Goal: Task Accomplishment & Management: Use online tool/utility

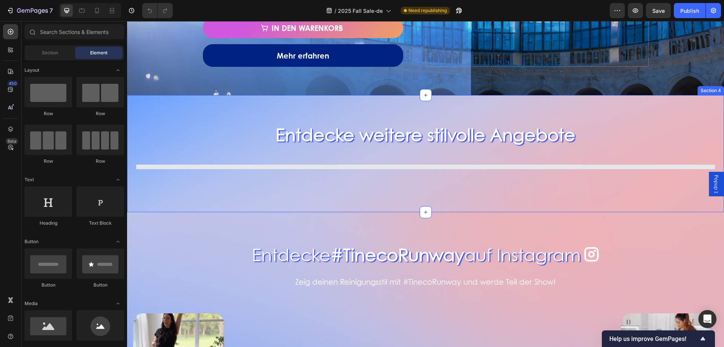
scroll to position [943, 0]
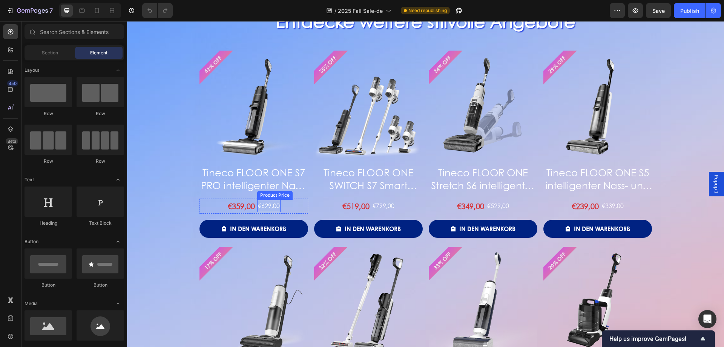
click at [258, 207] on div "€629,00" at bounding box center [268, 205] width 23 height 12
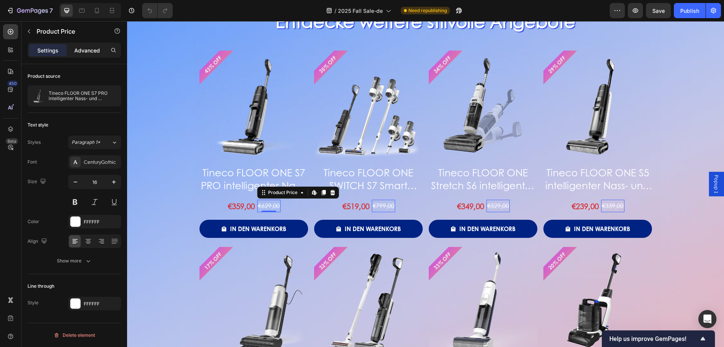
click at [91, 53] on p "Advanced" at bounding box center [87, 50] width 26 height 8
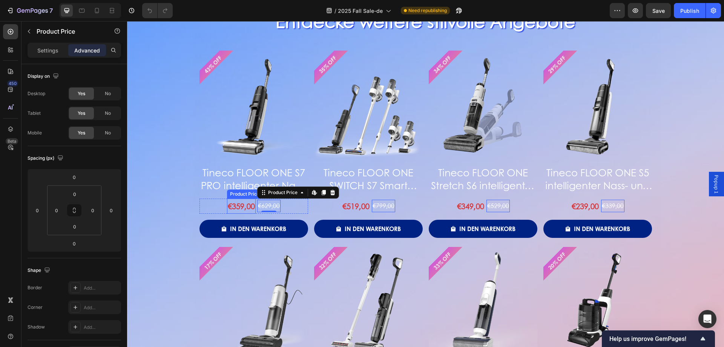
click at [237, 204] on div "€359,00" at bounding box center [241, 205] width 29 height 15
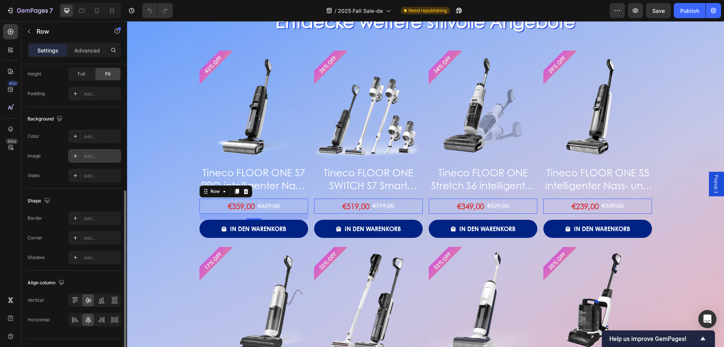
scroll to position [242, 0]
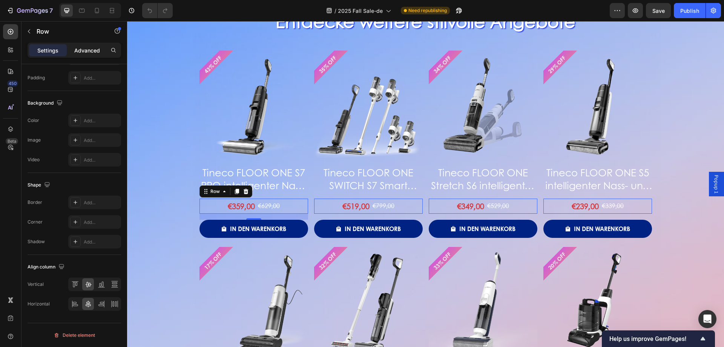
click at [92, 49] on p "Advanced" at bounding box center [87, 50] width 26 height 8
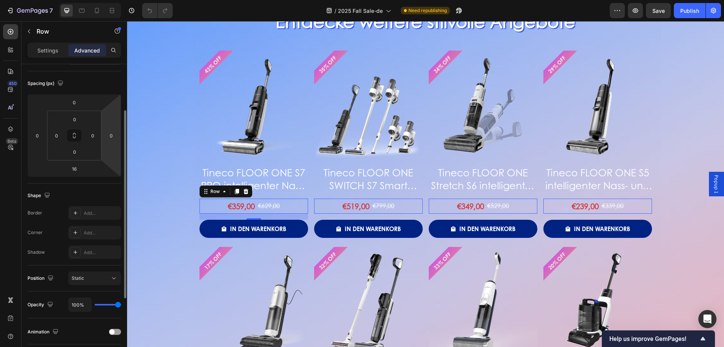
scroll to position [0, 0]
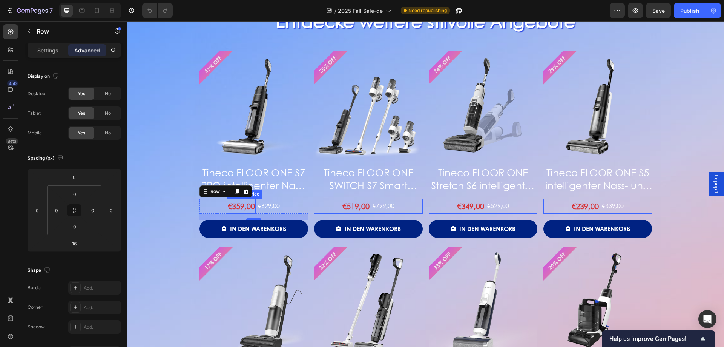
click at [248, 207] on div "€359,00" at bounding box center [241, 205] width 29 height 15
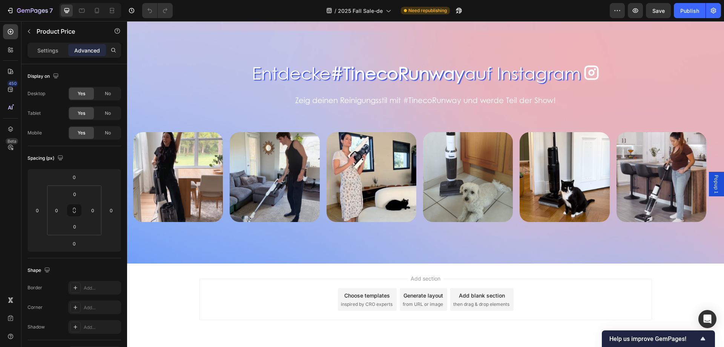
scroll to position [1471, 0]
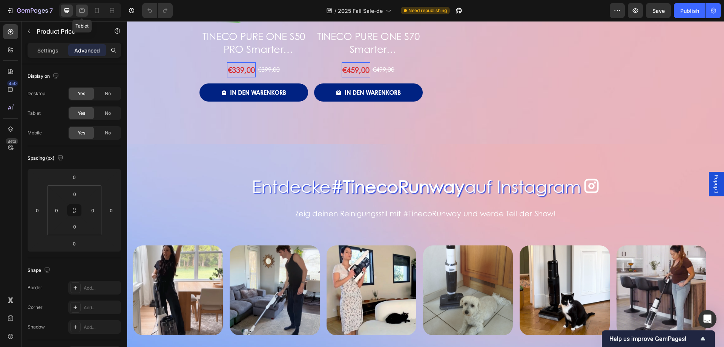
click at [80, 10] on icon at bounding box center [82, 11] width 8 height 8
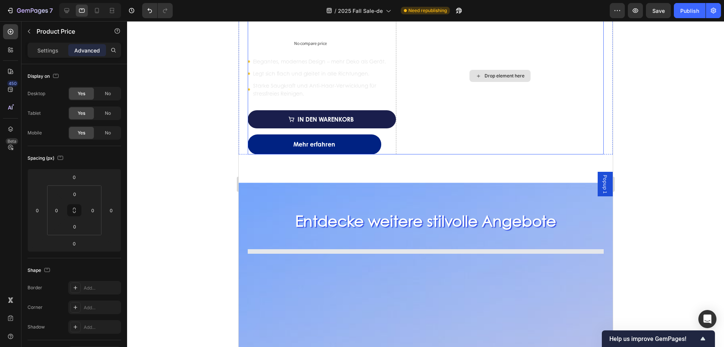
scroll to position [566, 0]
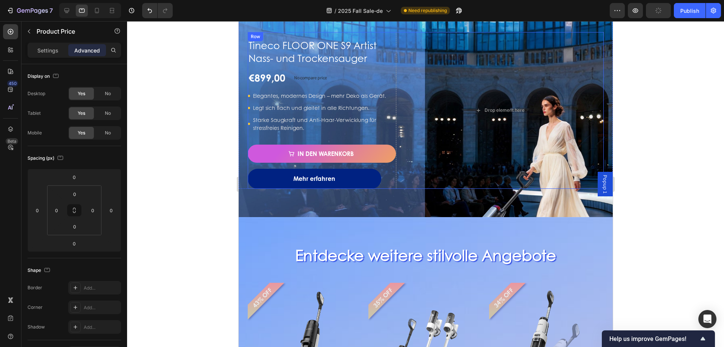
click at [376, 144] on div "Tineco FLOOR ONE S9 Artist Nass- und Trockensauger Product Title €899,00 Produc…" at bounding box center [321, 110] width 148 height 157
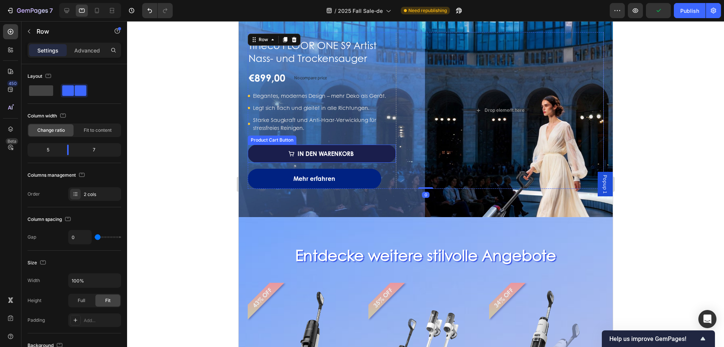
click at [376, 158] on button "In den Warenkorb" at bounding box center [321, 153] width 148 height 18
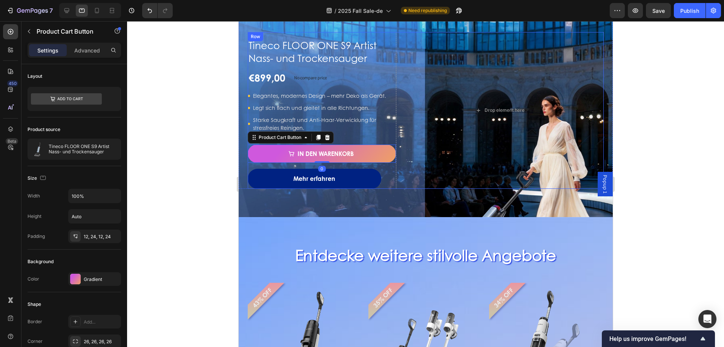
scroll to position [490, 0]
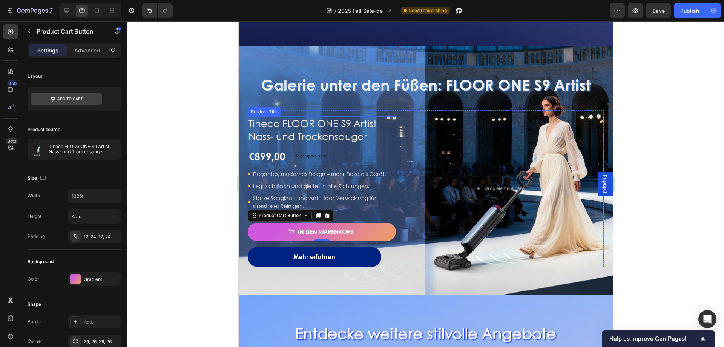
click at [383, 116] on h1 "Tineco FLOOR ONE S9 Artist Nass- und Trockensauger" at bounding box center [321, 129] width 148 height 27
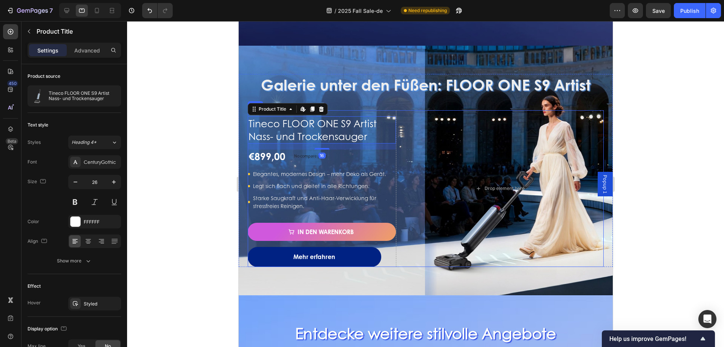
click at [383, 110] on div "Tineco FLOOR ONE S9 Artist Nass- und Trockensauger Product Title Edit content i…" at bounding box center [321, 188] width 148 height 157
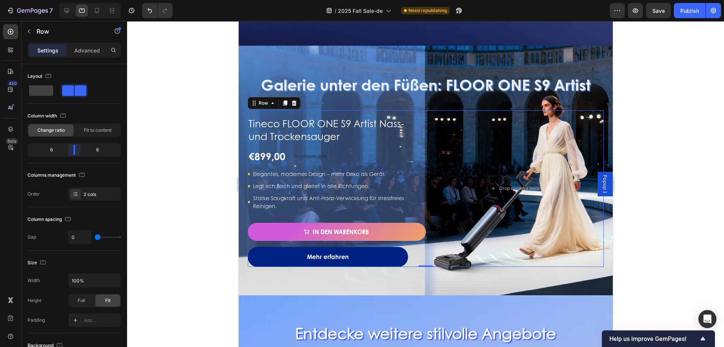
drag, startPoint x: 69, startPoint y: 153, endPoint x: 73, endPoint y: 153, distance: 4.5
click at [73, 0] on body "7 Version history / 2025 Fall Sale-de Need republishing Preview Save Publish 45…" at bounding box center [362, 0] width 724 height 0
click at [416, 226] on div "Mehr erfahren Button" at bounding box center [336, 257] width 178 height 20
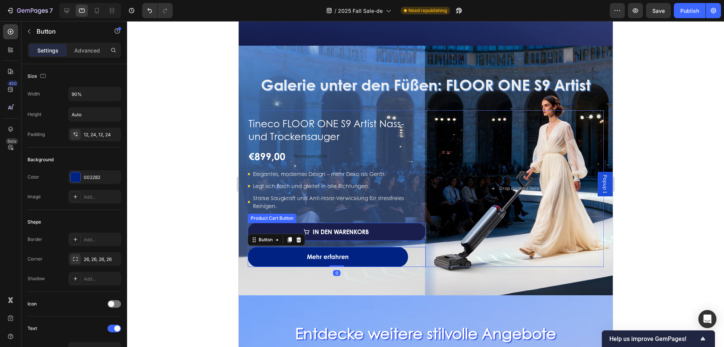
click at [417, 226] on button "In den Warenkorb" at bounding box center [336, 232] width 178 height 18
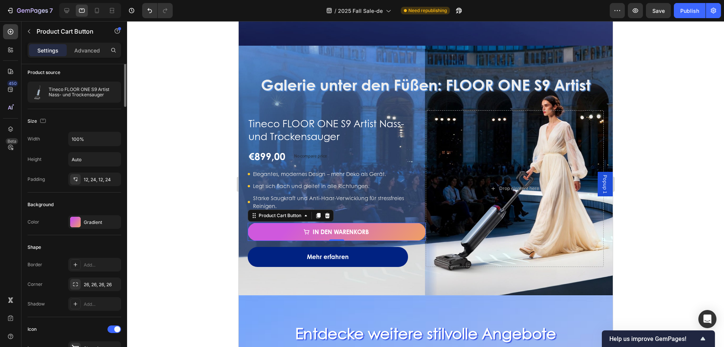
scroll to position [0, 0]
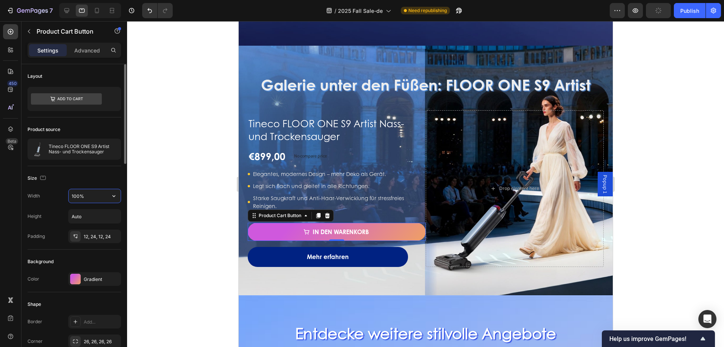
click at [86, 200] on input "100%" at bounding box center [95, 196] width 52 height 14
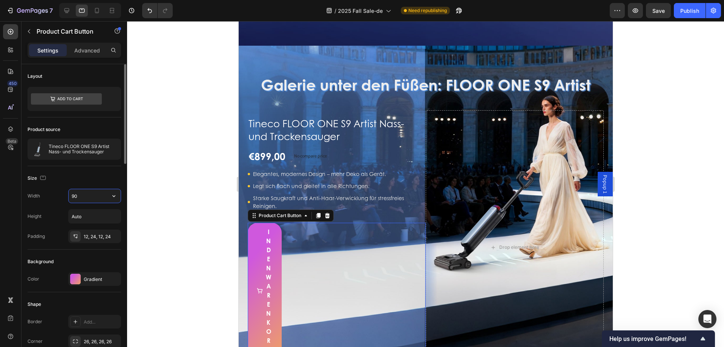
type input "90%"
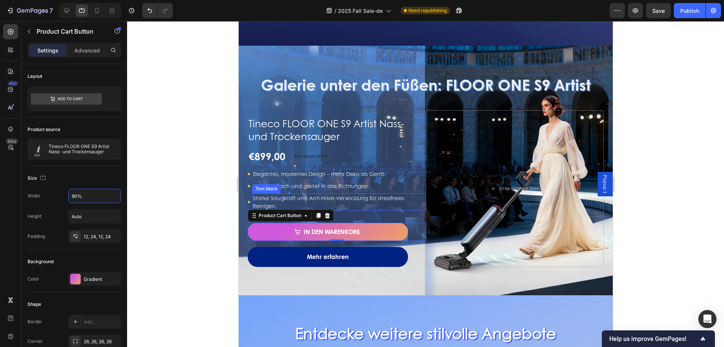
click at [256, 196] on p "Starke Saugkraft und Anti-Haar-Verwicklung für stressfreies Reinigen." at bounding box center [339, 202] width 172 height 16
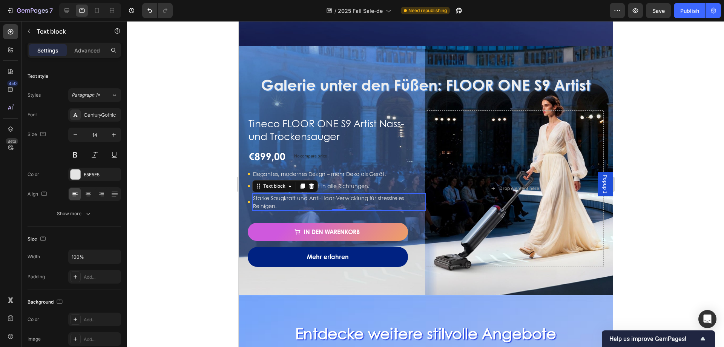
drag, startPoint x: 210, startPoint y: 190, endPoint x: 61, endPoint y: 177, distance: 148.8
click at [210, 190] on div at bounding box center [425, 183] width 597 height 325
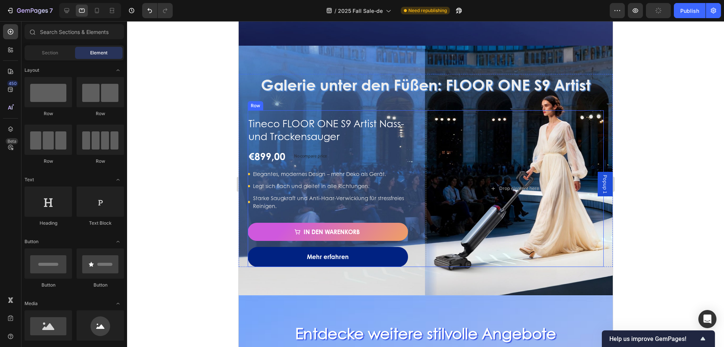
click at [415, 226] on div "Mehr erfahren Button" at bounding box center [336, 254] width 178 height 26
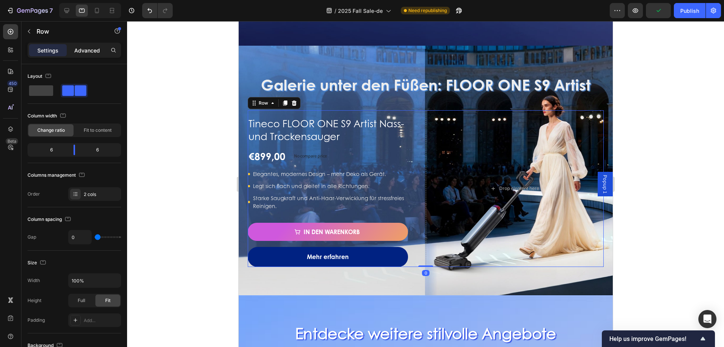
click at [83, 47] on p "Advanced" at bounding box center [87, 50] width 26 height 8
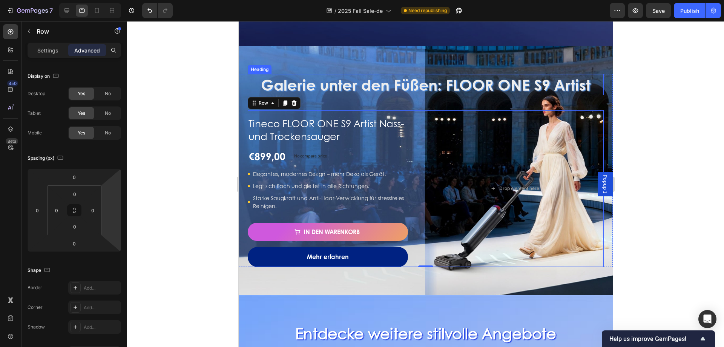
click at [384, 90] on h2 "Galerie unter den Füßen: FLOOR ONE S9 Artist" at bounding box center [425, 84] width 356 height 21
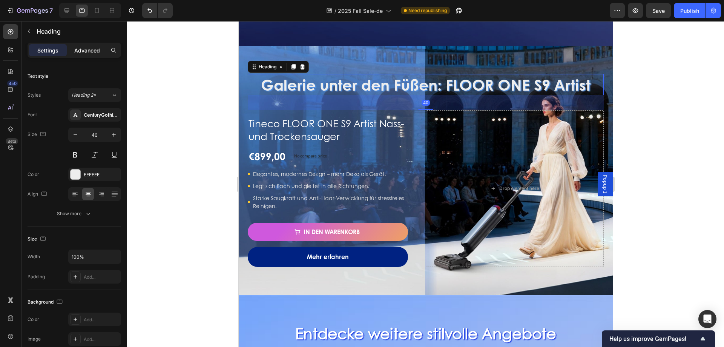
click at [91, 54] on p "Advanced" at bounding box center [87, 50] width 26 height 8
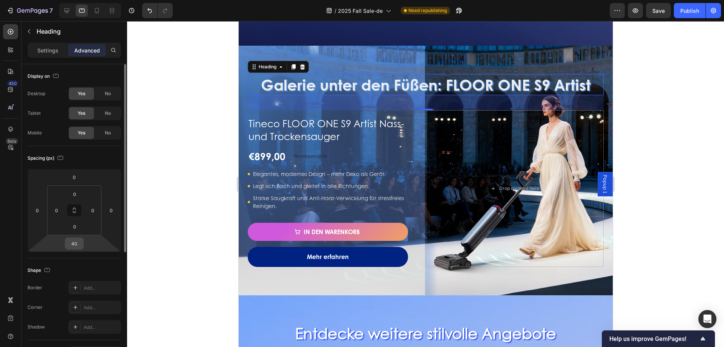
click at [74, 226] on input "40" at bounding box center [74, 243] width 15 height 11
type input "30"
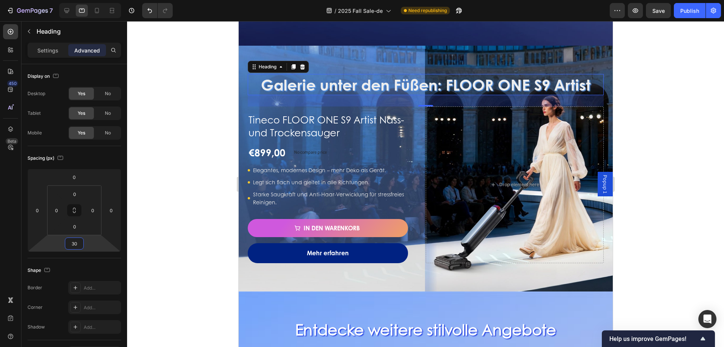
click at [178, 172] on div at bounding box center [425, 183] width 597 height 325
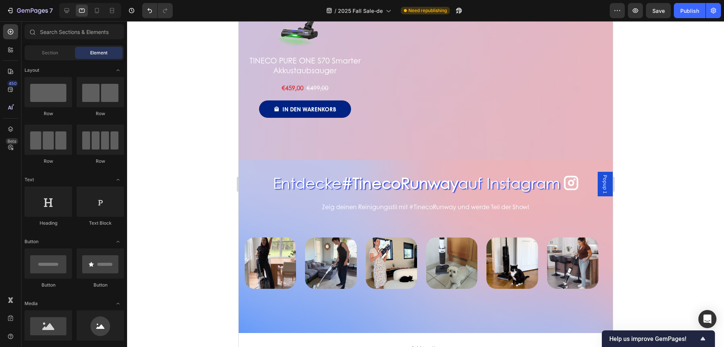
scroll to position [1471, 0]
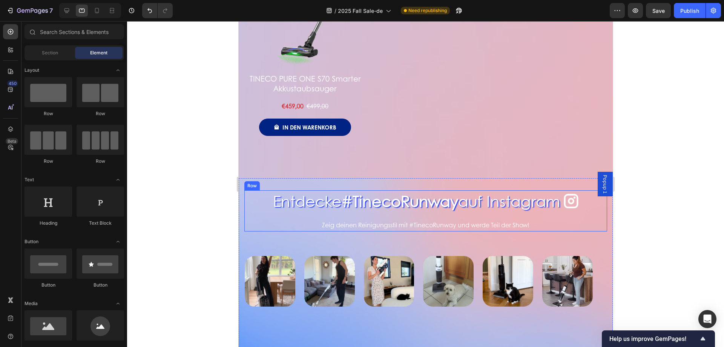
click at [403, 205] on div "Entdecke #TinecoRunway auf Instagram Heading Icon Row Zeig deinen Reinigungssti…" at bounding box center [425, 210] width 363 height 41
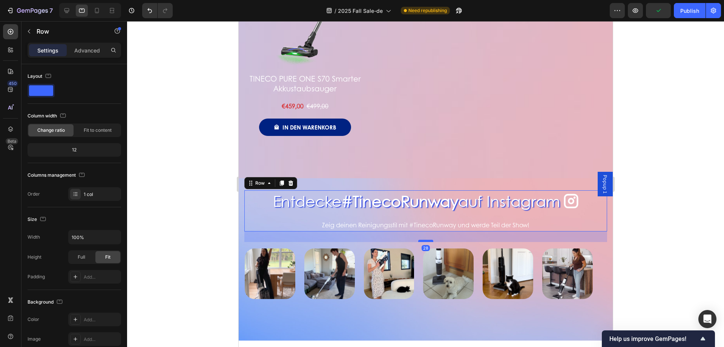
drag, startPoint x: 419, startPoint y: 241, endPoint x: 419, endPoint y: 233, distance: 7.5
click at [419, 226] on div at bounding box center [425, 240] width 15 height 2
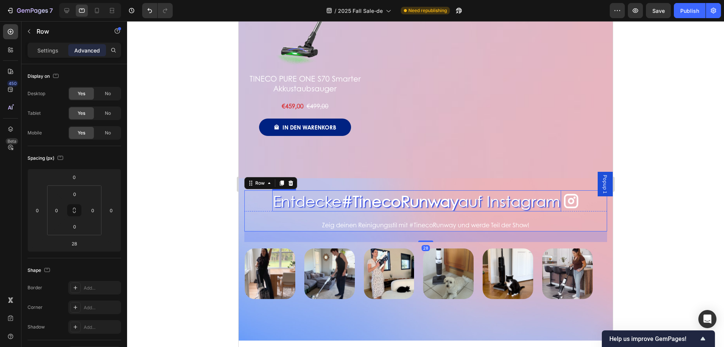
click at [428, 196] on strong "#TinecoRunway" at bounding box center [399, 200] width 117 height 21
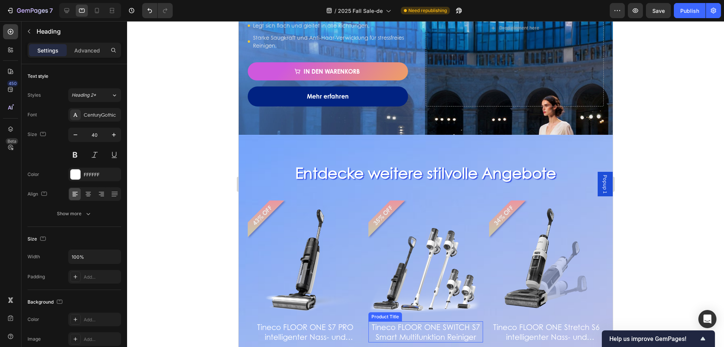
scroll to position [566, 0]
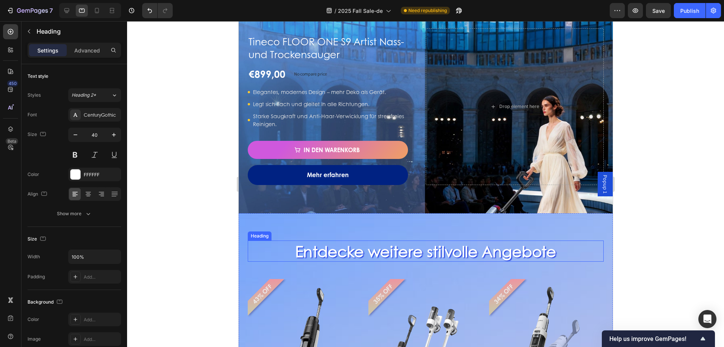
click at [422, 226] on h2 "Entdecke weitere stilvolle Angebote" at bounding box center [425, 250] width 356 height 21
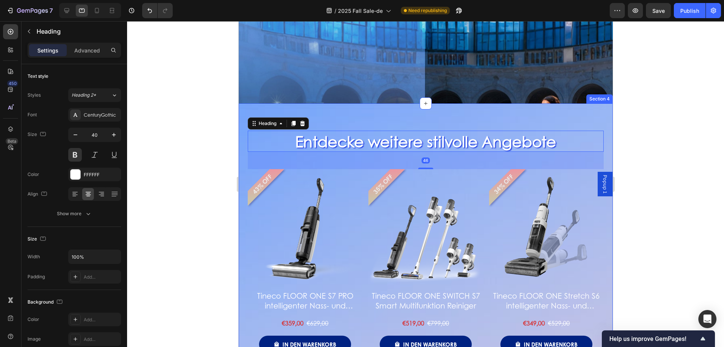
scroll to position [792, 0]
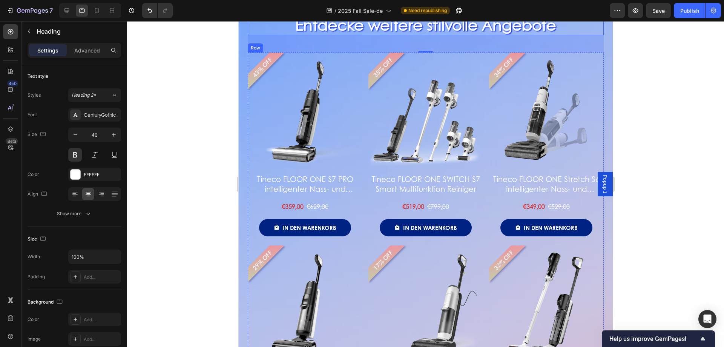
click at [335, 193] on div "43% OFF Product Badge Product Images Tineco FLOOR ONE S7 PRO intelligenter Nass…" at bounding box center [304, 144] width 115 height 184
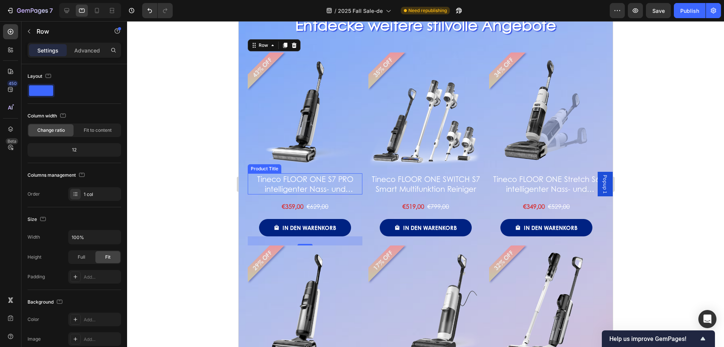
click at [333, 187] on h2 "Tineco FLOOR ONE S7 PRO intelligenter Nass- und Trockensauger" at bounding box center [304, 183] width 115 height 21
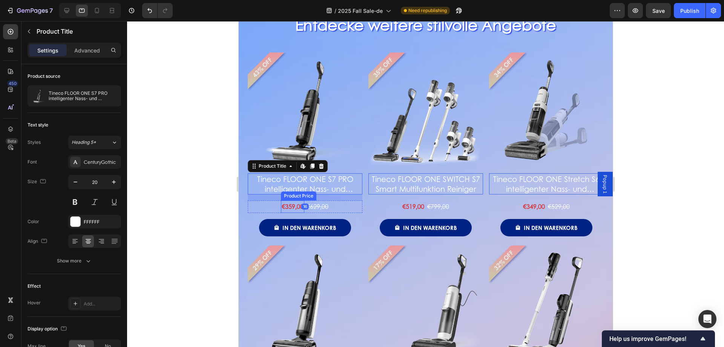
click at [293, 209] on div "€359,00" at bounding box center [292, 206] width 23 height 12
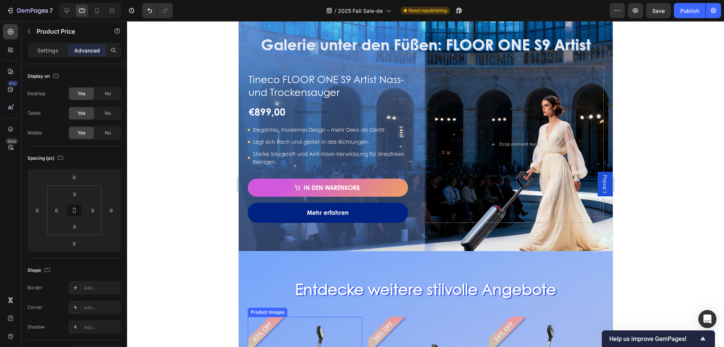
scroll to position [453, 0]
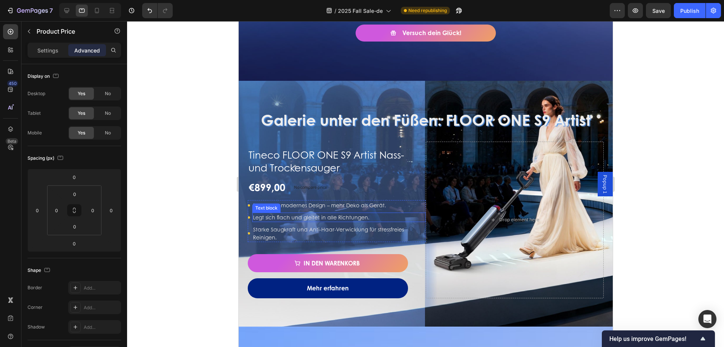
click at [314, 215] on p "Legt sich flach und gleitet in alle Richtungen." at bounding box center [339, 217] width 172 height 8
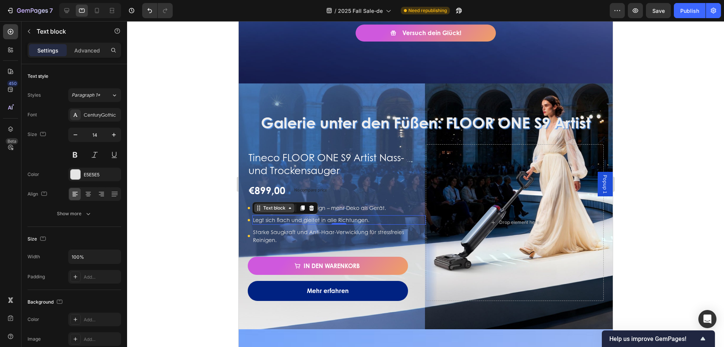
click at [283, 207] on div "Text block" at bounding box center [273, 207] width 25 height 7
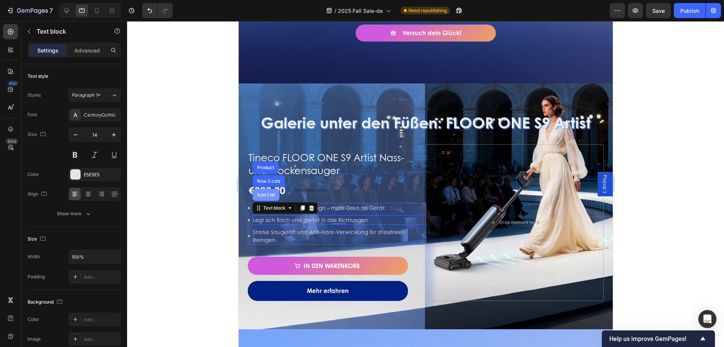
click at [264, 189] on div "Icon List" at bounding box center [265, 195] width 27 height 12
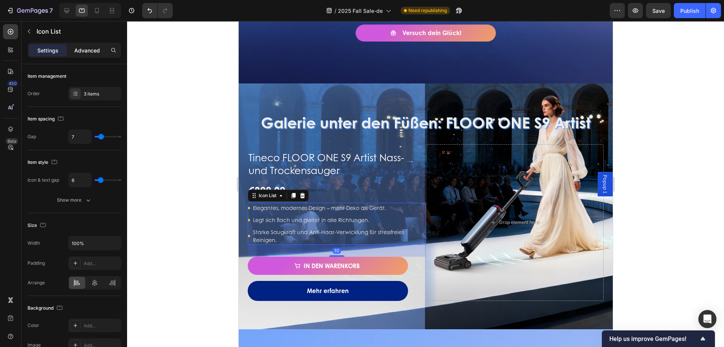
click at [89, 50] on p "Advanced" at bounding box center [87, 50] width 26 height 8
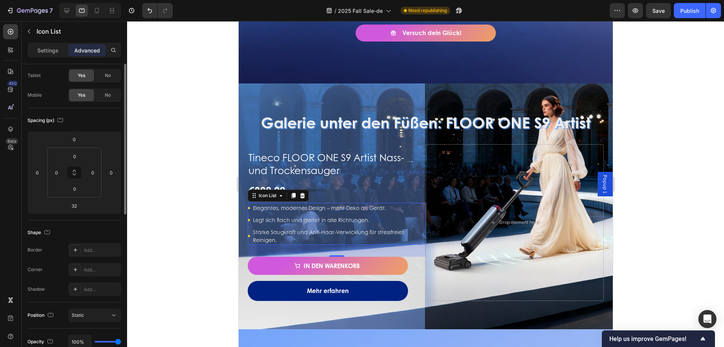
scroll to position [0, 0]
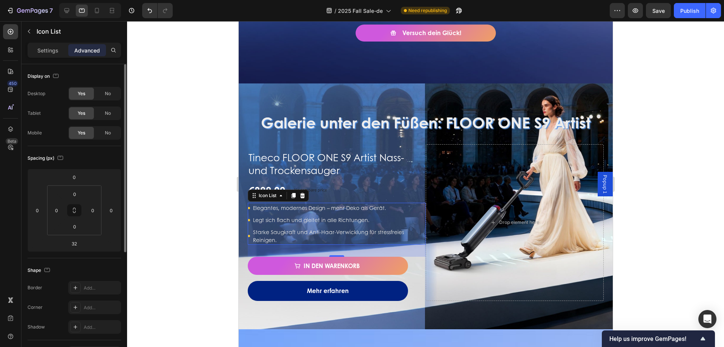
click at [37, 53] on div "Settings" at bounding box center [48, 50] width 38 height 12
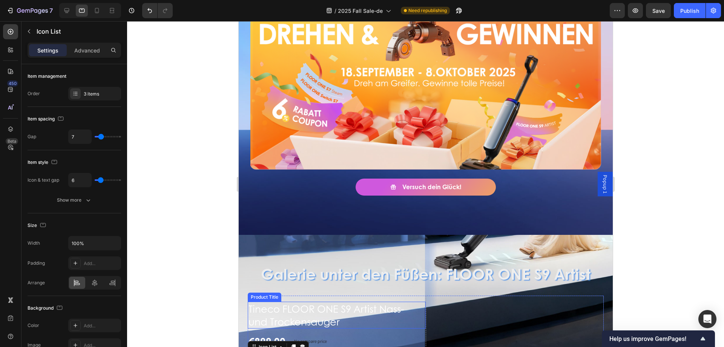
scroll to position [226, 0]
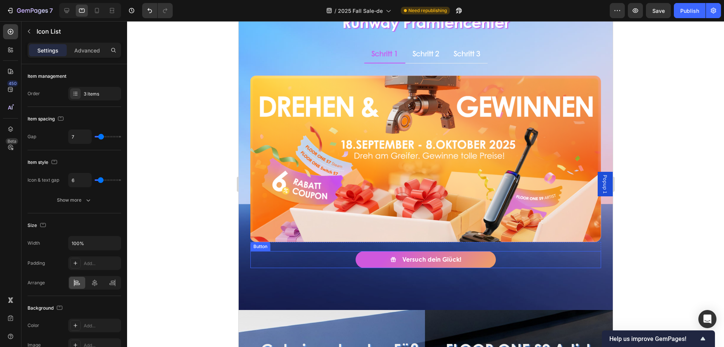
click at [482, 226] on div "Versuch dein Glück! Button" at bounding box center [425, 259] width 351 height 17
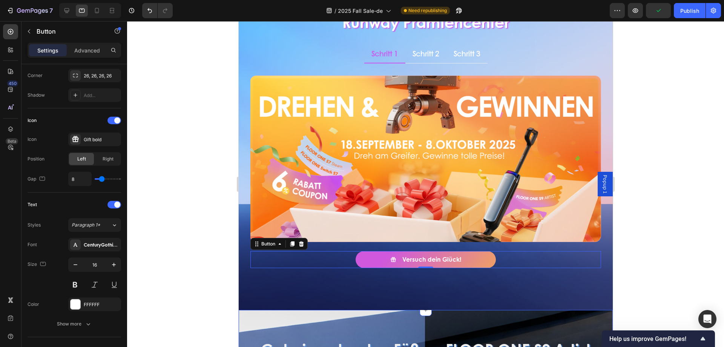
scroll to position [113, 0]
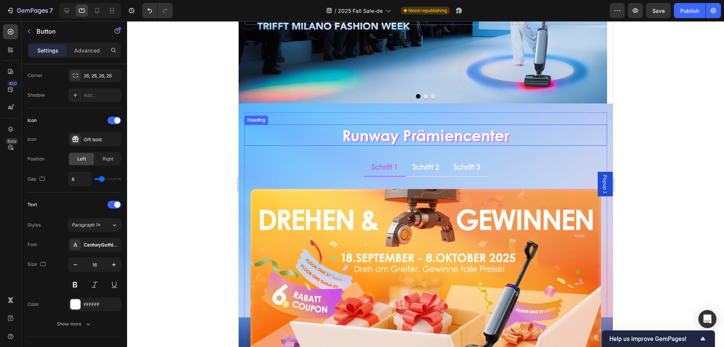
click at [482, 134] on h2 "Runway Prämiencenter" at bounding box center [425, 134] width 363 height 21
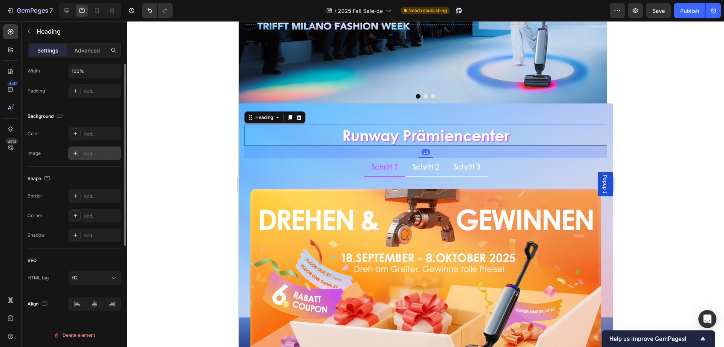
scroll to position [0, 0]
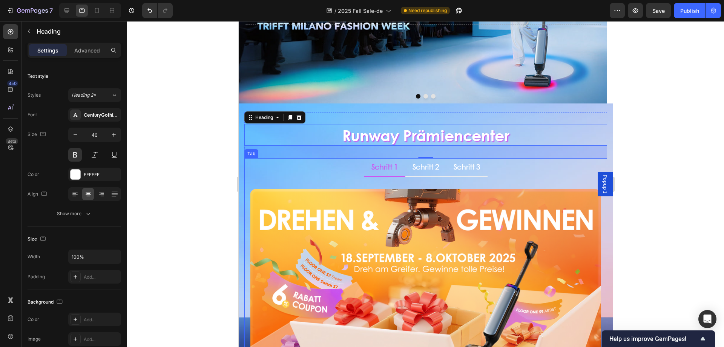
click at [482, 172] on ul "Schritt 1 Schritt 2 Schritt 3" at bounding box center [425, 167] width 363 height 18
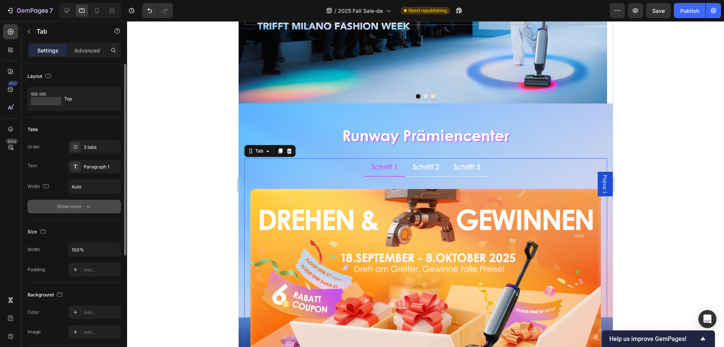
click at [71, 206] on div "Show more" at bounding box center [74, 207] width 35 height 8
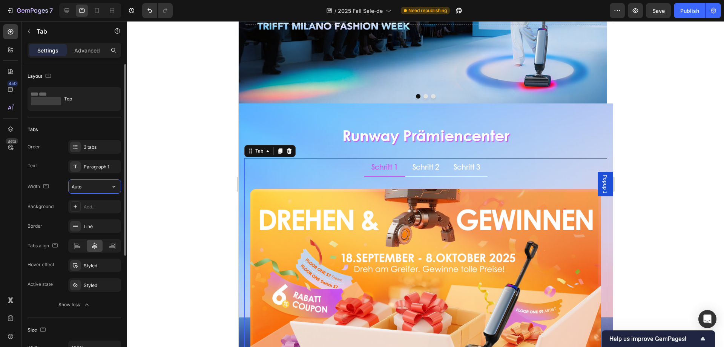
click at [91, 184] on input "Auto" at bounding box center [95, 187] width 52 height 14
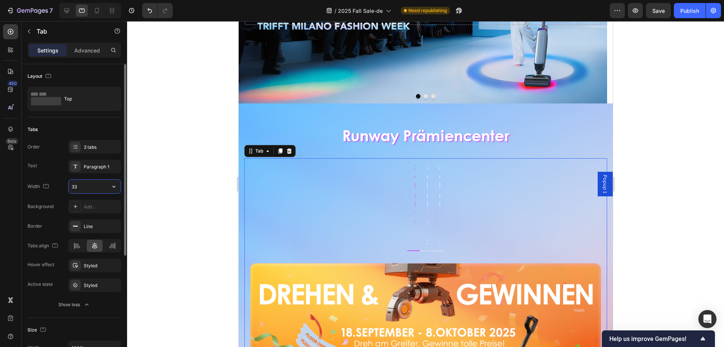
type input "33%"
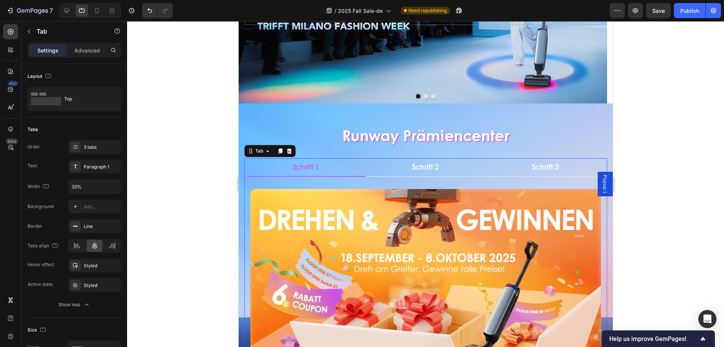
click at [189, 169] on div at bounding box center [425, 183] width 597 height 325
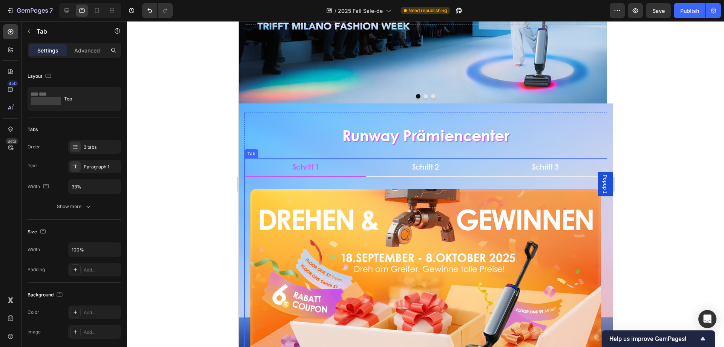
click at [304, 166] on p "Schritt 1" at bounding box center [305, 166] width 27 height 9
click at [85, 166] on div "Paragraph 1" at bounding box center [101, 166] width 35 height 7
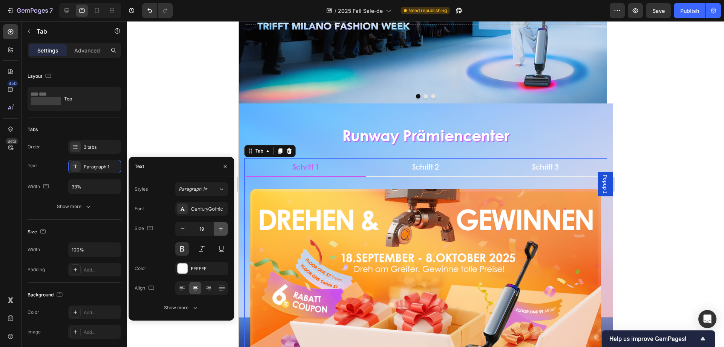
click at [220, 226] on icon "button" at bounding box center [221, 229] width 8 height 8
type input "20"
click at [406, 169] on li "Schritt 2" at bounding box center [425, 167] width 120 height 19
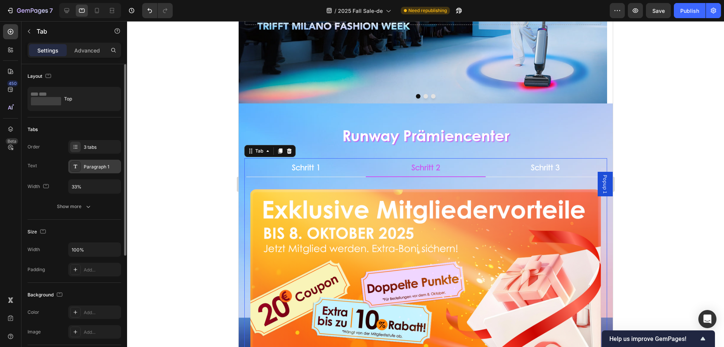
click at [85, 160] on div "Paragraph 1" at bounding box center [94, 167] width 53 height 14
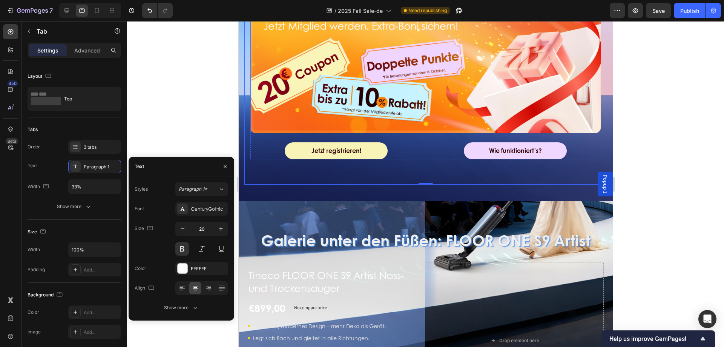
scroll to position [339, 0]
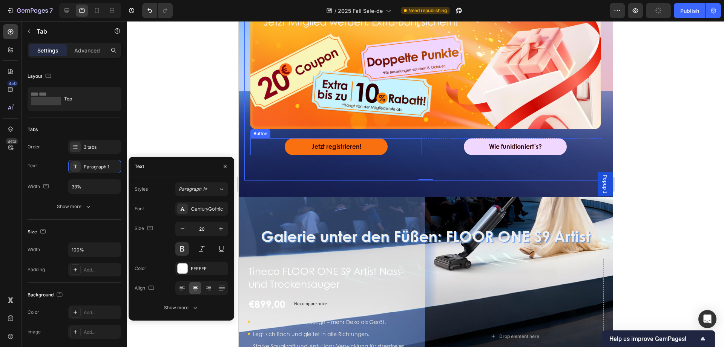
click at [384, 144] on link "Jetzt registrieren!" at bounding box center [335, 146] width 103 height 17
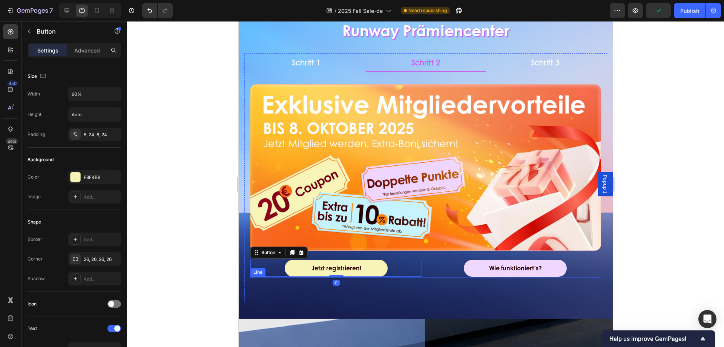
scroll to position [151, 0]
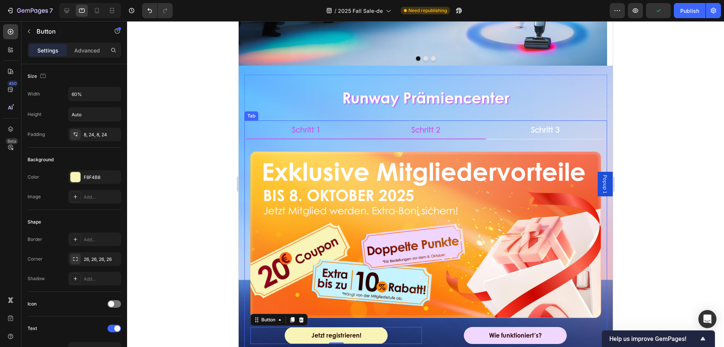
click at [328, 127] on li "Schritt 1" at bounding box center [306, 129] width 120 height 19
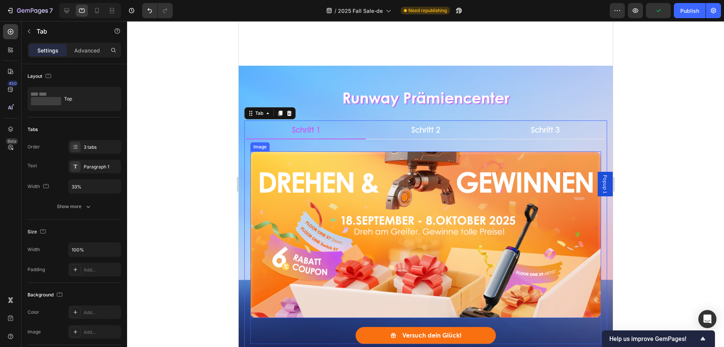
scroll to position [339, 0]
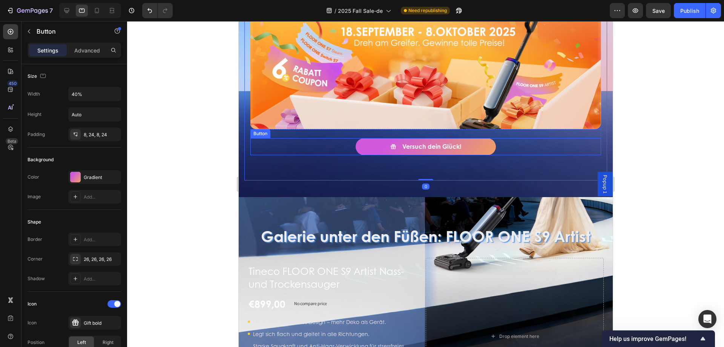
click at [482, 143] on div "Versuch dein Glück! Button" at bounding box center [425, 146] width 351 height 17
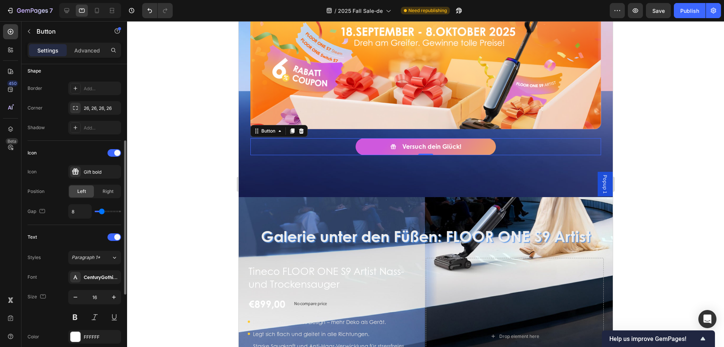
scroll to position [296, 0]
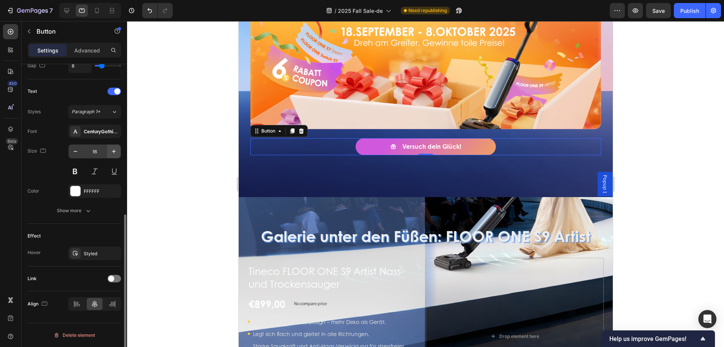
click at [113, 149] on icon "button" at bounding box center [114, 151] width 8 height 8
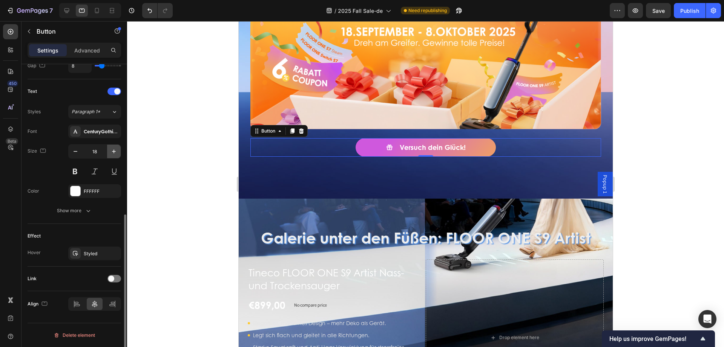
click at [113, 149] on icon "button" at bounding box center [114, 151] width 8 height 8
type input "20"
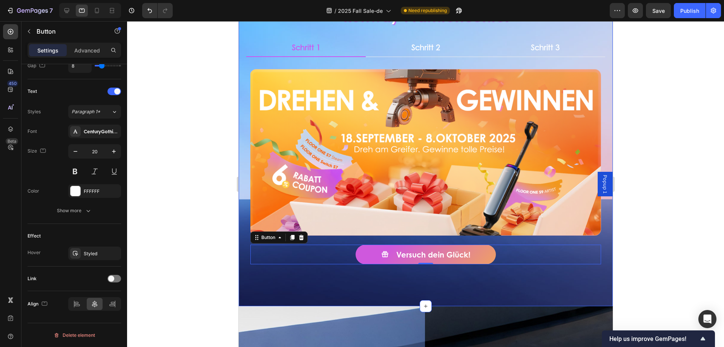
scroll to position [189, 0]
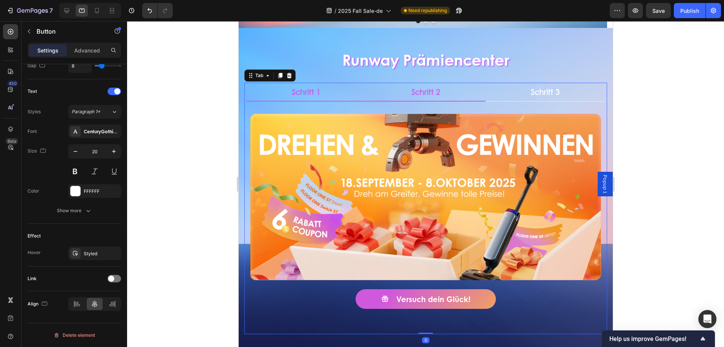
click at [415, 94] on p "Schritt 2" at bounding box center [425, 92] width 29 height 10
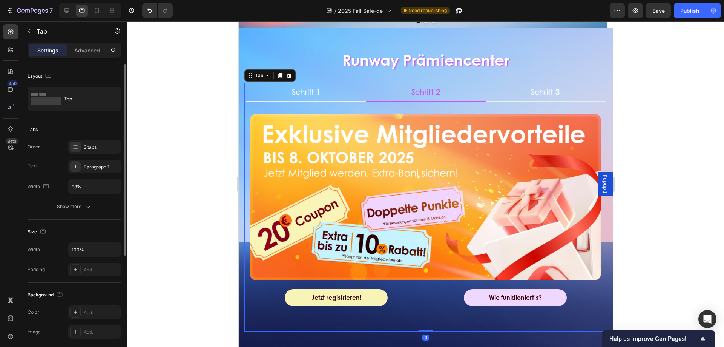
click at [391, 226] on div "Jetzt registrieren! Button" at bounding box center [336, 297] width 172 height 17
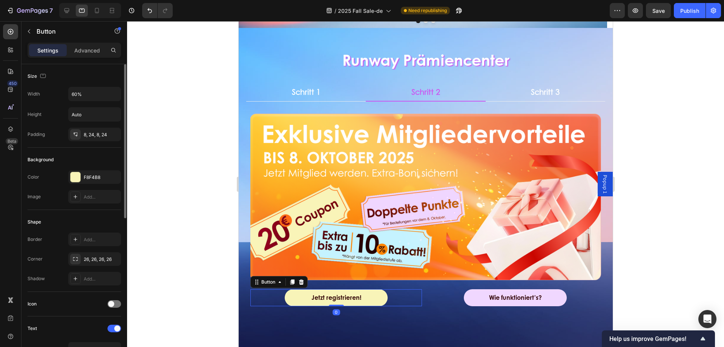
scroll to position [151, 0]
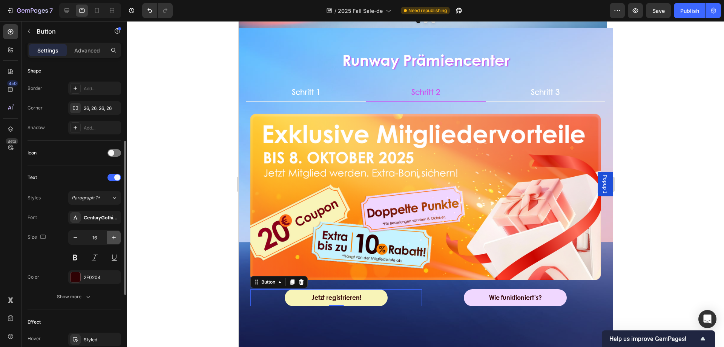
click at [111, 226] on icon "button" at bounding box center [114, 237] width 8 height 8
type input "20"
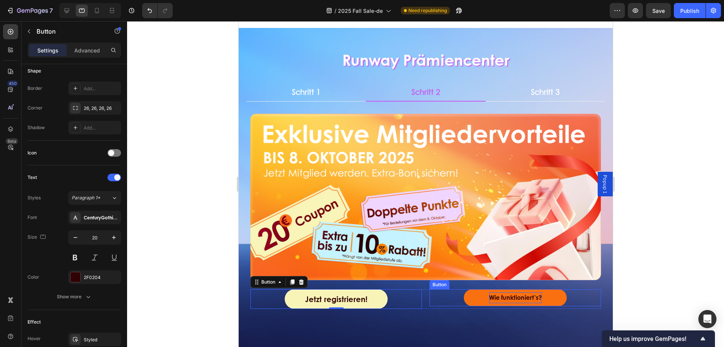
scroll to position [302, 0]
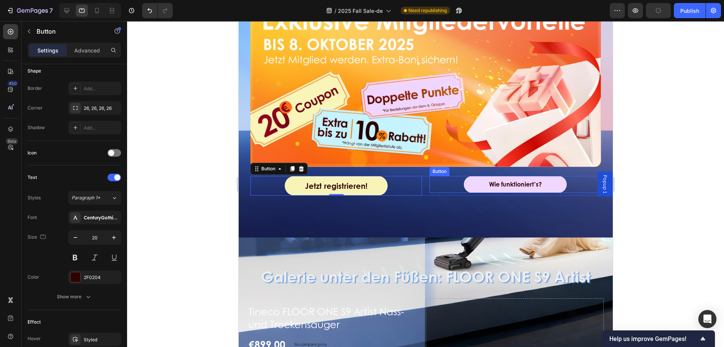
click at [482, 188] on div "Wie funktioniert’s? Button" at bounding box center [515, 184] width 172 height 17
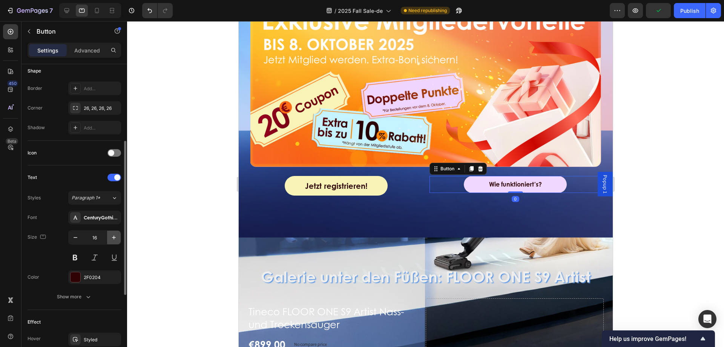
click at [117, 226] on icon "button" at bounding box center [114, 237] width 8 height 8
type input "20"
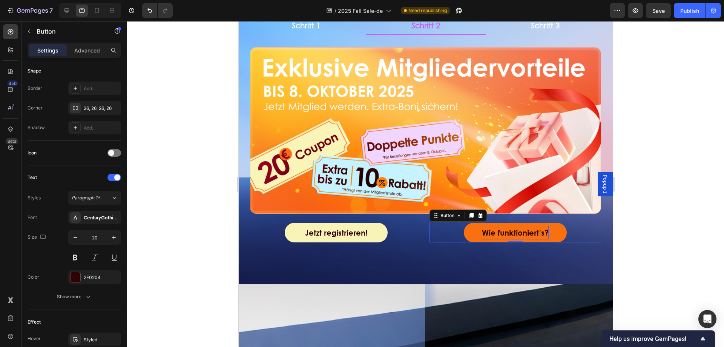
scroll to position [189, 0]
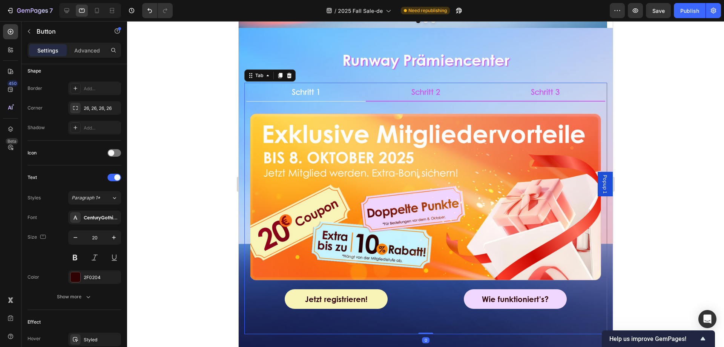
click at [482, 97] on li "Schritt 3" at bounding box center [545, 92] width 120 height 19
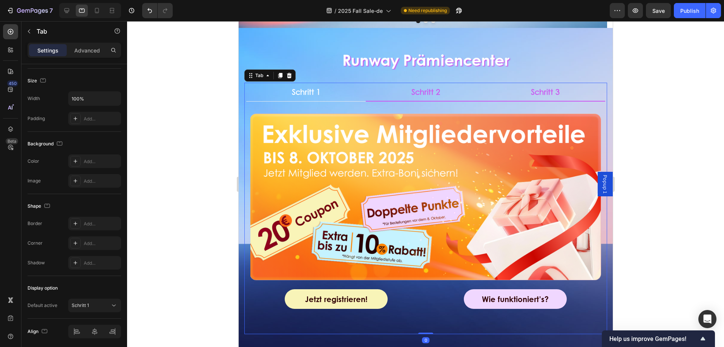
scroll to position [0, 0]
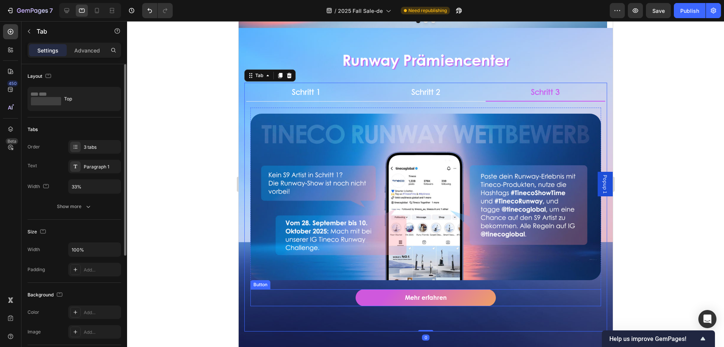
click at [482, 226] on div "Mehr erfahren Button" at bounding box center [425, 297] width 351 height 17
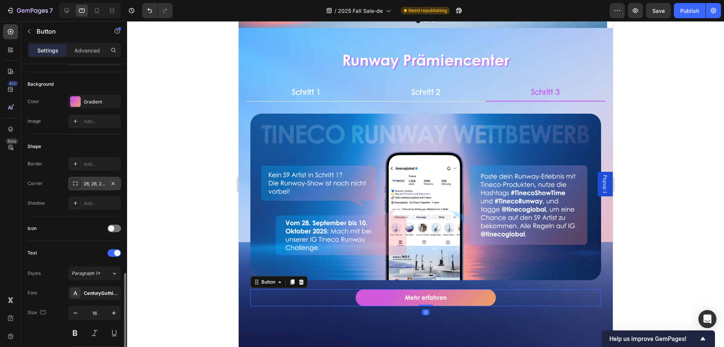
scroll to position [189, 0]
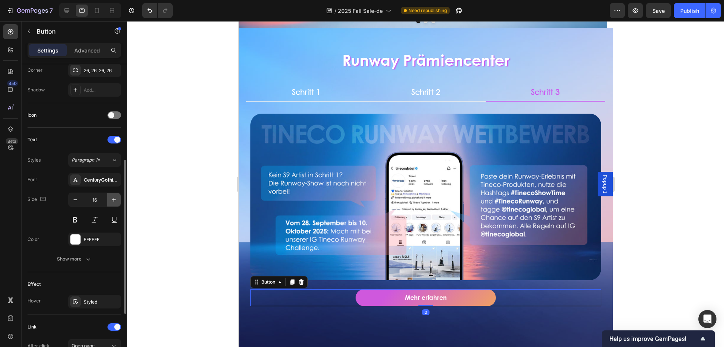
click at [114, 199] on icon "button" at bounding box center [114, 200] width 4 height 4
type input "20"
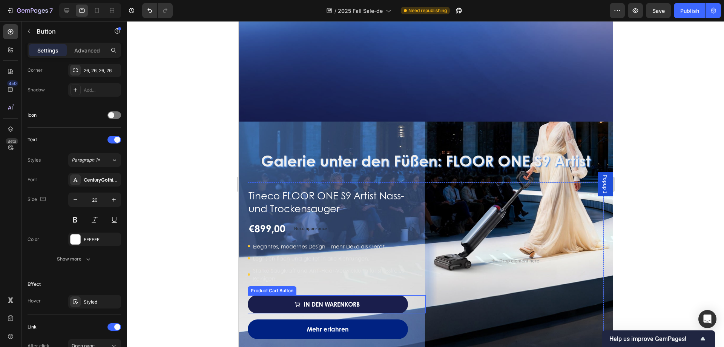
scroll to position [566, 0]
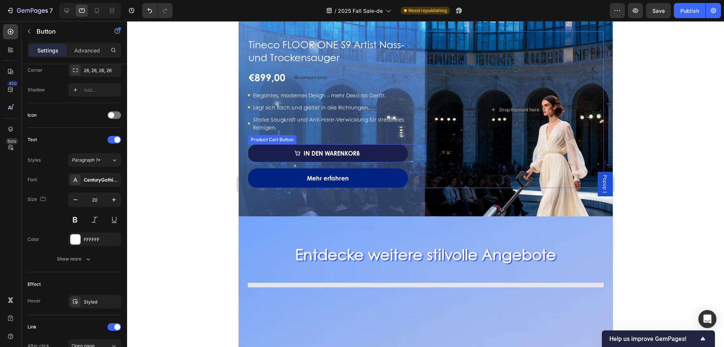
click at [386, 149] on button "In den Warenkorb" at bounding box center [327, 153] width 160 height 18
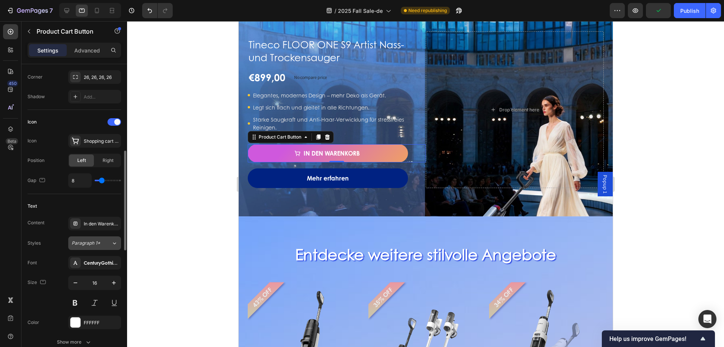
scroll to position [339, 0]
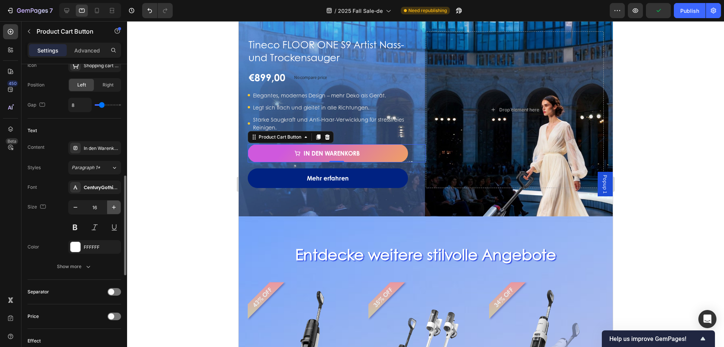
click at [116, 208] on icon "button" at bounding box center [114, 207] width 8 height 8
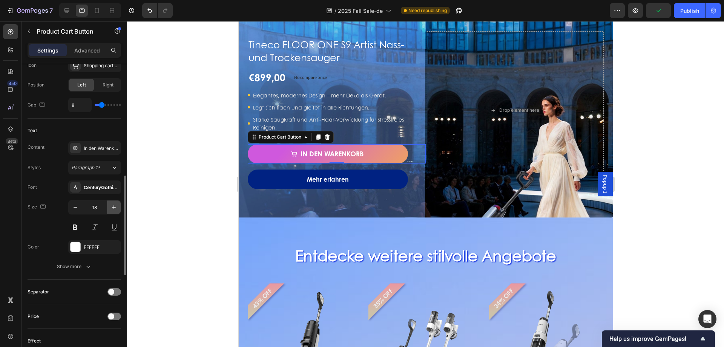
click at [116, 208] on icon "button" at bounding box center [114, 207] width 8 height 8
type input "20"
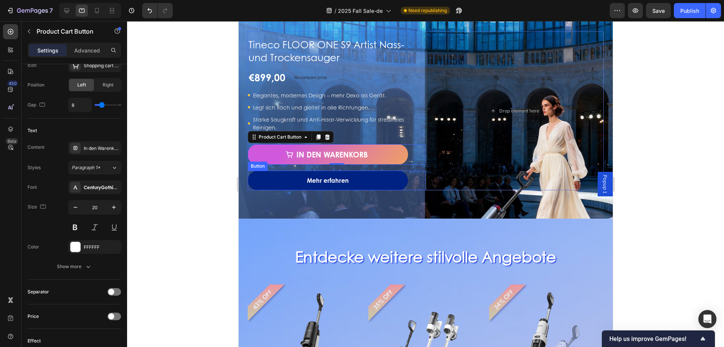
click at [413, 177] on div "Mehr erfahren Button" at bounding box center [336, 180] width 178 height 20
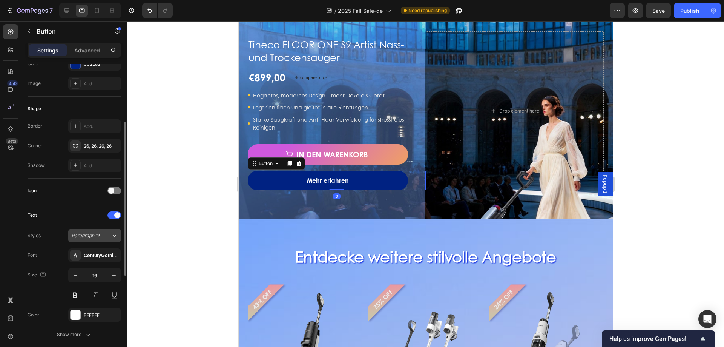
scroll to position [151, 0]
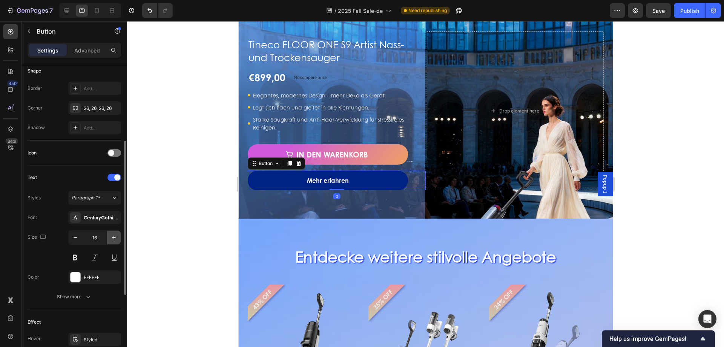
click at [111, 226] on icon "button" at bounding box center [114, 237] width 8 height 8
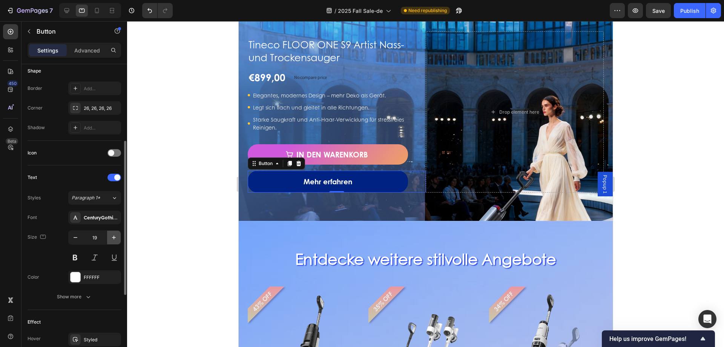
click at [111, 226] on icon "button" at bounding box center [114, 237] width 8 height 8
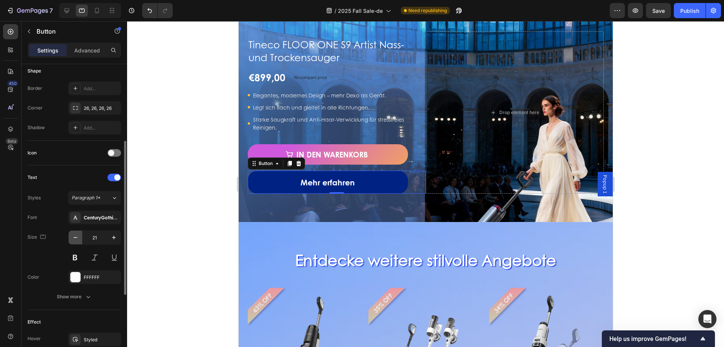
click at [70, 226] on button "button" at bounding box center [76, 237] width 14 height 14
type input "20"
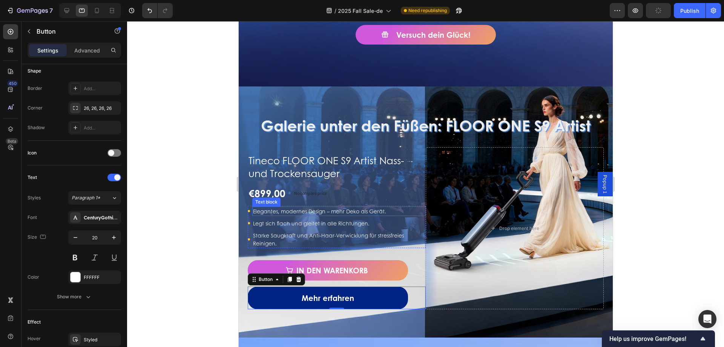
click at [414, 212] on p "Elegantes, modernes Design – mehr Deko als Gerät." at bounding box center [339, 211] width 172 height 8
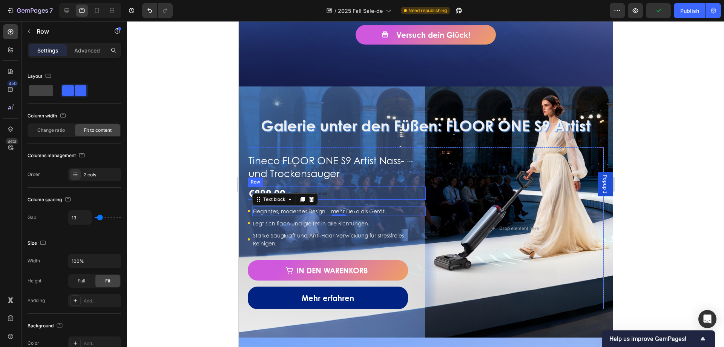
click at [331, 187] on div "€899,00 Product Price Product Price No compare price Compare Price Row" at bounding box center [336, 192] width 178 height 13
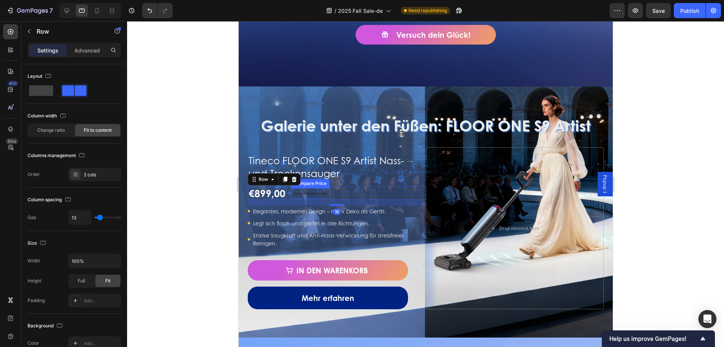
click at [294, 191] on p "No compare price" at bounding box center [310, 193] width 33 height 5
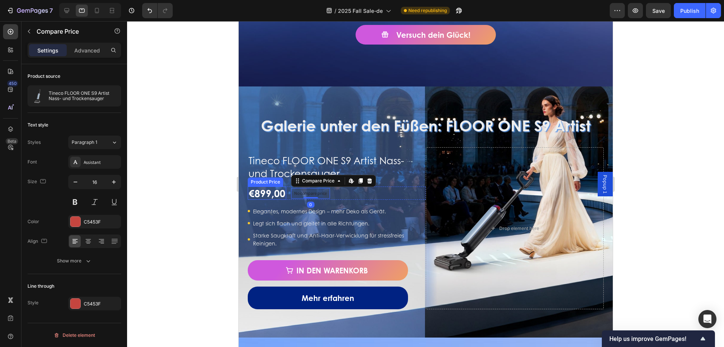
click at [271, 189] on div "€899,00" at bounding box center [266, 192] width 38 height 13
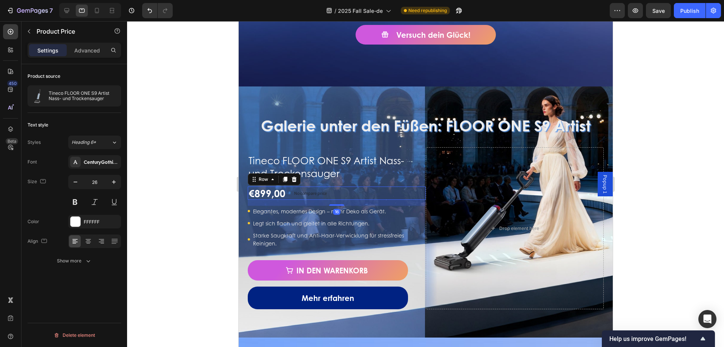
click at [370, 189] on div "€899,00 Product Price Product Price No compare price Compare Price Row 16" at bounding box center [336, 192] width 178 height 13
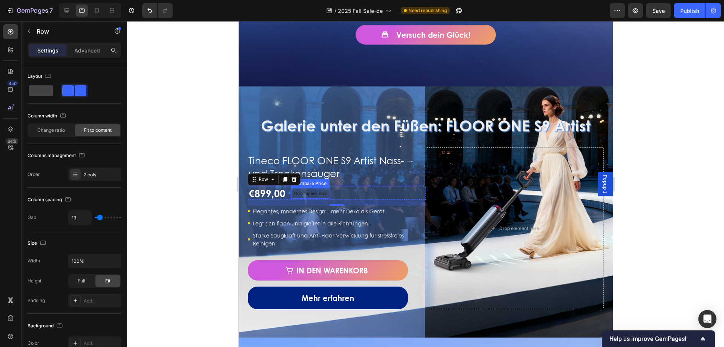
click at [308, 191] on p "No compare price" at bounding box center [310, 193] width 33 height 5
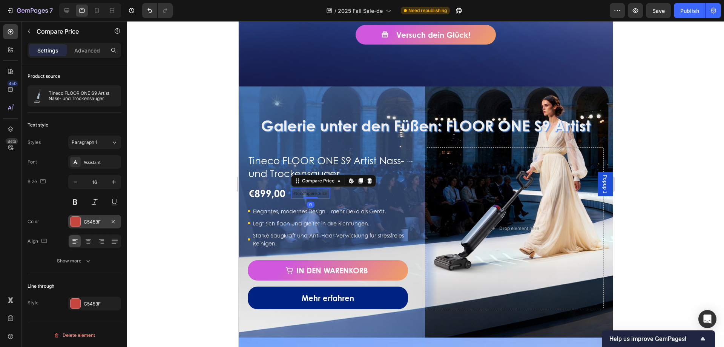
click at [74, 223] on div at bounding box center [76, 221] width 10 height 10
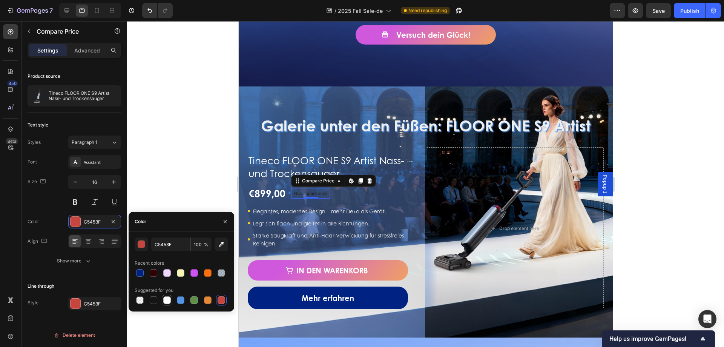
click at [166, 226] on div at bounding box center [167, 300] width 8 height 8
type input "FFFFFF"
click at [75, 226] on div at bounding box center [76, 303] width 10 height 10
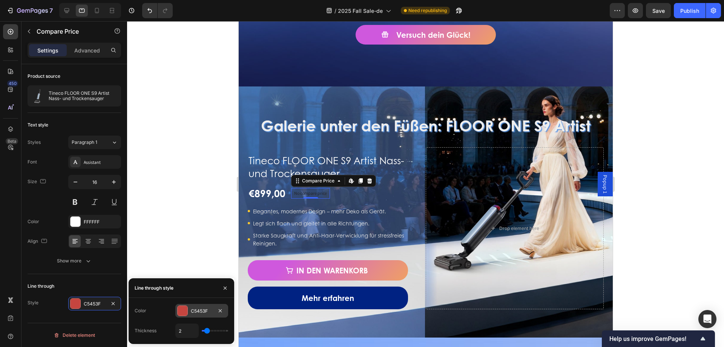
click at [184, 226] on div at bounding box center [183, 310] width 10 height 10
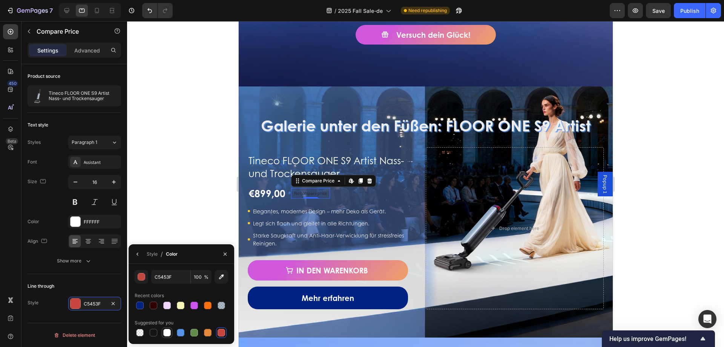
click at [166, 226] on div at bounding box center [167, 332] width 8 height 8
type input "FFFFFF"
click at [96, 226] on div "Text style Styles Paragraph 1 Font Assistant Size 16 Color FFFFFF Align Show mo…" at bounding box center [75, 193] width 94 height 161
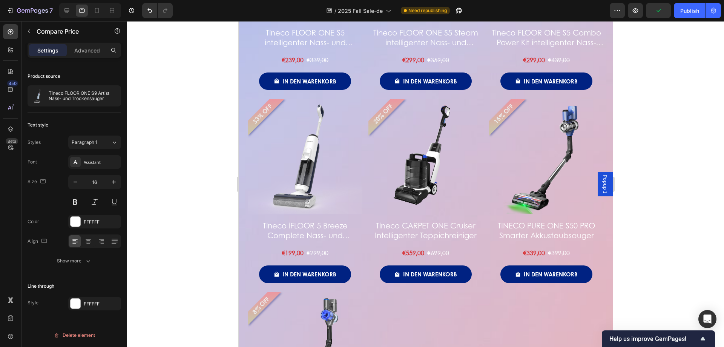
scroll to position [1207, 0]
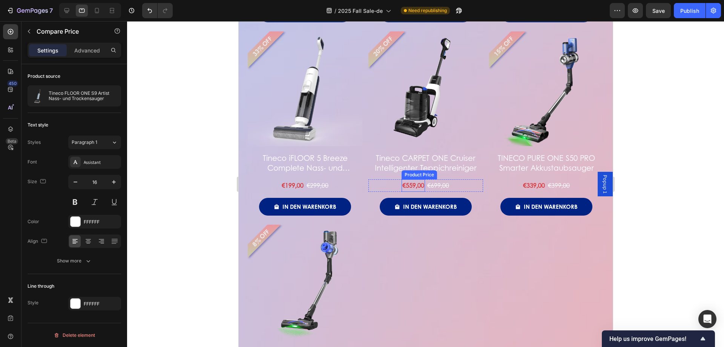
click at [412, 179] on div "€559,00" at bounding box center [412, 185] width 23 height 12
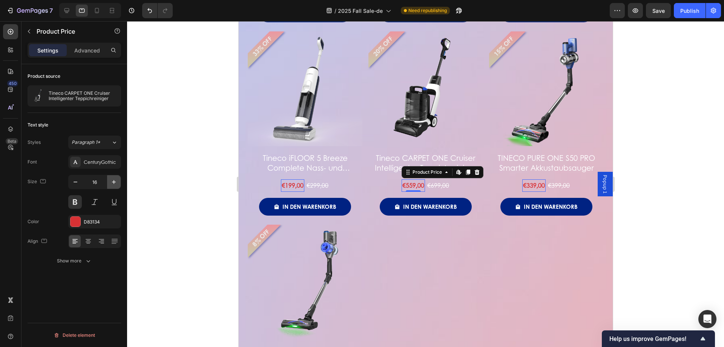
click at [110, 182] on button "button" at bounding box center [114, 182] width 14 height 14
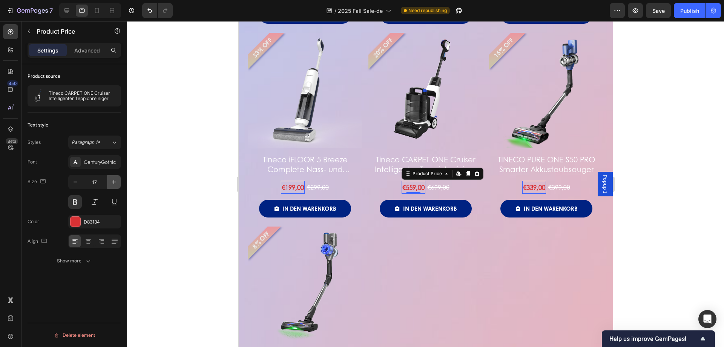
click at [110, 181] on icon "button" at bounding box center [114, 182] width 8 height 8
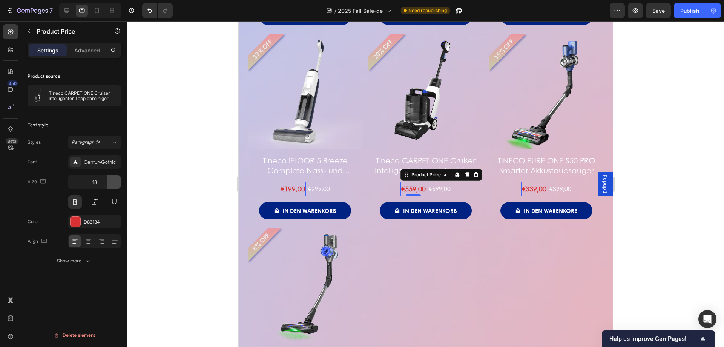
click at [110, 181] on icon "button" at bounding box center [114, 182] width 8 height 8
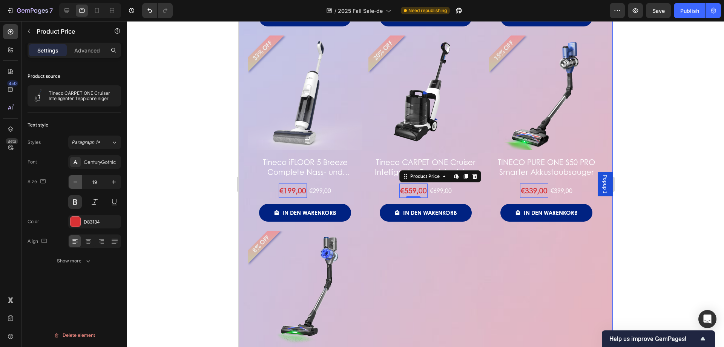
click at [76, 183] on icon "button" at bounding box center [76, 182] width 8 height 8
type input "18"
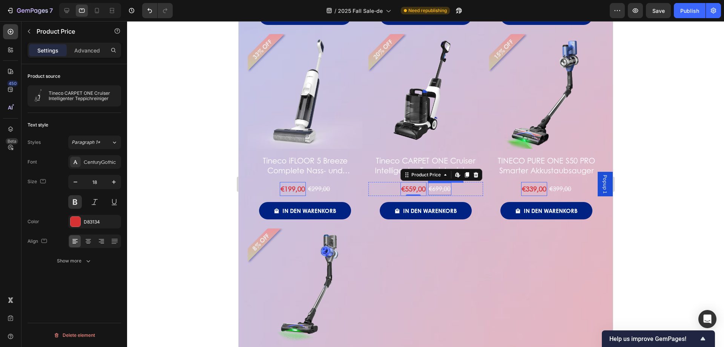
click at [446, 183] on div "€699,00" at bounding box center [439, 189] width 23 height 12
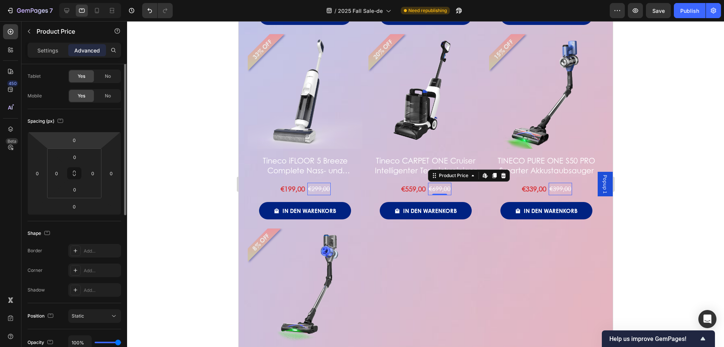
scroll to position [0, 0]
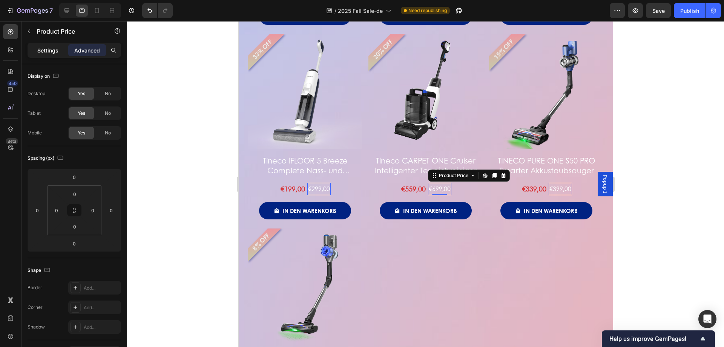
click at [42, 54] on p "Settings" at bounding box center [47, 50] width 21 height 8
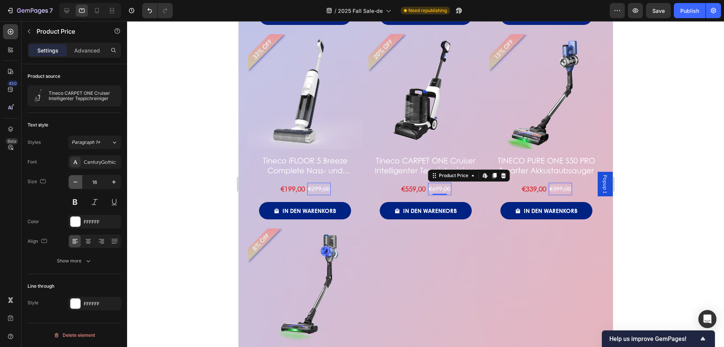
click at [80, 181] on button "button" at bounding box center [76, 182] width 14 height 14
type input "14"
click at [356, 182] on div "€199,00 Product Price Product Price €299,00 Product Price Edit content in Shopi…" at bounding box center [304, 189] width 115 height 14
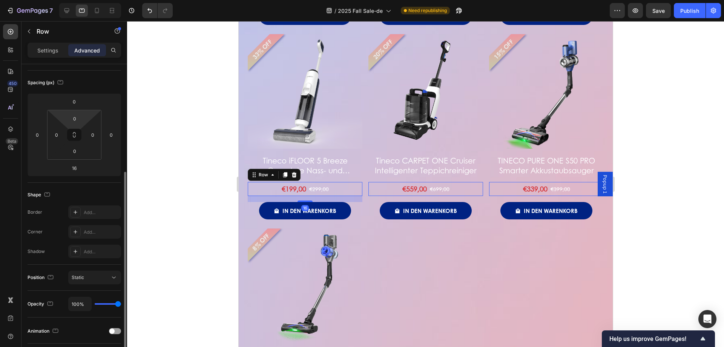
scroll to position [188, 0]
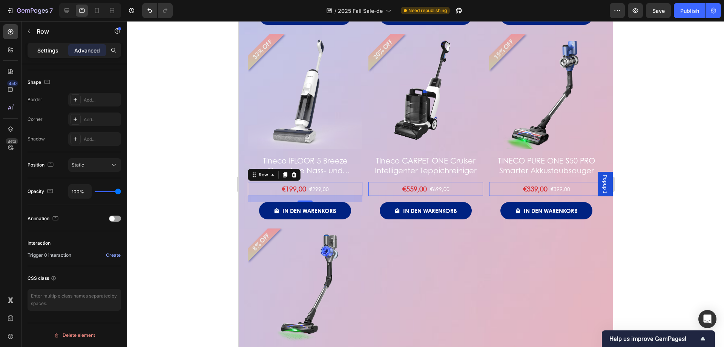
click at [56, 49] on p "Settings" at bounding box center [47, 50] width 21 height 8
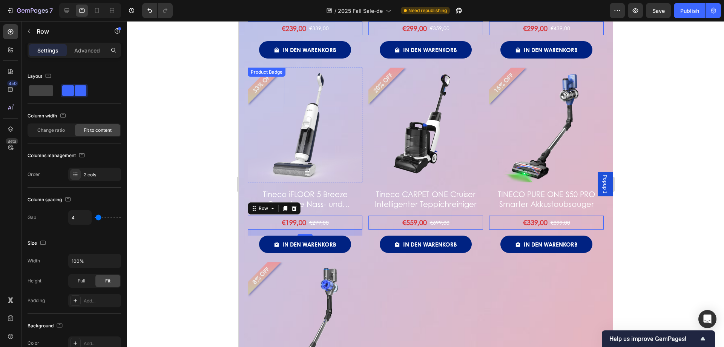
scroll to position [1207, 0]
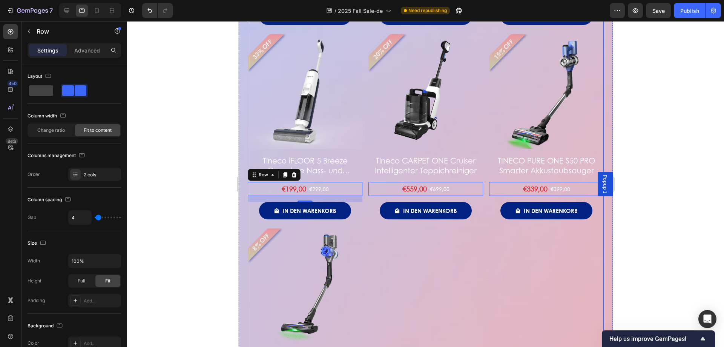
click at [427, 226] on div "43% OFF Product Badge Product Images Tineco FLOOR ONE S7 PRO intelligenter Nass…" at bounding box center [425, 30] width 356 height 768
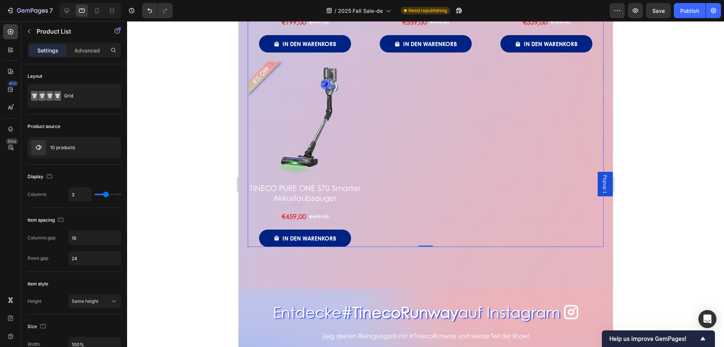
scroll to position [1471, 0]
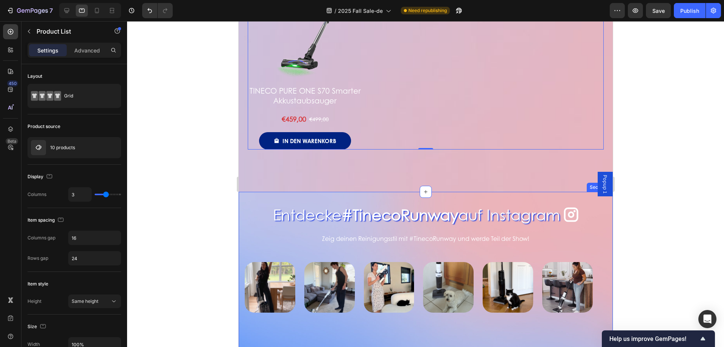
click at [342, 192] on div "Entdecke #TinecoRunway auf Instagram Heading Icon Row Zeig deinen Reinigungssti…" at bounding box center [425, 273] width 374 height 162
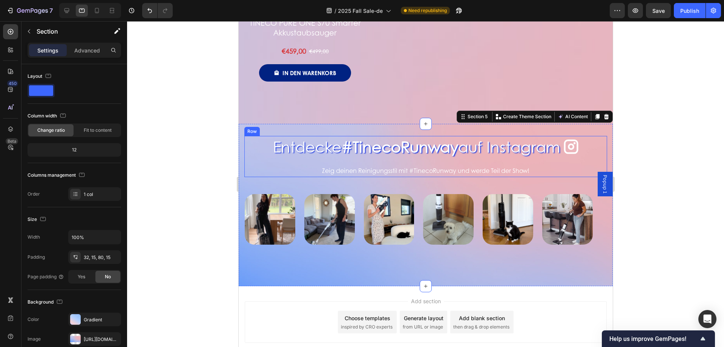
scroll to position [1578, 0]
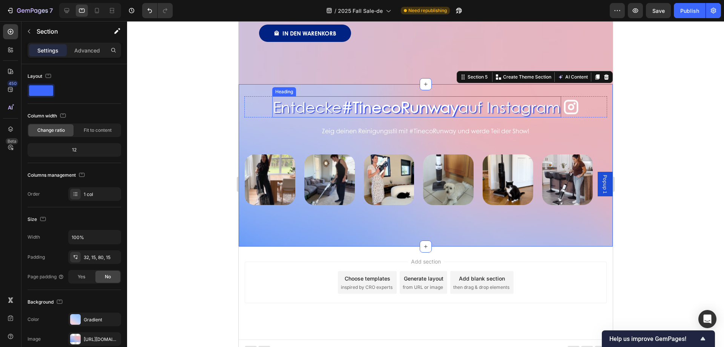
click at [393, 104] on strong "#TinecoRunway" at bounding box center [399, 106] width 117 height 21
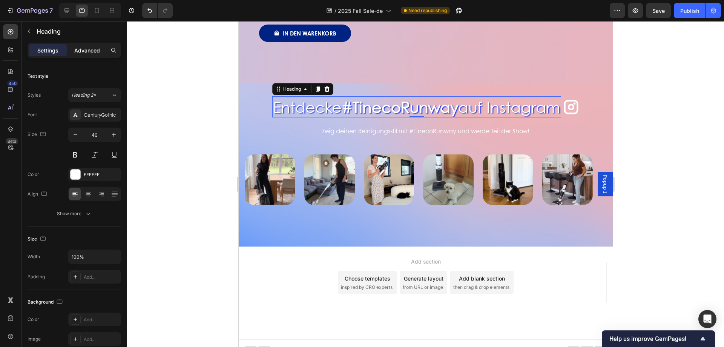
click at [91, 53] on p "Advanced" at bounding box center [87, 50] width 26 height 8
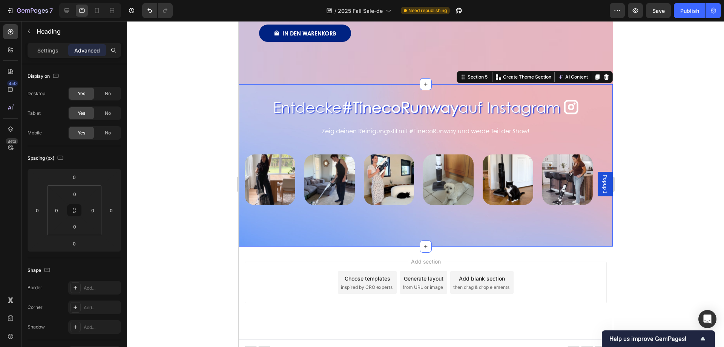
click at [372, 86] on div "Entdecke #TinecoRunway auf Instagram Heading Icon Row Zeig deinen Reinigungssti…" at bounding box center [425, 165] width 374 height 162
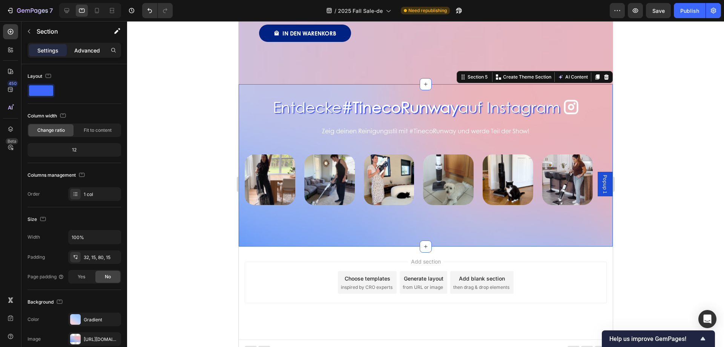
click at [80, 52] on p "Advanced" at bounding box center [87, 50] width 26 height 8
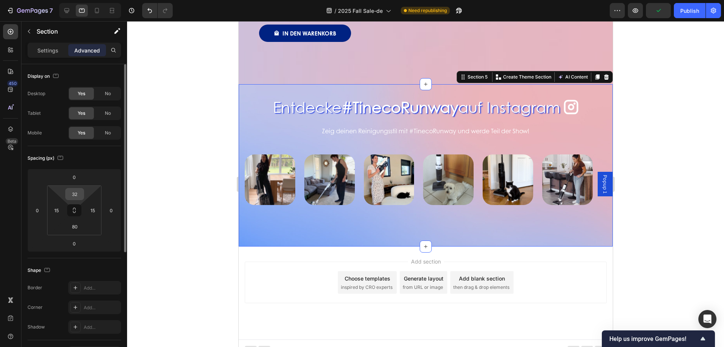
click at [78, 192] on input "32" at bounding box center [74, 193] width 15 height 11
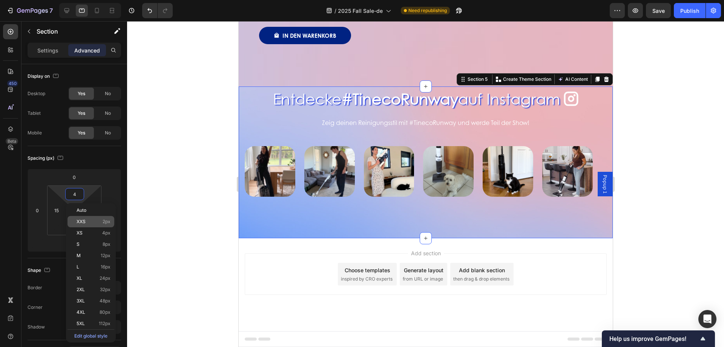
type input "40"
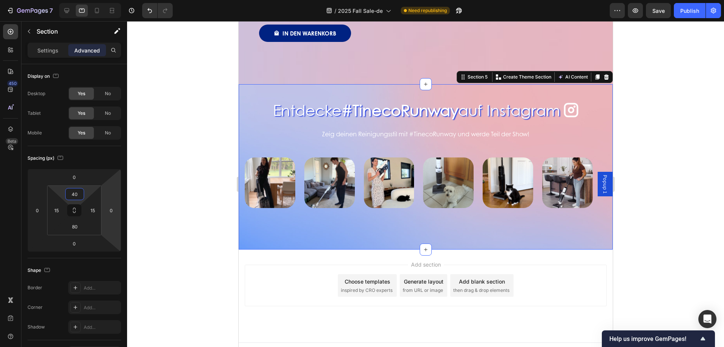
click at [174, 177] on div at bounding box center [425, 183] width 597 height 325
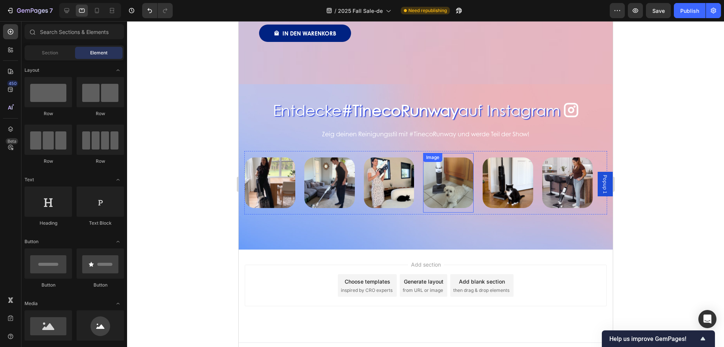
click at [436, 202] on div "Image" at bounding box center [448, 183] width 51 height 60
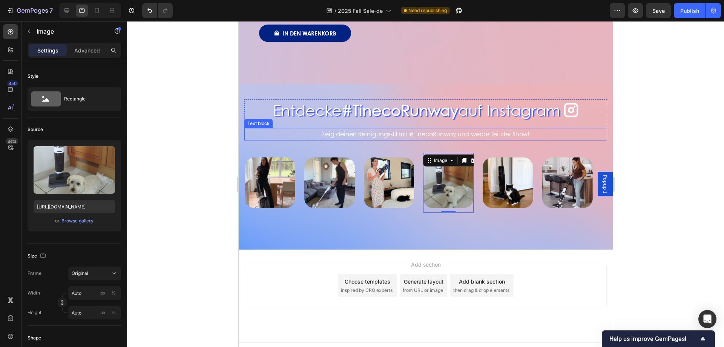
click at [429, 120] on div "Entdecke #TinecoRunway auf Instagram Heading Icon Row Zeig deinen Reinigungssti…" at bounding box center [425, 119] width 363 height 41
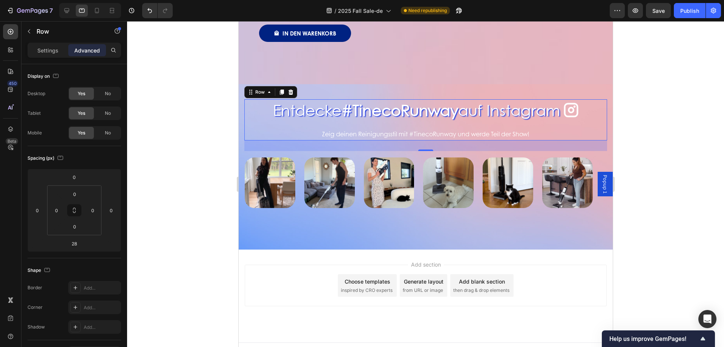
click at [141, 210] on div at bounding box center [425, 183] width 597 height 325
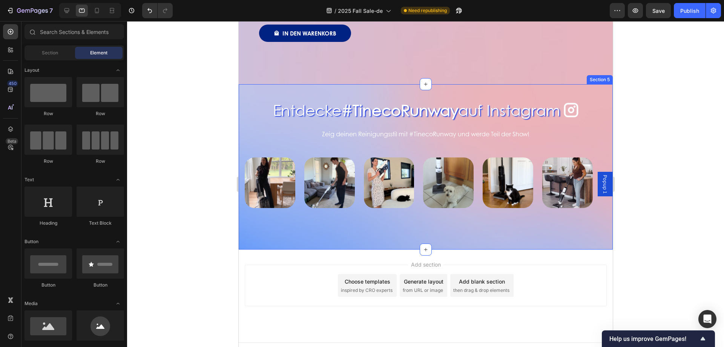
click at [434, 139] on div "Entdecke #TinecoRunway auf Instagram Heading Icon Row Zeig deinen Reinigungssti…" at bounding box center [425, 159] width 363 height 120
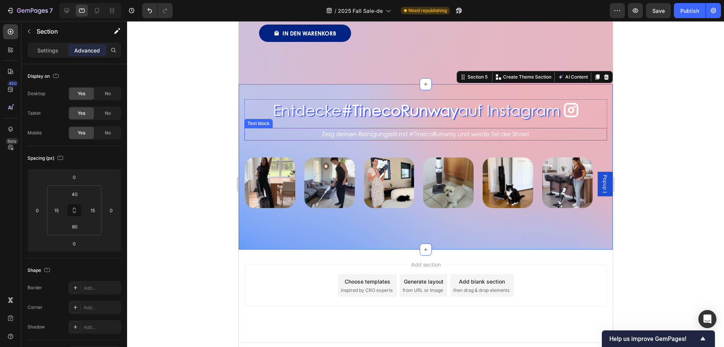
click at [430, 129] on p "Zeig deinen Reinigungsstil mit #TinecoRunway und werde Teil der Show!" at bounding box center [425, 134] width 361 height 11
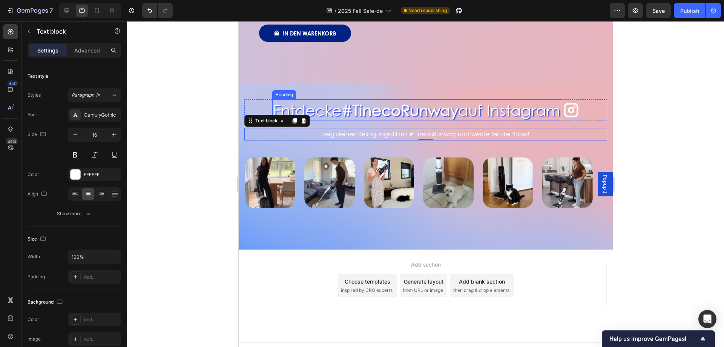
click at [417, 101] on strong "#TinecoRunway" at bounding box center [399, 109] width 117 height 21
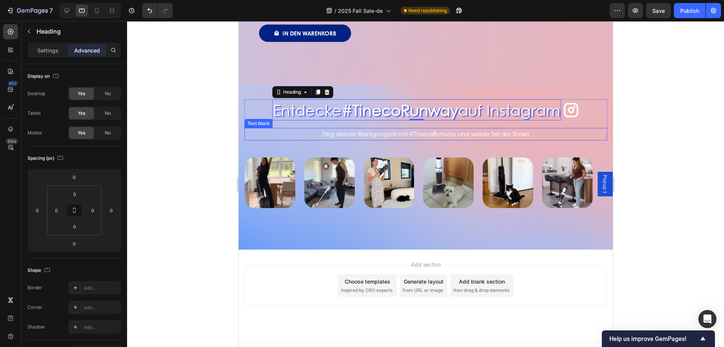
click at [408, 129] on p "Zeig deinen Reinigungsstil mit #TinecoRunway und werde Teil der Show!" at bounding box center [425, 134] width 361 height 11
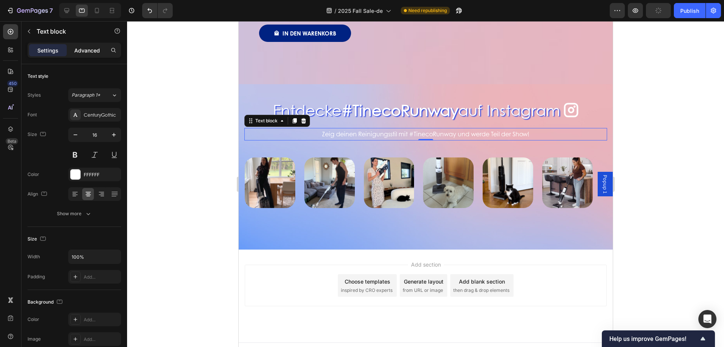
click at [81, 48] on p "Advanced" at bounding box center [87, 50] width 26 height 8
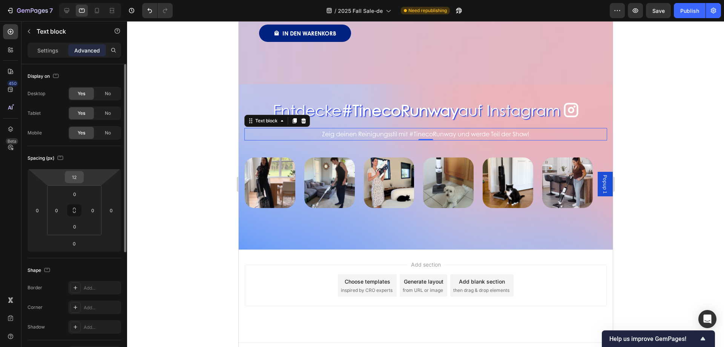
click at [77, 173] on input "12" at bounding box center [74, 176] width 15 height 11
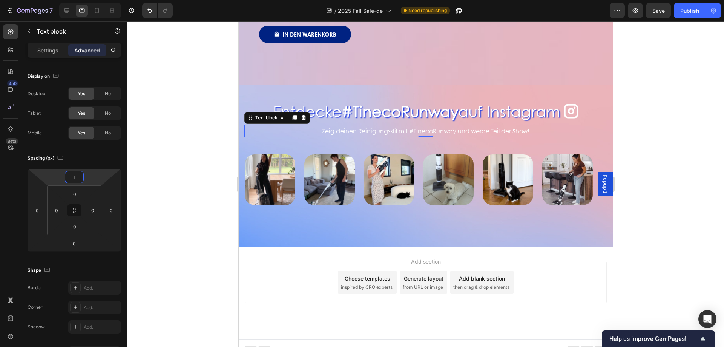
type input "10"
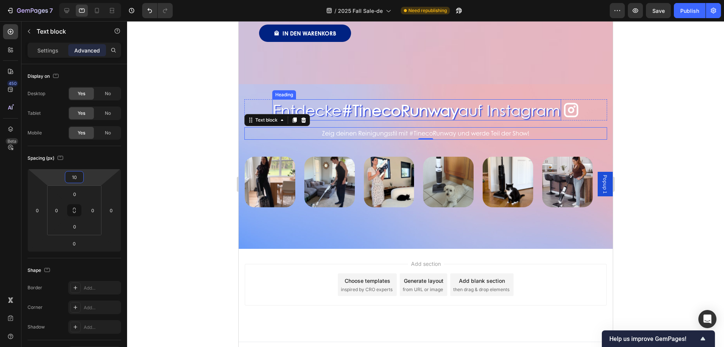
click at [408, 99] on strong "#TinecoRunway" at bounding box center [399, 109] width 117 height 21
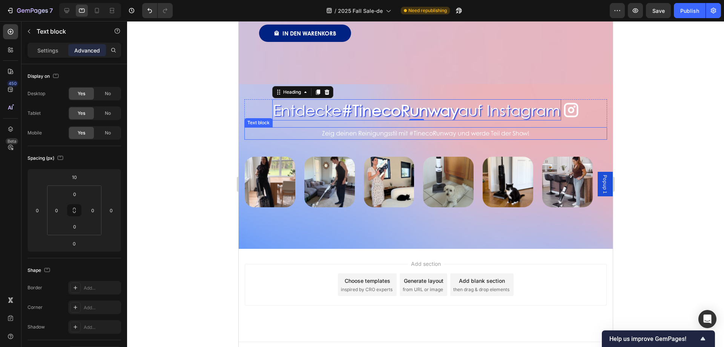
click at [359, 128] on p "Zeig deinen Reinigungsstil mit #TinecoRunway und werde Teil der Show!" at bounding box center [425, 133] width 361 height 11
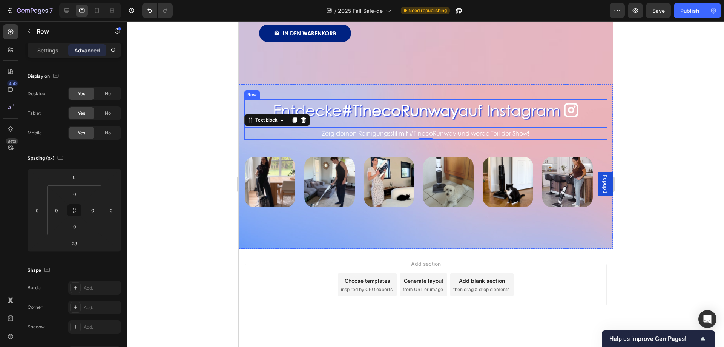
click at [399, 116] on div "Entdecke #TinecoRunway auf Instagram Heading Icon Row Zeig deinen Reinigungssti…" at bounding box center [425, 119] width 363 height 40
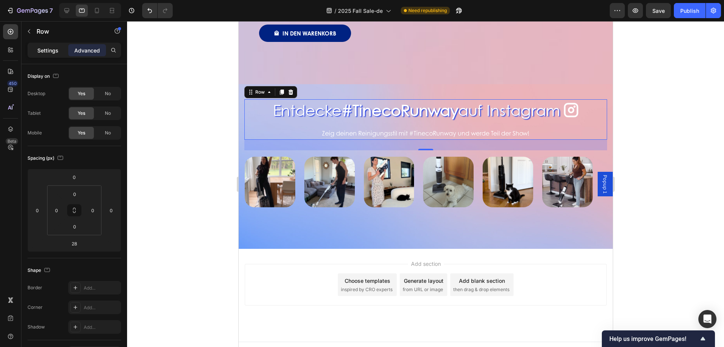
click at [52, 55] on div "Settings" at bounding box center [48, 50] width 38 height 12
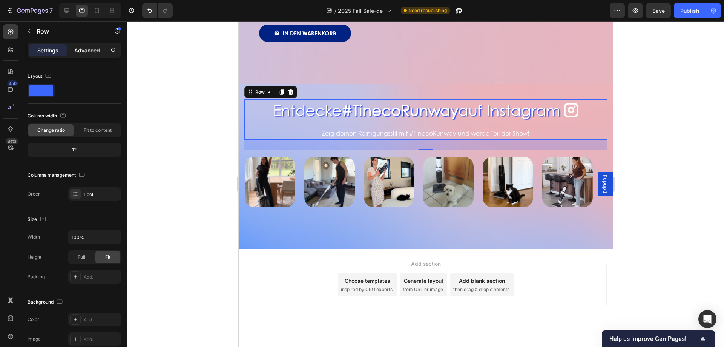
click at [81, 49] on p "Advanced" at bounding box center [87, 50] width 26 height 8
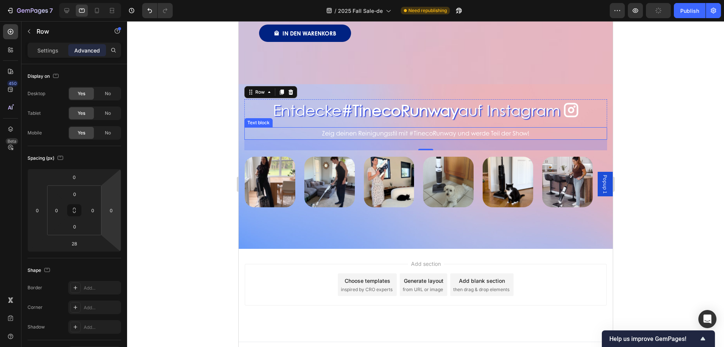
click at [402, 128] on p "Zeig deinen Reinigungsstil mit #TinecoRunway und werde Teil der Show!" at bounding box center [425, 133] width 361 height 11
click at [396, 114] on div "Entdecke #TinecoRunway auf Instagram Heading Icon Row Zeig deinen Reinigungssti…" at bounding box center [425, 119] width 363 height 40
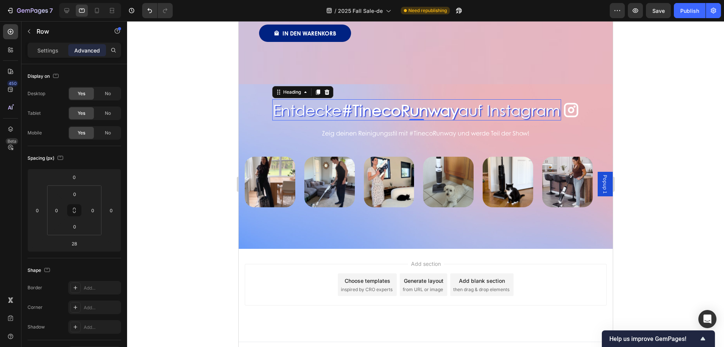
click at [396, 100] on strong "#TinecoRunway" at bounding box center [399, 109] width 117 height 21
click at [347, 127] on div "Zeig deinen Reinigungsstil mit #TinecoRunway und werde Teil der Show!" at bounding box center [425, 133] width 363 height 12
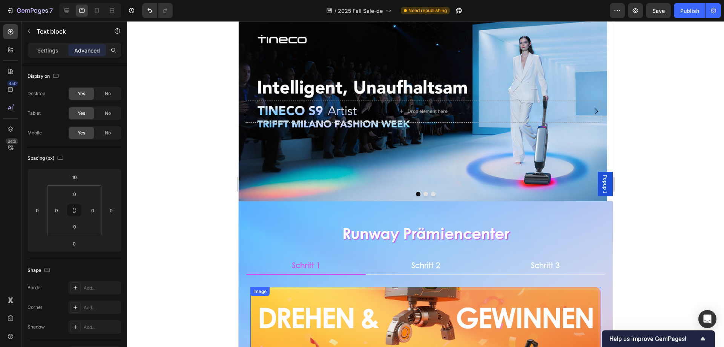
scroll to position [0, 0]
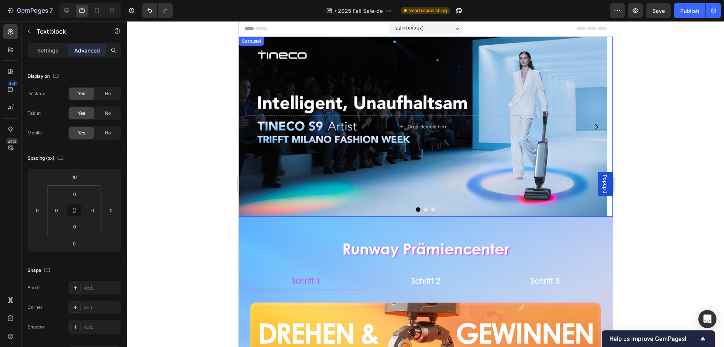
click at [423, 209] on button "Dot" at bounding box center [425, 209] width 5 height 5
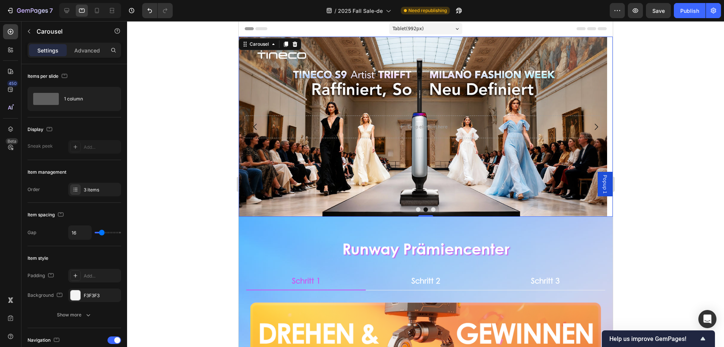
click at [431, 210] on button "Dot" at bounding box center [433, 209] width 5 height 5
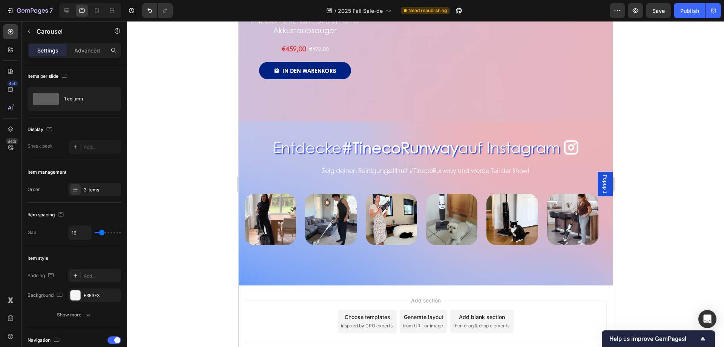
scroll to position [1581, 0]
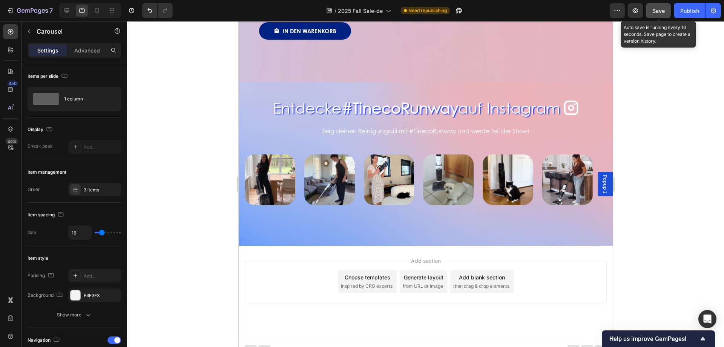
click at [482, 6] on button "Save" at bounding box center [658, 10] width 25 height 15
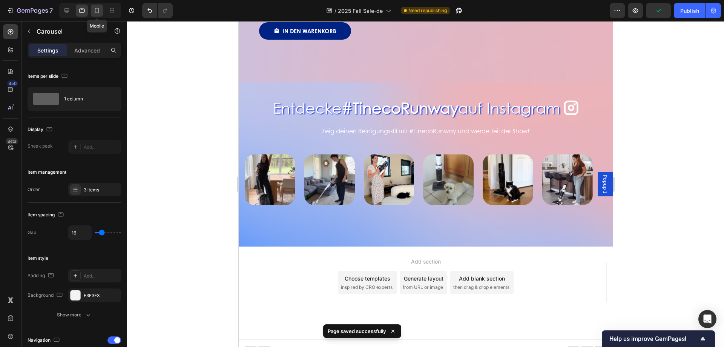
click at [99, 10] on icon at bounding box center [97, 10] width 4 height 5
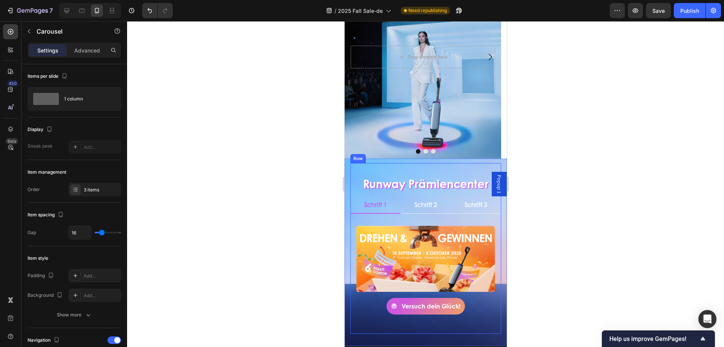
scroll to position [113, 0]
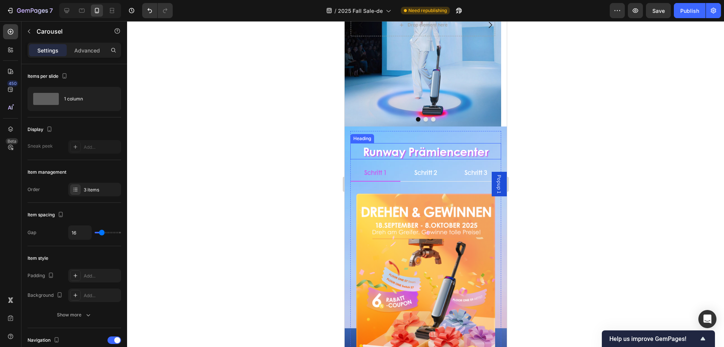
click at [447, 151] on h2 "Runway Prämiencenter" at bounding box center [425, 151] width 151 height 16
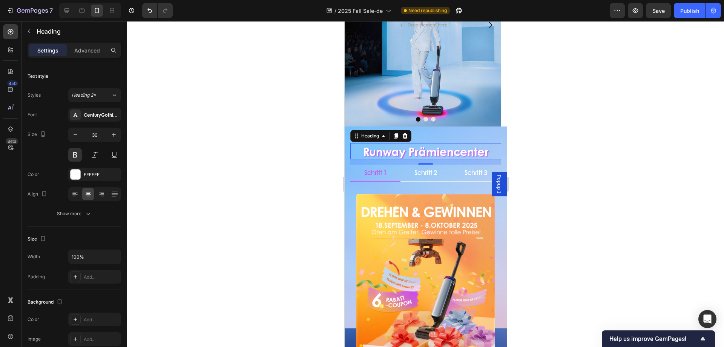
click at [482, 149] on h2 "Runway Prämiencenter" at bounding box center [425, 151] width 151 height 16
click at [482, 152] on p "Runway Prämiencenter" at bounding box center [425, 151] width 149 height 15
click at [182, 160] on div at bounding box center [425, 183] width 597 height 325
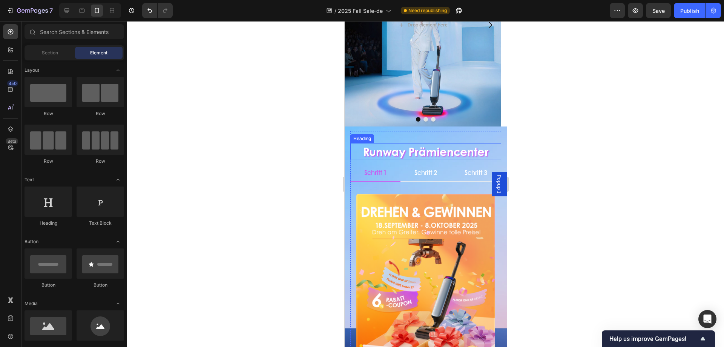
click at [406, 146] on p "Runway Prämiencenter" at bounding box center [425, 151] width 149 height 15
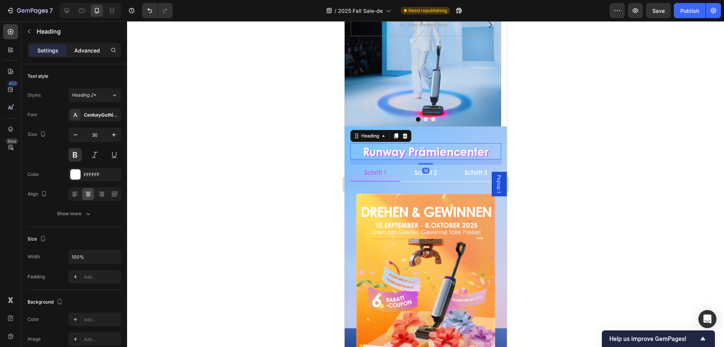
click at [86, 53] on p "Advanced" at bounding box center [87, 50] width 26 height 8
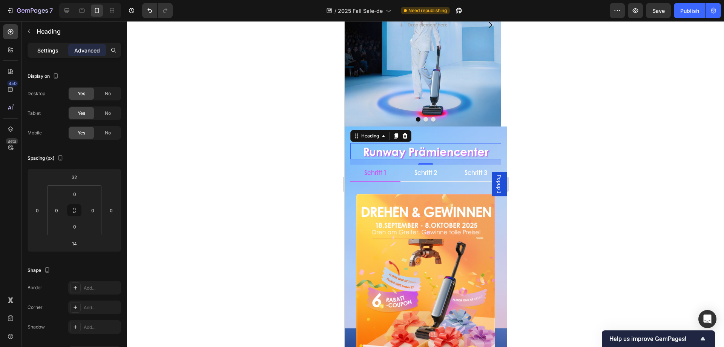
click at [42, 52] on p "Settings" at bounding box center [47, 50] width 21 height 8
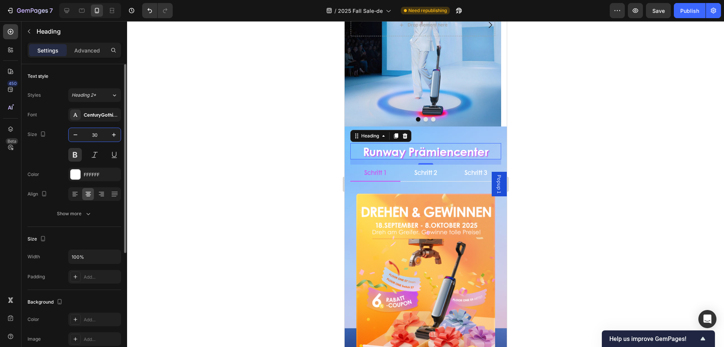
click at [99, 132] on input "30" at bounding box center [94, 135] width 25 height 14
type input "32"
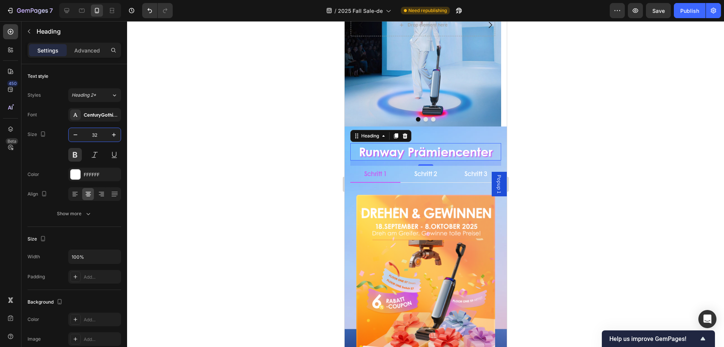
click at [279, 169] on div at bounding box center [425, 183] width 597 height 325
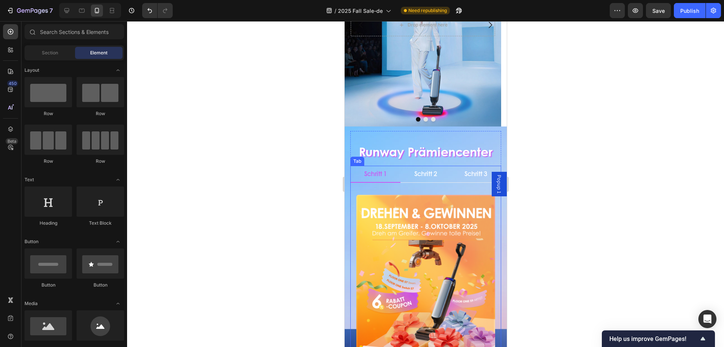
click at [388, 178] on li "Schritt 1" at bounding box center [375, 174] width 50 height 17
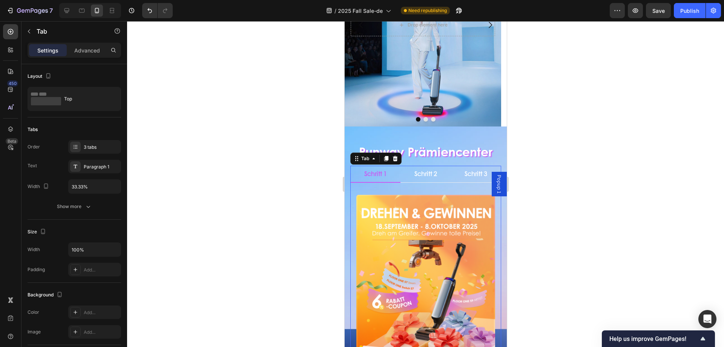
click at [378, 175] on p "Schritt 1" at bounding box center [375, 174] width 23 height 8
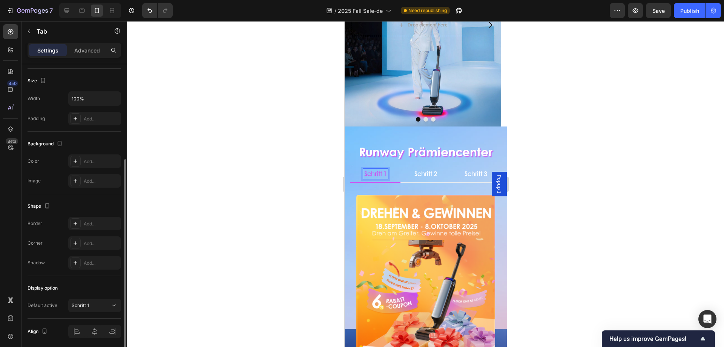
scroll to position [0, 0]
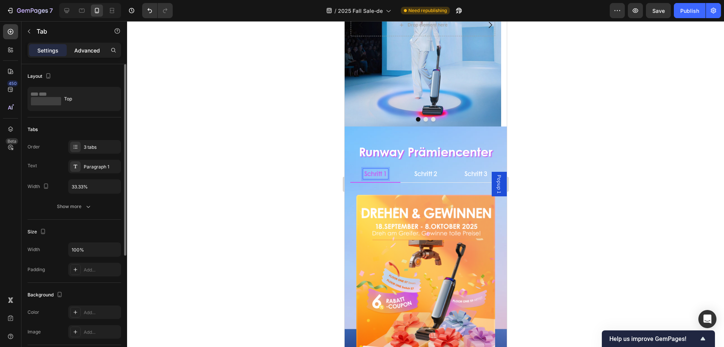
click at [85, 48] on p "Advanced" at bounding box center [87, 50] width 26 height 8
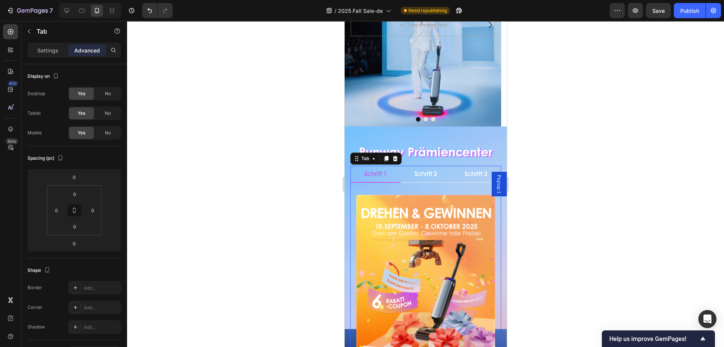
click at [25, 53] on div "Settings Advanced" at bounding box center [74, 53] width 106 height 21
click at [51, 50] on p "Settings" at bounding box center [47, 50] width 21 height 8
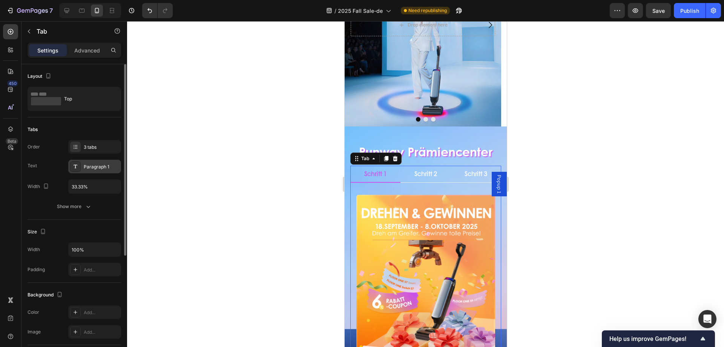
click at [104, 164] on div "Paragraph 1" at bounding box center [101, 166] width 35 height 7
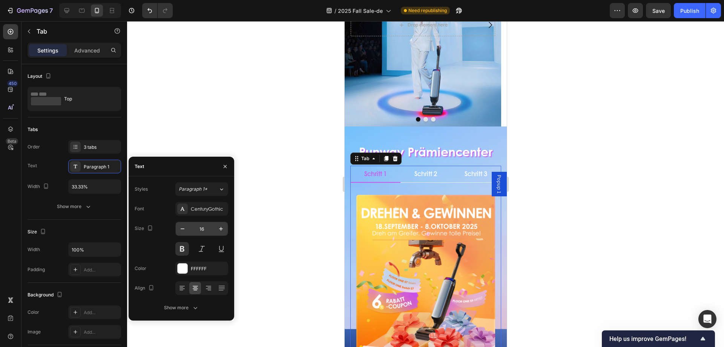
drag, startPoint x: 201, startPoint y: 226, endPoint x: 205, endPoint y: 227, distance: 4.6
click at [201, 226] on input "16" at bounding box center [201, 229] width 25 height 14
type input "20"
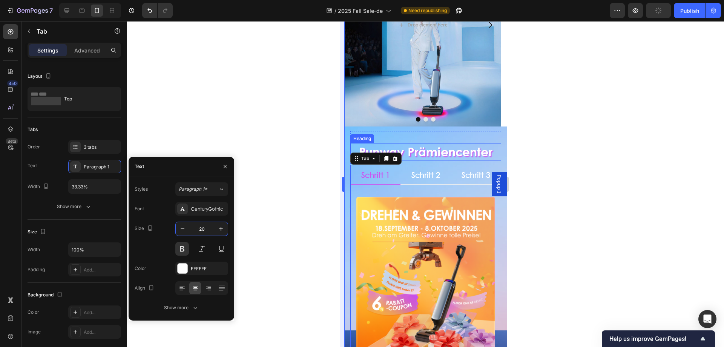
click at [309, 132] on div at bounding box center [425, 183] width 597 height 325
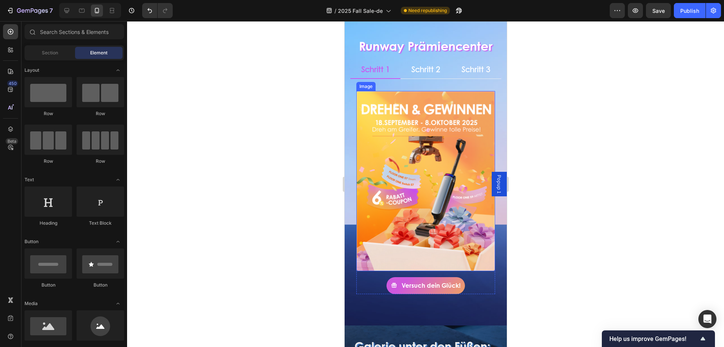
scroll to position [226, 0]
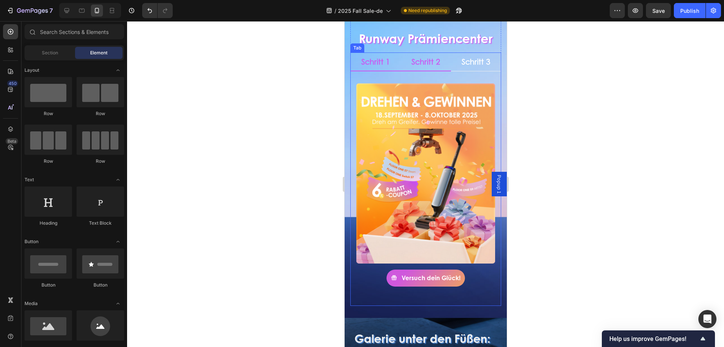
click at [420, 65] on p "Schritt 2" at bounding box center [425, 62] width 29 height 10
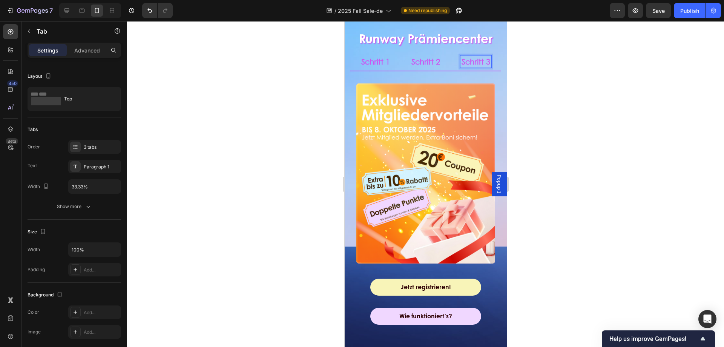
click at [375, 61] on p "Schritt 1" at bounding box center [375, 62] width 29 height 10
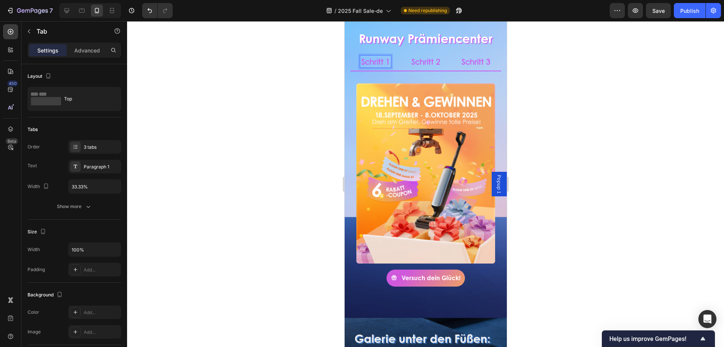
click at [416, 61] on p "Schritt 2" at bounding box center [425, 62] width 29 height 10
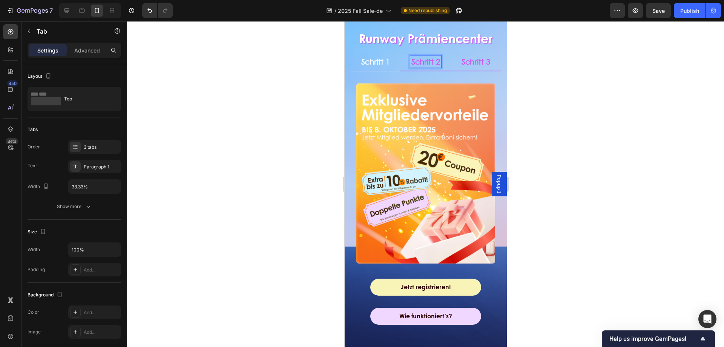
click at [471, 61] on p "Schritt 3" at bounding box center [475, 62] width 29 height 10
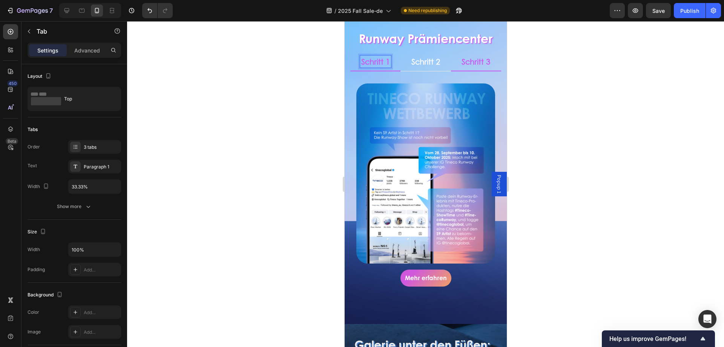
click at [379, 64] on p "Schritt 1" at bounding box center [375, 62] width 29 height 10
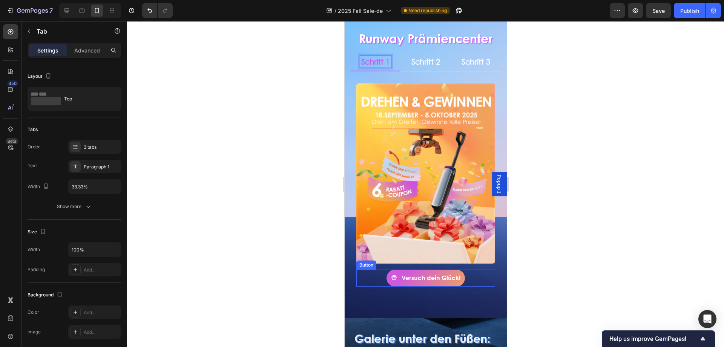
click at [467, 226] on div "Versuch dein Glück! Button" at bounding box center [425, 277] width 139 height 17
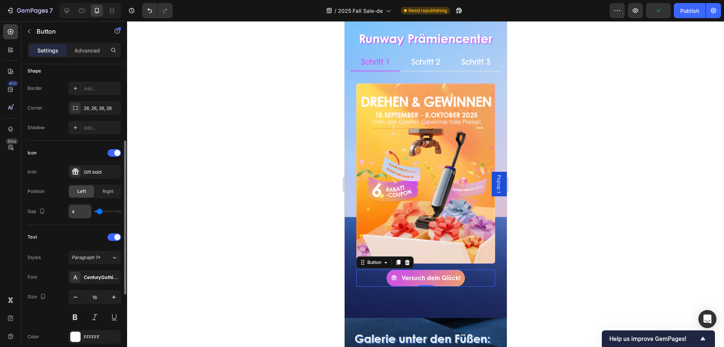
scroll to position [264, 0]
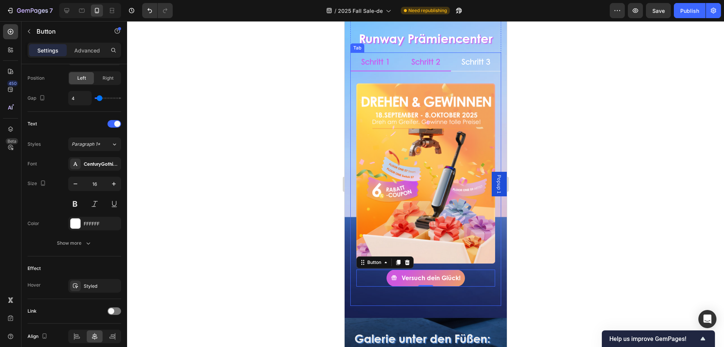
click at [431, 57] on p "Schritt 2" at bounding box center [425, 62] width 29 height 10
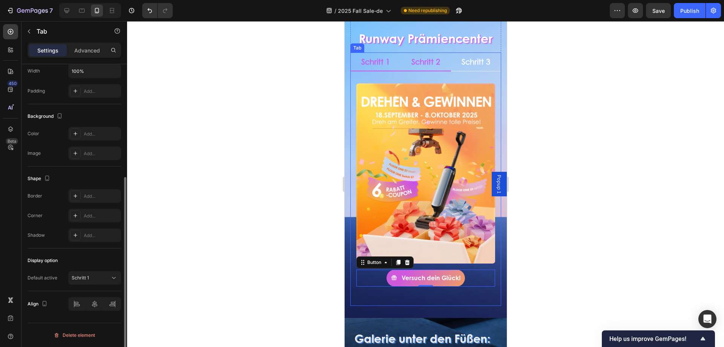
scroll to position [0, 0]
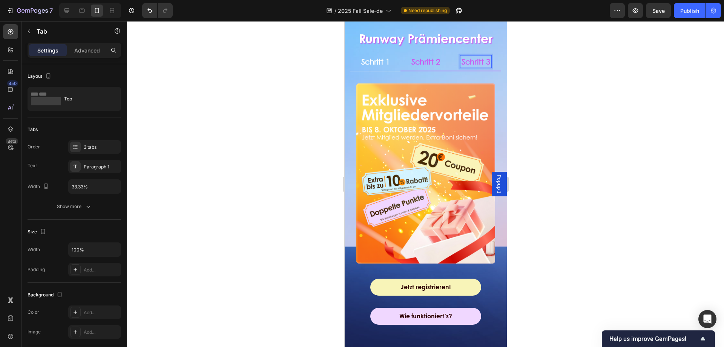
click at [466, 52] on li "Schritt 3" at bounding box center [476, 61] width 50 height 19
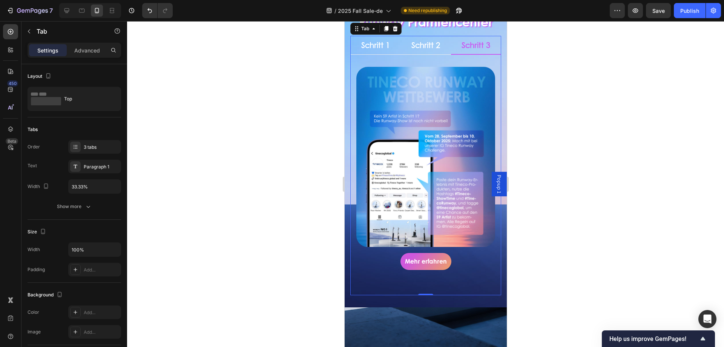
scroll to position [189, 0]
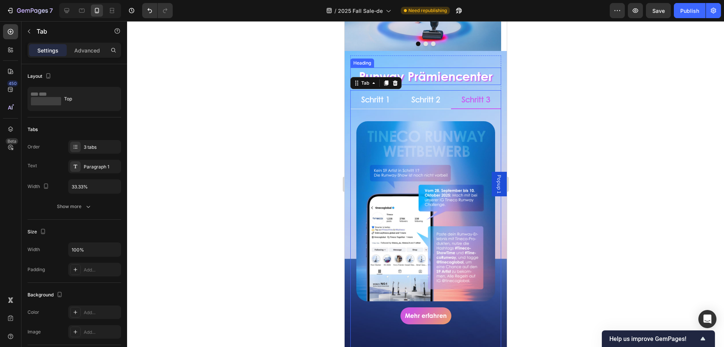
click at [448, 71] on p "Runway Prämiencenter" at bounding box center [425, 76] width 149 height 16
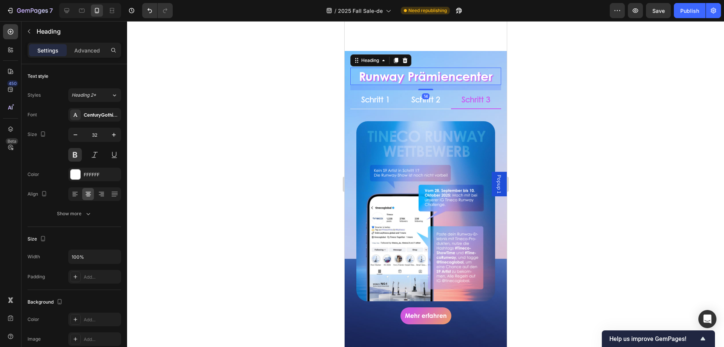
scroll to position [377, 0]
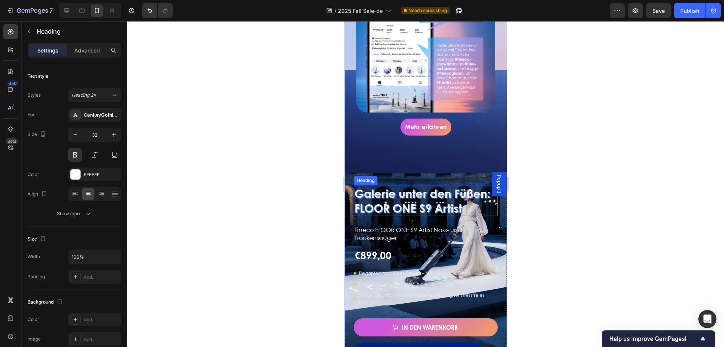
click at [434, 190] on h2 "Galerie unter den Füßen: FLOOR ONE S9 Artist" at bounding box center [425, 200] width 144 height 31
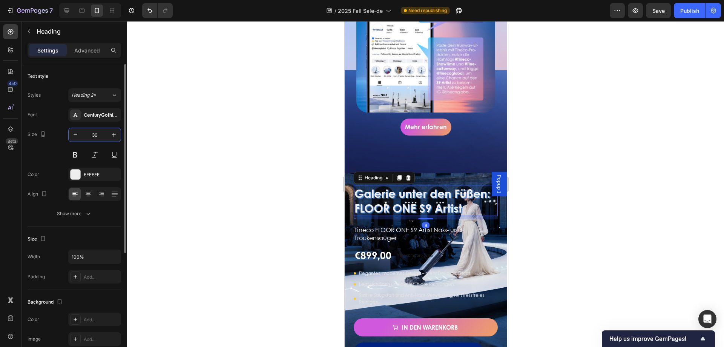
click at [98, 135] on input "30" at bounding box center [94, 135] width 25 height 14
type input "32"
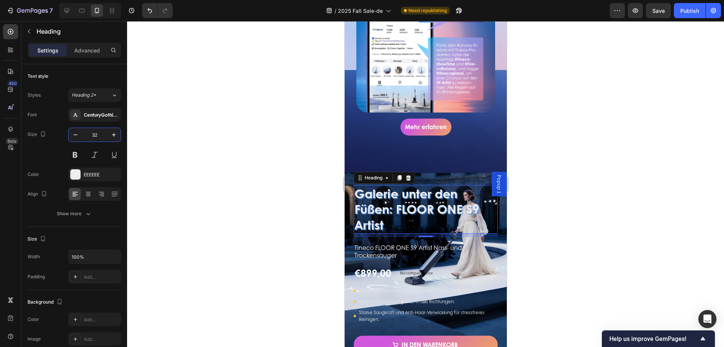
click at [216, 184] on div at bounding box center [425, 183] width 597 height 325
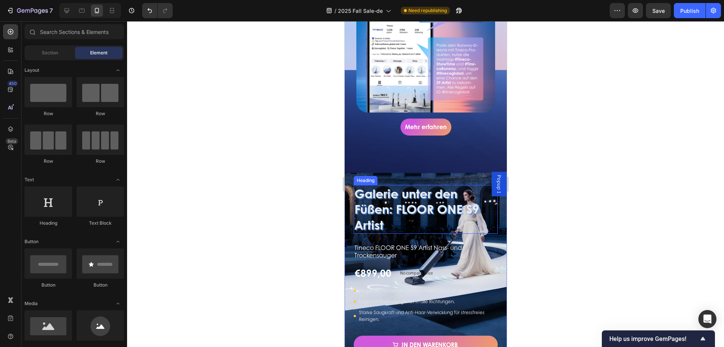
click at [394, 187] on h2 "Galerie unter den Füßen: FLOOR ONE S9 Artist" at bounding box center [425, 209] width 144 height 49
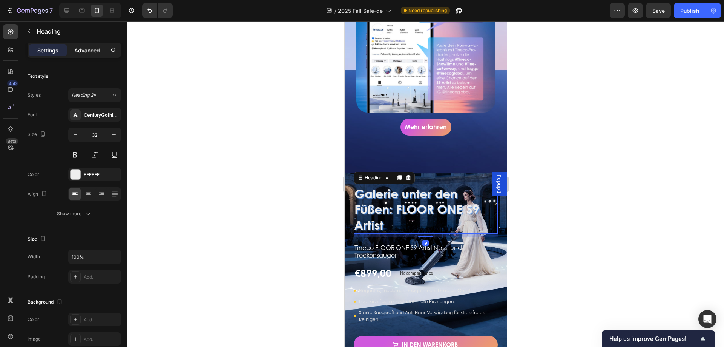
click at [87, 47] on p "Advanced" at bounding box center [87, 50] width 26 height 8
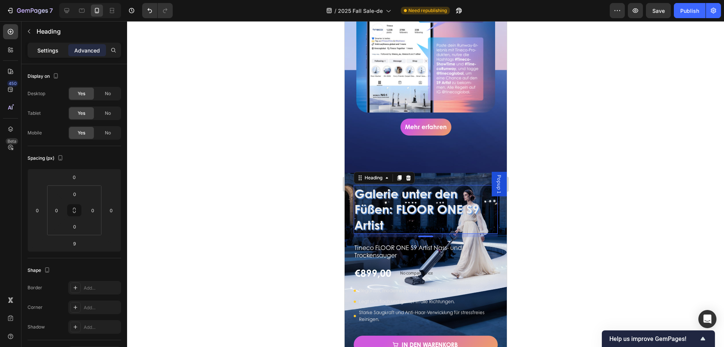
click at [46, 51] on p "Settings" at bounding box center [47, 50] width 21 height 8
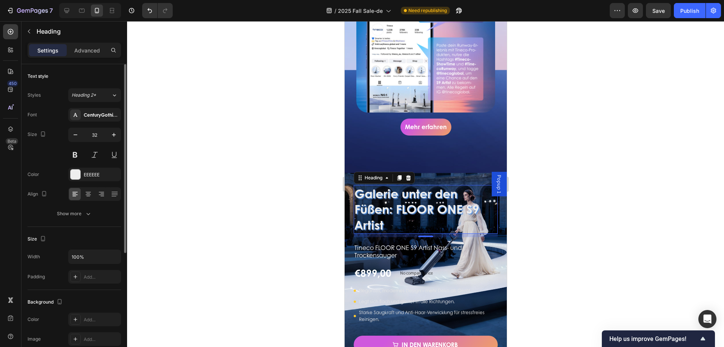
scroll to position [113, 0]
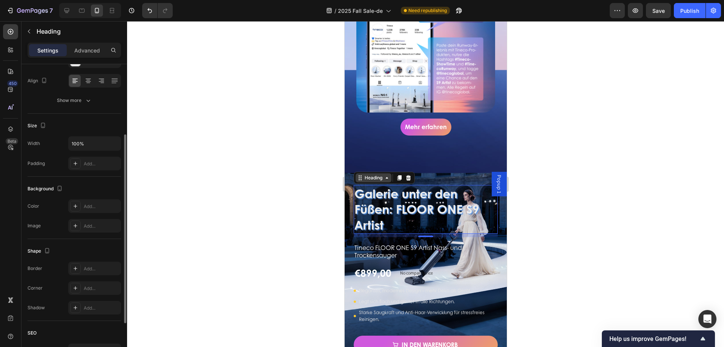
click at [365, 174] on div "Heading" at bounding box center [373, 177] width 21 height 7
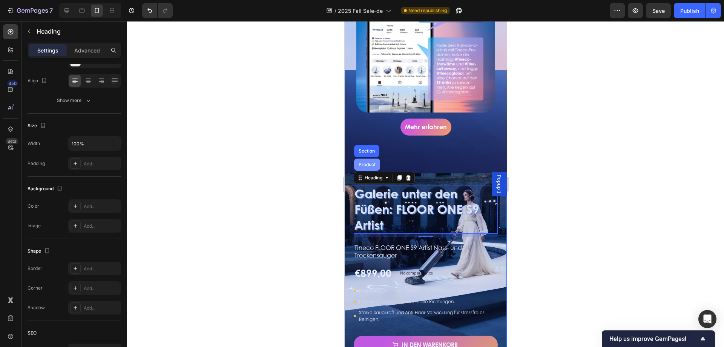
click at [364, 162] on div "Product" at bounding box center [367, 164] width 20 height 5
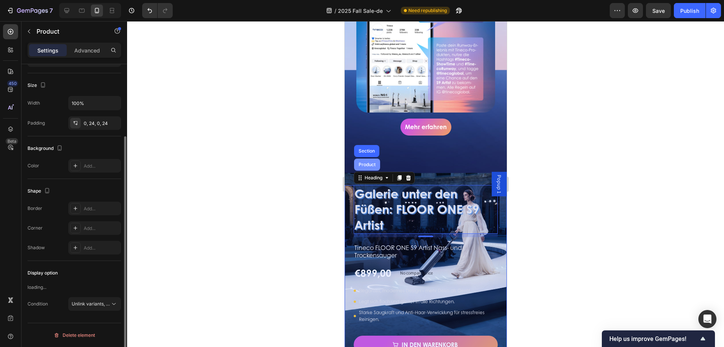
scroll to position [0, 0]
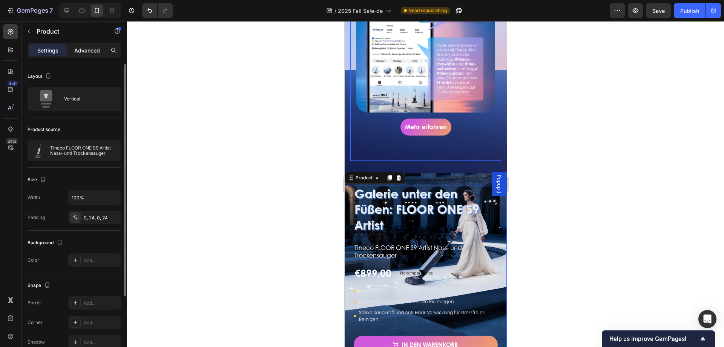
click at [91, 51] on p "Advanced" at bounding box center [87, 50] width 26 height 8
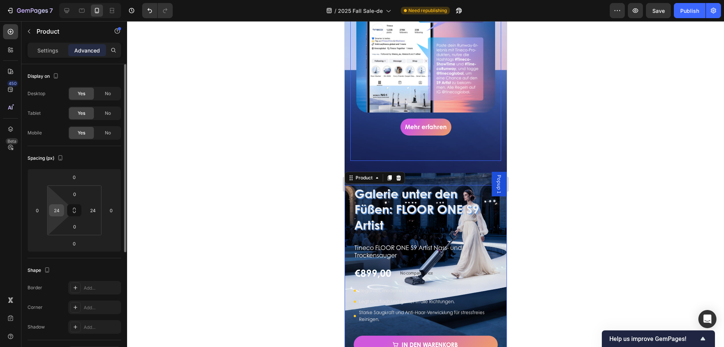
click at [53, 211] on input "24" at bounding box center [56, 209] width 11 height 11
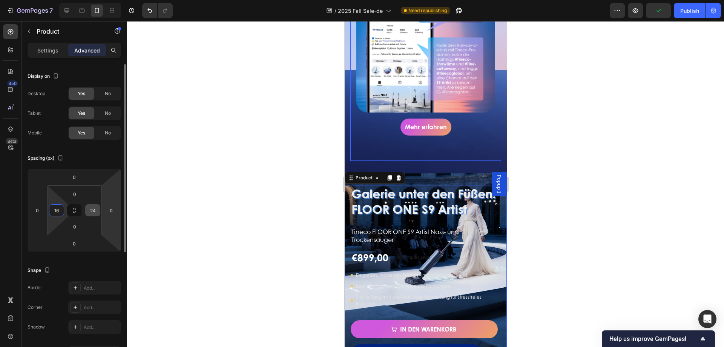
type input "16"
click at [92, 210] on input "24" at bounding box center [92, 209] width 11 height 11
type input "16"
click at [60, 208] on input "16" at bounding box center [56, 209] width 11 height 11
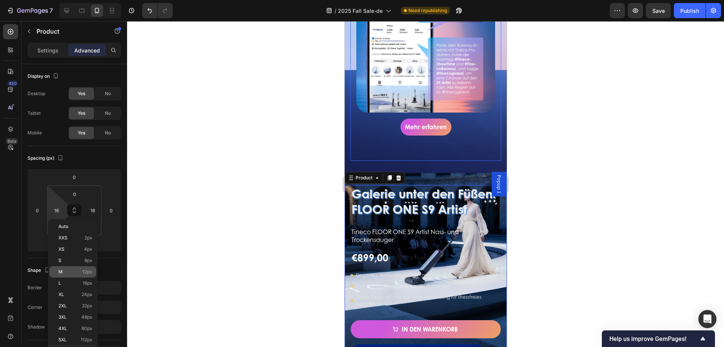
click at [83, 226] on span "12px" at bounding box center [88, 271] width 10 height 5
type input "12"
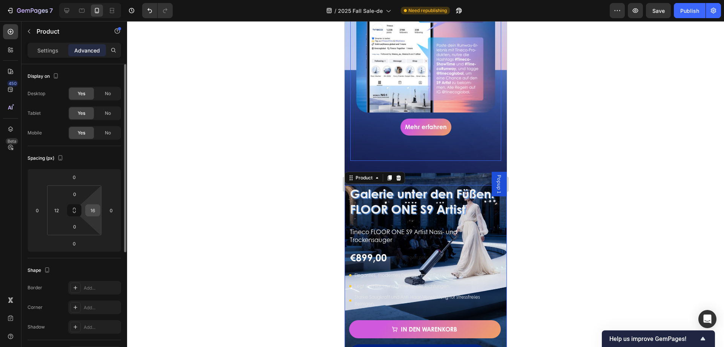
click at [94, 211] on input "16" at bounding box center [92, 209] width 11 height 11
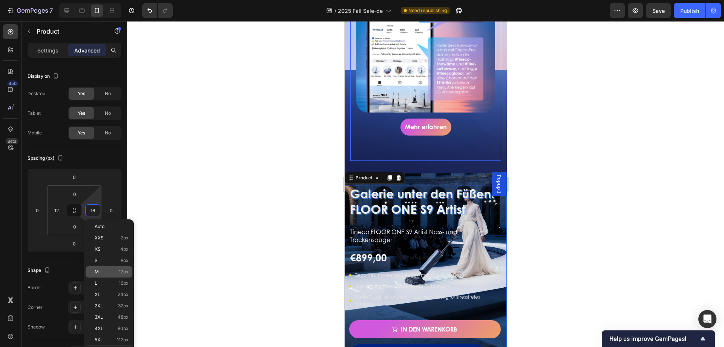
click at [109, 226] on p "M 12px" at bounding box center [112, 271] width 34 height 5
type input "12"
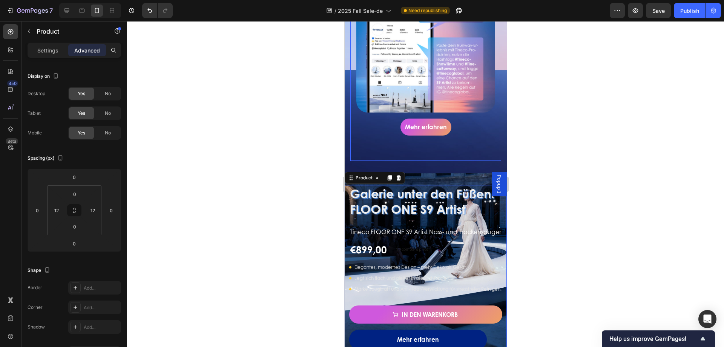
click at [242, 161] on div at bounding box center [425, 183] width 597 height 325
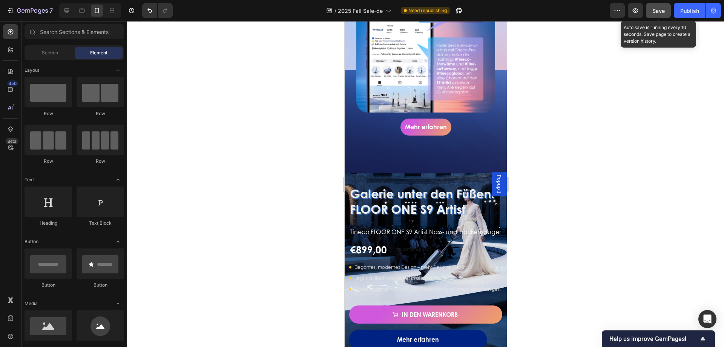
click at [482, 13] on span "Save" at bounding box center [658, 11] width 12 height 6
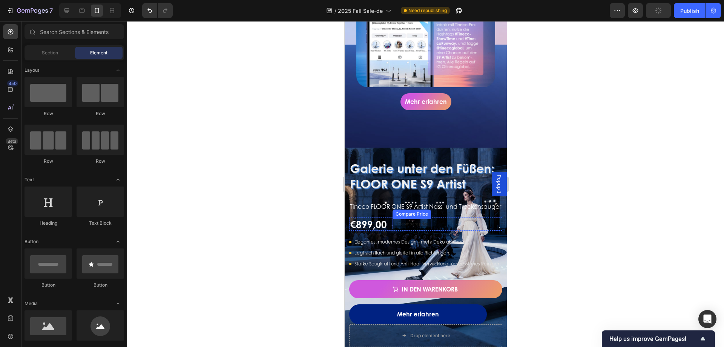
scroll to position [490, 0]
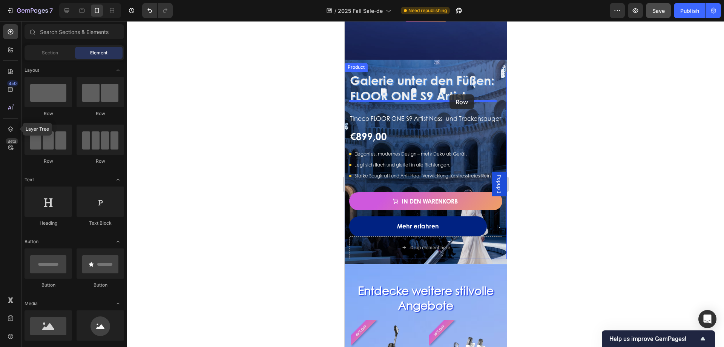
drag, startPoint x: 593, startPoint y: 164, endPoint x: 449, endPoint y: 94, distance: 159.6
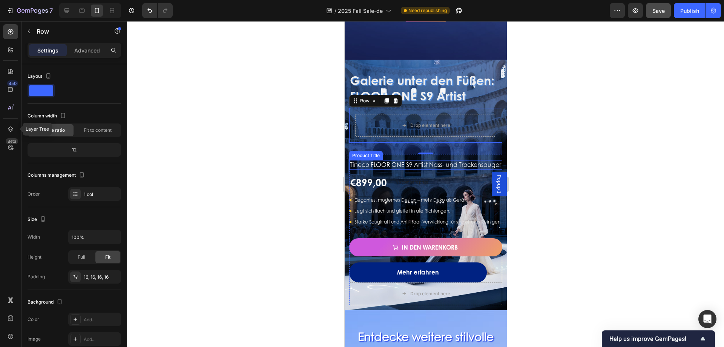
click at [369, 160] on div "Tineco FLOOR ONE S9 Artist Nass- und Trockensauger Product Title" at bounding box center [425, 164] width 153 height 9
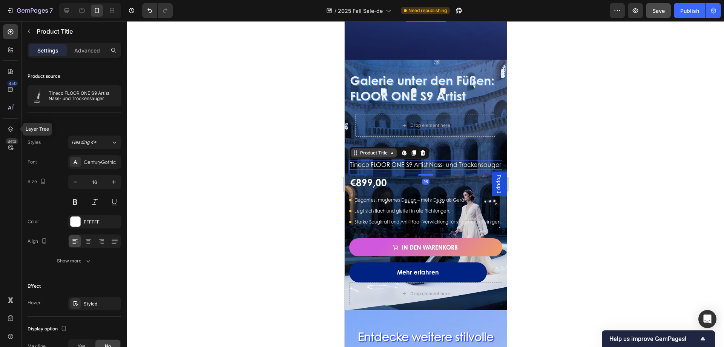
click at [370, 149] on div "Product Title" at bounding box center [373, 152] width 31 height 7
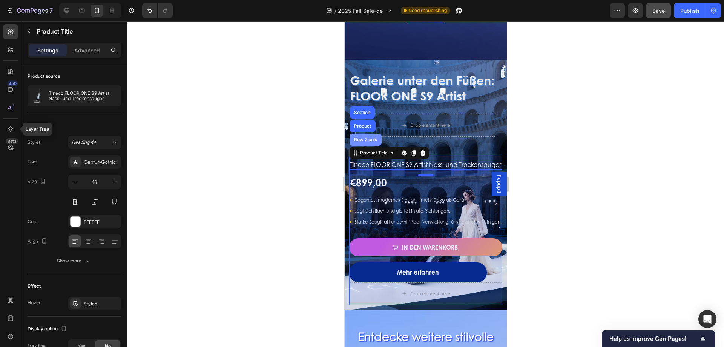
click at [368, 137] on div "Row 2 cols" at bounding box center [365, 139] width 26 height 5
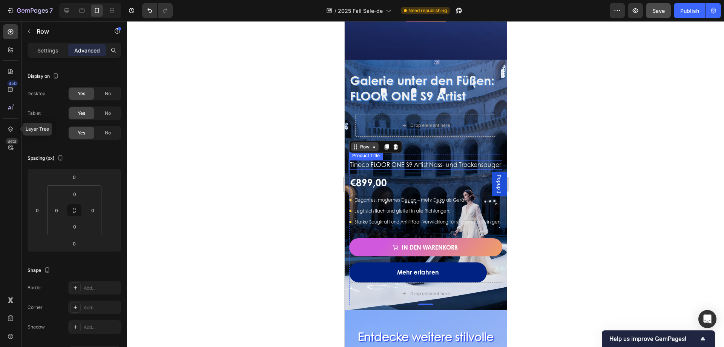
click at [371, 143] on div "Row" at bounding box center [365, 146] width 28 height 9
click at [405, 163] on h1 "Tineco FLOOR ONE S9 Artist Nass- und Trockensauger" at bounding box center [425, 164] width 153 height 9
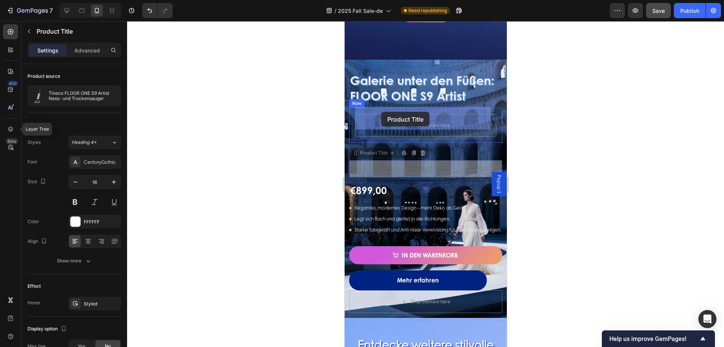
drag, startPoint x: 370, startPoint y: 146, endPoint x: 381, endPoint y: 112, distance: 35.7
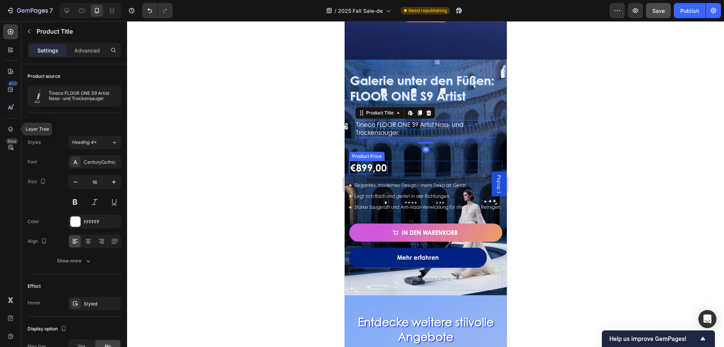
click at [368, 161] on div "€899,00" at bounding box center [368, 167] width 38 height 13
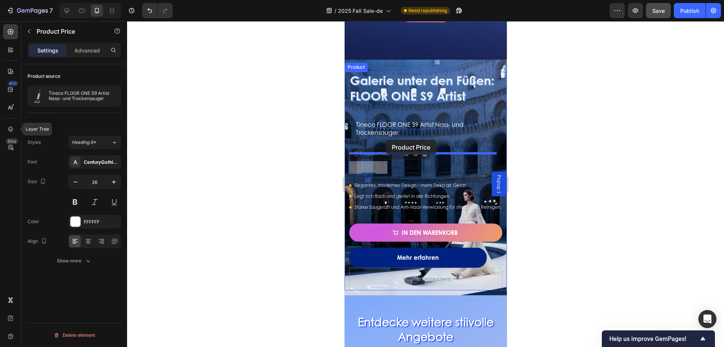
drag, startPoint x: 362, startPoint y: 147, endPoint x: 371, endPoint y: 141, distance: 10.4
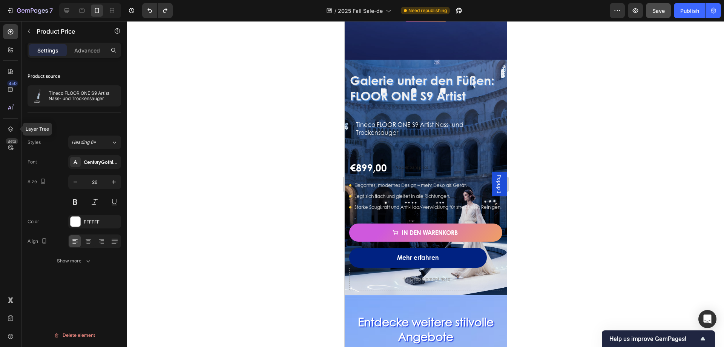
click at [376, 161] on div "€899,00" at bounding box center [368, 167] width 38 height 13
click at [355, 161] on div "€899,00" at bounding box center [368, 167] width 38 height 13
click at [416, 165] on p "No compare price" at bounding box center [411, 167] width 33 height 5
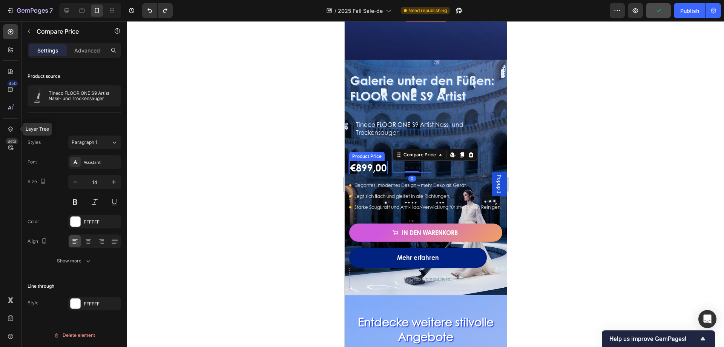
click at [369, 162] on div "€899,00" at bounding box center [368, 167] width 38 height 13
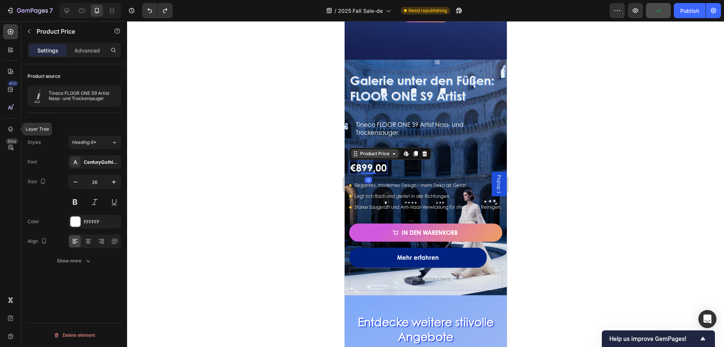
click at [377, 150] on div "Product Price" at bounding box center [374, 153] width 32 height 7
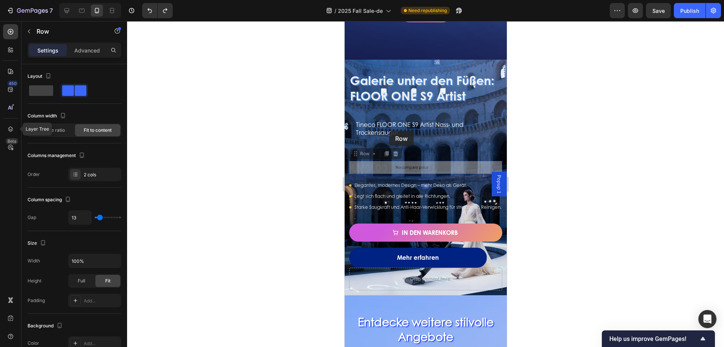
scroll to position [490, 0]
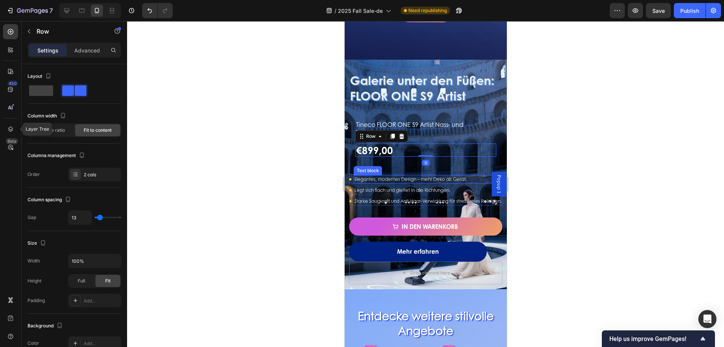
click at [364, 167] on div "Text block" at bounding box center [367, 170] width 25 height 7
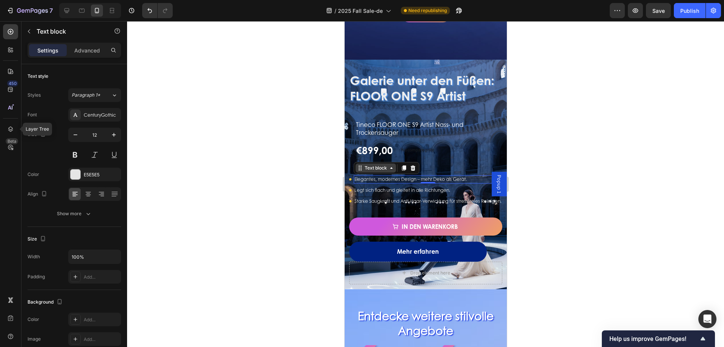
click at [378, 164] on div "Text block" at bounding box center [375, 167] width 25 height 7
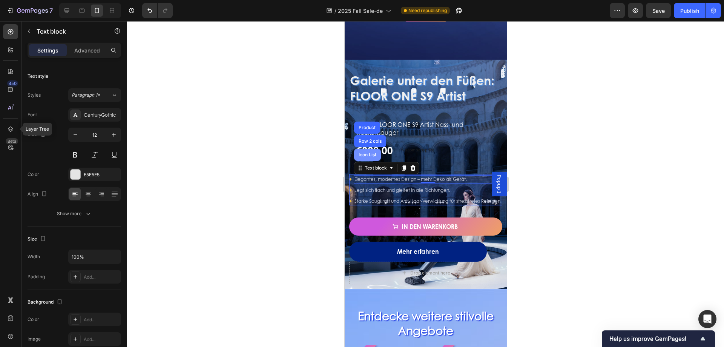
click at [370, 152] on div "Icon List" at bounding box center [367, 154] width 21 height 5
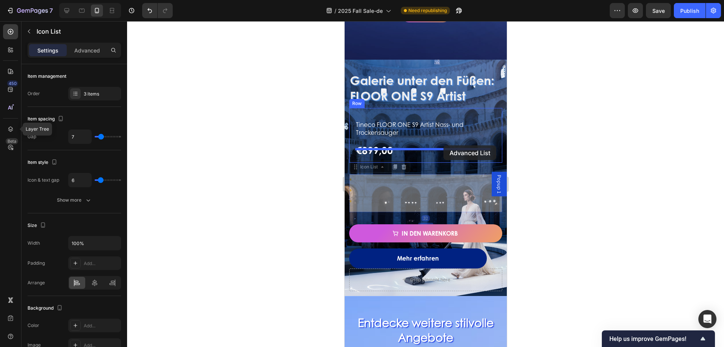
drag, startPoint x: 364, startPoint y: 163, endPoint x: 443, endPoint y: 145, distance: 81.5
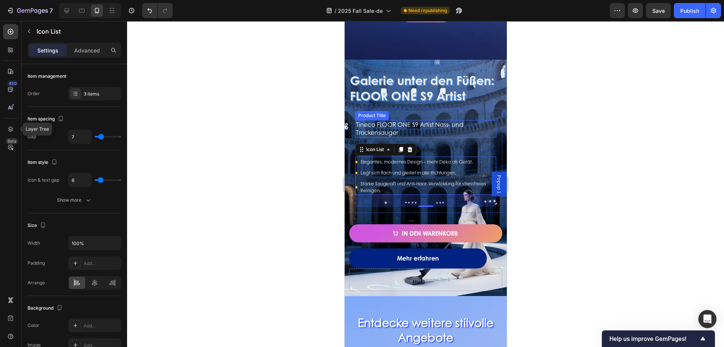
click at [424, 120] on h1 "Tineco FLOOR ONE S9 Artist Nass- und Trockensauger" at bounding box center [425, 128] width 141 height 17
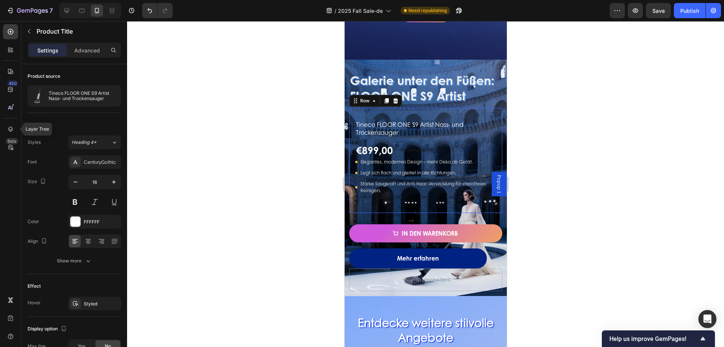
click at [458, 114] on div "Tineco FLOOR ONE S9 Artist Nass- und Trockensauger Product Title €899,00 Produc…" at bounding box center [425, 160] width 141 height 93
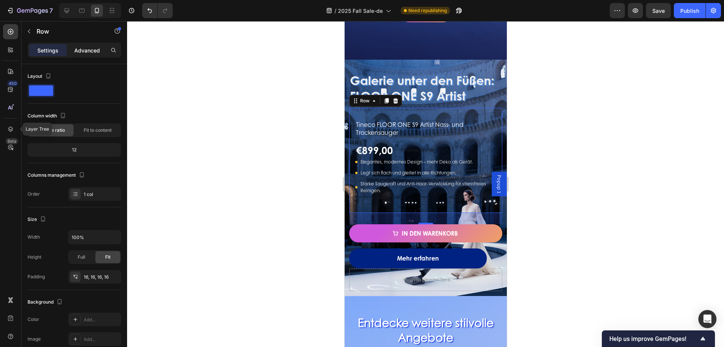
click at [97, 52] on p "Advanced" at bounding box center [87, 50] width 26 height 8
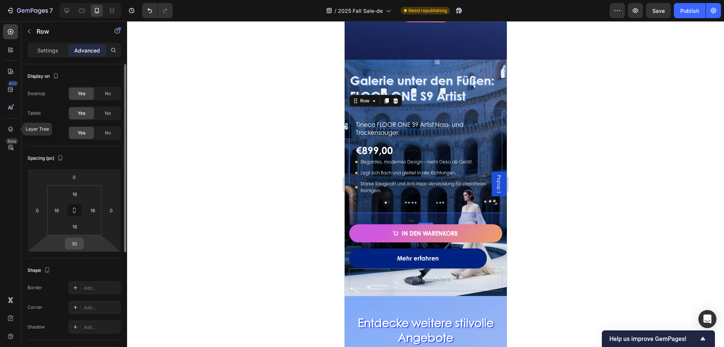
click at [78, 244] on input "30" at bounding box center [74, 243] width 15 height 11
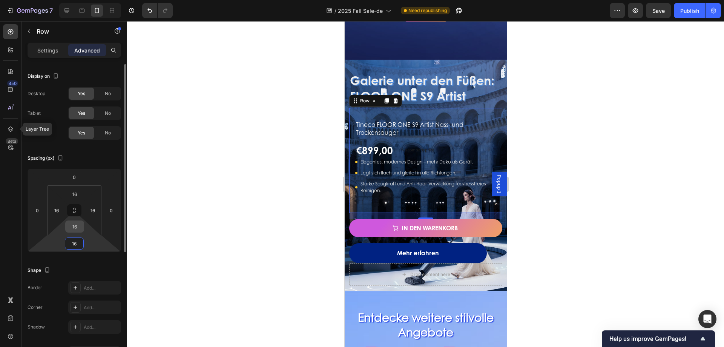
type input "16"
click at [77, 227] on input "16" at bounding box center [74, 226] width 15 height 11
type input "1"
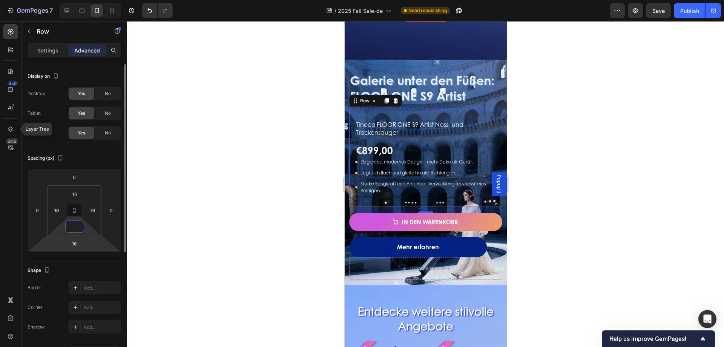
click at [51, 0] on html "7 Version history / 2025 Fall Sale-de Need republishing Preview Save Publish 45…" at bounding box center [362, 0] width 724 height 0
type input "0"
click at [57, 210] on input "16" at bounding box center [56, 209] width 11 height 11
type input "0"
click at [95, 211] on input "16" at bounding box center [92, 209] width 11 height 11
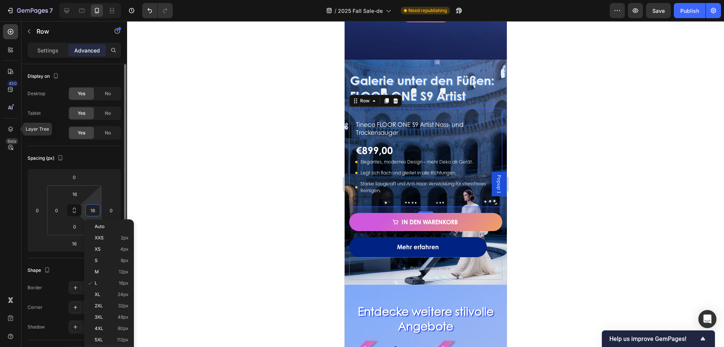
type input "0"
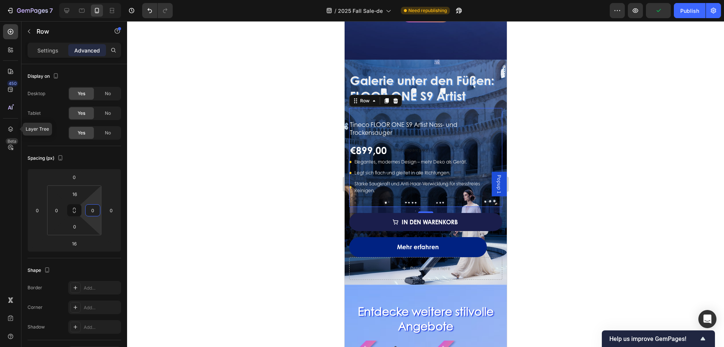
click at [488, 213] on button "In den Warenkorb" at bounding box center [425, 222] width 153 height 18
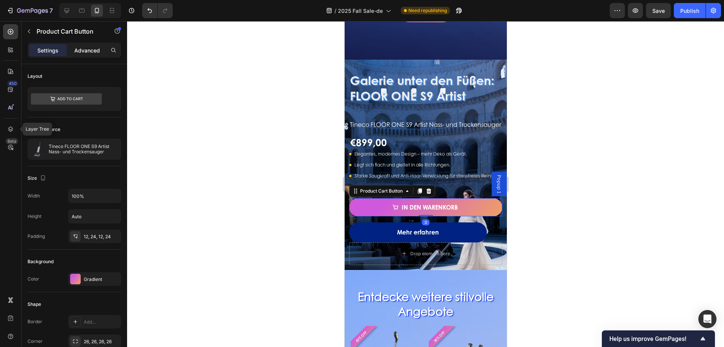
click at [80, 51] on p "Advanced" at bounding box center [87, 50] width 26 height 8
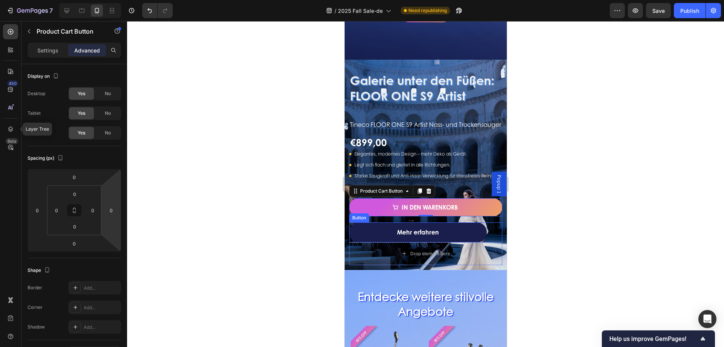
click at [481, 239] on link "Mehr erfahren" at bounding box center [418, 232] width 138 height 20
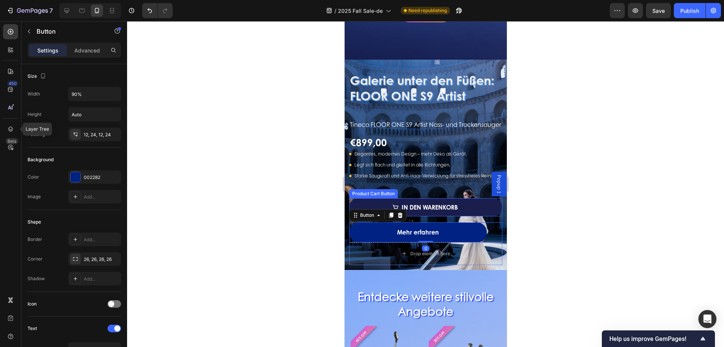
click at [485, 208] on button "In den Warenkorb" at bounding box center [425, 207] width 153 height 18
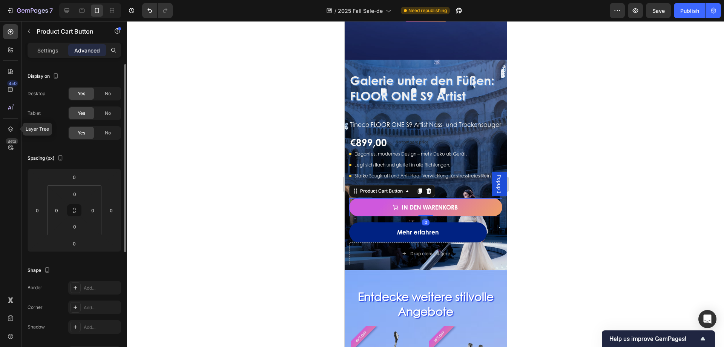
scroll to position [151, 0]
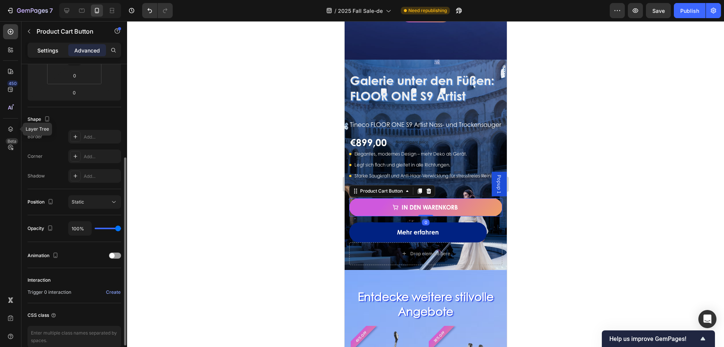
click at [45, 49] on p "Settings" at bounding box center [47, 50] width 21 height 8
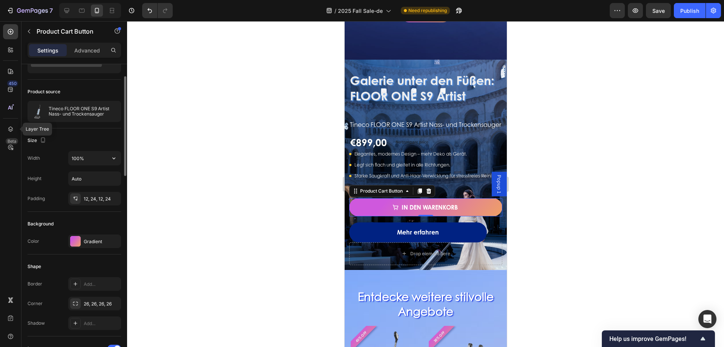
scroll to position [0, 0]
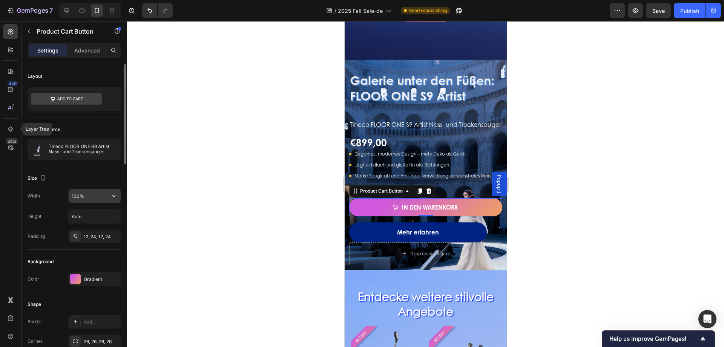
click at [87, 199] on input "100%" at bounding box center [95, 196] width 52 height 14
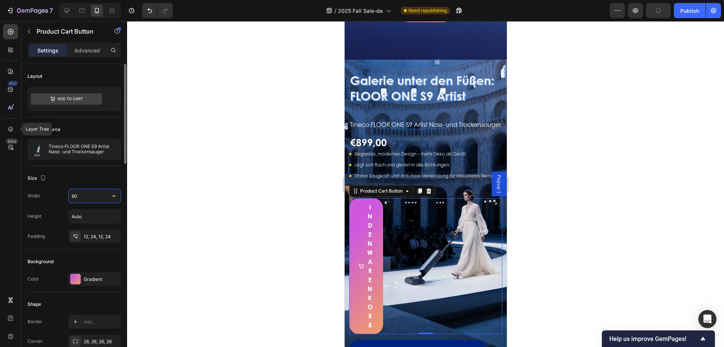
type input "90%"
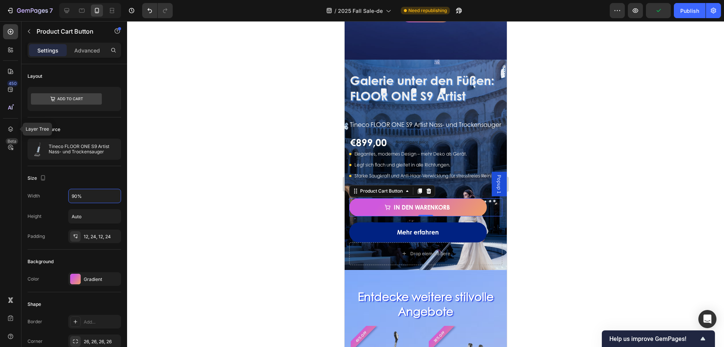
click at [219, 182] on div at bounding box center [425, 183] width 597 height 325
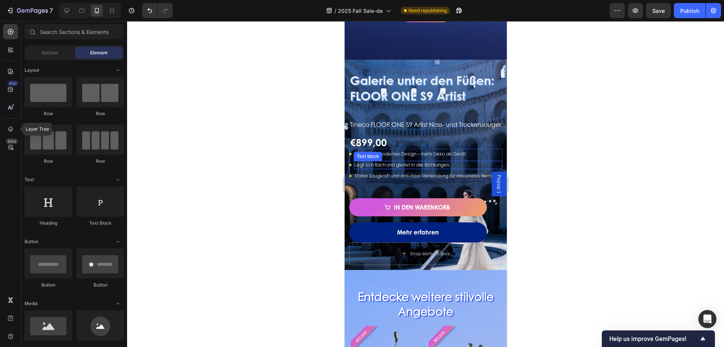
click at [413, 163] on p "Legt sich flach und gleitet in alle Richtungen." at bounding box center [427, 164] width 147 height 7
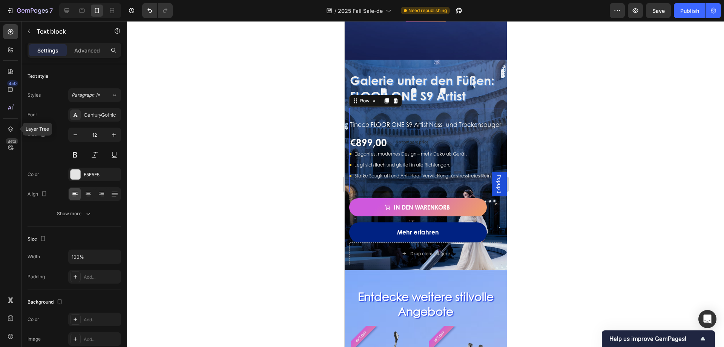
click at [413, 192] on div "Tineco FLOOR ONE S9 Artist Nass- und Trockensauger Product Title €899,00 Produc…" at bounding box center [425, 153] width 153 height 78
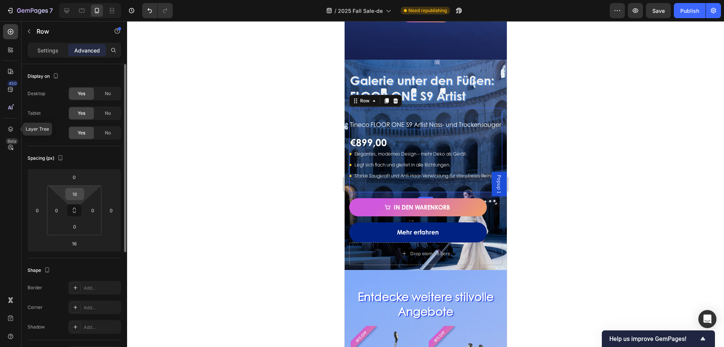
drag, startPoint x: 74, startPoint y: 193, endPoint x: 78, endPoint y: 196, distance: 5.2
click at [74, 193] on input "16" at bounding box center [74, 193] width 15 height 11
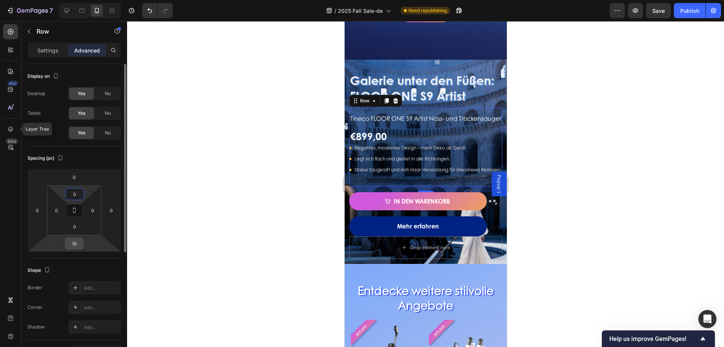
type input "0"
click at [78, 247] on input "16" at bounding box center [74, 243] width 15 height 11
type input "0"
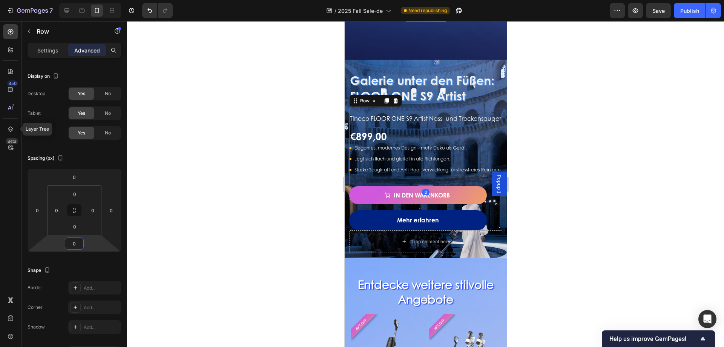
click at [231, 192] on div at bounding box center [425, 183] width 597 height 325
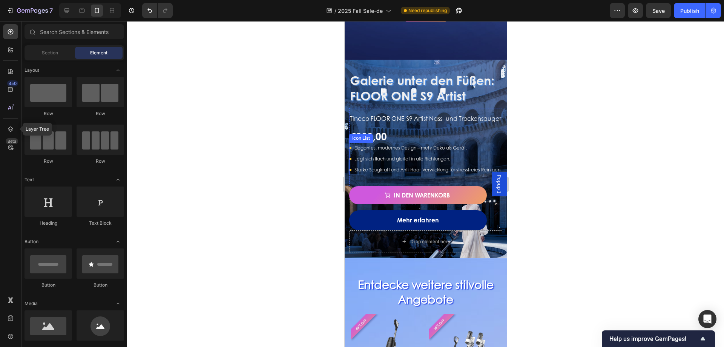
click at [443, 144] on div "Icon Elegantes, modernes Design – mehr Deko als Gerät. Text block Icon Legt sic…" at bounding box center [425, 158] width 153 height 31
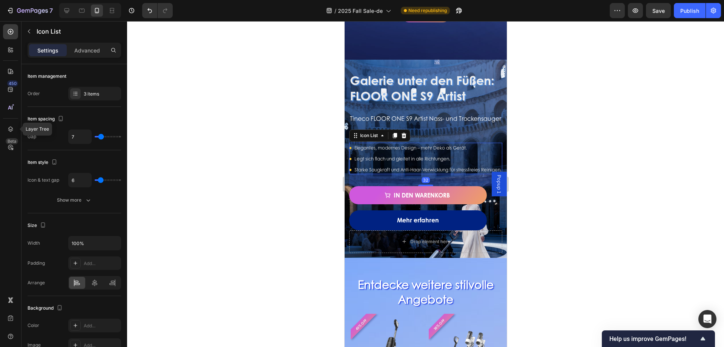
click at [90, 51] on p "Advanced" at bounding box center [87, 50] width 26 height 8
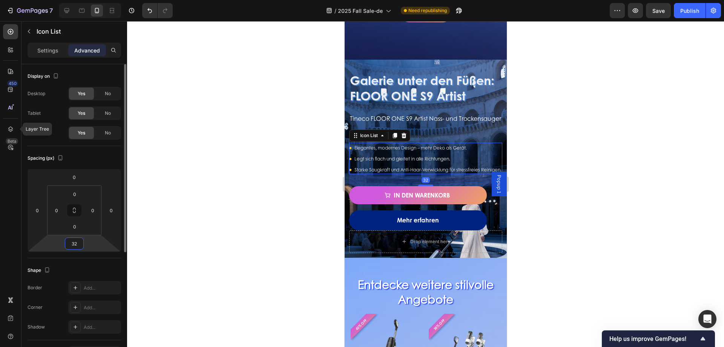
click at [79, 243] on input "32" at bounding box center [74, 243] width 15 height 11
type input "0"
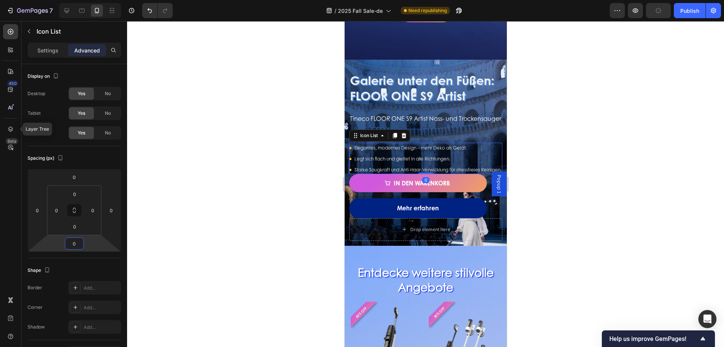
click at [291, 193] on div at bounding box center [425, 183] width 597 height 325
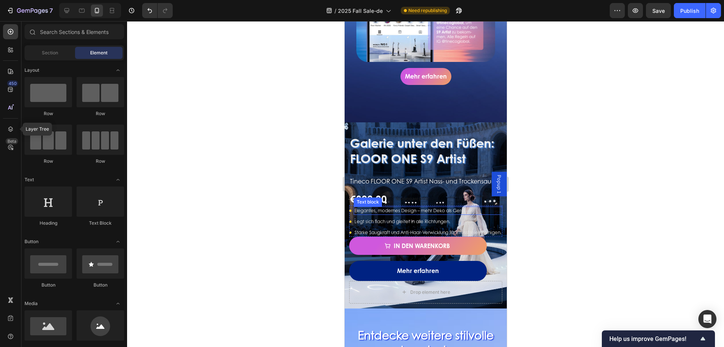
scroll to position [415, 0]
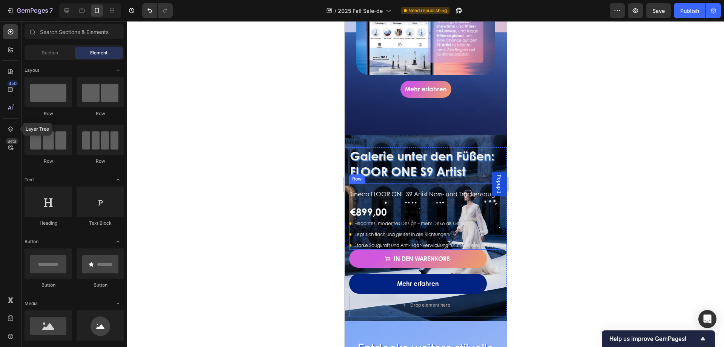
click at [406, 183] on div "Tineco FLOOR ONE S9 Artist Nass- und Trockensauger Product Title €899,00 Produc…" at bounding box center [425, 216] width 153 height 66
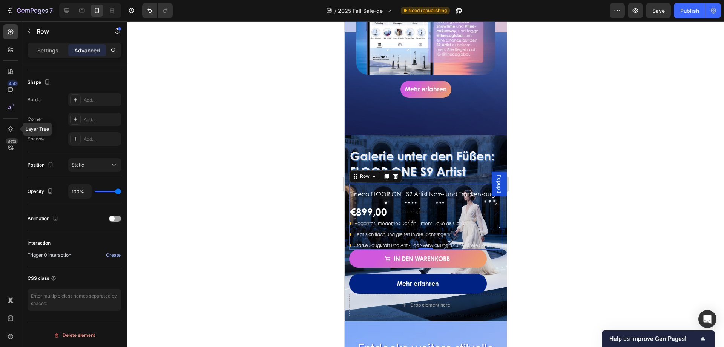
scroll to position [0, 0]
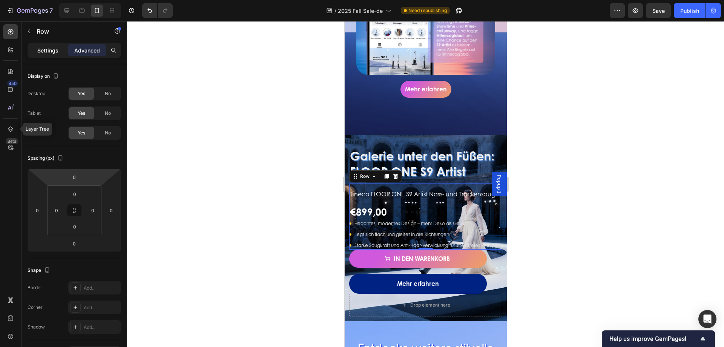
click at [41, 52] on p "Settings" at bounding box center [47, 50] width 21 height 8
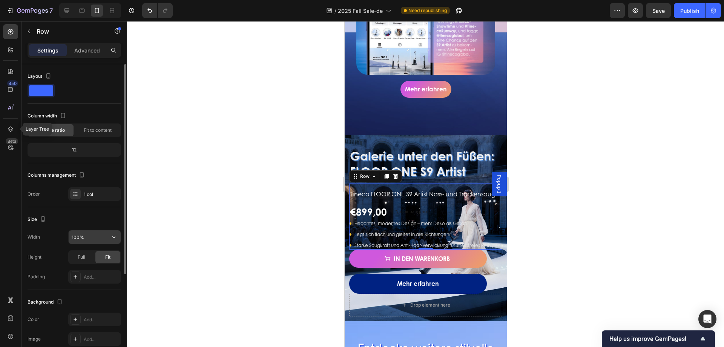
scroll to position [113, 0]
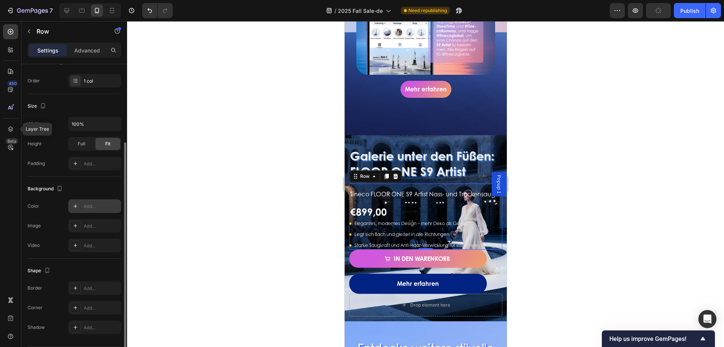
click at [77, 206] on icon at bounding box center [75, 206] width 6 height 6
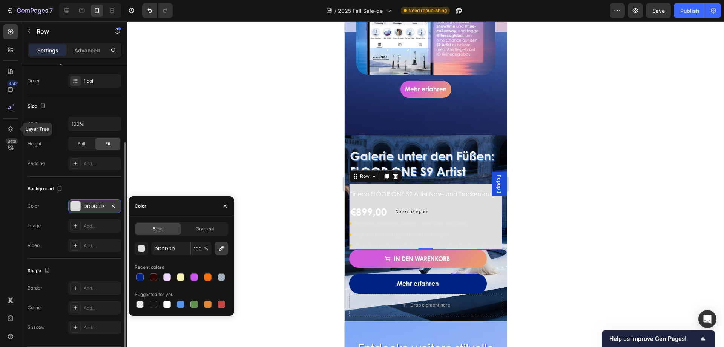
click at [218, 246] on icon "button" at bounding box center [222, 248] width 8 height 8
type input "32578B"
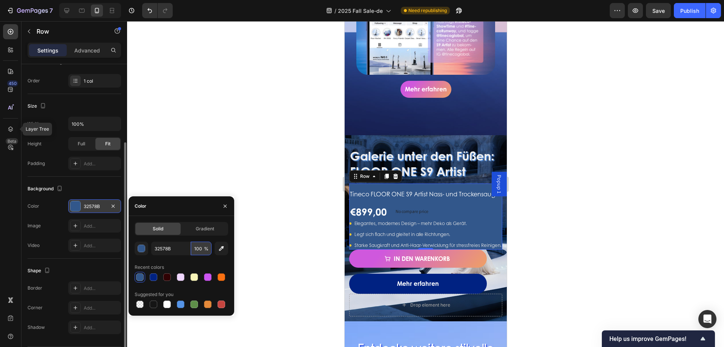
click at [201, 252] on input "100" at bounding box center [201, 248] width 21 height 14
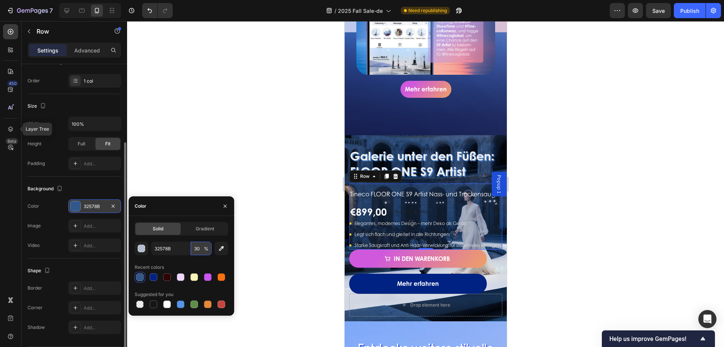
type input "3"
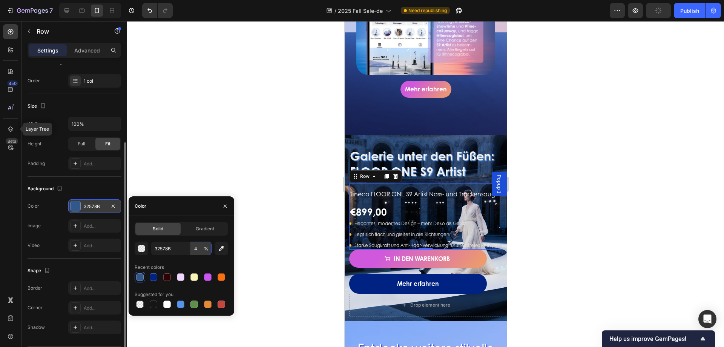
type input "40"
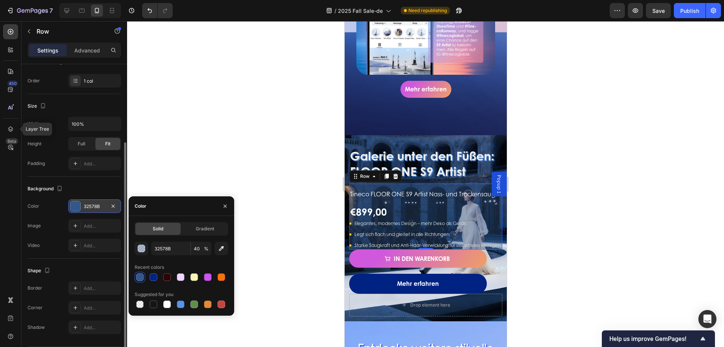
click at [279, 230] on div at bounding box center [425, 183] width 597 height 325
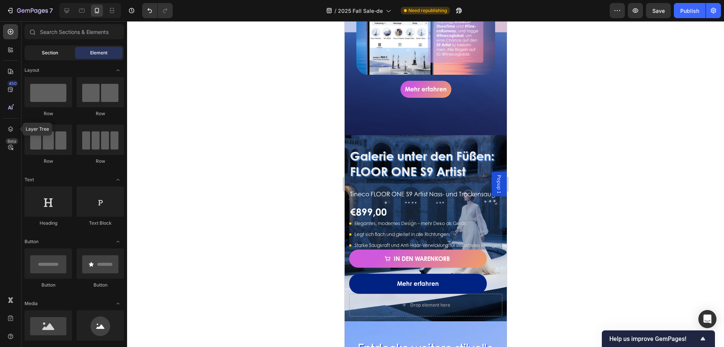
click at [57, 50] on span "Section" at bounding box center [50, 52] width 16 height 7
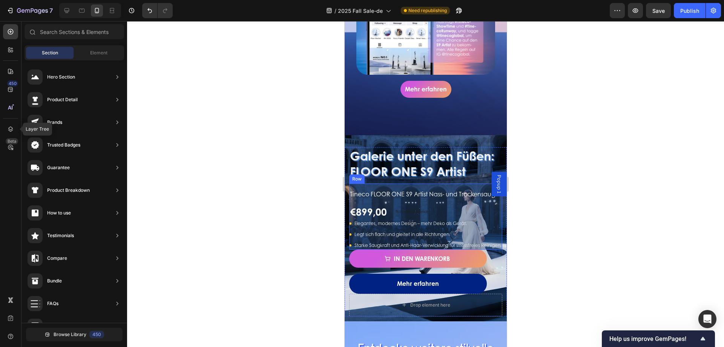
click at [397, 183] on div "Tineco FLOOR ONE S9 Artist Nass- und Trockensauger Product Title €899,00 Produc…" at bounding box center [425, 216] width 153 height 66
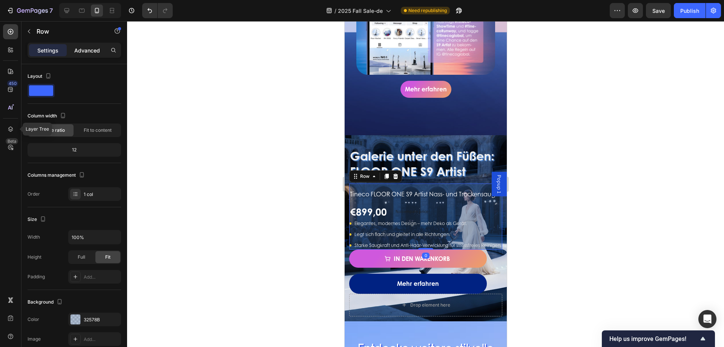
click at [88, 51] on p "Advanced" at bounding box center [87, 50] width 26 height 8
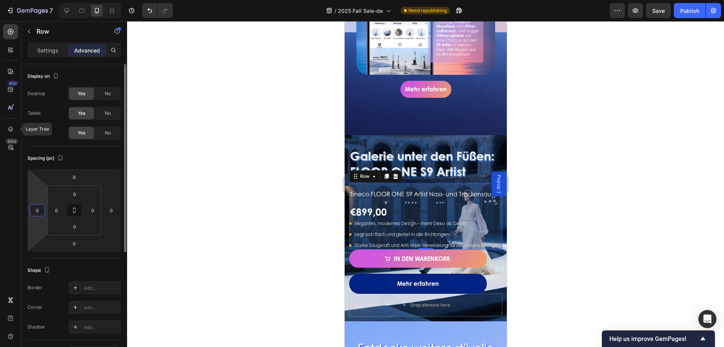
click at [40, 213] on input "0" at bounding box center [37, 209] width 11 height 11
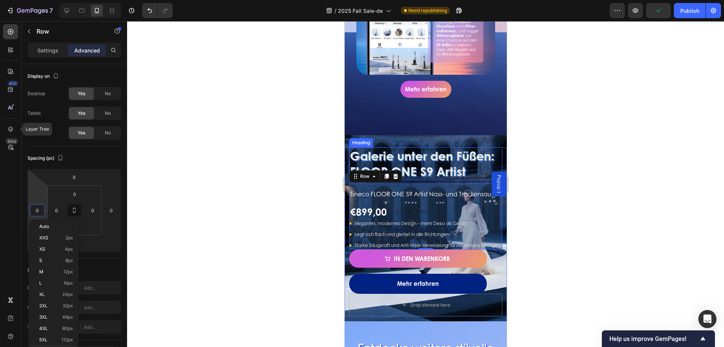
click at [387, 147] on h2 "Galerie unter den Füßen: FLOOR ONE S9 Artist" at bounding box center [425, 163] width 153 height 33
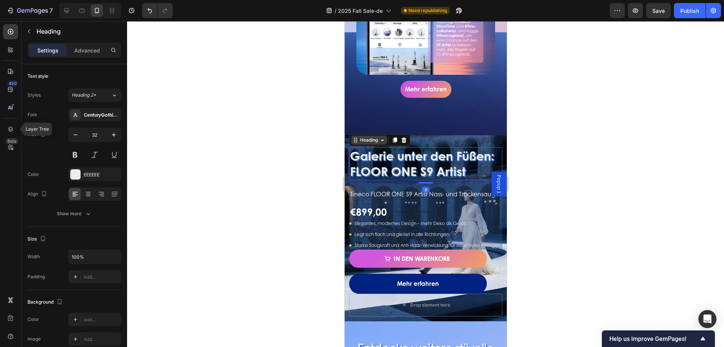
click at [358, 137] on div "Heading" at bounding box center [368, 140] width 21 height 7
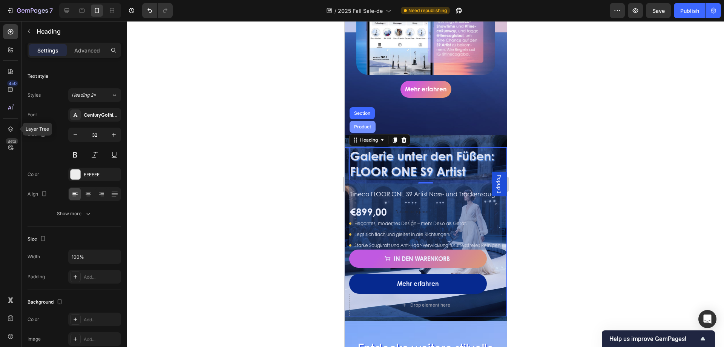
click at [364, 124] on div "Product" at bounding box center [362, 126] width 20 height 5
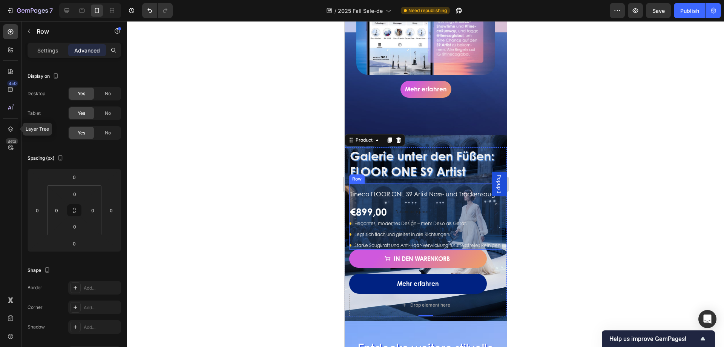
click at [389, 183] on div "Tineco FLOOR ONE S9 Artist Nass- und Trockensauger Product Title €899,00 Produc…" at bounding box center [425, 216] width 153 height 66
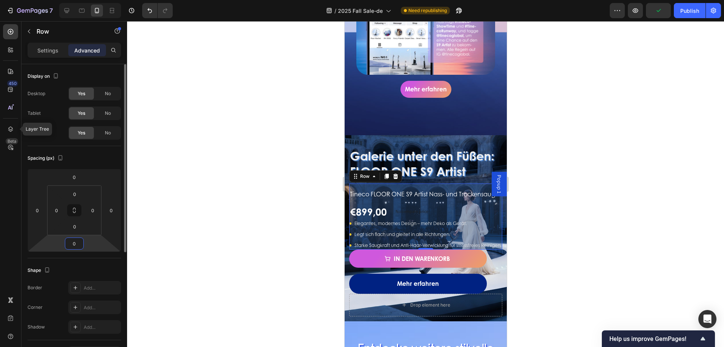
click at [80, 243] on input "0" at bounding box center [74, 243] width 15 height 11
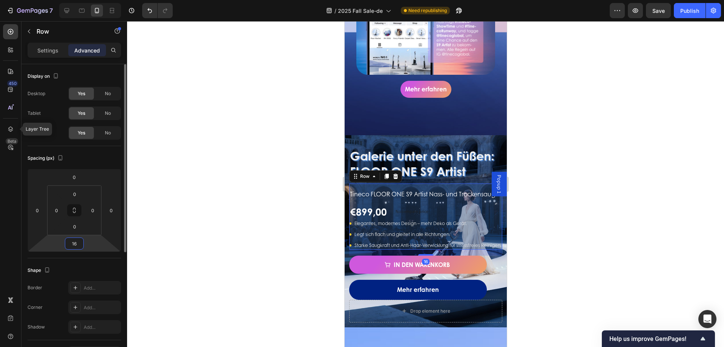
type input "1"
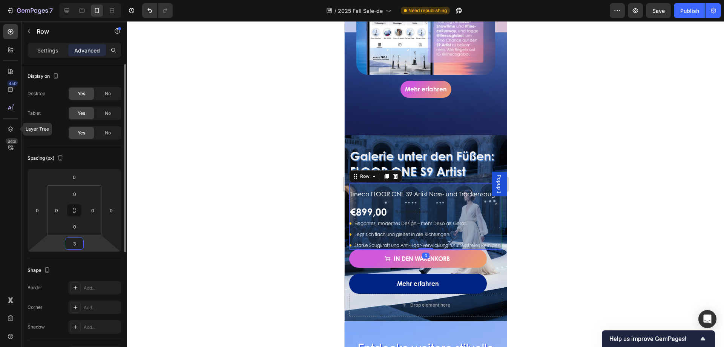
type input "32"
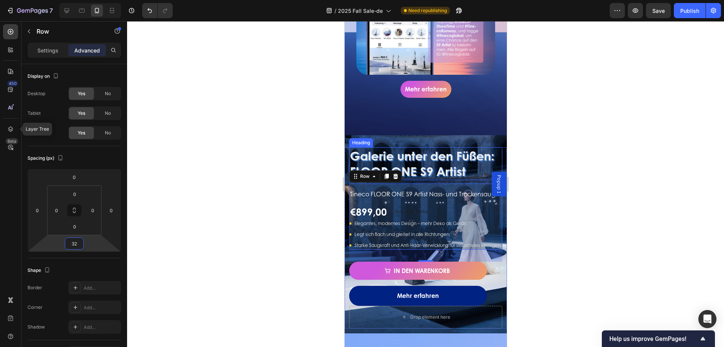
click at [409, 147] on h2 "Galerie unter den Füßen: FLOOR ONE S9 Artist" at bounding box center [425, 163] width 153 height 33
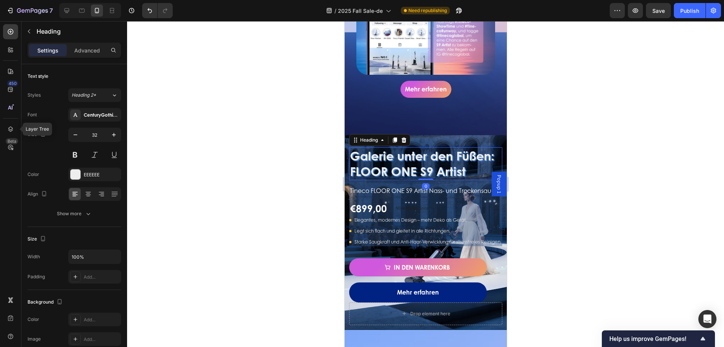
drag, startPoint x: 424, startPoint y: 176, endPoint x: 642, endPoint y: 184, distance: 218.2
click at [424, 168] on div "Galerie unter den Füßen: FLOOR ONE S9 Artist Heading 0" at bounding box center [425, 163] width 153 height 33
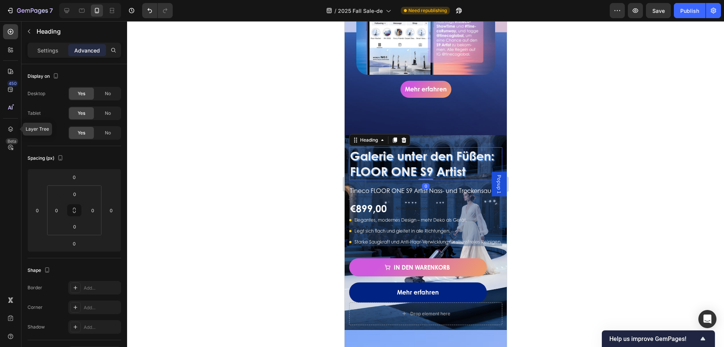
click at [238, 172] on div at bounding box center [425, 183] width 597 height 325
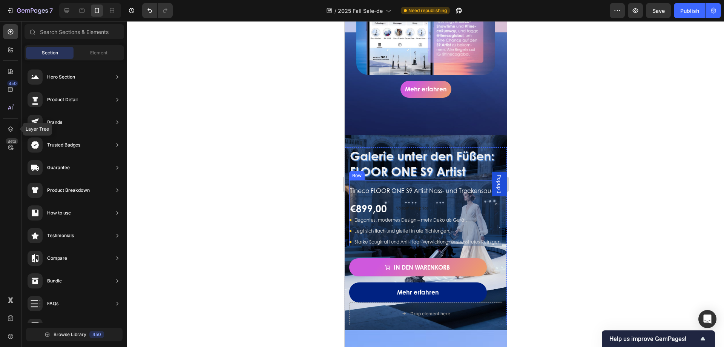
click at [378, 180] on div "Tineco FLOOR ONE S9 Artist Nass- und Trockensauger Product Title €899,00 Produc…" at bounding box center [425, 213] width 153 height 66
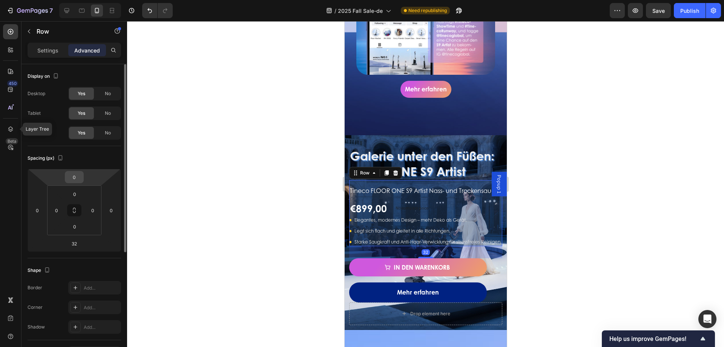
click at [81, 172] on div "0" at bounding box center [74, 177] width 19 height 12
click at [73, 179] on input "0" at bounding box center [74, 176] width 15 height 11
type input "32"
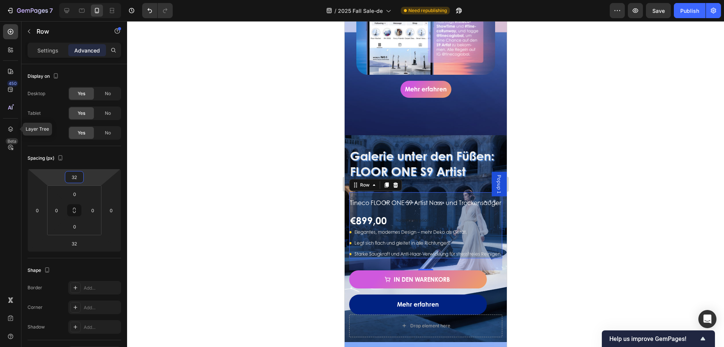
click at [236, 232] on div at bounding box center [425, 183] width 597 height 325
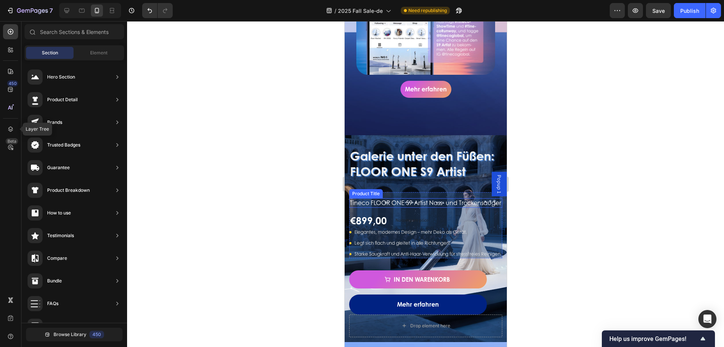
click at [403, 198] on h1 "Tineco FLOOR ONE S9 Artist Nass- und Trockensauger" at bounding box center [425, 202] width 153 height 9
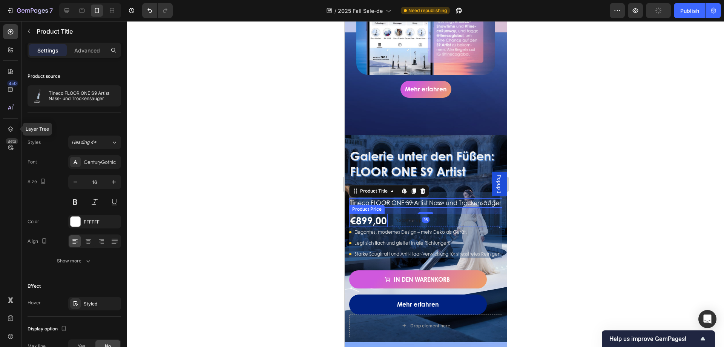
click at [380, 221] on div "€899,00" at bounding box center [368, 219] width 38 height 13
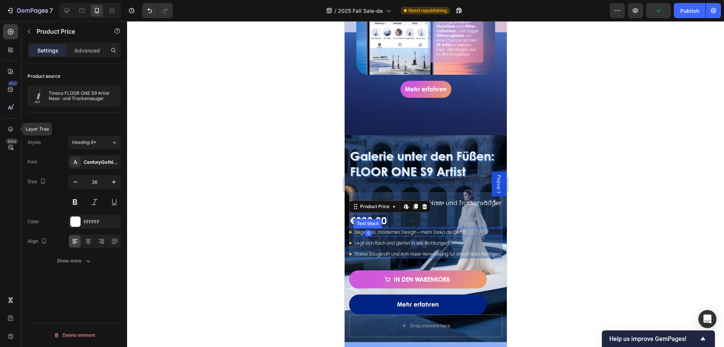
click at [441, 230] on p "Elegantes, modernes Design – mehr Deko als Gerät." at bounding box center [427, 232] width 147 height 7
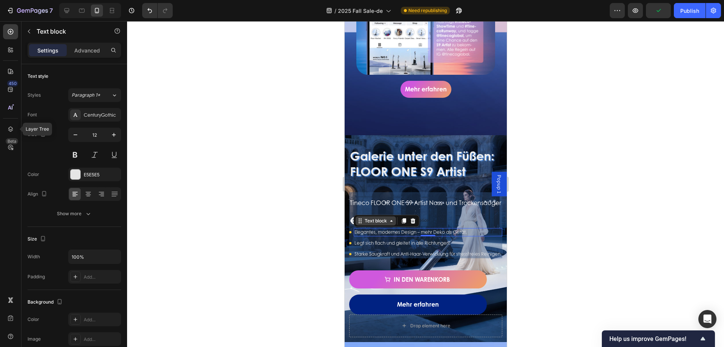
click at [365, 220] on div "Text block" at bounding box center [375, 220] width 25 height 7
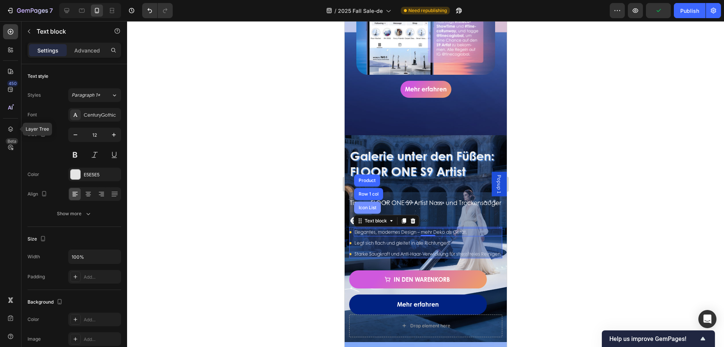
click at [369, 206] on div "Icon List" at bounding box center [367, 207] width 21 height 5
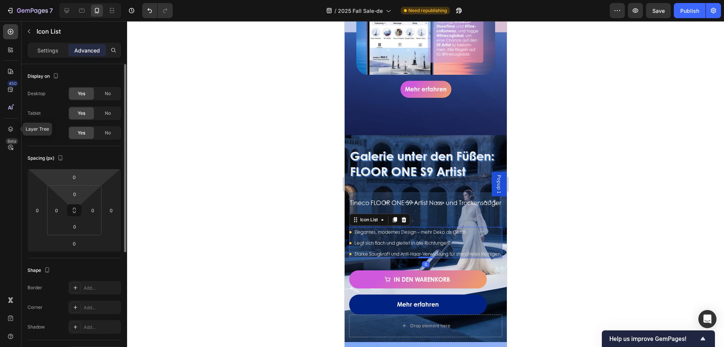
click at [84, 0] on html "7 Version history / 2025 Fall Sale-de Need republishing Preview Save Publish 45…" at bounding box center [362, 0] width 724 height 0
click at [80, 175] on input "0" at bounding box center [74, 176] width 15 height 11
type input "24"
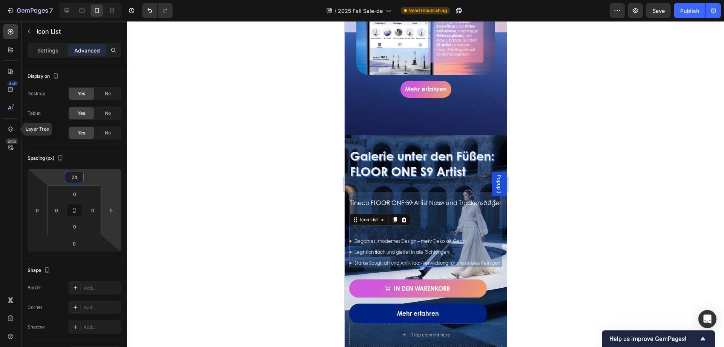
click at [195, 219] on div at bounding box center [425, 183] width 597 height 325
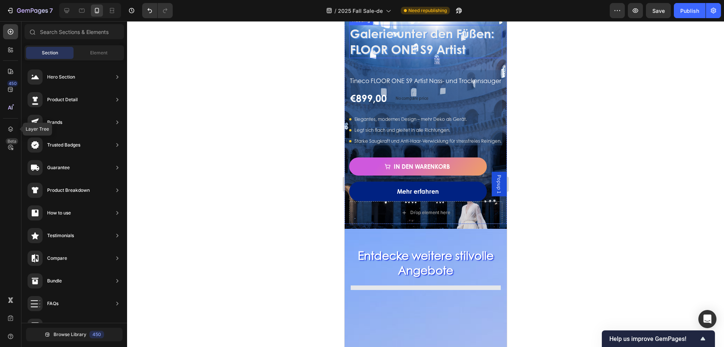
scroll to position [453, 0]
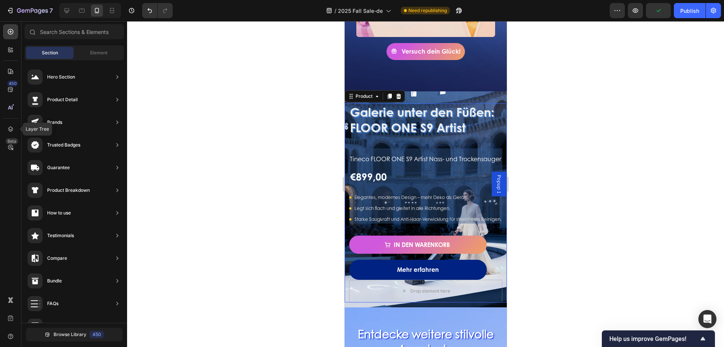
click at [348, 238] on div "Galerie unter den Füßen: FLOOR ONE S9 Artist Heading Tineco FLOOR ONE S9 Artist…" at bounding box center [425, 202] width 162 height 199
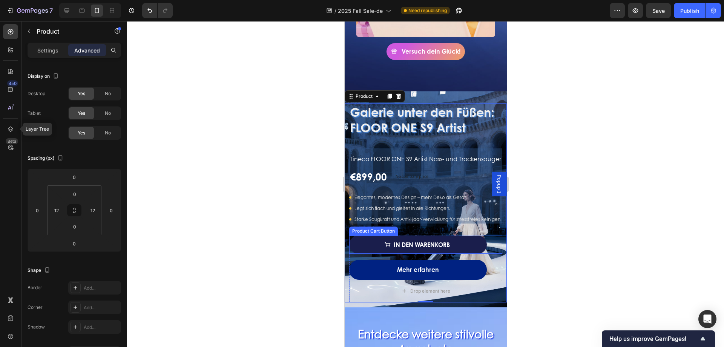
click at [356, 245] on button "In den Warenkorb" at bounding box center [418, 244] width 138 height 18
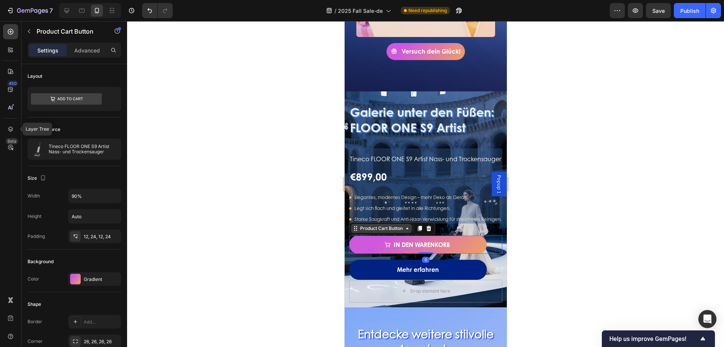
click at [368, 232] on div "Product Cart Button" at bounding box center [381, 228] width 46 height 7
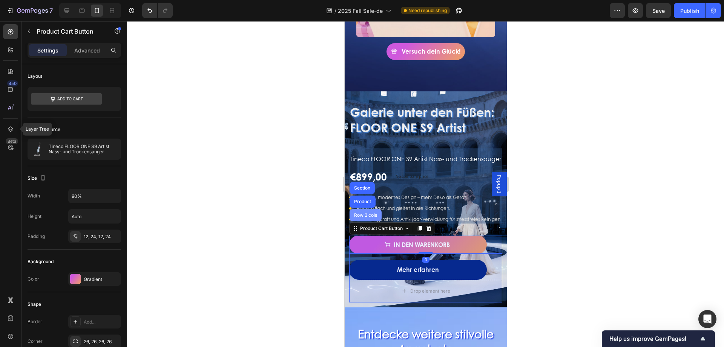
click at [374, 218] on div "Row 2 cols" at bounding box center [365, 215] width 32 height 12
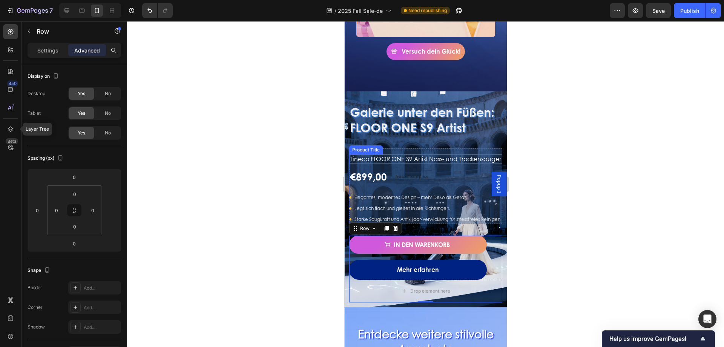
click at [397, 154] on h1 "Tineco FLOOR ONE S9 Artist Nass- und Trockensauger" at bounding box center [425, 158] width 153 height 9
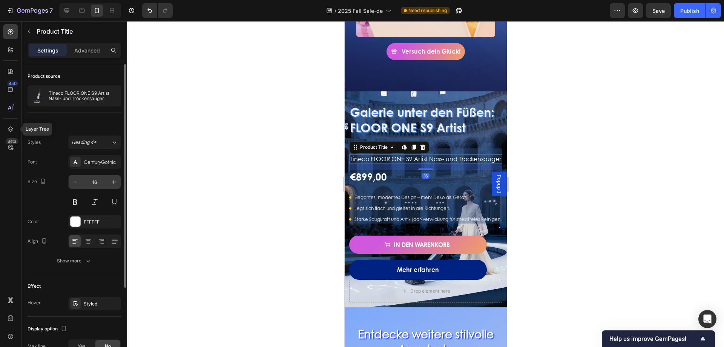
click at [92, 181] on input "16" at bounding box center [94, 182] width 25 height 14
type input "20"
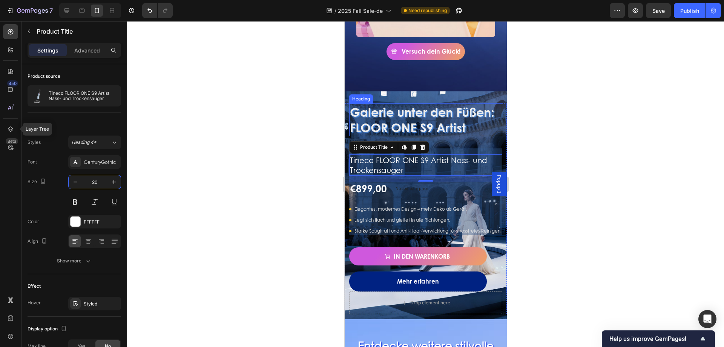
click at [399, 126] on h2 "Galerie unter den Füßen: FLOOR ONE S9 Artist" at bounding box center [425, 119] width 153 height 33
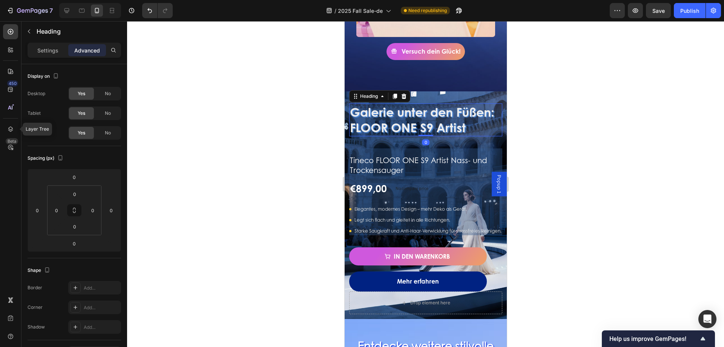
click at [411, 112] on h2 "Galerie unter den Füßen: FLOOR ONE S9 Artist" at bounding box center [425, 119] width 153 height 33
click at [46, 54] on p "Settings" at bounding box center [47, 50] width 21 height 8
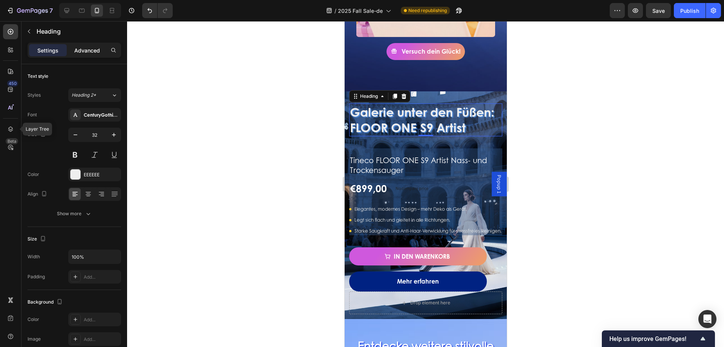
click at [89, 51] on p "Advanced" at bounding box center [87, 50] width 26 height 8
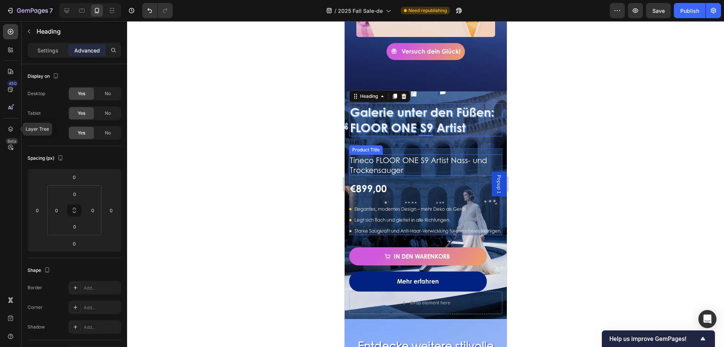
click at [444, 154] on h1 "Tineco FLOOR ONE S9 Artist Nass- und Trockensauger" at bounding box center [425, 164] width 153 height 21
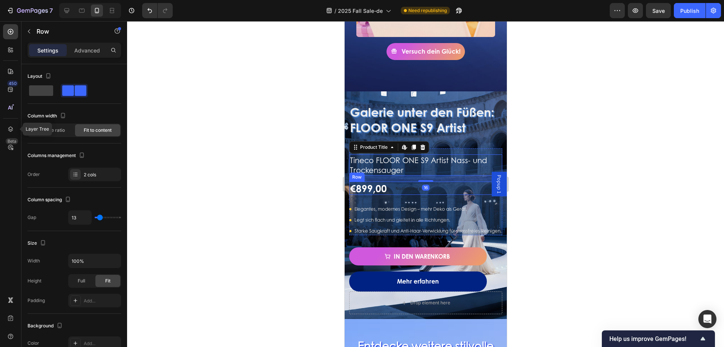
click at [434, 181] on div "€899,00 Product Price Product Price No compare price Compare Price Row" at bounding box center [425, 187] width 153 height 13
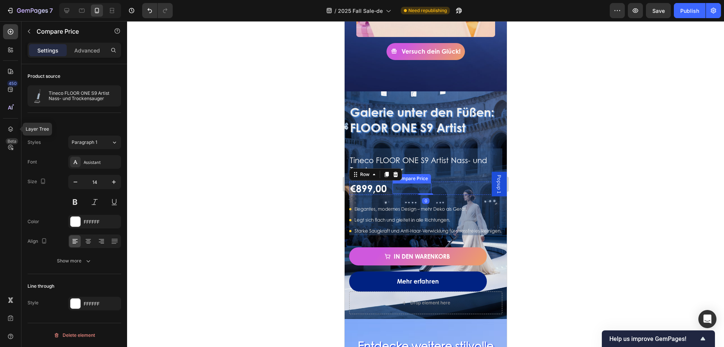
click at [410, 186] on p "No compare price" at bounding box center [411, 188] width 33 height 5
click at [296, 180] on div at bounding box center [425, 183] width 597 height 325
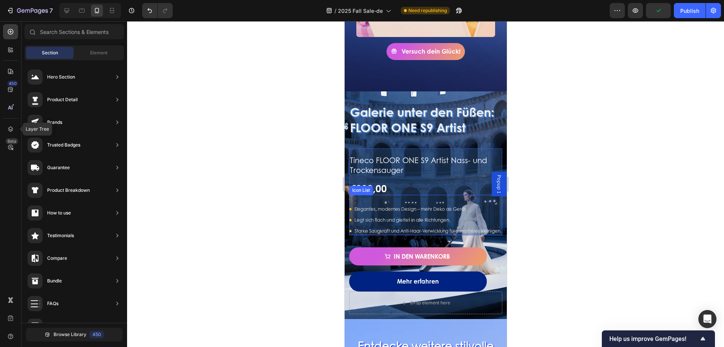
click at [408, 195] on div "Icon Elegantes, modernes Design – mehr Deko als Gerät. Text block Icon Legt sic…" at bounding box center [425, 215] width 153 height 40
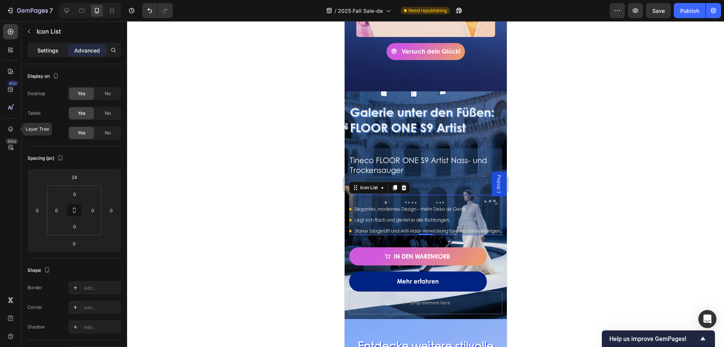
click at [48, 53] on p "Settings" at bounding box center [47, 50] width 21 height 8
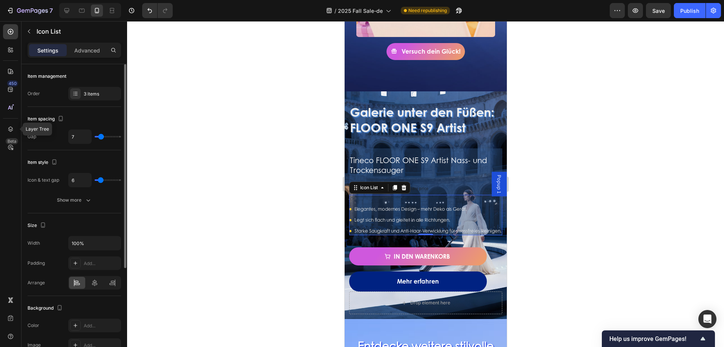
type input "10"
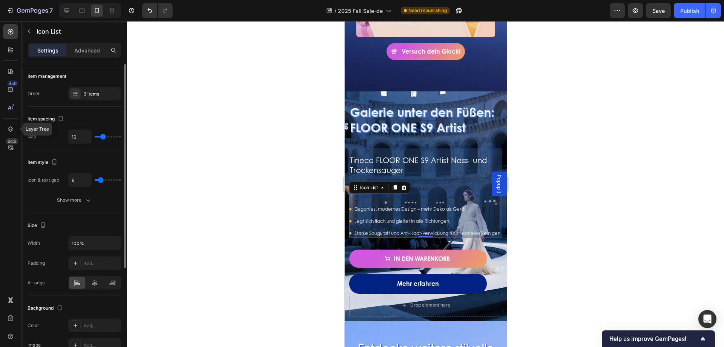
type input "12"
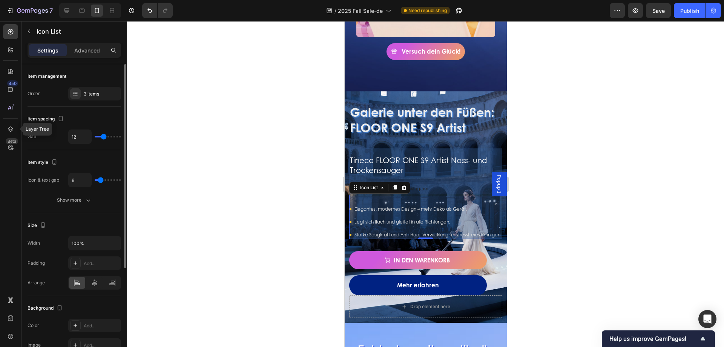
type input "11"
type input "10"
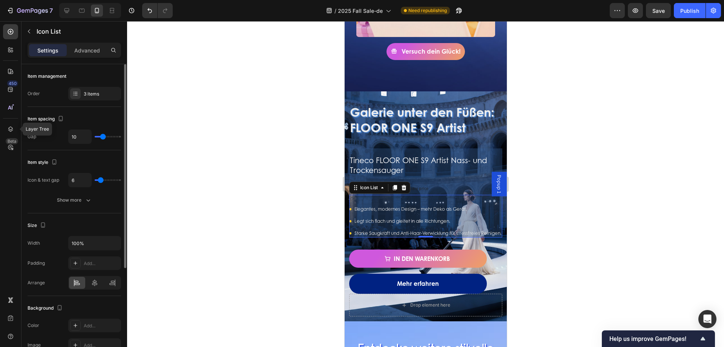
type input "10"
click at [103, 136] on input "range" at bounding box center [108, 137] width 26 height 2
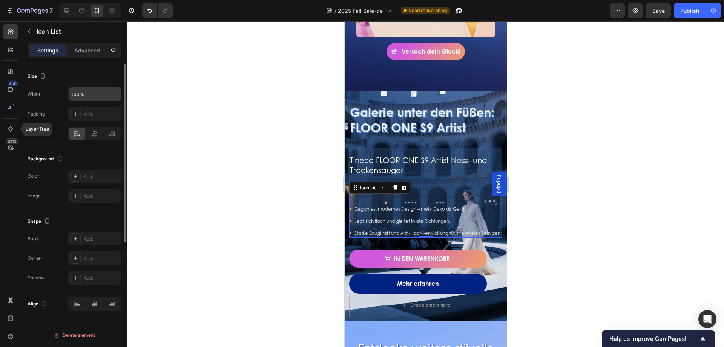
scroll to position [0, 0]
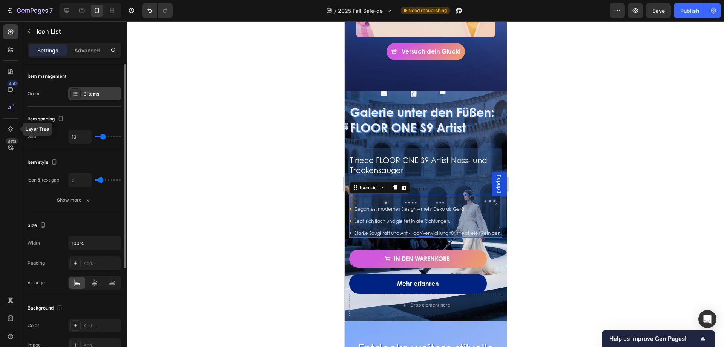
click at [79, 96] on div at bounding box center [75, 93] width 11 height 11
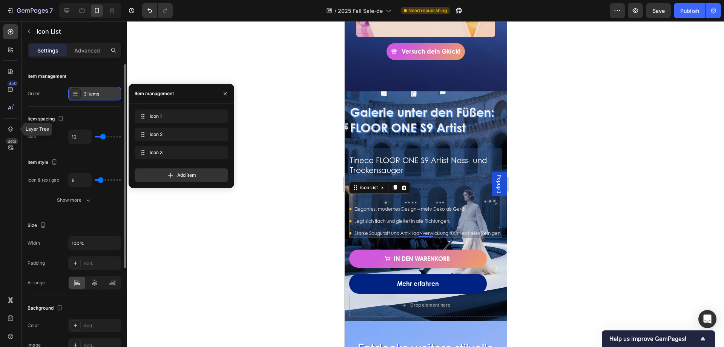
click at [79, 96] on div at bounding box center [75, 93] width 11 height 11
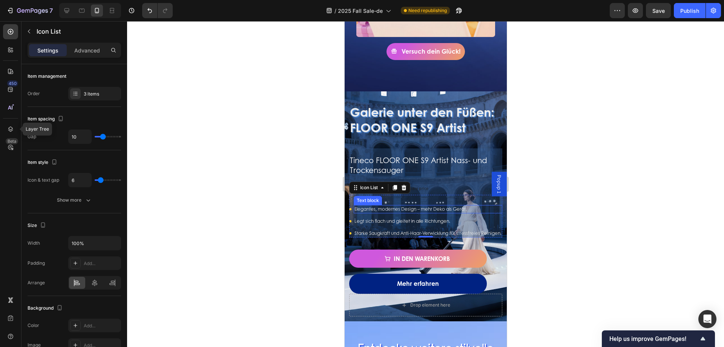
click at [447, 206] on p "Elegantes, modernes Design – mehr Deko als Gerät." at bounding box center [427, 209] width 147 height 7
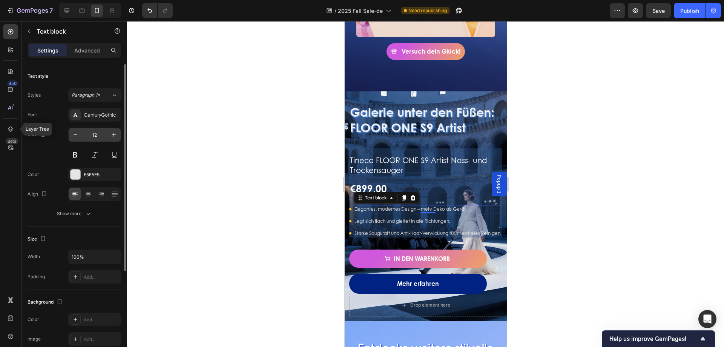
click at [95, 136] on input "12" at bounding box center [94, 135] width 25 height 14
type input "14"
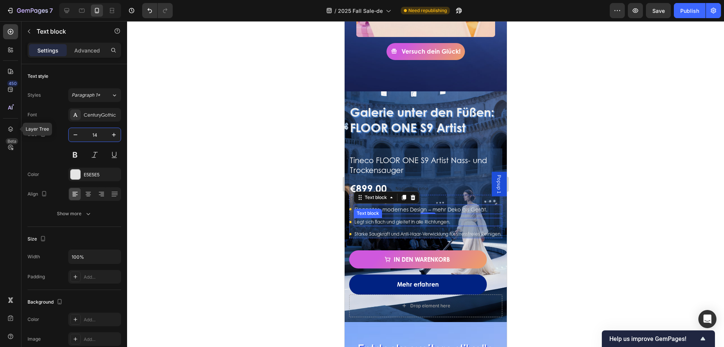
click at [391, 218] on p "Legt sich flach und gleitet in alle Richtungen." at bounding box center [427, 221] width 147 height 7
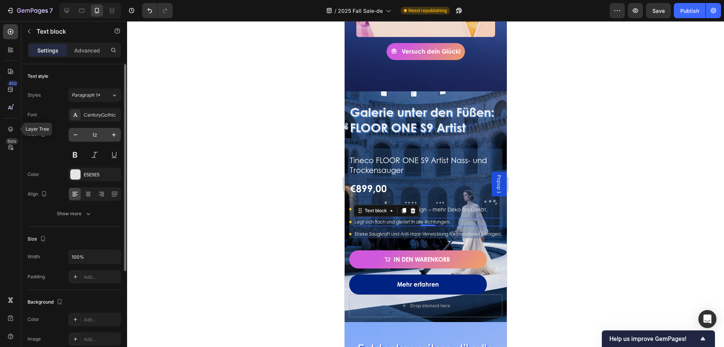
click at [97, 134] on input "12" at bounding box center [94, 135] width 25 height 14
type input "14"
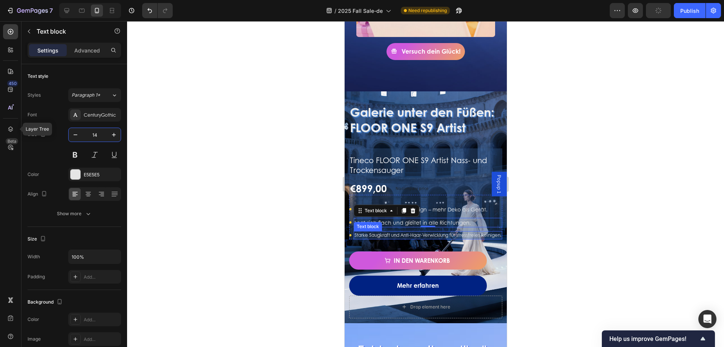
click at [410, 232] on p "Starke Saugkraft und Anti-Haar-Verwicklung für stressfreies Reinigen." at bounding box center [427, 235] width 147 height 7
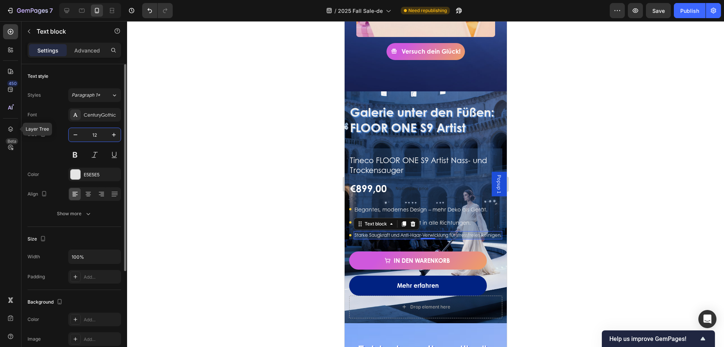
click at [98, 135] on input "12" at bounding box center [94, 135] width 25 height 14
type input "14"
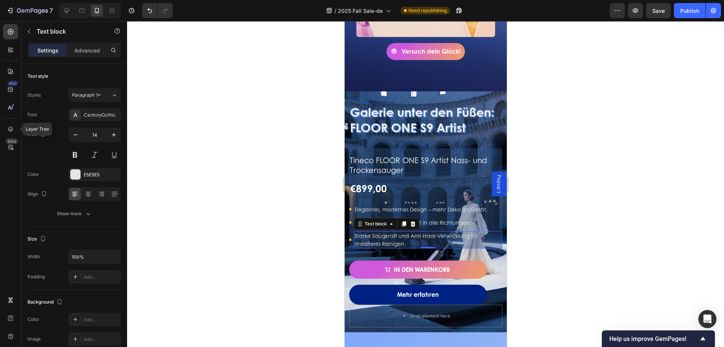
click at [226, 150] on div at bounding box center [425, 183] width 597 height 325
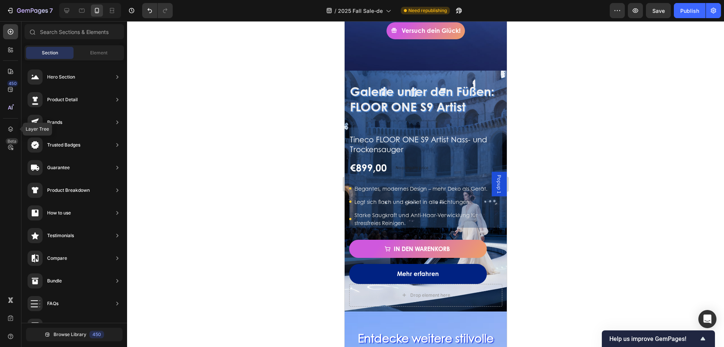
scroll to position [490, 0]
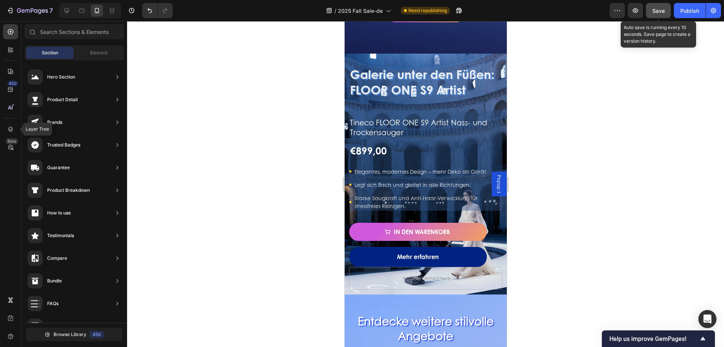
click at [666, 11] on button "Save" at bounding box center [658, 10] width 25 height 15
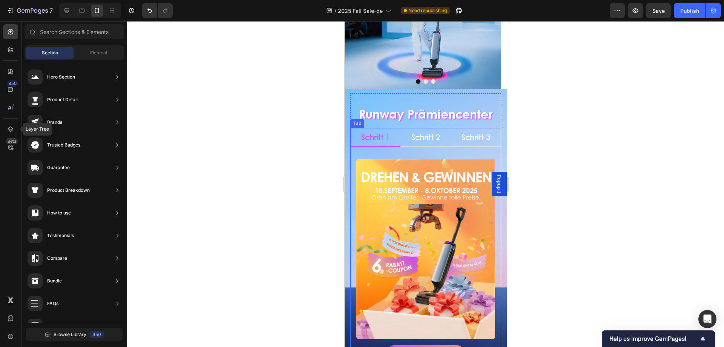
scroll to position [415, 0]
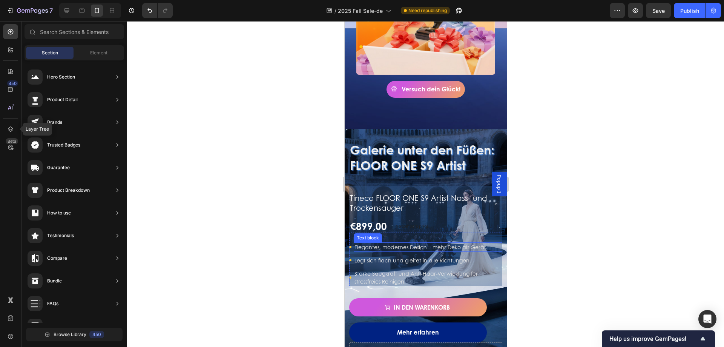
click at [431, 243] on p "Elegantes, modernes Design – mehr Deko als Gerät." at bounding box center [427, 247] width 147 height 8
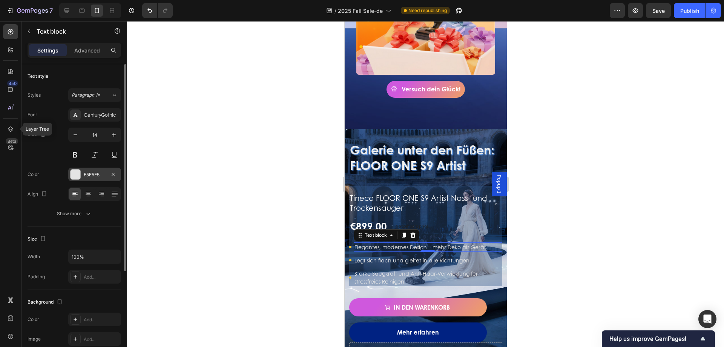
click at [76, 174] on div at bounding box center [76, 174] width 10 height 10
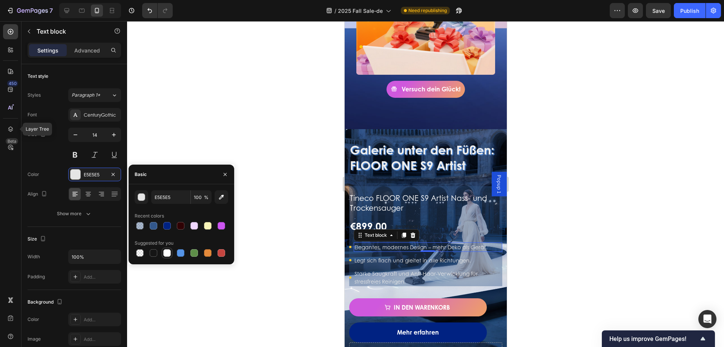
click at [168, 253] on div at bounding box center [167, 253] width 8 height 8
type input "FFFFFF"
click at [285, 193] on div at bounding box center [425, 183] width 597 height 325
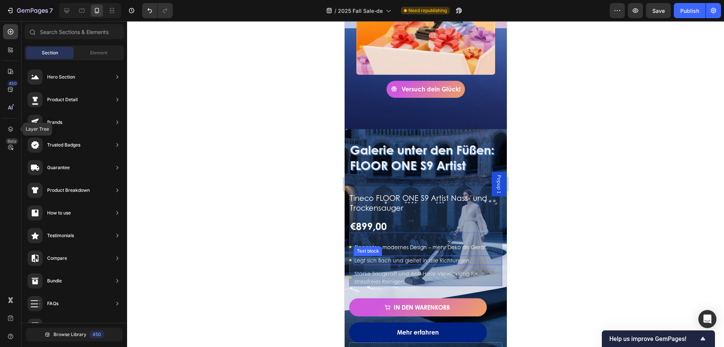
click at [379, 256] on p "Legt sich flach und gleitet in alle Richtungen." at bounding box center [427, 260] width 147 height 8
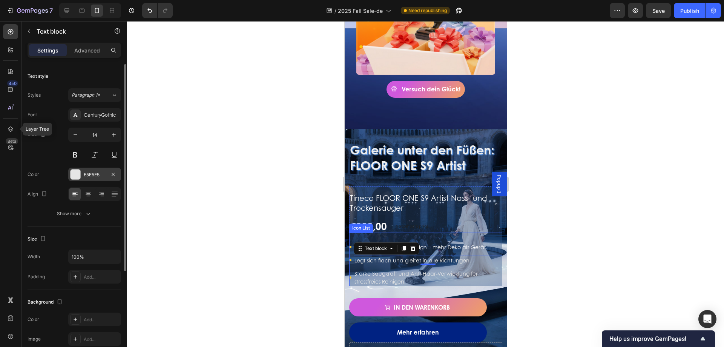
click at [73, 173] on div at bounding box center [76, 174] width 10 height 10
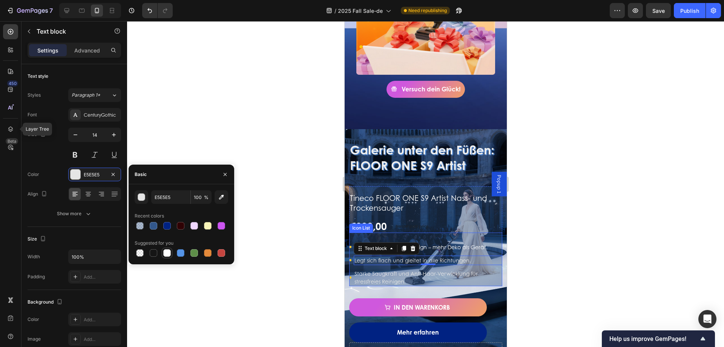
click at [170, 251] on div at bounding box center [167, 253] width 8 height 8
type input "FFFFFF"
click at [397, 269] on p "Starke Saugkraft und Anti-Haar-Verwicklung für stressfreies Reinigen." at bounding box center [427, 277] width 147 height 16
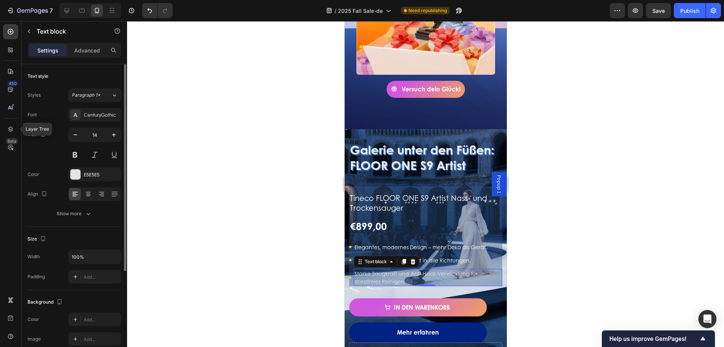
click at [81, 166] on div "Font CenturyGothic Size 14 Color E5E5E5 Align Show more" at bounding box center [75, 164] width 94 height 112
click at [80, 171] on div at bounding box center [75, 174] width 11 height 11
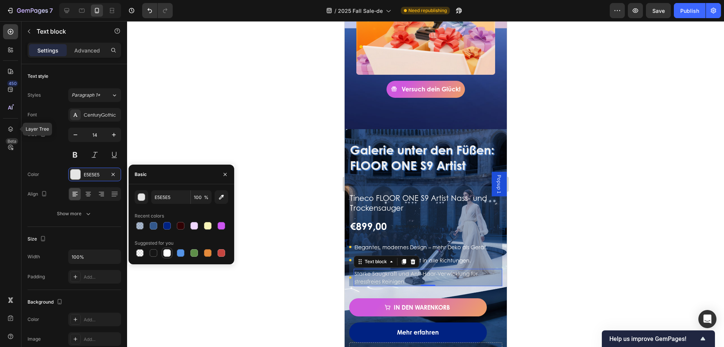
click at [167, 253] on div at bounding box center [167, 253] width 8 height 8
type input "FFFFFF"
click at [295, 167] on div at bounding box center [425, 183] width 597 height 325
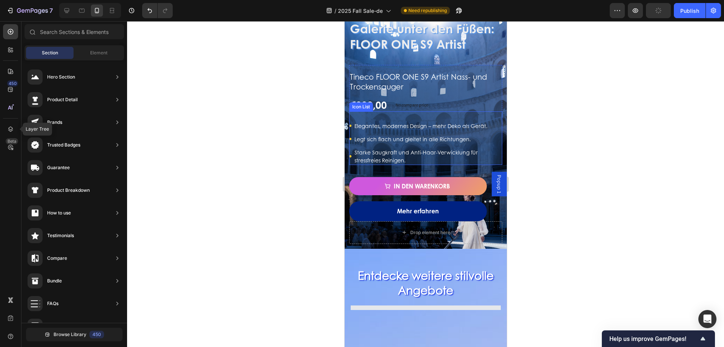
scroll to position [603, 0]
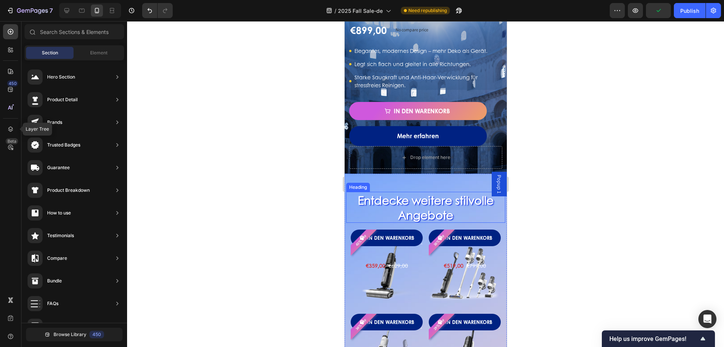
click at [448, 209] on h2 "Entdecke weitere stilvolle Angebote" at bounding box center [425, 207] width 159 height 31
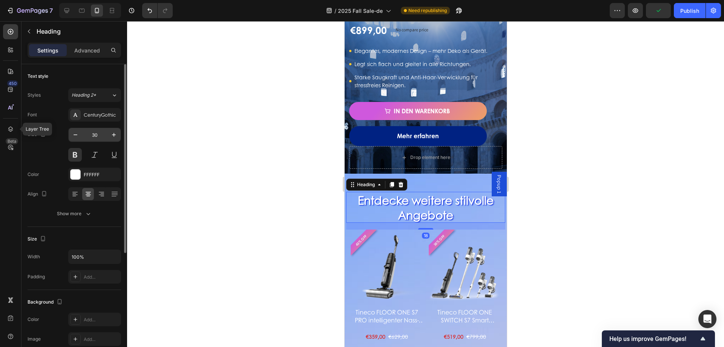
click at [99, 135] on input "30" at bounding box center [94, 135] width 25 height 14
type input "32"
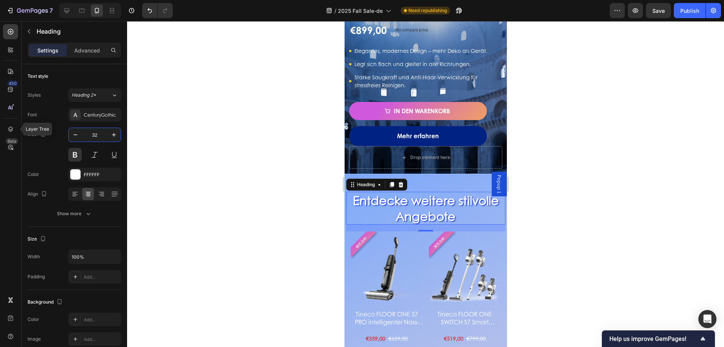
click at [229, 160] on div at bounding box center [425, 183] width 597 height 325
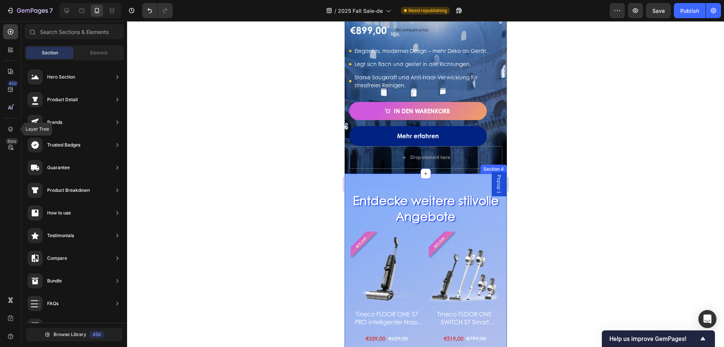
scroll to position [754, 0]
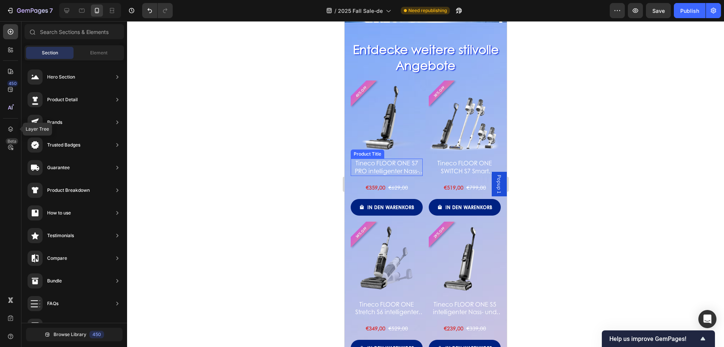
click at [408, 158] on h2 "Tineco FLOOR ONE S7 PRO intelligenter Nass- und Trockensauger" at bounding box center [386, 166] width 72 height 17
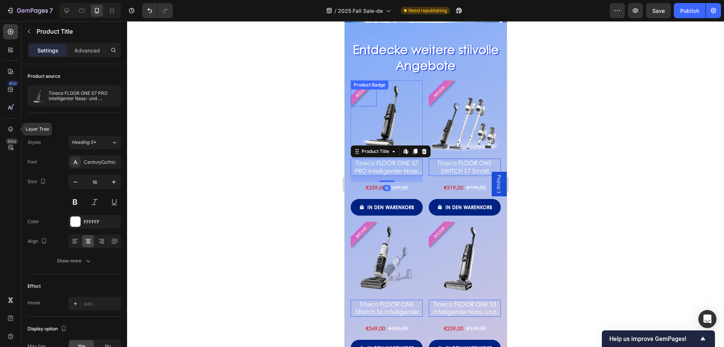
click at [369, 87] on div "Product Badge" at bounding box center [369, 84] width 35 height 7
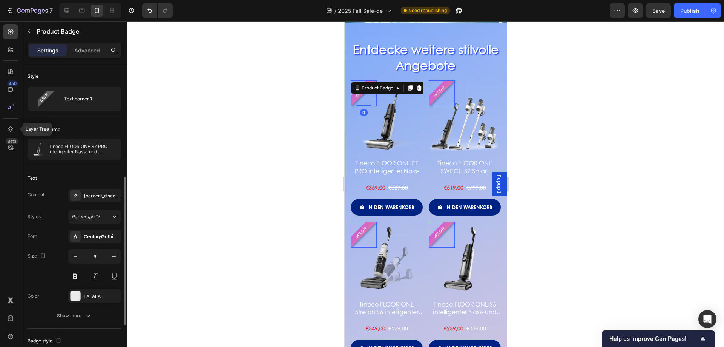
scroll to position [75, 0]
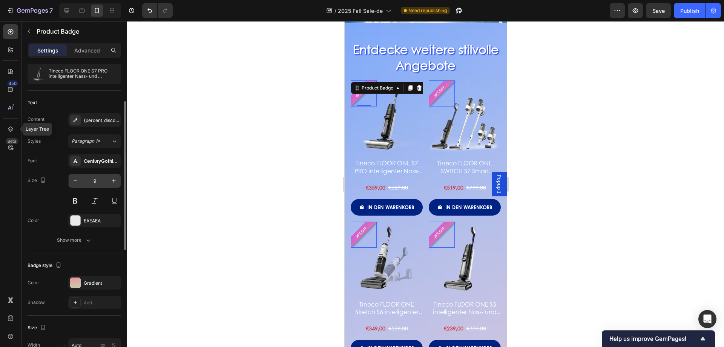
click at [101, 182] on input "9" at bounding box center [94, 181] width 25 height 14
type input "1"
type input "14"
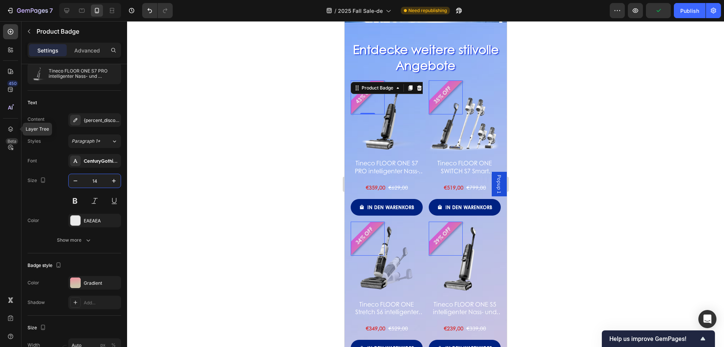
click at [292, 177] on div at bounding box center [425, 183] width 597 height 325
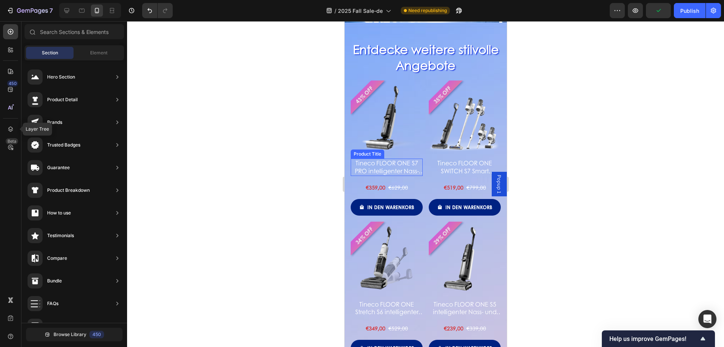
click at [397, 158] on h2 "Tineco FLOOR ONE S7 PRO intelligenter Nass- und Trockensauger" at bounding box center [386, 166] width 72 height 17
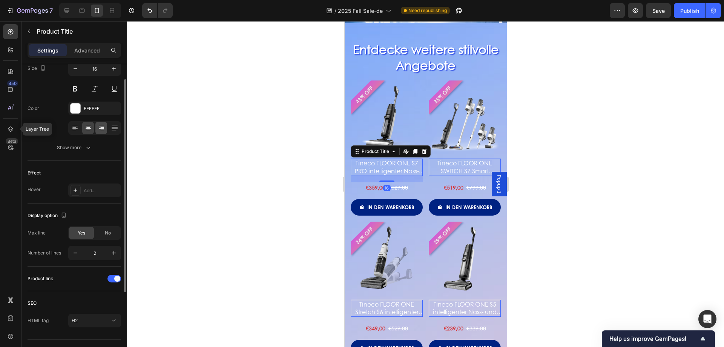
scroll to position [38, 0]
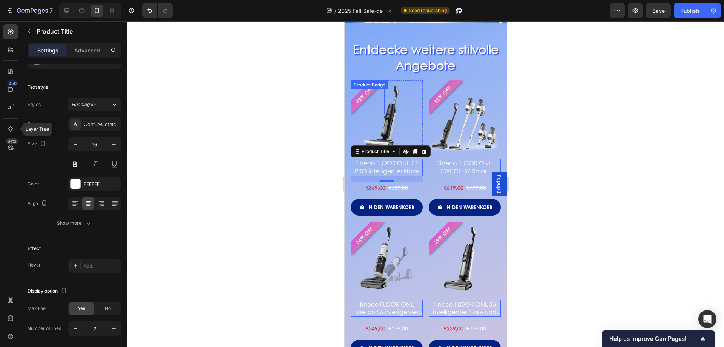
click at [363, 94] on div "43% OFF Product Badge" at bounding box center [367, 97] width 34 height 34
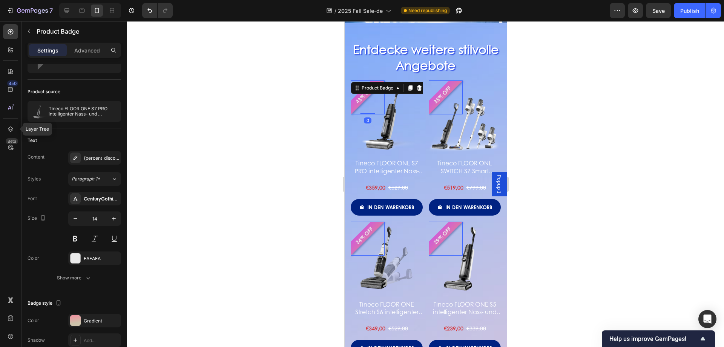
scroll to position [0, 0]
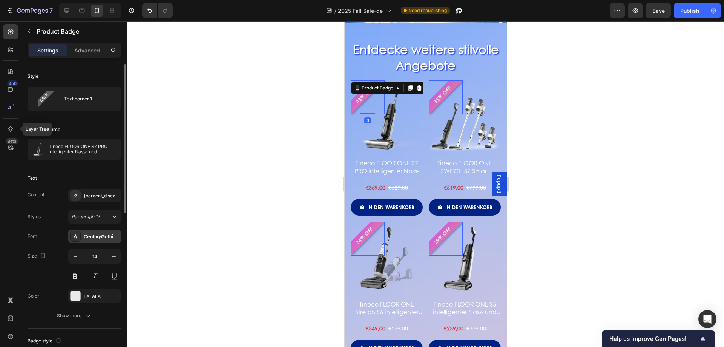
click at [93, 236] on div "CenturyGothicBd" at bounding box center [101, 236] width 35 height 7
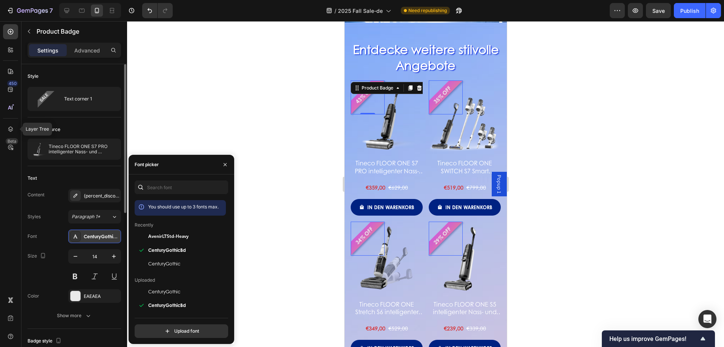
click at [93, 236] on div "CenturyGothicBd" at bounding box center [101, 236] width 35 height 7
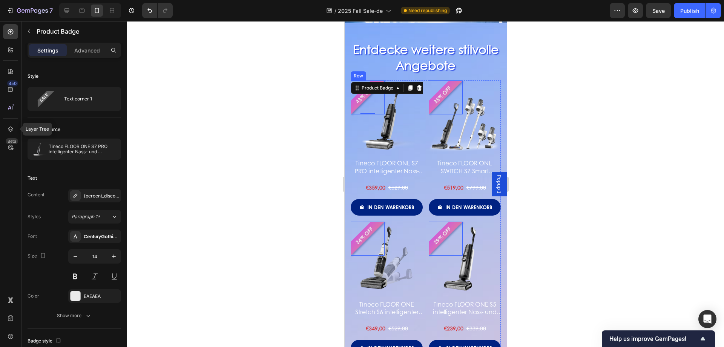
click at [355, 162] on h2 "Tineco FLOOR ONE S7 PRO intelligenter Nass- und Trockensauger" at bounding box center [386, 166] width 72 height 17
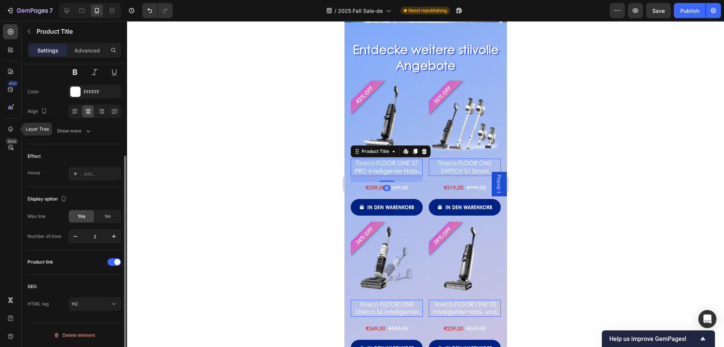
scroll to position [17, 0]
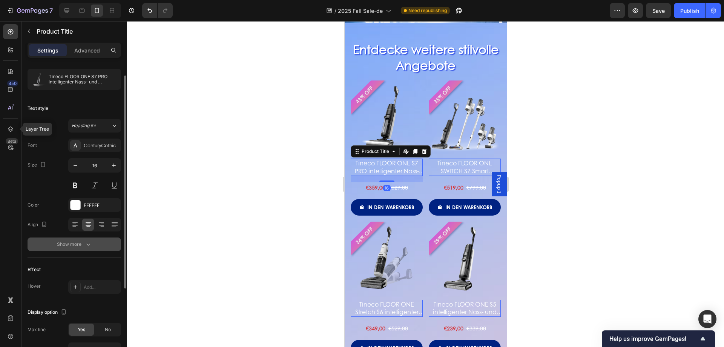
click at [83, 243] on div "Show more" at bounding box center [74, 244] width 35 height 8
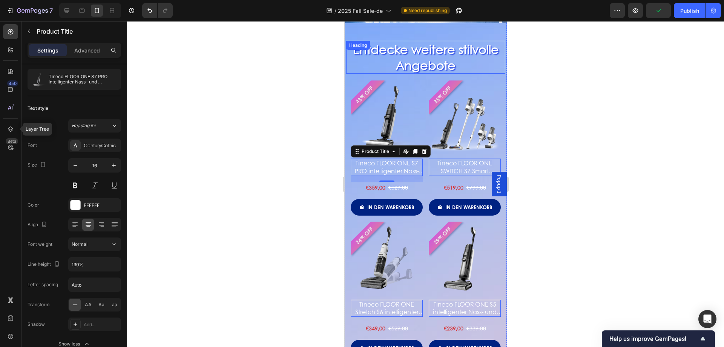
click at [427, 62] on h2 "Entdecke weitere stilvolle Angebote" at bounding box center [425, 57] width 159 height 33
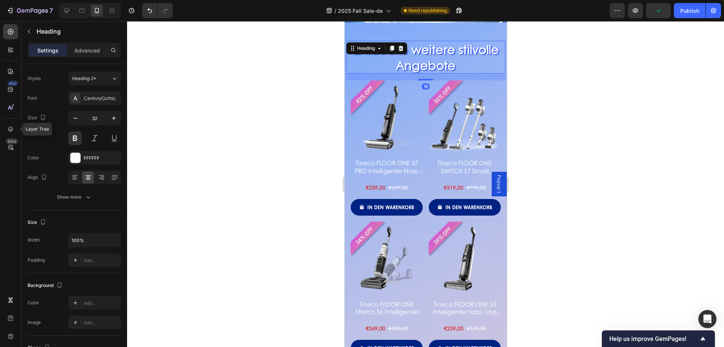
scroll to position [0, 0]
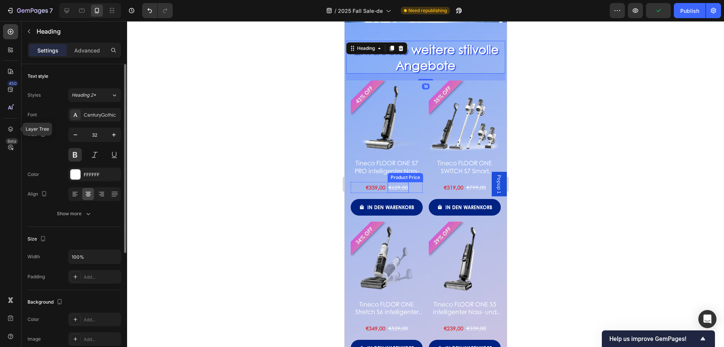
click at [400, 174] on div "Product Price" at bounding box center [405, 177] width 32 height 7
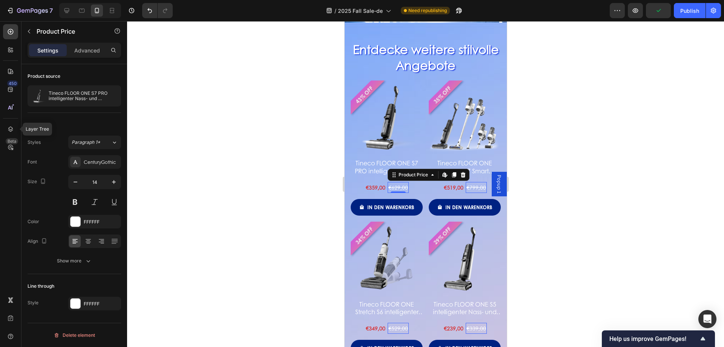
click at [373, 164] on h2 "Tineco FLOOR ONE S7 PRO intelligenter Nass- und Trockensauger" at bounding box center [386, 166] width 72 height 17
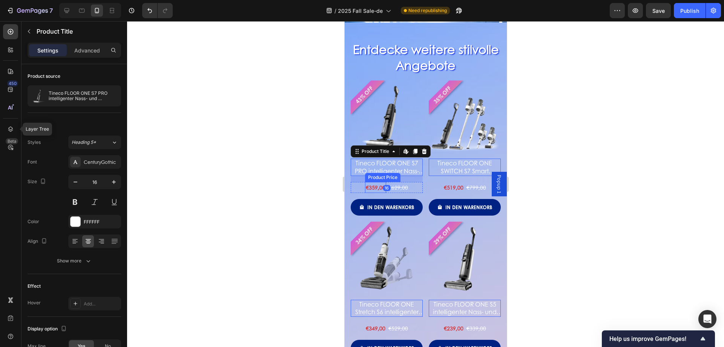
click at [369, 183] on div "€359,00" at bounding box center [375, 187] width 21 height 11
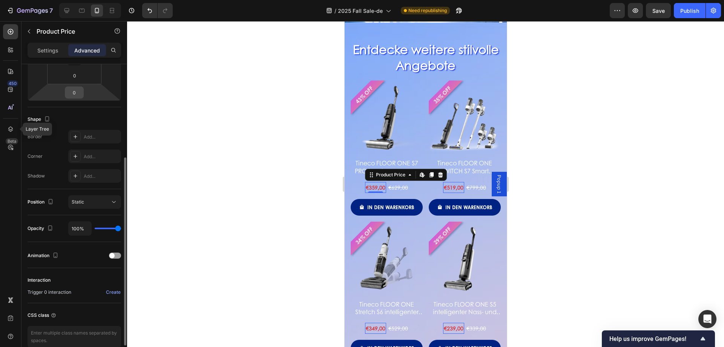
scroll to position [188, 0]
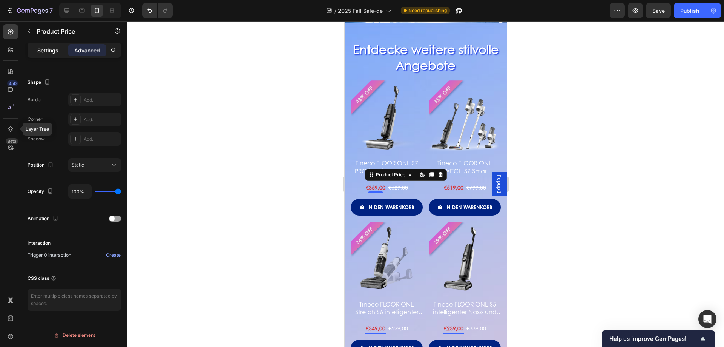
click at [53, 48] on p "Settings" at bounding box center [47, 50] width 21 height 8
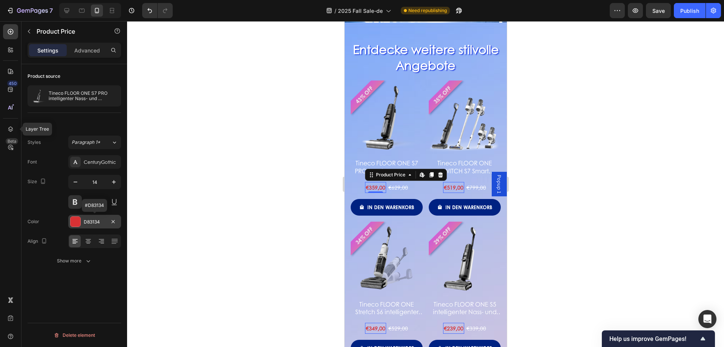
click at [95, 222] on div "D83134" at bounding box center [95, 221] width 22 height 7
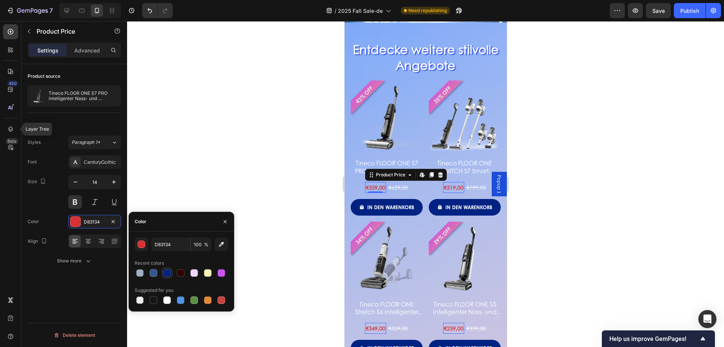
click at [166, 272] on div at bounding box center [167, 273] width 8 height 8
type input "002282"
click at [96, 162] on div "CenturyGothic" at bounding box center [101, 162] width 35 height 7
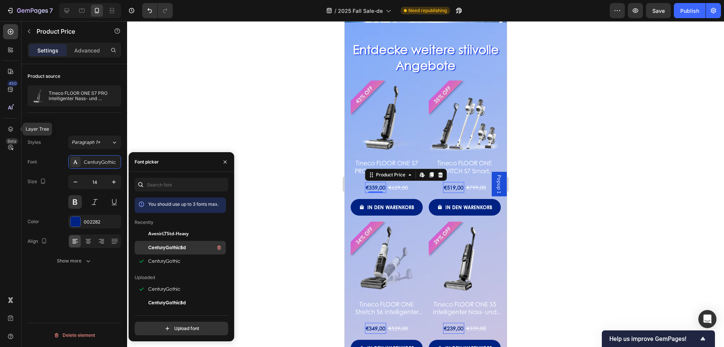
click at [161, 248] on span "CenturyGothicBd" at bounding box center [167, 247] width 38 height 7
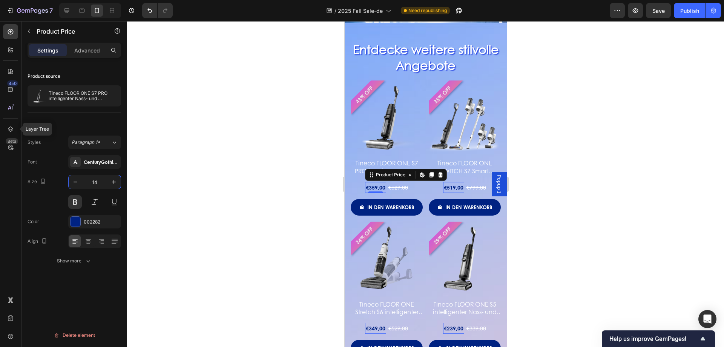
click at [100, 179] on input "14" at bounding box center [94, 182] width 25 height 14
type input "16"
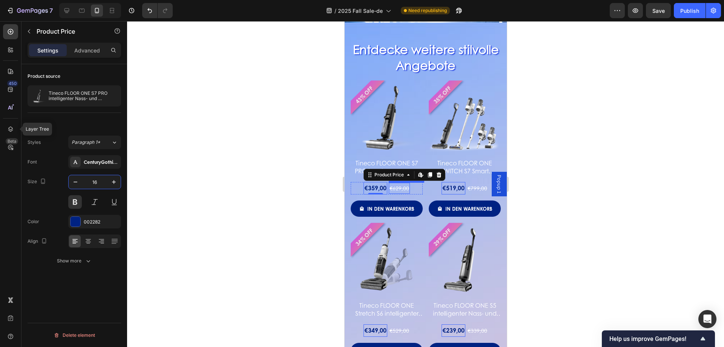
click at [393, 187] on div "€629,00" at bounding box center [398, 188] width 21 height 11
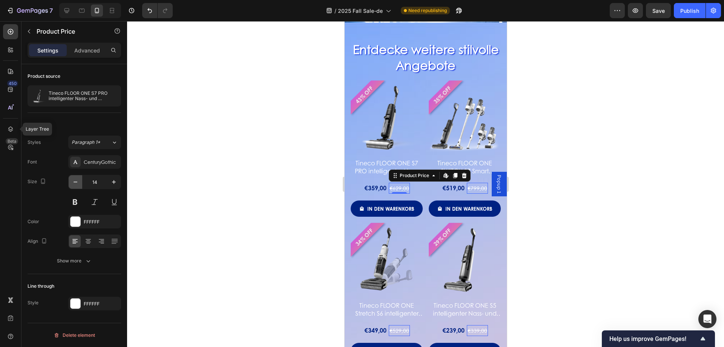
click at [77, 184] on icon "button" at bounding box center [76, 182] width 8 height 8
click at [115, 183] on icon "button" at bounding box center [114, 182] width 8 height 8
type input "12"
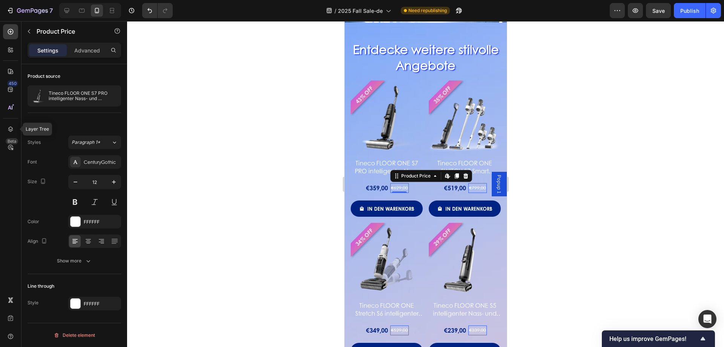
click at [296, 199] on div at bounding box center [425, 183] width 597 height 325
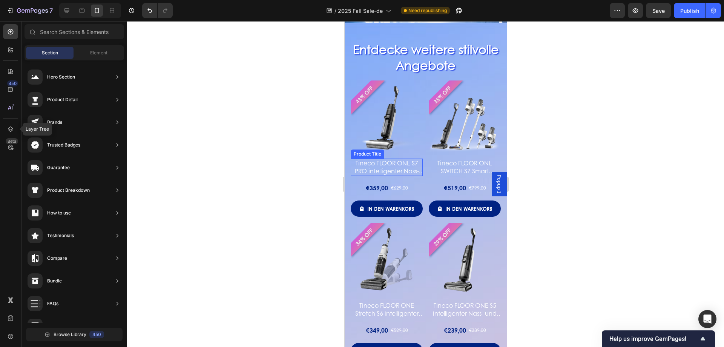
click at [398, 166] on h2 "Tineco FLOOR ONE S7 PRO intelligenter Nass- und Trockensauger" at bounding box center [386, 166] width 72 height 17
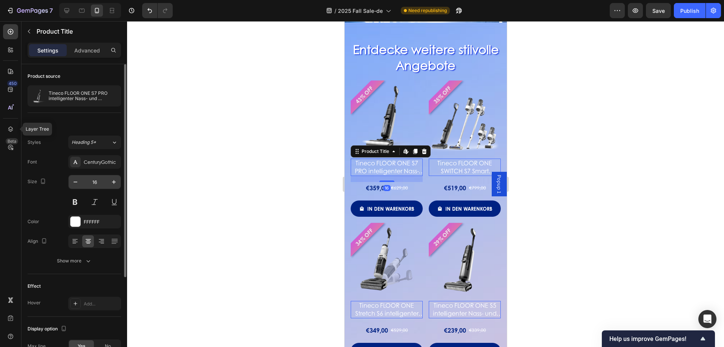
click at [98, 183] on input "16" at bounding box center [94, 182] width 25 height 14
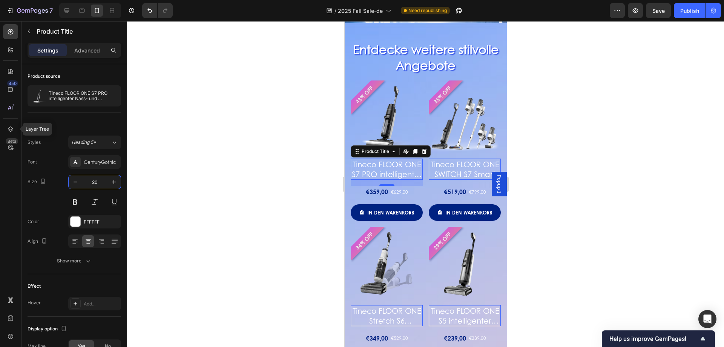
type input "2"
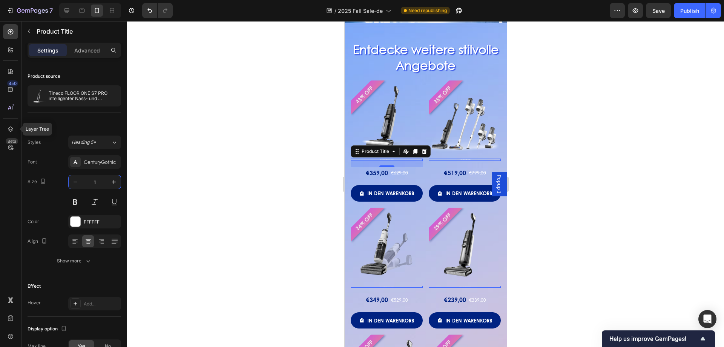
type input "18"
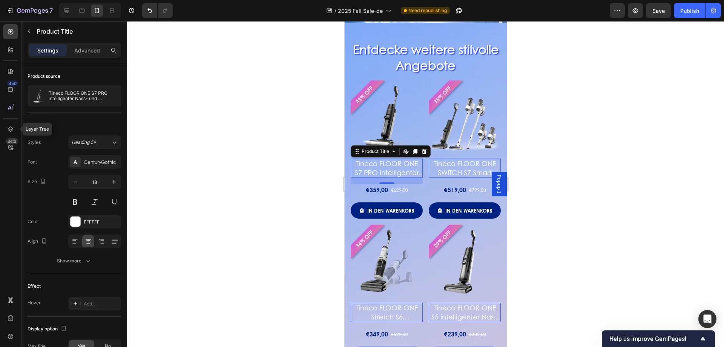
click at [269, 166] on div at bounding box center [425, 183] width 597 height 325
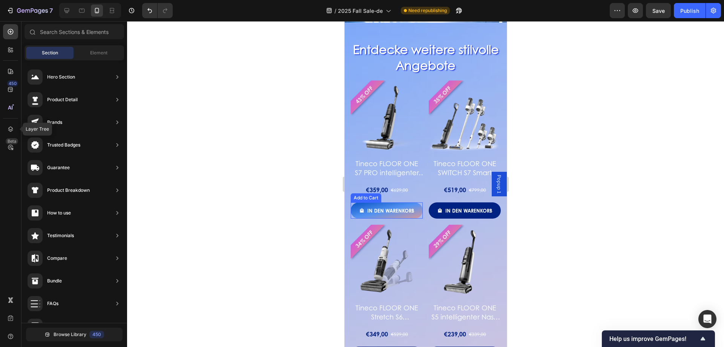
click at [397, 213] on button "In den Warenkorb" at bounding box center [386, 210] width 72 height 17
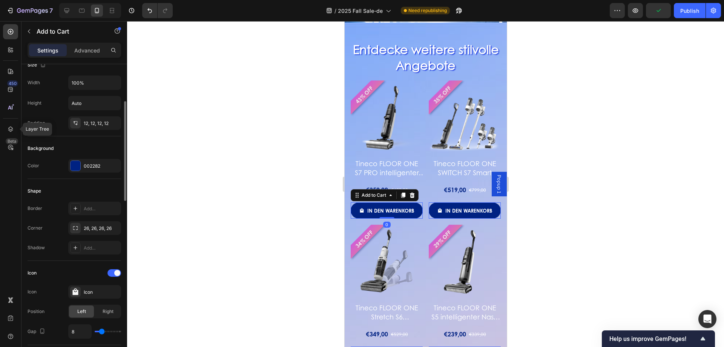
scroll to position [302, 0]
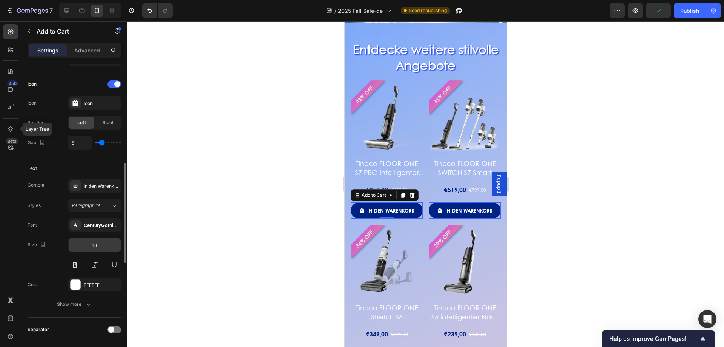
click at [96, 244] on input "13" at bounding box center [94, 245] width 25 height 14
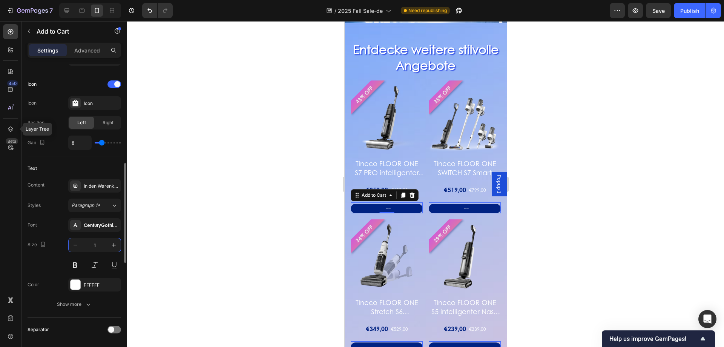
type input "14"
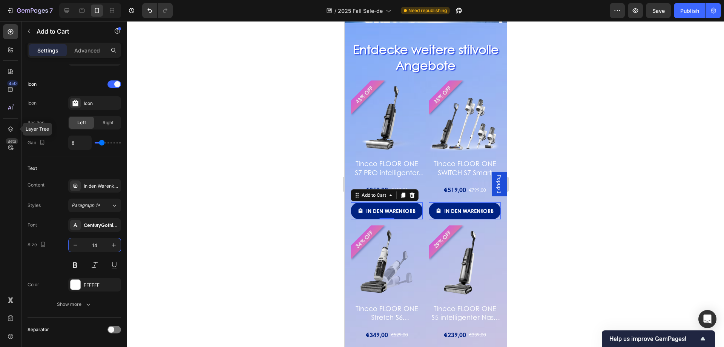
click at [270, 199] on div at bounding box center [425, 183] width 597 height 325
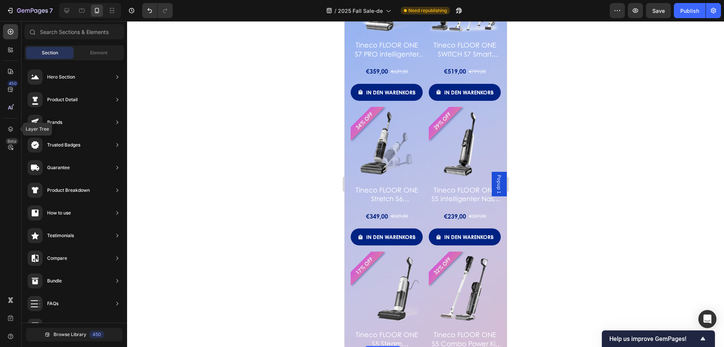
scroll to position [830, 0]
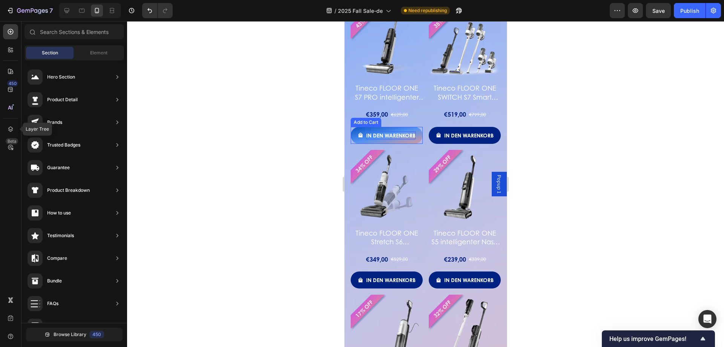
click at [413, 134] on div "In den Warenkorb" at bounding box center [390, 135] width 49 height 8
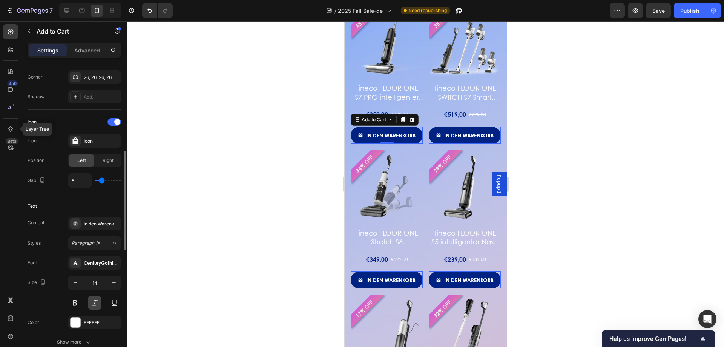
scroll to position [453, 0]
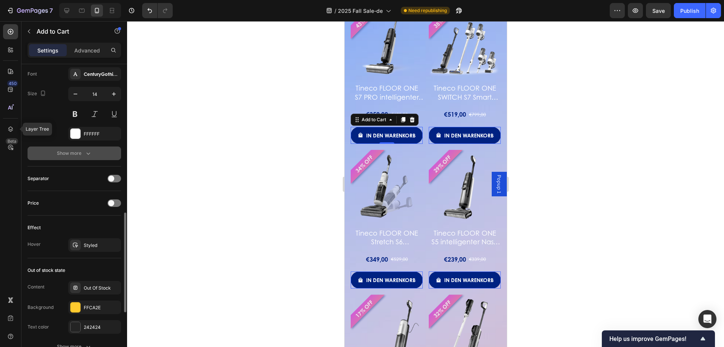
click at [83, 152] on div "Show more" at bounding box center [74, 153] width 35 height 8
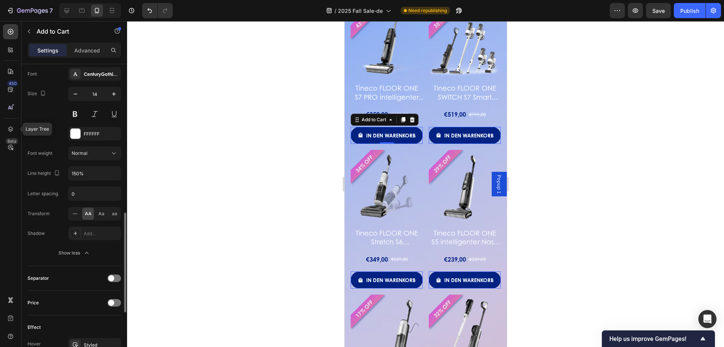
scroll to position [641, 0]
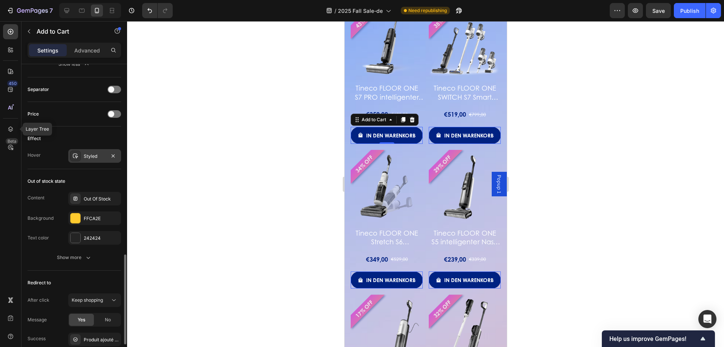
click at [89, 155] on div "Styled" at bounding box center [95, 156] width 22 height 7
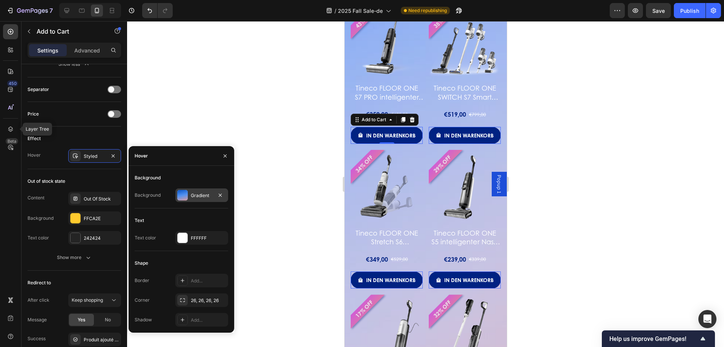
click at [191, 199] on div "Gradient" at bounding box center [201, 195] width 53 height 14
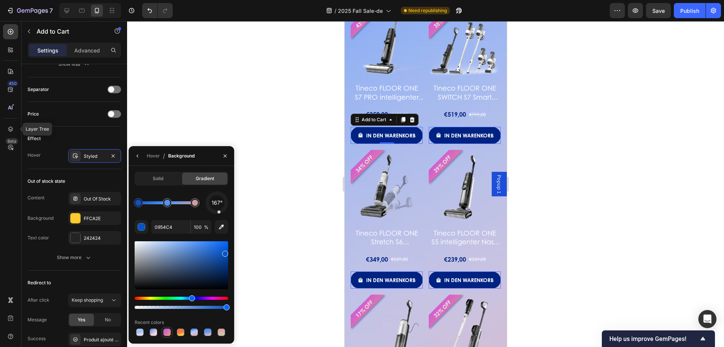
click at [167, 333] on div at bounding box center [167, 332] width 8 height 8
type input "CF58DD"
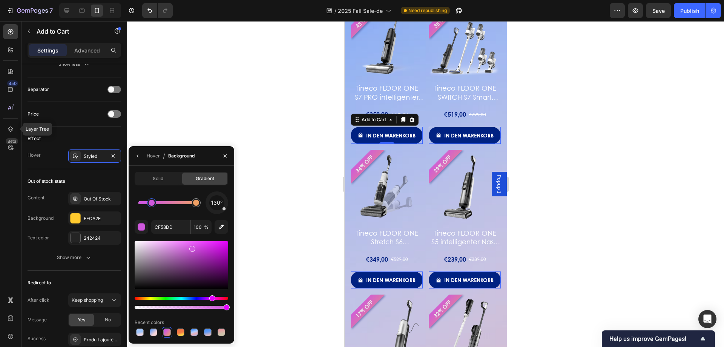
click at [285, 100] on div at bounding box center [425, 183] width 597 height 325
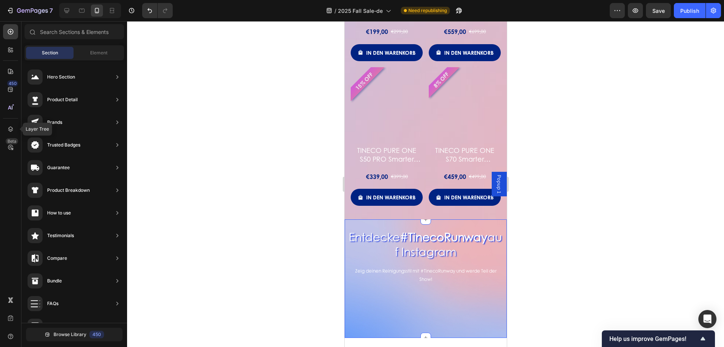
scroll to position [1358, 0]
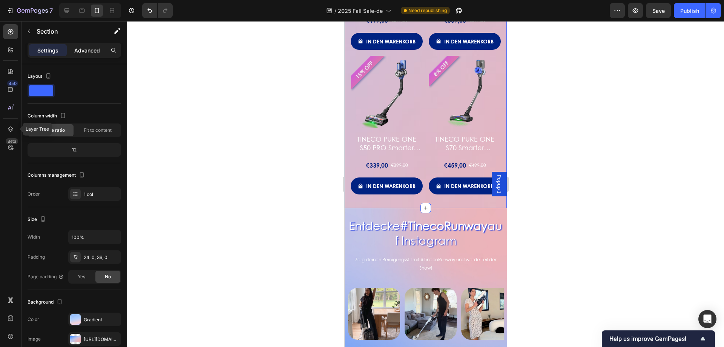
click at [79, 52] on p "Advanced" at bounding box center [87, 50] width 26 height 8
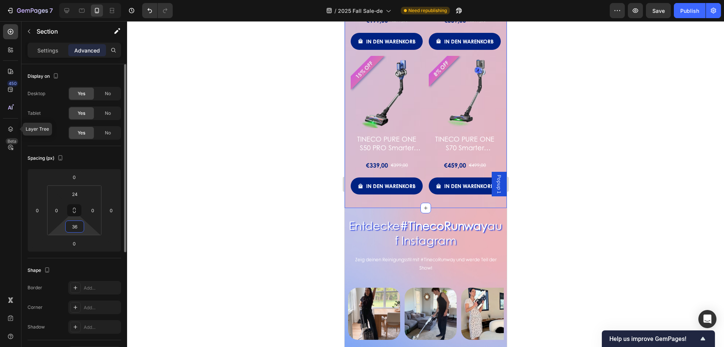
click at [80, 227] on input "36" at bounding box center [74, 226] width 15 height 11
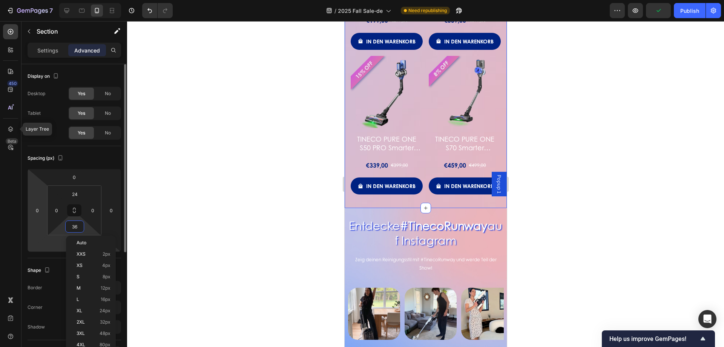
click at [40, 0] on html "7 Version history / 2025 Fall Sale-de Need republishing Preview Publish 450 Lay…" at bounding box center [362, 0] width 724 height 0
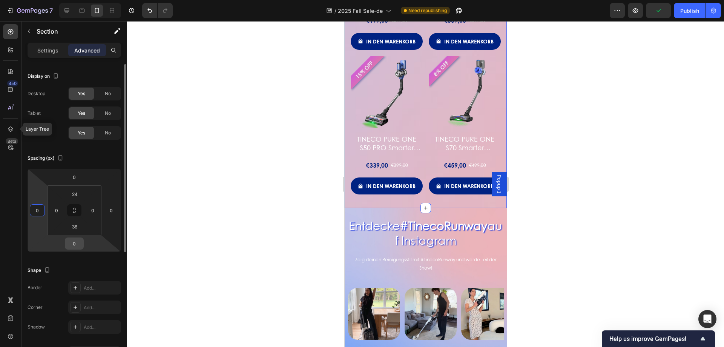
click at [73, 244] on input "0" at bounding box center [74, 243] width 15 height 11
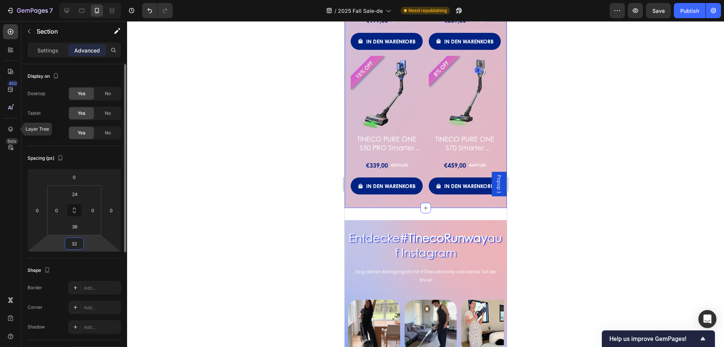
type input "3"
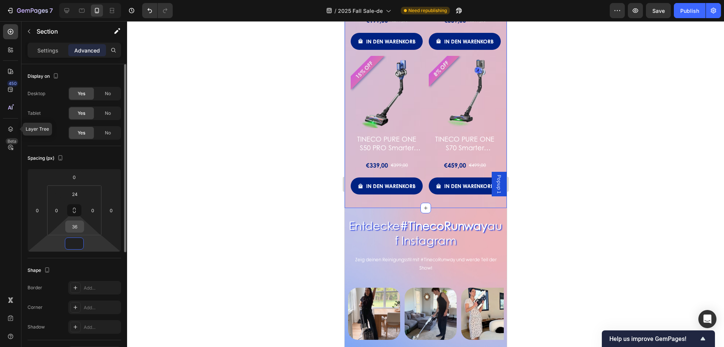
click at [80, 229] on input "36" at bounding box center [74, 226] width 15 height 11
type input "0"
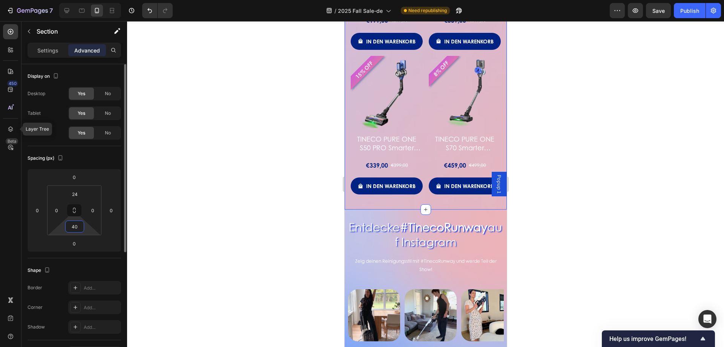
type input "4"
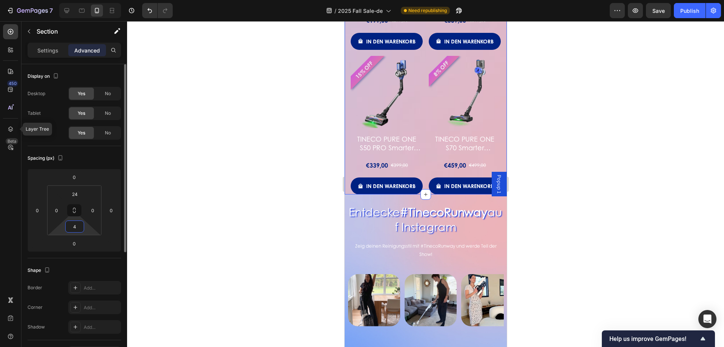
type input "46"
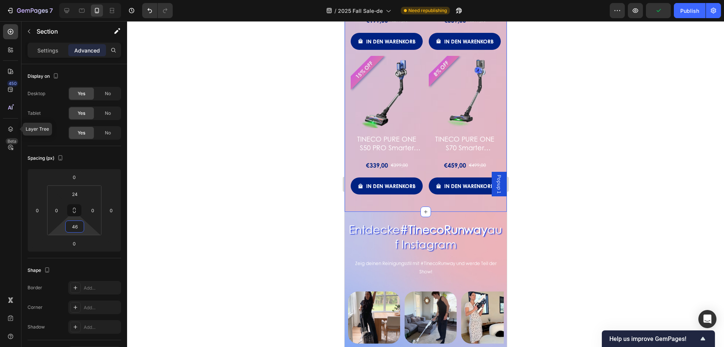
click at [233, 230] on div at bounding box center [425, 183] width 597 height 325
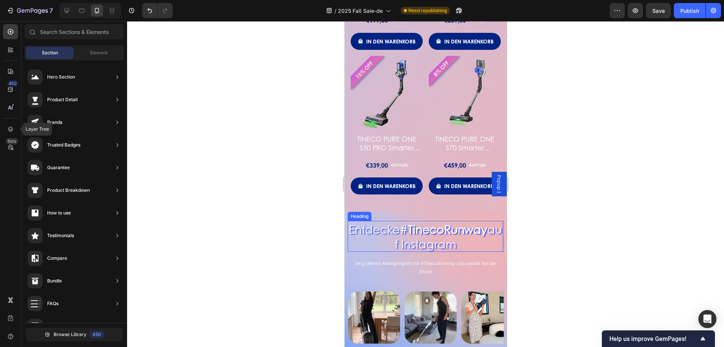
click at [454, 221] on strong "#TinecoRunway" at bounding box center [442, 229] width 87 height 16
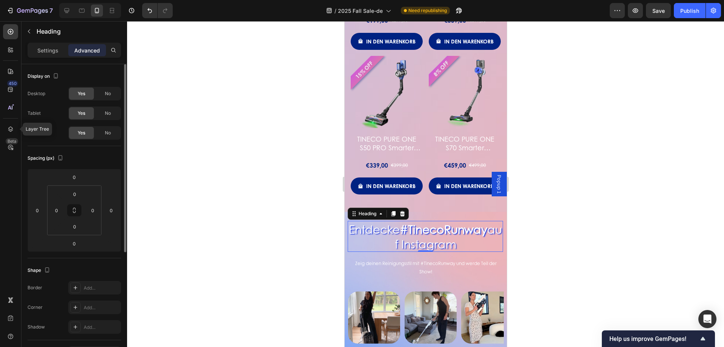
scroll to position [151, 0]
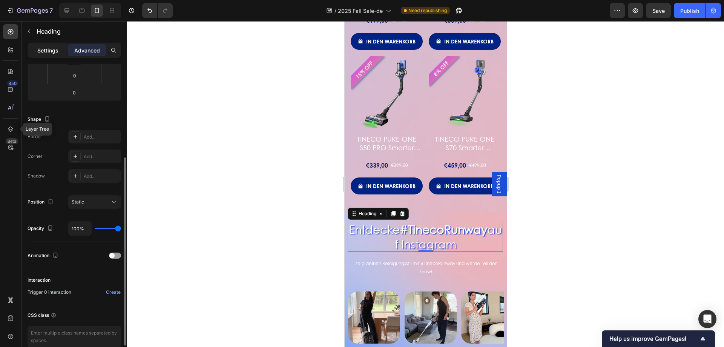
click at [48, 52] on p "Settings" at bounding box center [47, 50] width 21 height 8
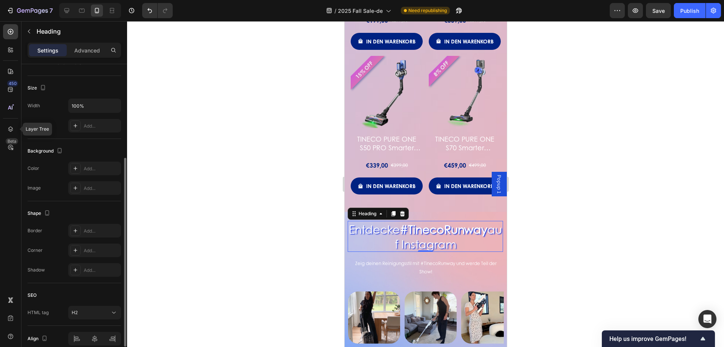
scroll to position [0, 0]
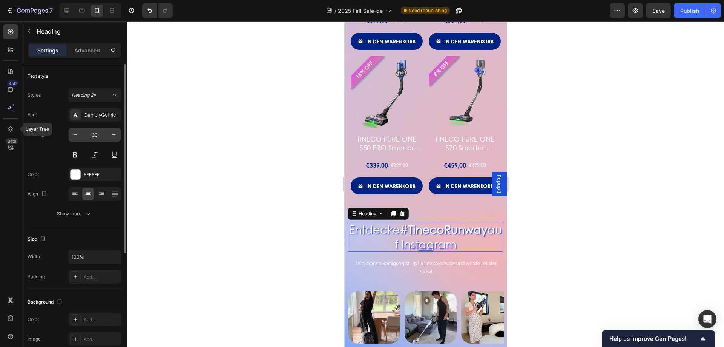
click at [92, 137] on input "30" at bounding box center [94, 135] width 25 height 14
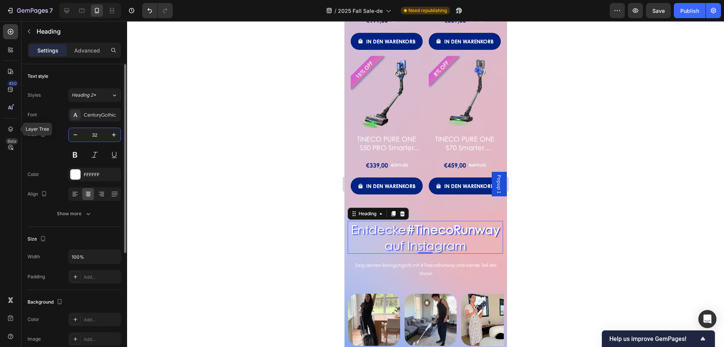
type input "3"
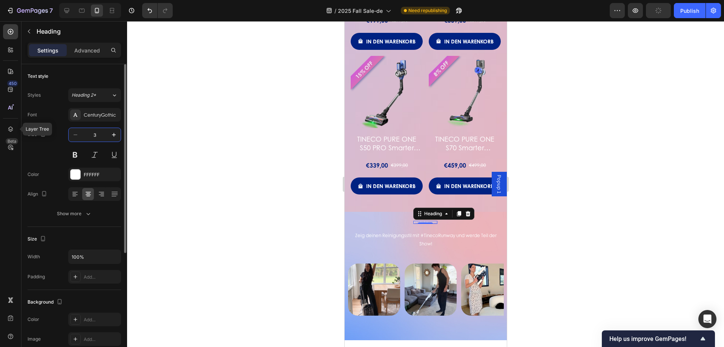
type input "30"
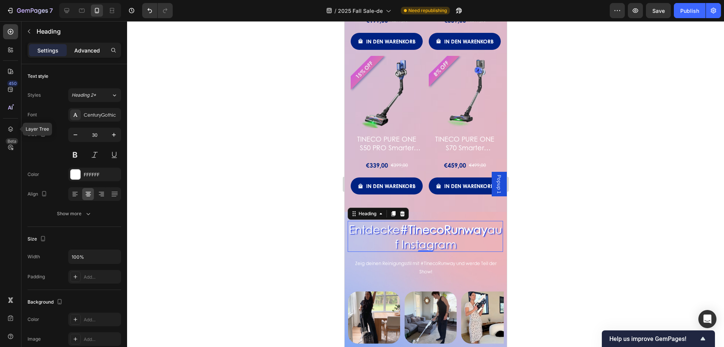
click at [84, 47] on p "Advanced" at bounding box center [87, 50] width 26 height 8
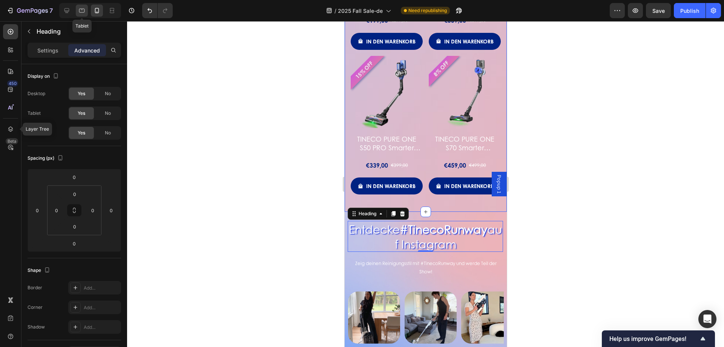
click at [82, 8] on icon at bounding box center [82, 11] width 8 height 8
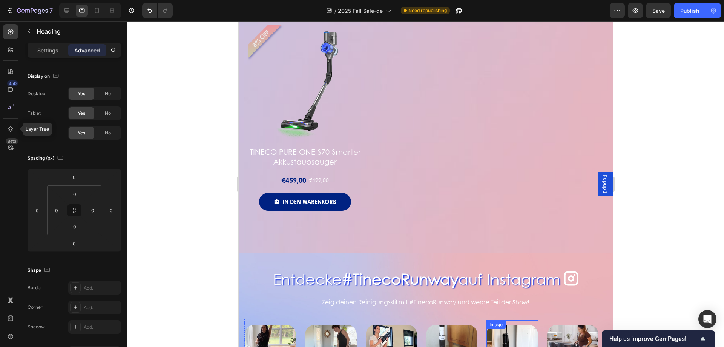
scroll to position [1508, 0]
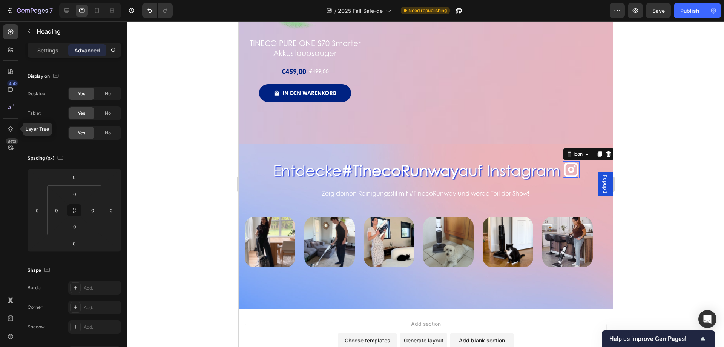
click at [573, 163] on icon at bounding box center [570, 170] width 14 height 14
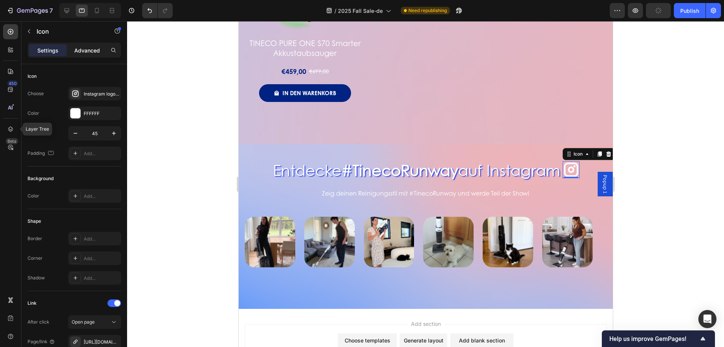
click at [94, 53] on p "Advanced" at bounding box center [87, 50] width 26 height 8
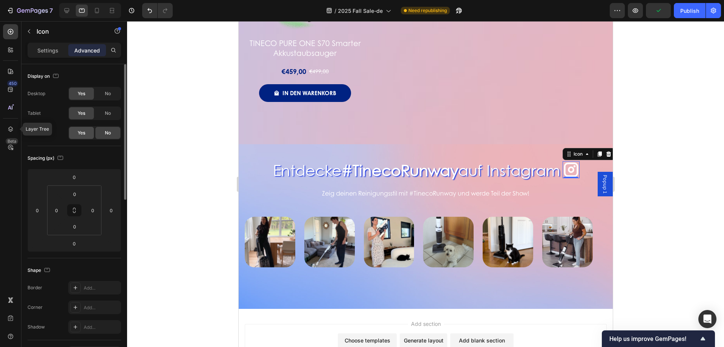
click at [78, 130] on span "Yes" at bounding box center [82, 132] width 8 height 7
click at [101, 11] on icon at bounding box center [97, 11] width 8 height 8
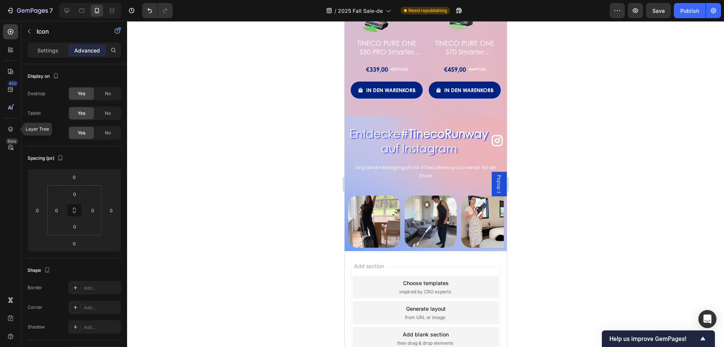
scroll to position [1390, 0]
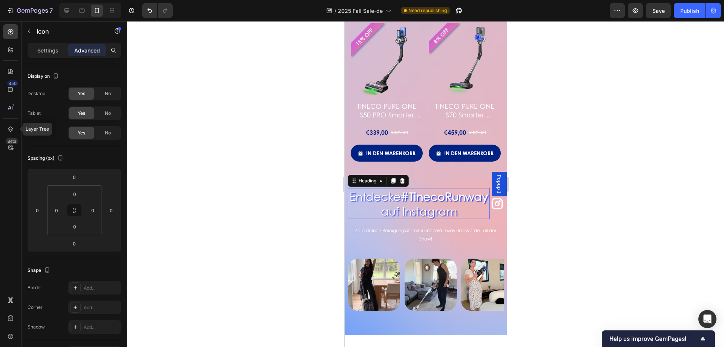
click at [477, 204] on h2 "Entdecke #TinecoRunway auf Instagram" at bounding box center [418, 203] width 142 height 31
click at [381, 178] on icon at bounding box center [381, 181] width 6 height 6
click at [374, 176] on div "Heading" at bounding box center [367, 180] width 36 height 9
click at [375, 177] on div "Heading" at bounding box center [367, 180] width 21 height 7
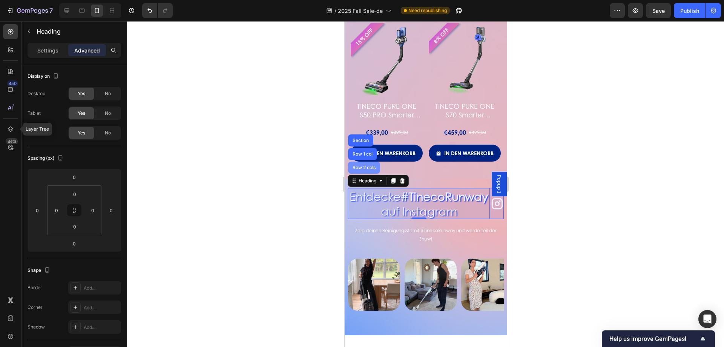
click at [366, 165] on div "Row 2 cols" at bounding box center [364, 167] width 26 height 5
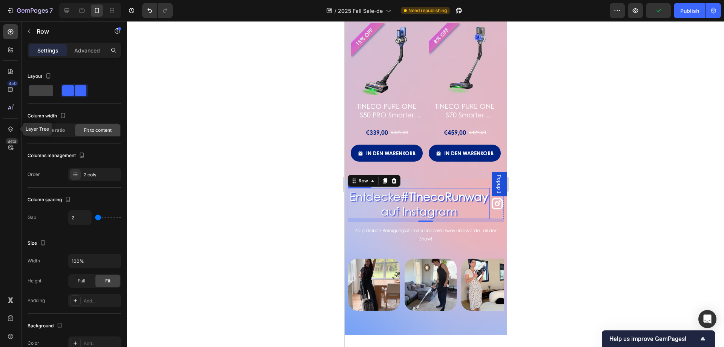
click at [400, 198] on strong "#TinecoRunway" at bounding box center [443, 196] width 87 height 16
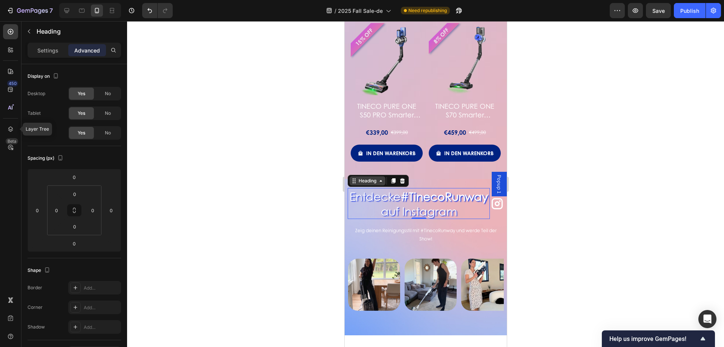
click at [376, 177] on div "Heading" at bounding box center [367, 180] width 21 height 7
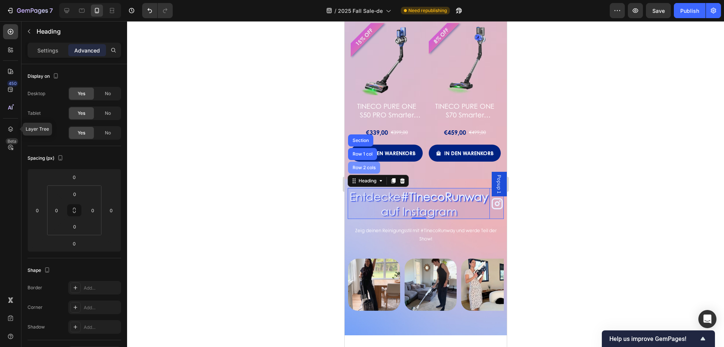
click at [375, 165] on div "Row 2 cols" at bounding box center [364, 167] width 26 height 5
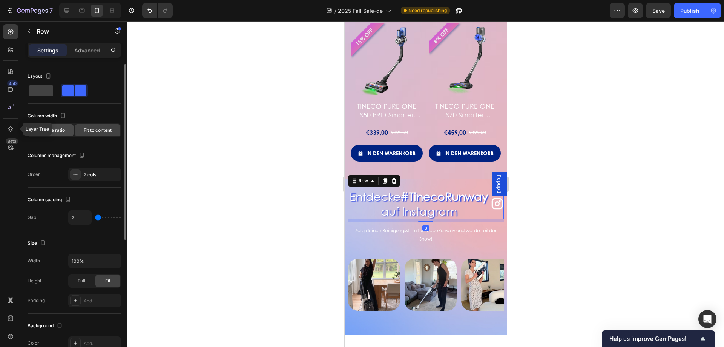
click at [60, 130] on span "Change ratio" at bounding box center [51, 130] width 28 height 7
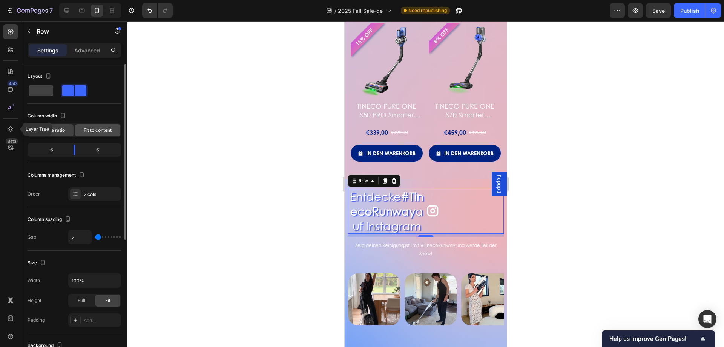
click at [98, 128] on span "Fit to content" at bounding box center [98, 130] width 28 height 7
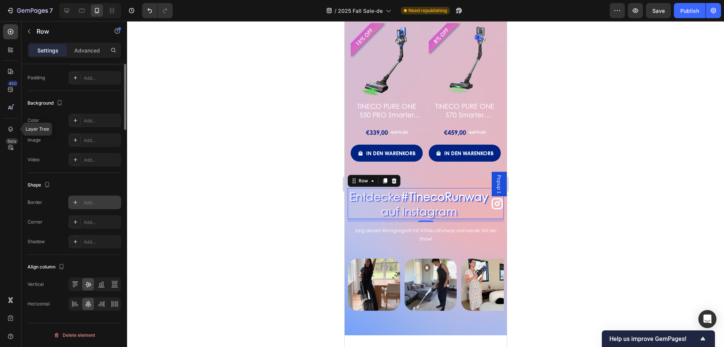
scroll to position [0, 0]
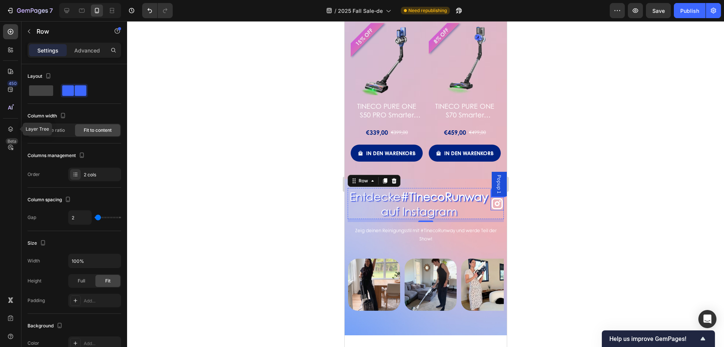
click at [491, 201] on icon at bounding box center [496, 203] width 11 height 11
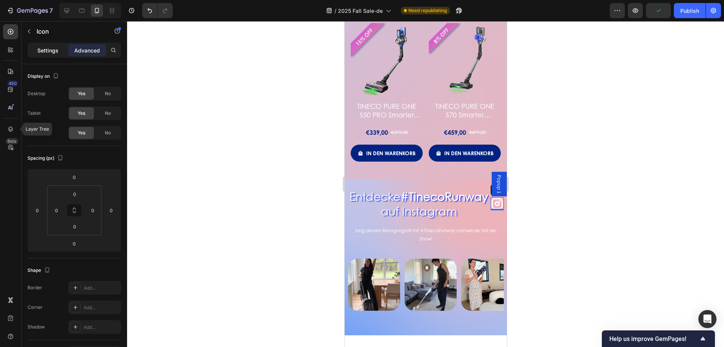
click at [45, 53] on p "Settings" at bounding box center [47, 50] width 21 height 8
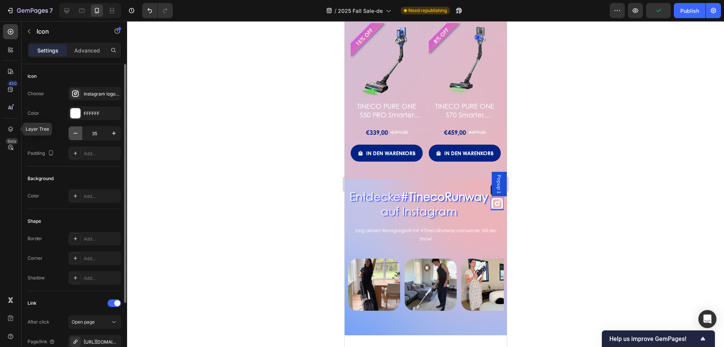
click at [76, 134] on icon "button" at bounding box center [76, 133] width 8 height 8
click at [116, 134] on icon "button" at bounding box center [114, 133] width 8 height 8
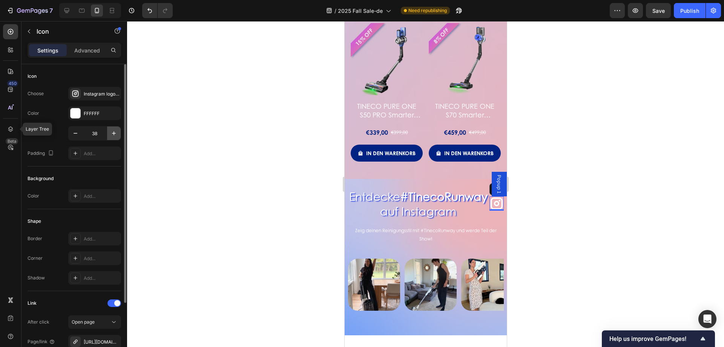
click at [116, 134] on icon "button" at bounding box center [114, 133] width 8 height 8
type input "39"
click at [379, 188] on h2 "Entdecke #TinecoRunway auf Instagram" at bounding box center [417, 203] width 141 height 31
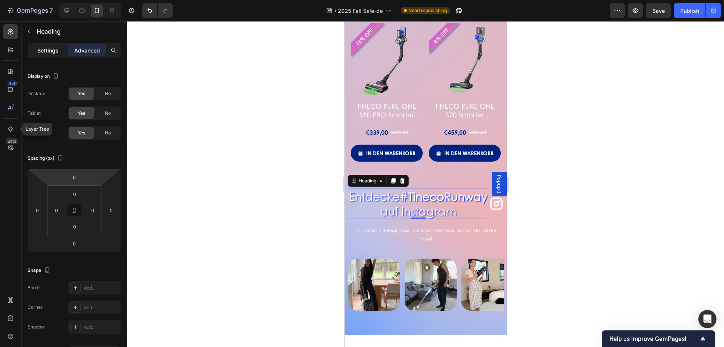
click at [52, 52] on p "Settings" at bounding box center [47, 50] width 21 height 8
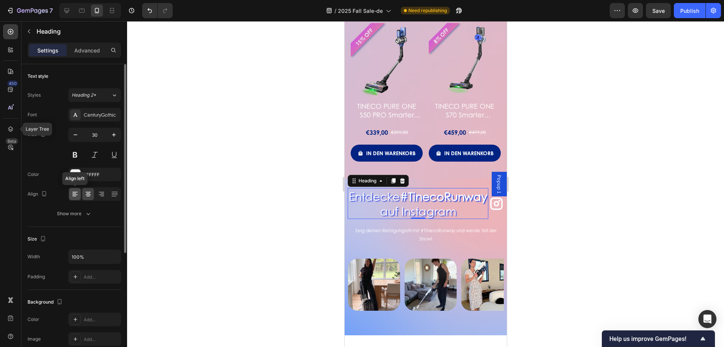
click at [71, 191] on icon at bounding box center [75, 194] width 8 height 8
click at [90, 192] on icon at bounding box center [88, 194] width 8 height 8
click at [78, 132] on icon "button" at bounding box center [76, 135] width 8 height 8
type input "28"
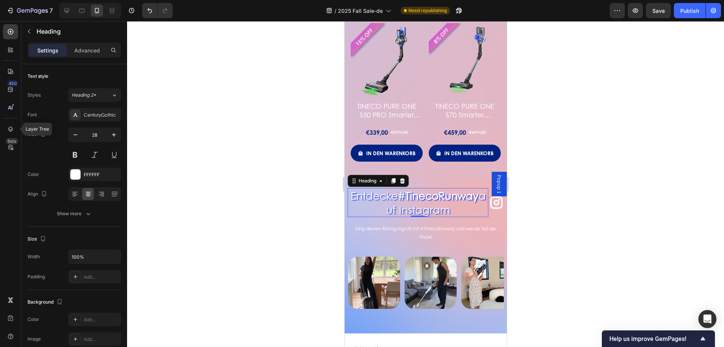
click at [285, 175] on div at bounding box center [425, 183] width 597 height 325
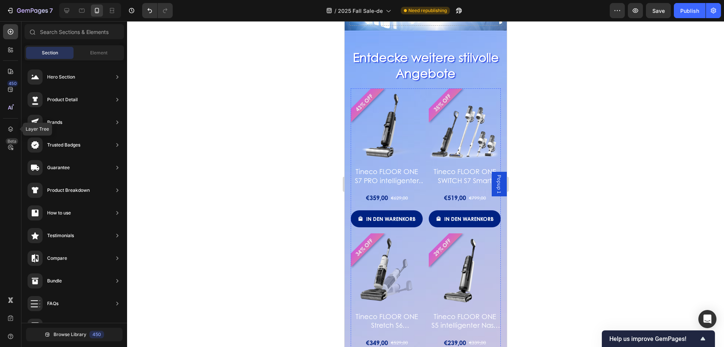
scroll to position [674, 0]
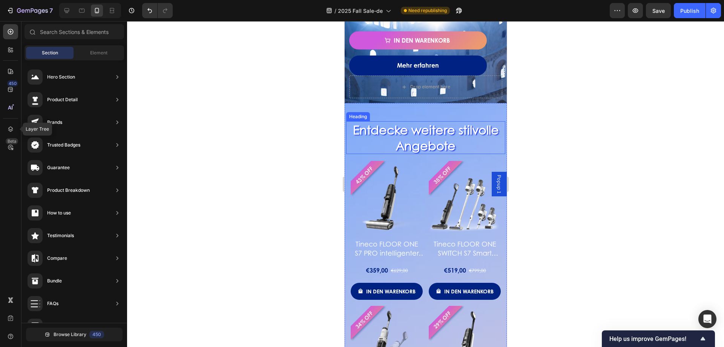
click at [433, 140] on h2 "Entdecke weitere stilvolle Angebote" at bounding box center [425, 137] width 159 height 33
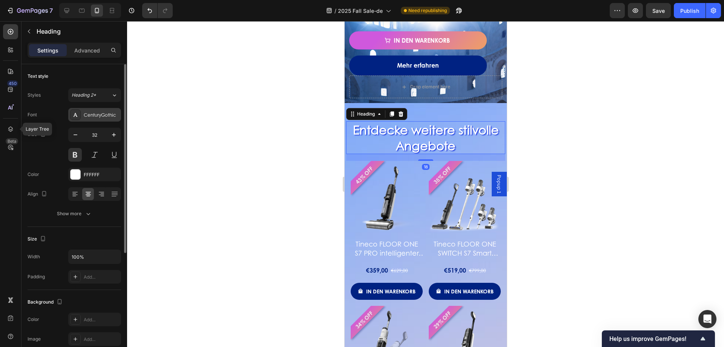
click at [97, 120] on div "CenturyGothic" at bounding box center [94, 115] width 53 height 14
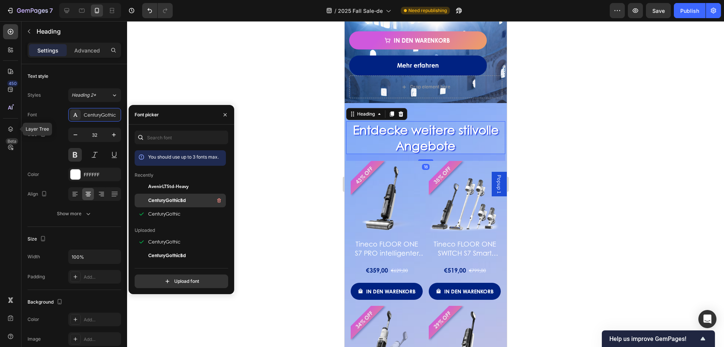
click at [172, 198] on span "CenturyGothicBd" at bounding box center [167, 200] width 38 height 7
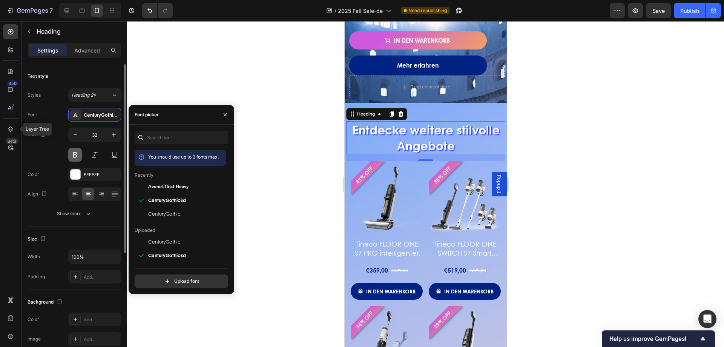
click at [76, 156] on button at bounding box center [75, 155] width 14 height 14
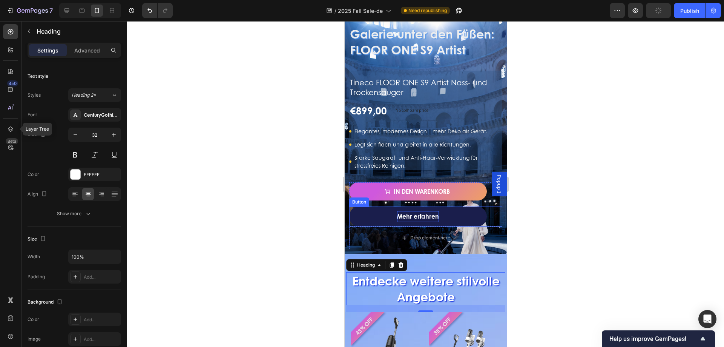
scroll to position [372, 0]
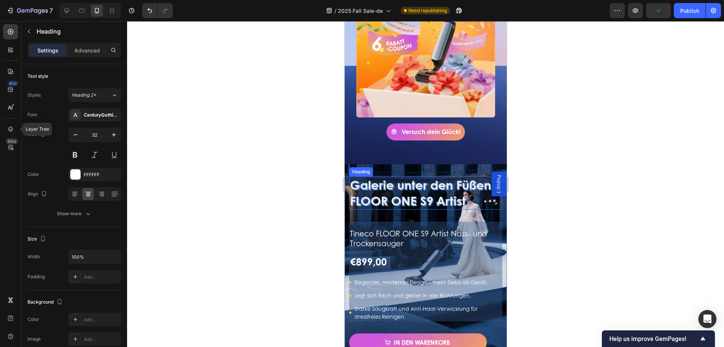
click at [419, 206] on h2 "Galerie unter den Füßen: FLOOR ONE S9 Artist" at bounding box center [425, 192] width 153 height 33
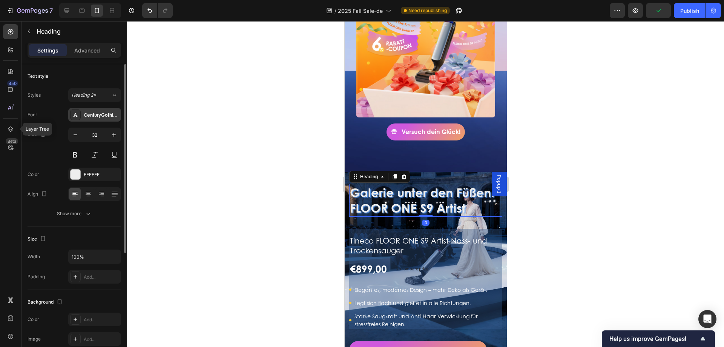
click at [84, 115] on div "CenturyGothicBd" at bounding box center [101, 115] width 35 height 7
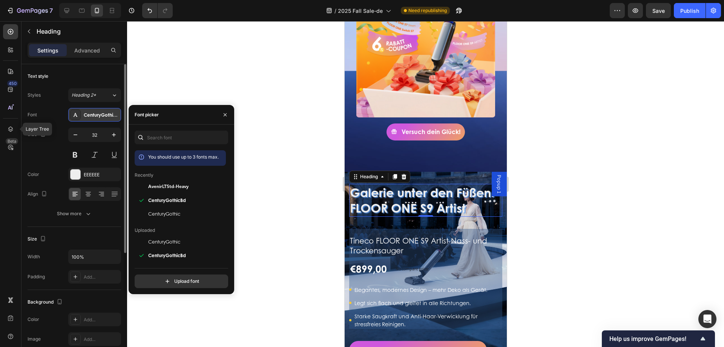
click at [84, 115] on div "CenturyGothicBd" at bounding box center [101, 115] width 35 height 7
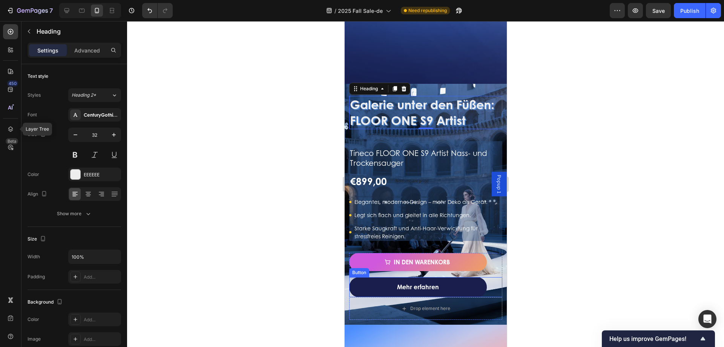
scroll to position [712, 0]
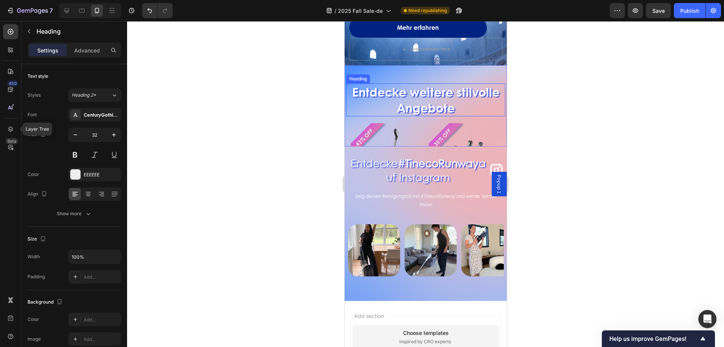
click at [433, 102] on h2 "Entdecke weitere stilvolle Angebote" at bounding box center [425, 99] width 159 height 33
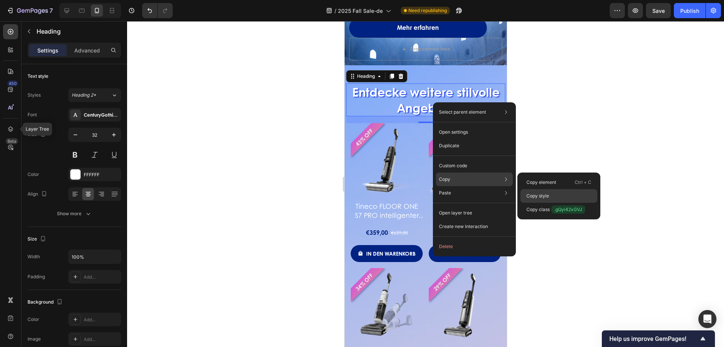
click at [547, 193] on p "Copy style" at bounding box center [537, 195] width 23 height 7
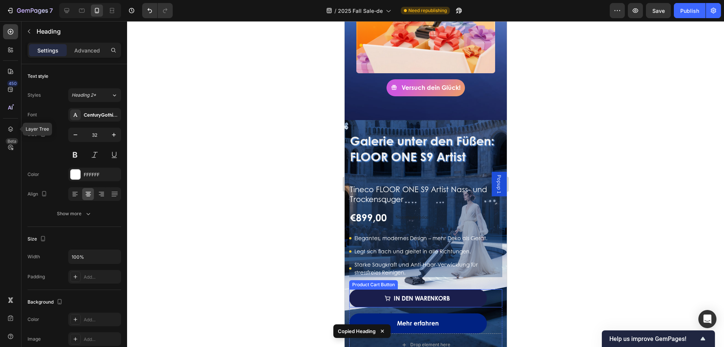
scroll to position [372, 0]
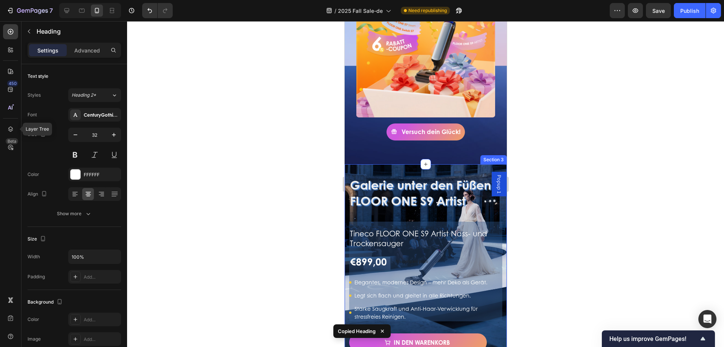
click at [434, 194] on h2 "Galerie unter den Füßen: FLOOR ONE S9 Artist" at bounding box center [425, 192] width 153 height 33
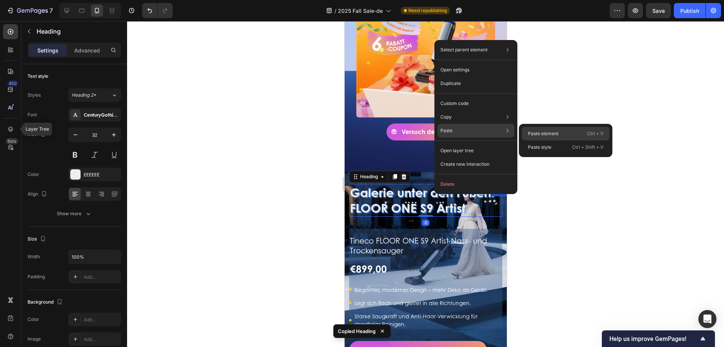
click at [561, 130] on div "Paste element Ctrl + V" at bounding box center [565, 134] width 87 height 14
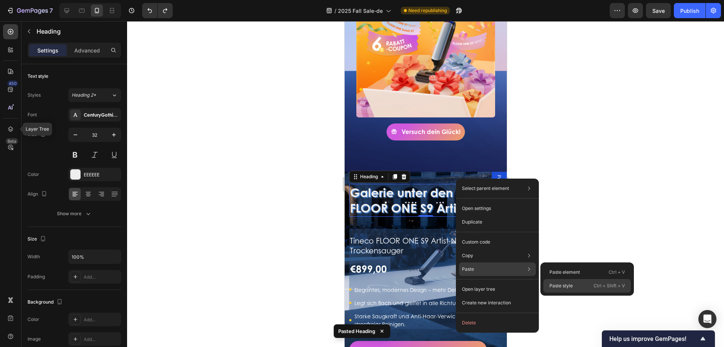
click at [563, 284] on p "Paste style" at bounding box center [560, 285] width 23 height 7
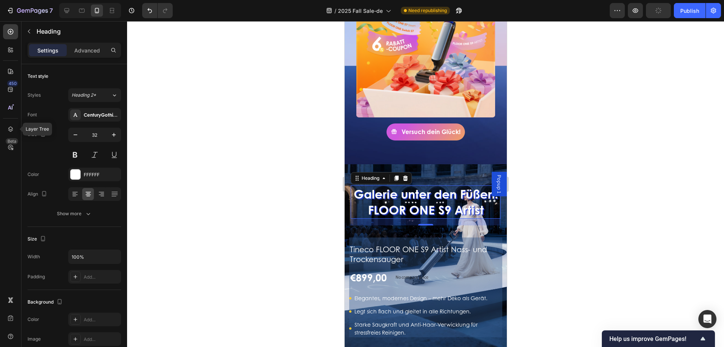
click at [381, 213] on h2 "Galerie unter den Füßen: FLOOR ONE S9 Artist" at bounding box center [425, 201] width 150 height 33
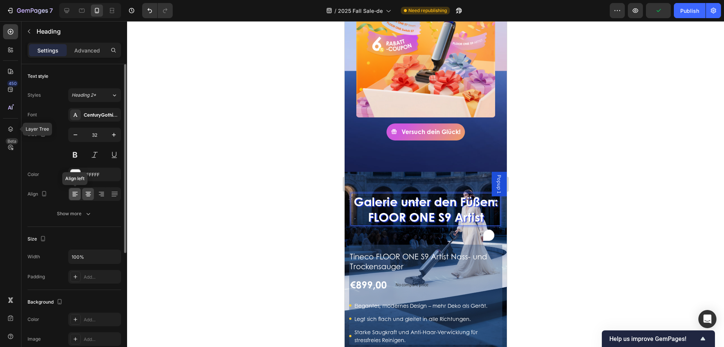
click at [75, 191] on icon at bounding box center [75, 194] width 8 height 8
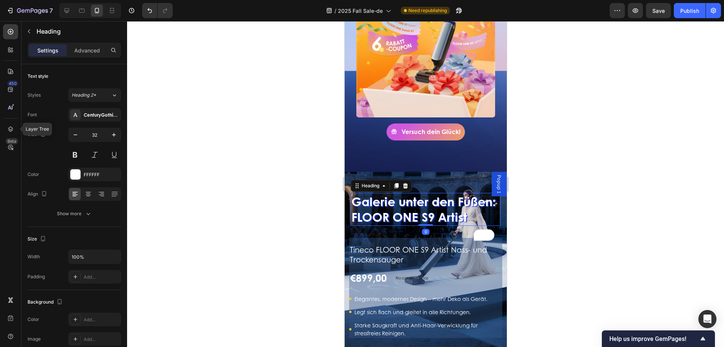
drag, startPoint x: 420, startPoint y: 240, endPoint x: 425, endPoint y: 224, distance: 16.5
click at [425, 224] on div "Galerie unter den Füßen: FLOOR ONE S9 Artist Heading 0" at bounding box center [425, 209] width 150 height 33
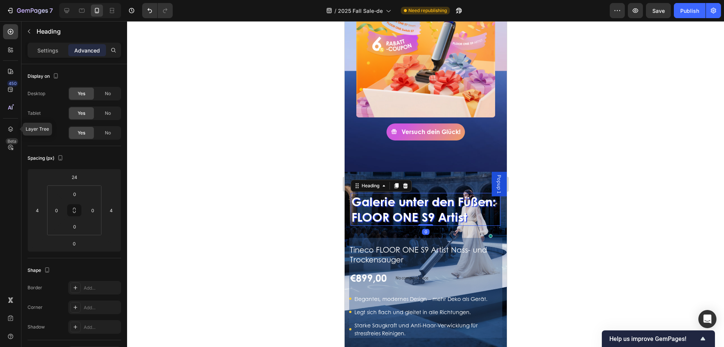
click at [267, 171] on div at bounding box center [425, 183] width 597 height 325
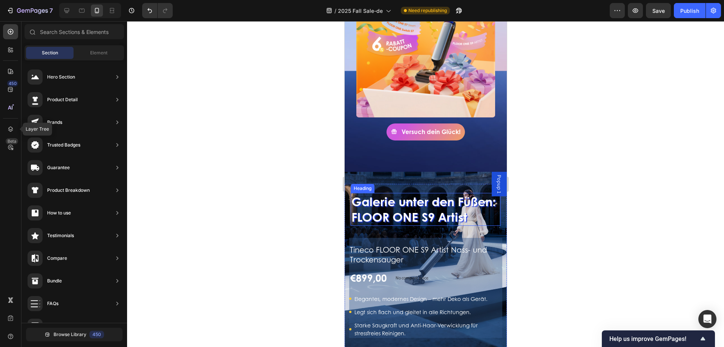
click at [408, 193] on p "Galerie unter den Füßen: FLOOR ONE S9 Artist" at bounding box center [425, 208] width 149 height 31
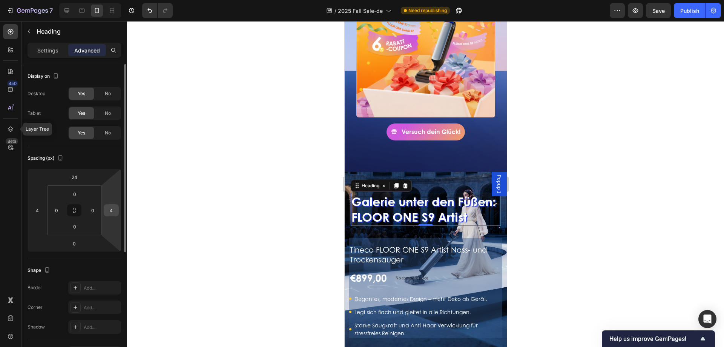
click at [112, 210] on input "4" at bounding box center [111, 209] width 11 height 11
type input "0"
click at [39, 211] on input "4" at bounding box center [37, 209] width 11 height 11
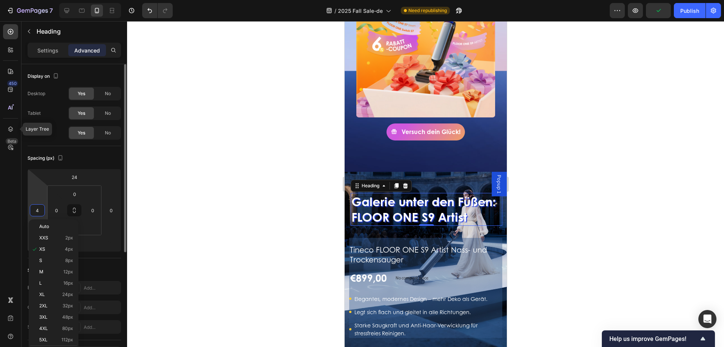
type input "0"
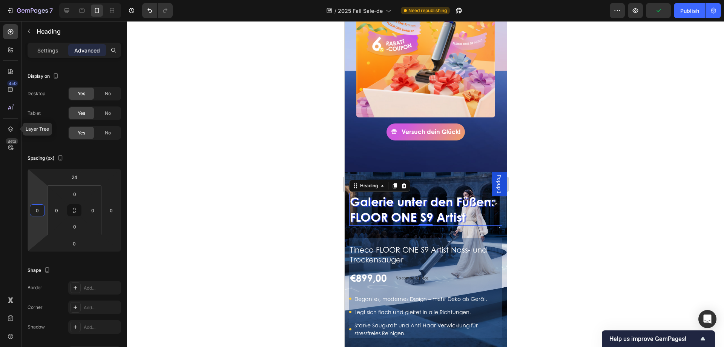
click at [223, 180] on div at bounding box center [425, 183] width 597 height 325
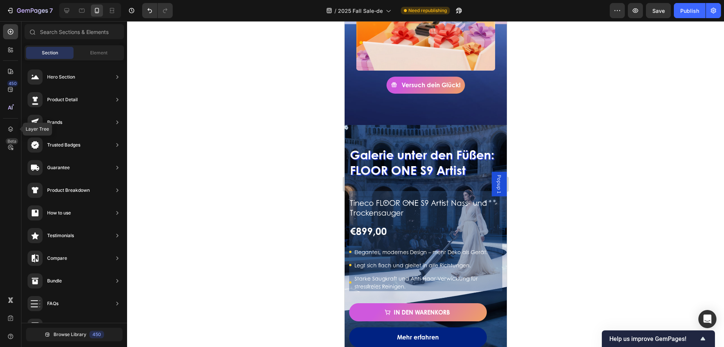
scroll to position [485, 0]
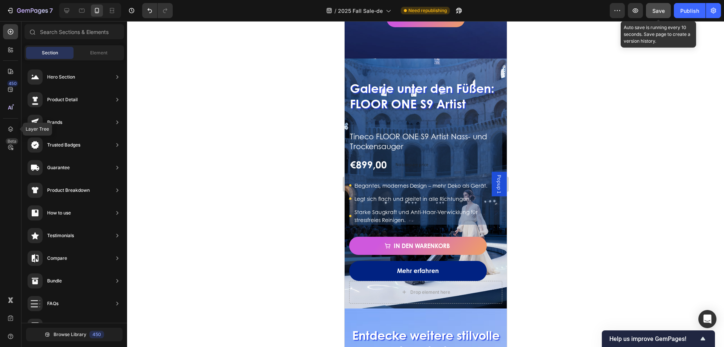
click at [663, 12] on span "Save" at bounding box center [658, 11] width 12 height 6
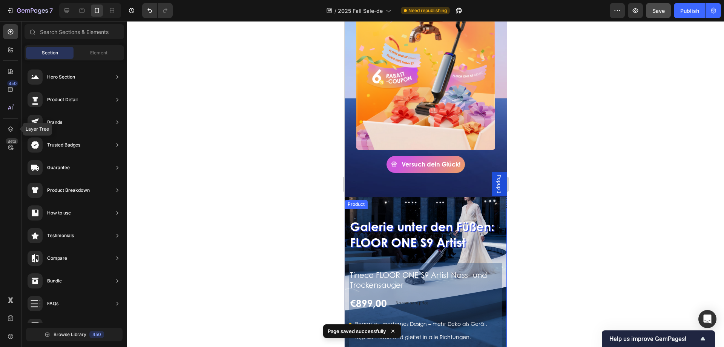
scroll to position [297, 0]
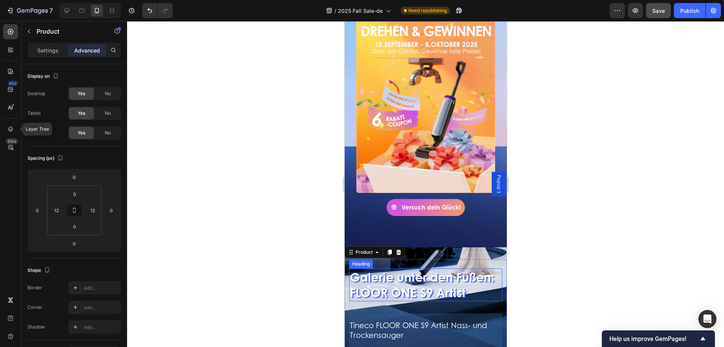
click at [419, 274] on h2 "Galerie unter den Füßen: FLOOR ONE S9 Artist" at bounding box center [425, 284] width 153 height 33
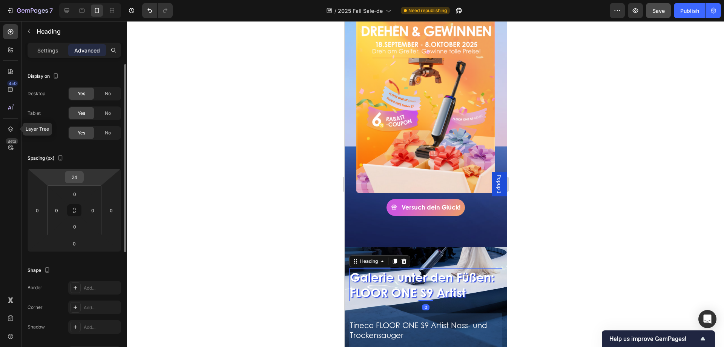
click at [75, 174] on input "24" at bounding box center [74, 176] width 15 height 11
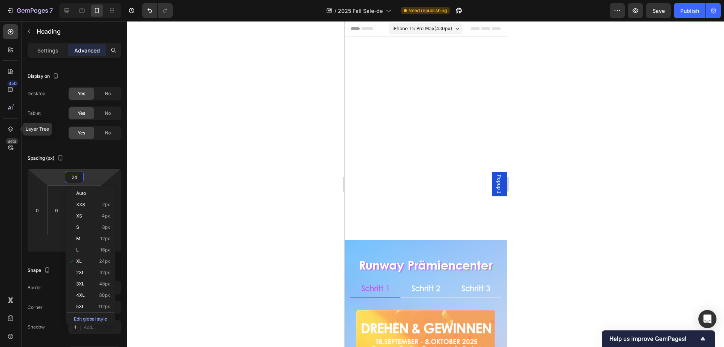
scroll to position [297, 0]
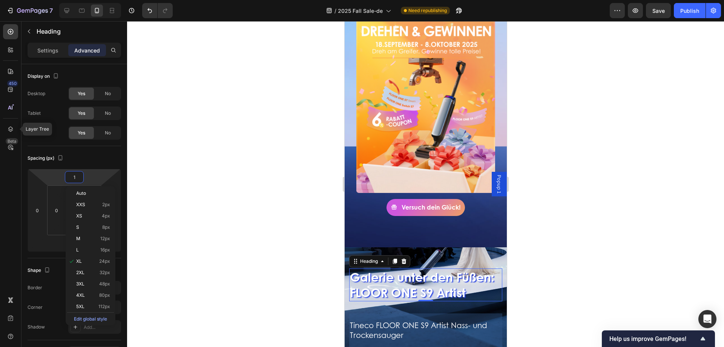
type input "12"
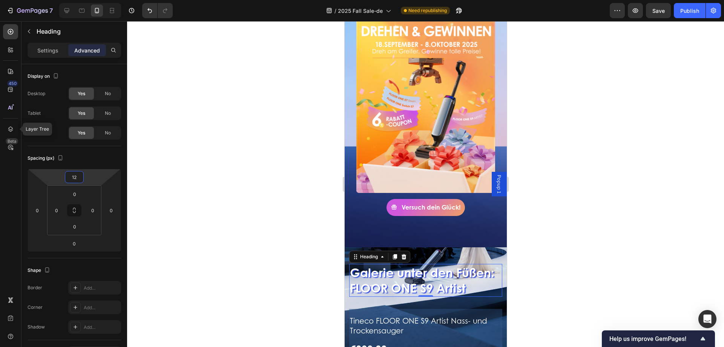
click at [186, 227] on div at bounding box center [425, 183] width 597 height 325
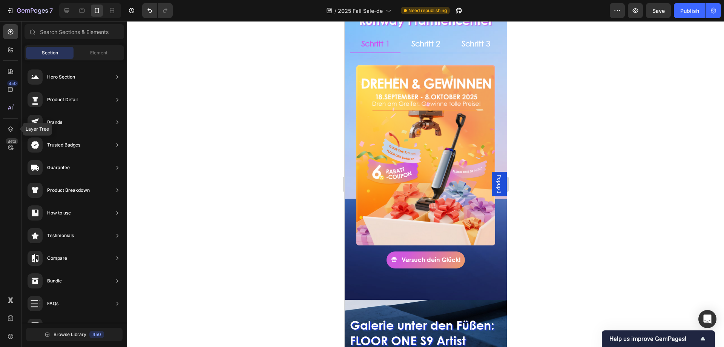
scroll to position [146, 0]
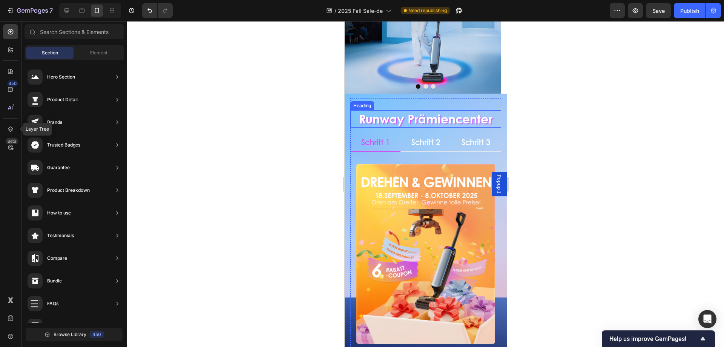
click at [440, 117] on h2 "Runway Prämiencenter" at bounding box center [425, 118] width 151 height 17
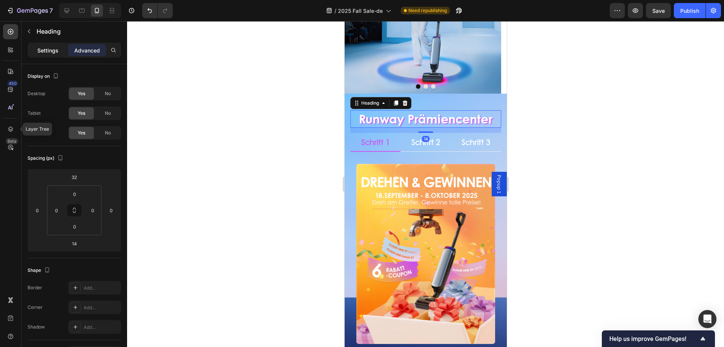
click at [50, 54] on p "Settings" at bounding box center [47, 50] width 21 height 8
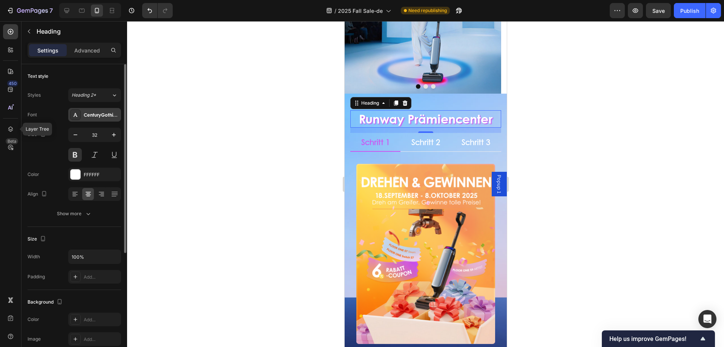
click at [101, 111] on div "CenturyGothicBd" at bounding box center [94, 115] width 53 height 14
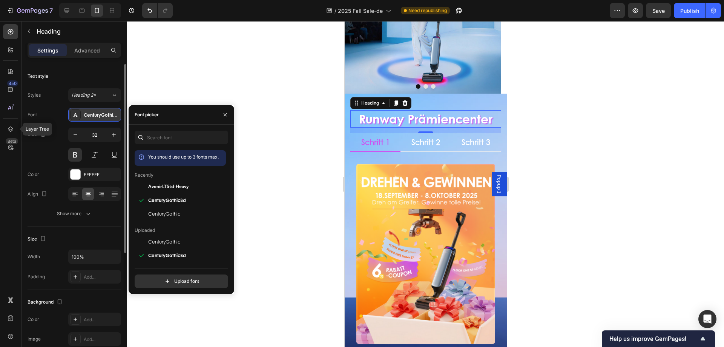
click at [101, 111] on div "CenturyGothicBd" at bounding box center [94, 115] width 53 height 14
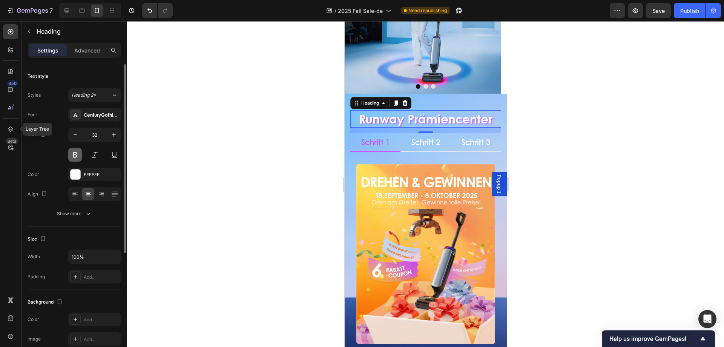
click at [71, 153] on button at bounding box center [75, 155] width 14 height 14
click at [101, 108] on div "CenturyGothicBd" at bounding box center [94, 115] width 53 height 14
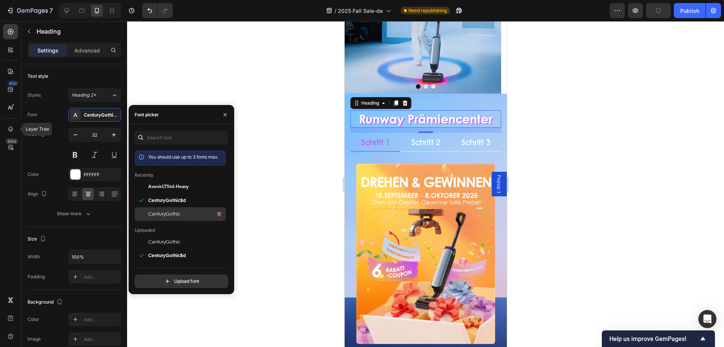
click at [153, 212] on span "CenturyGothic" at bounding box center [164, 213] width 32 height 7
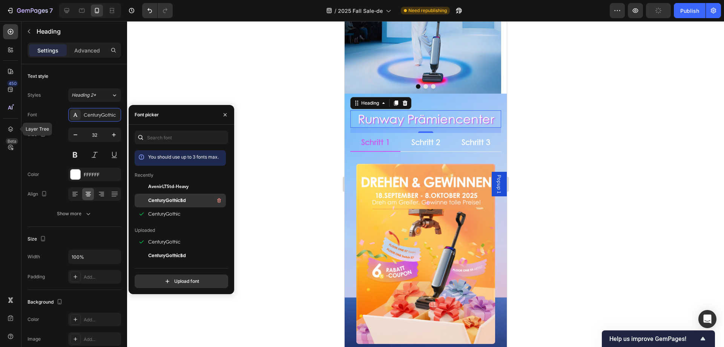
click at [158, 196] on div "CenturyGothicBd" at bounding box center [186, 200] width 76 height 9
click at [272, 148] on div at bounding box center [425, 183] width 597 height 325
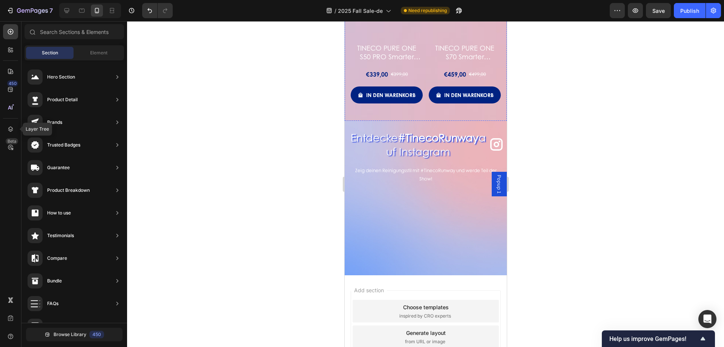
scroll to position [1428, 0]
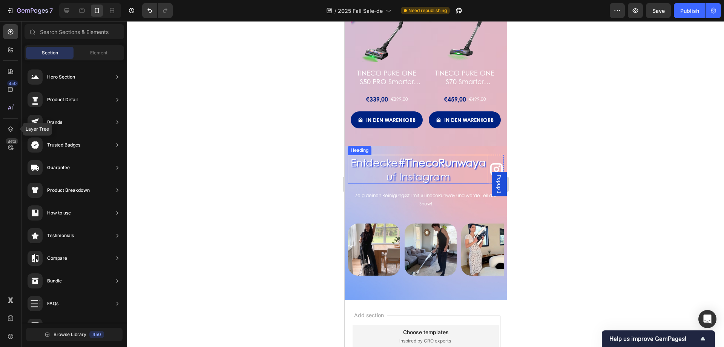
click at [449, 155] on strong "#TinecoRunway" at bounding box center [437, 162] width 81 height 15
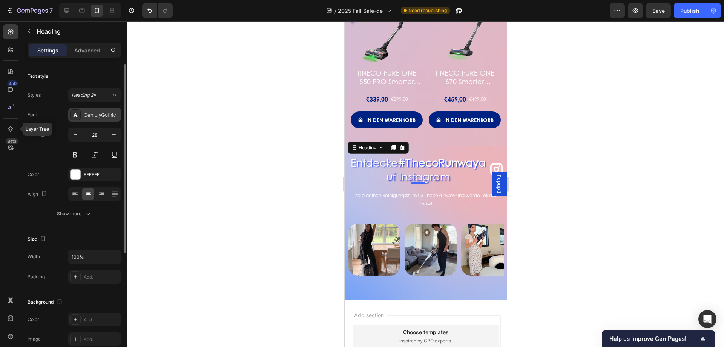
click at [85, 118] on div "CenturyGothic" at bounding box center [94, 115] width 53 height 14
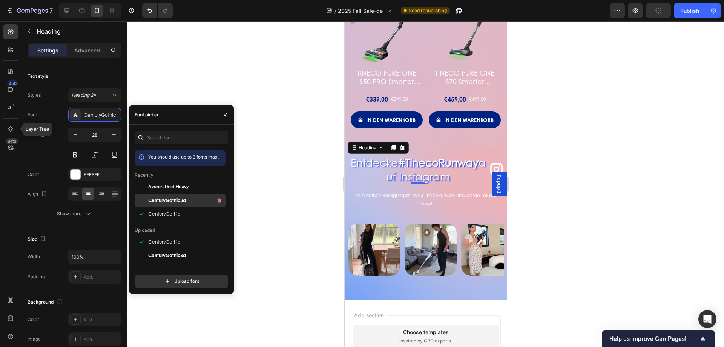
click at [161, 198] on span "CenturyGothicBd" at bounding box center [167, 200] width 38 height 7
click at [313, 154] on div at bounding box center [425, 183] width 597 height 325
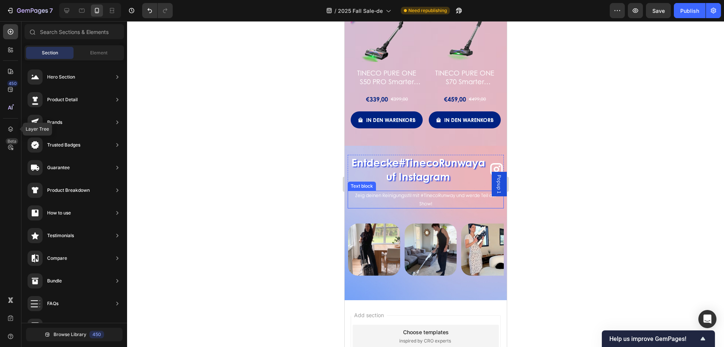
click at [402, 191] on p "Zeig deinen Reinigungsstil mit #TinecoRunway und werde Teil der Show!" at bounding box center [425, 199] width 155 height 16
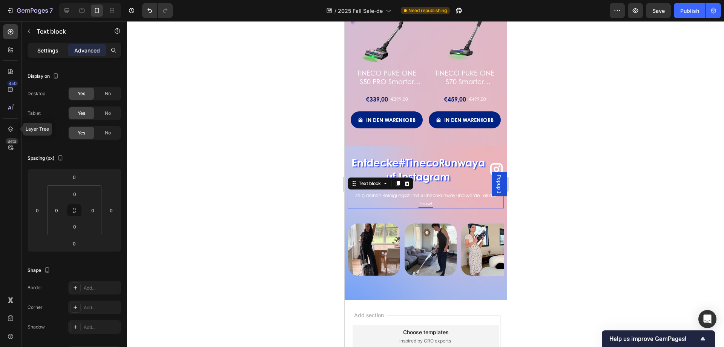
click at [50, 47] on p "Settings" at bounding box center [47, 50] width 21 height 8
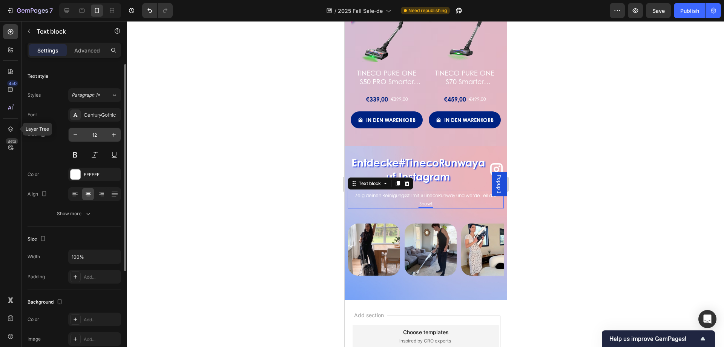
click at [93, 134] on input "12" at bounding box center [94, 135] width 25 height 14
type input "14"
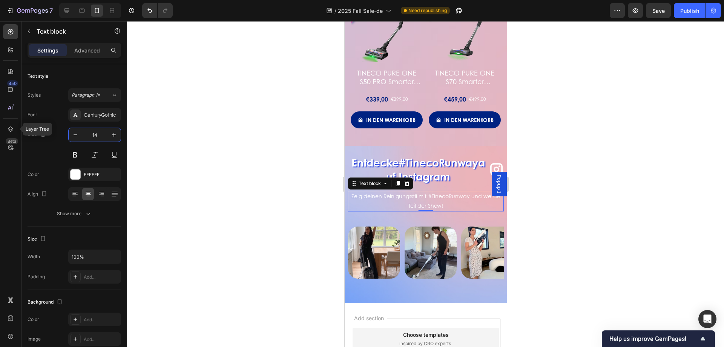
click at [219, 218] on div at bounding box center [425, 183] width 597 height 325
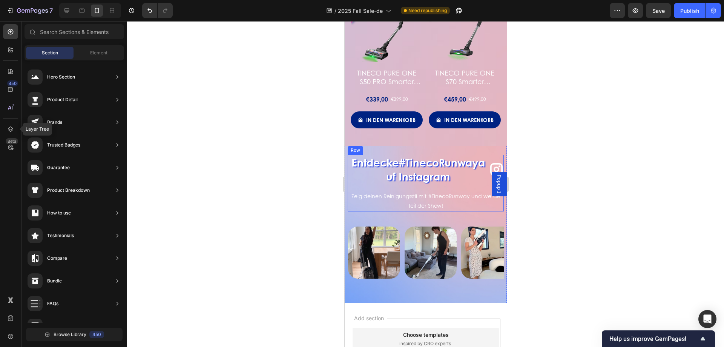
click at [433, 170] on div "Entdecke #TinecoRunway auf Instagram Heading Icon Row Zeig deinen Reinigungssti…" at bounding box center [425, 183] width 156 height 56
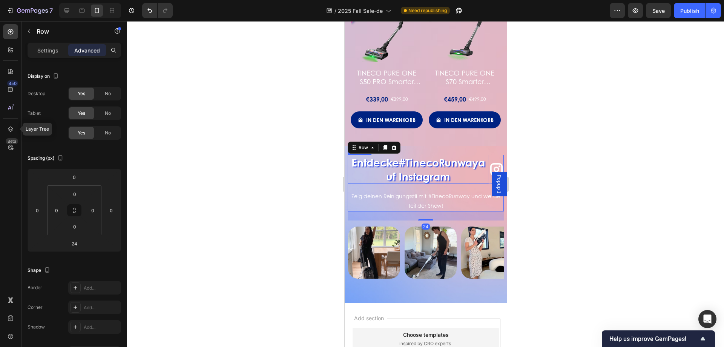
click at [432, 160] on h2 "Entdecke #TinecoRunway auf Instagram" at bounding box center [417, 169] width 141 height 29
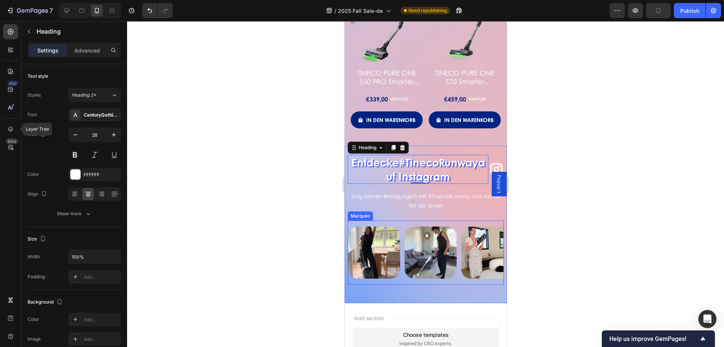
click at [452, 220] on div "Image Image Image Image Image Image Image Image Image Image Image Image Marquee" at bounding box center [425, 252] width 156 height 64
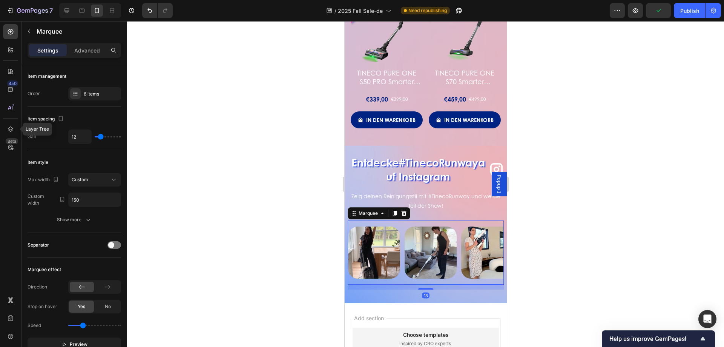
click at [278, 192] on div at bounding box center [425, 183] width 597 height 325
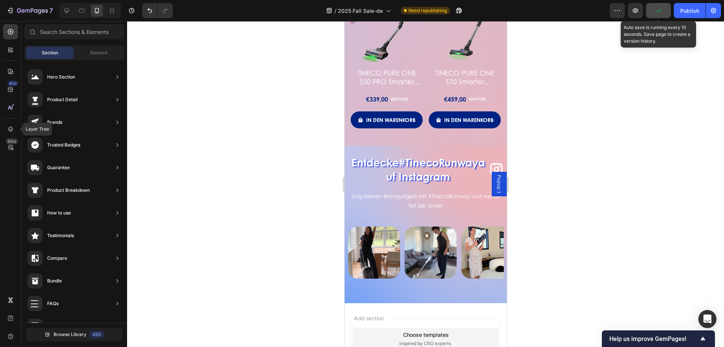
click at [655, 13] on icon "button" at bounding box center [659, 11] width 8 height 8
click at [653, 6] on button "Save" at bounding box center [658, 10] width 25 height 15
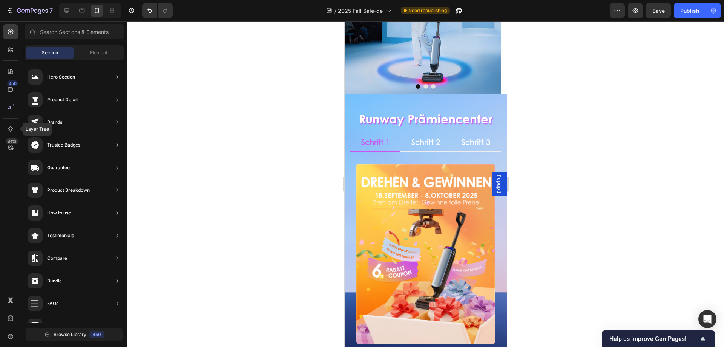
scroll to position [0, 0]
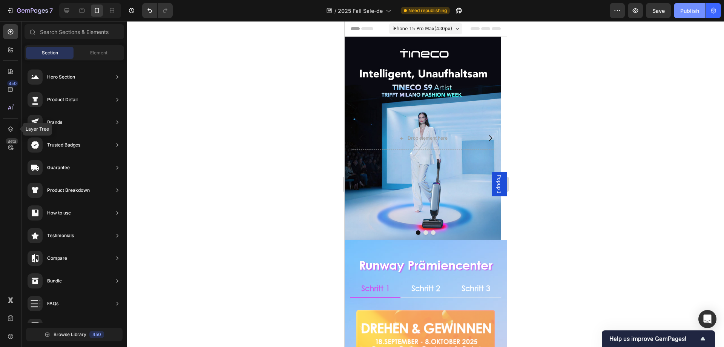
click at [683, 14] on div "Publish" at bounding box center [689, 11] width 19 height 8
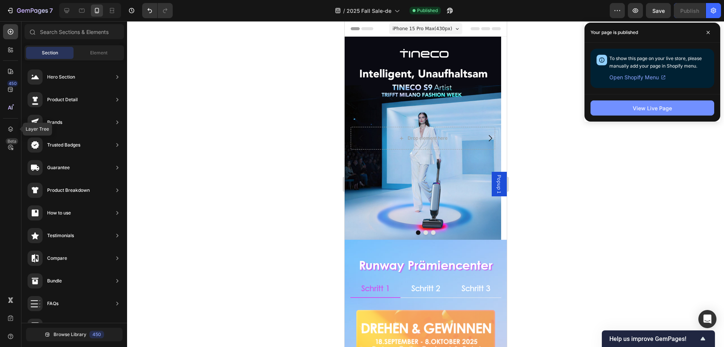
click at [698, 112] on button "View Live Page" at bounding box center [653, 107] width 124 height 15
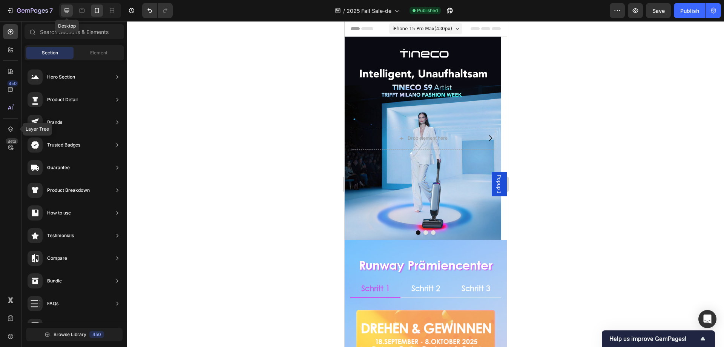
click at [69, 9] on icon at bounding box center [67, 11] width 8 height 8
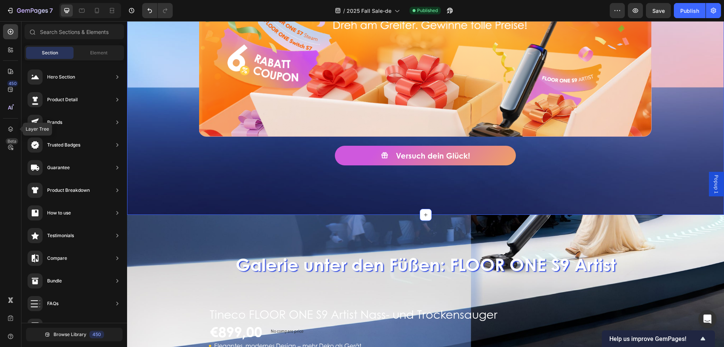
scroll to position [641, 0]
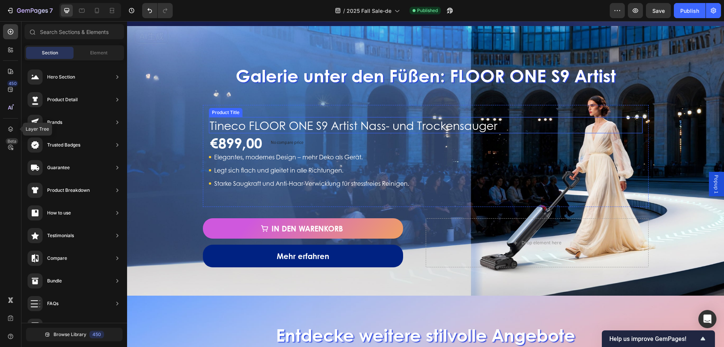
click at [381, 124] on h1 "Tineco FLOOR ONE S9 Artist Nass- und Trockensauger" at bounding box center [426, 125] width 434 height 16
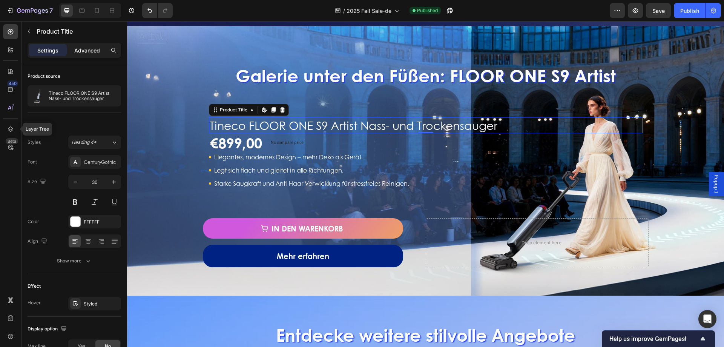
click at [84, 55] on div "Advanced" at bounding box center [87, 50] width 38 height 12
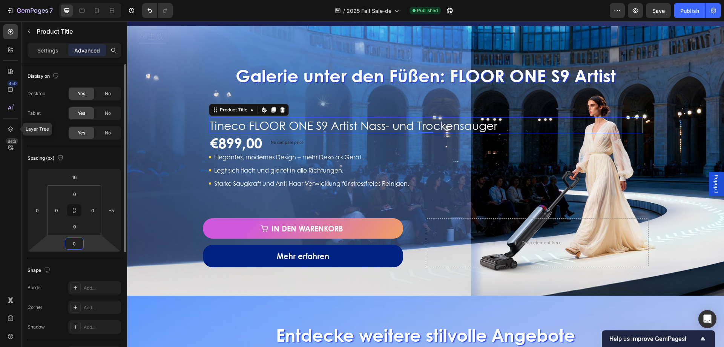
click at [77, 241] on input "0" at bounding box center [74, 243] width 15 height 11
type input "32"
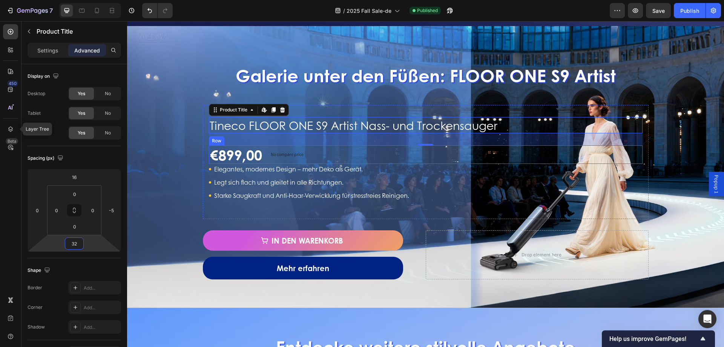
click at [351, 161] on div "€899,00 Product Price Product Price No compare price Compare Price Row" at bounding box center [426, 154] width 434 height 19
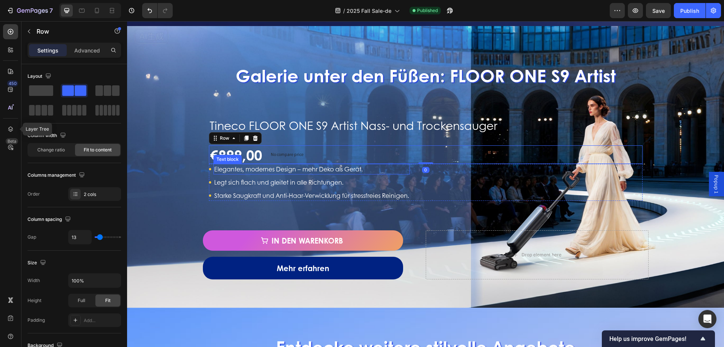
click at [330, 164] on div "Elegantes, modernes Design – mehr Deko als Gerät." at bounding box center [311, 169] width 196 height 11
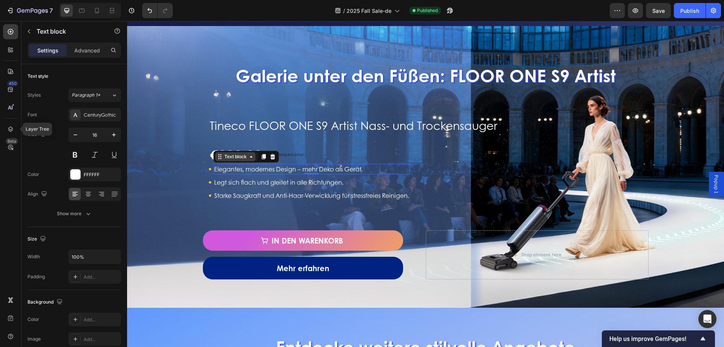
click at [248, 159] on icon at bounding box center [251, 156] width 6 height 6
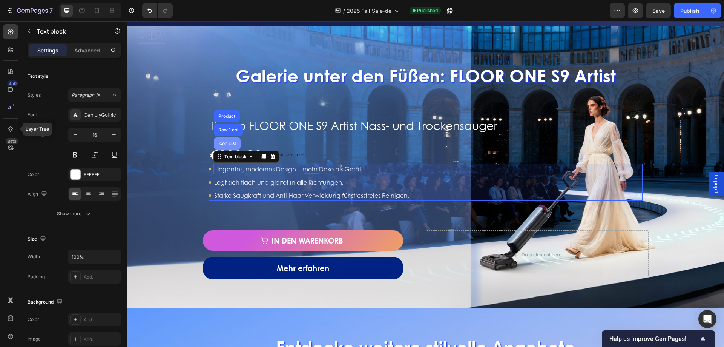
click at [219, 142] on div "Icon List" at bounding box center [227, 143] width 21 height 5
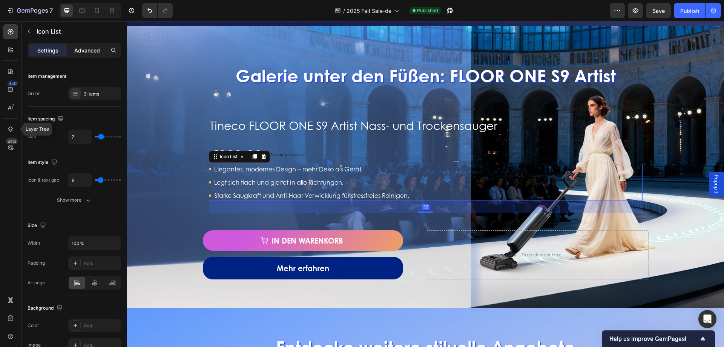
click at [99, 53] on p "Advanced" at bounding box center [87, 50] width 26 height 8
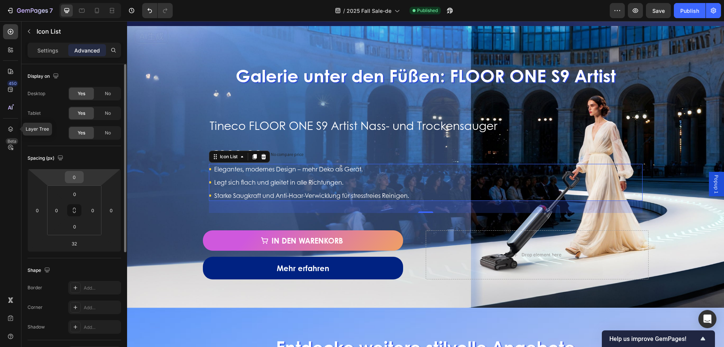
click at [71, 175] on input "0" at bounding box center [74, 176] width 15 height 11
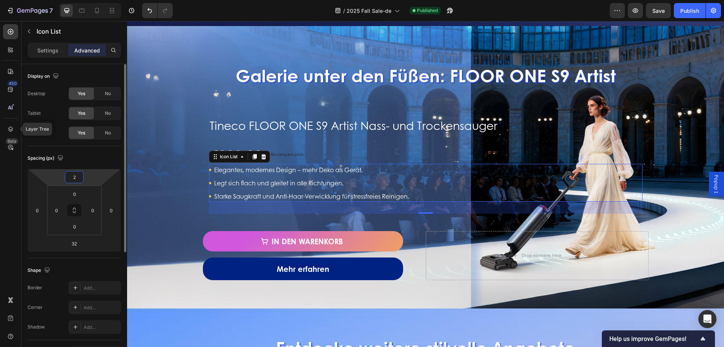
type input "24"
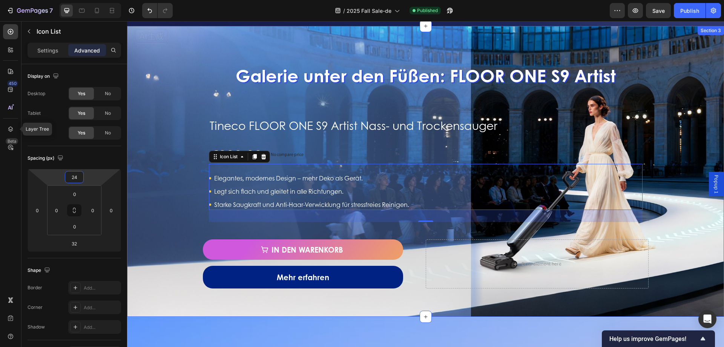
click at [172, 184] on div "Galerie unter den Füßen: FLOOR ONE S9 Artist Heading Tineco FLOOR ONE S9 Artist…" at bounding box center [425, 171] width 597 height 234
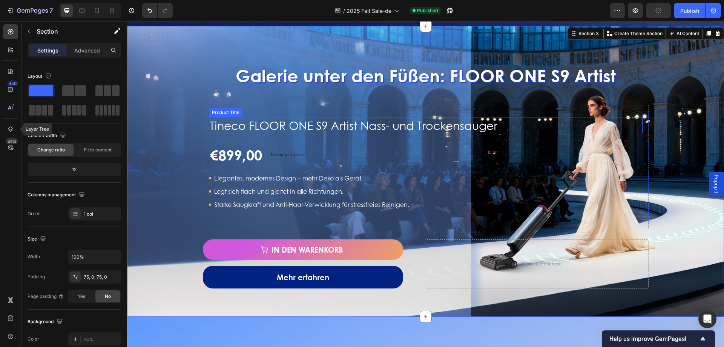
click at [368, 126] on h1 "Tineco FLOOR ONE S9 Artist Nass- und Trockensauger" at bounding box center [426, 125] width 434 height 16
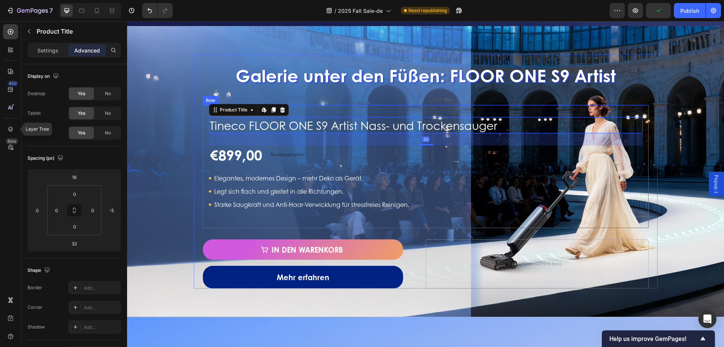
click at [363, 111] on div "Tineco FLOOR ONE S9 Artist Nass- und Trockensauger Product Title Edit content i…" at bounding box center [426, 166] width 434 height 111
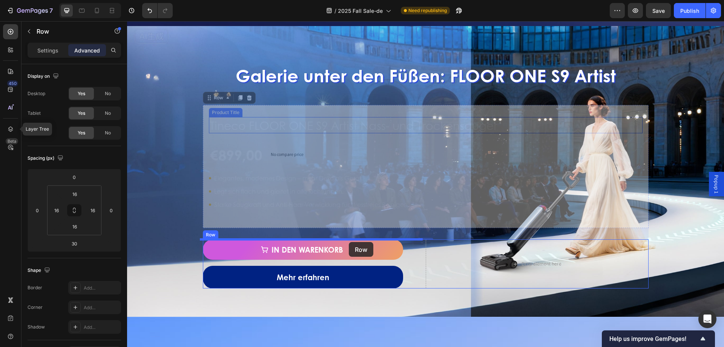
drag, startPoint x: 214, startPoint y: 98, endPoint x: 349, endPoint y: 242, distance: 197.4
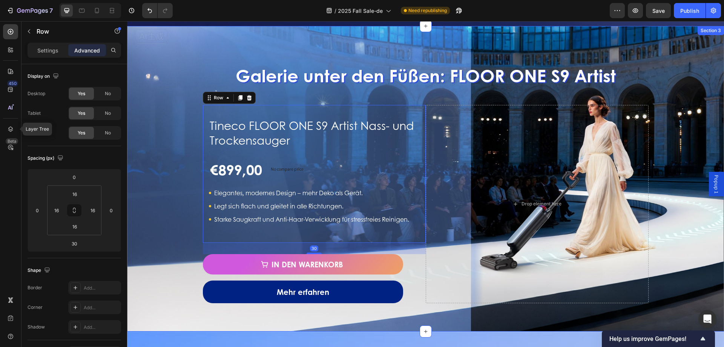
click at [167, 152] on div "Galerie unter den Füßen: FLOOR ONE S9 Artist Heading Tineco FLOOR ONE S9 Artist…" at bounding box center [425, 178] width 597 height 249
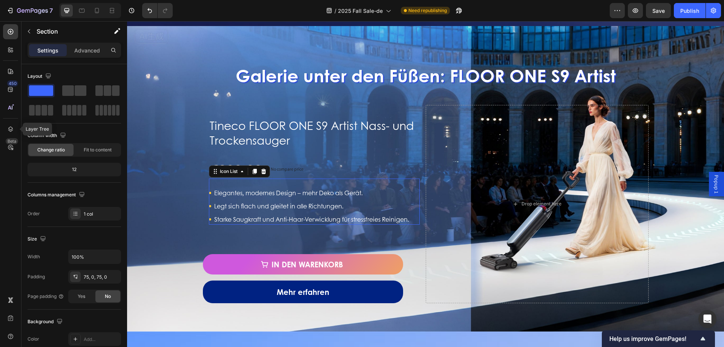
click at [413, 217] on div "Icon Elegantes, modernes Design – mehr Deko als Gerät. Text block Icon Legt sic…" at bounding box center [314, 205] width 211 height 37
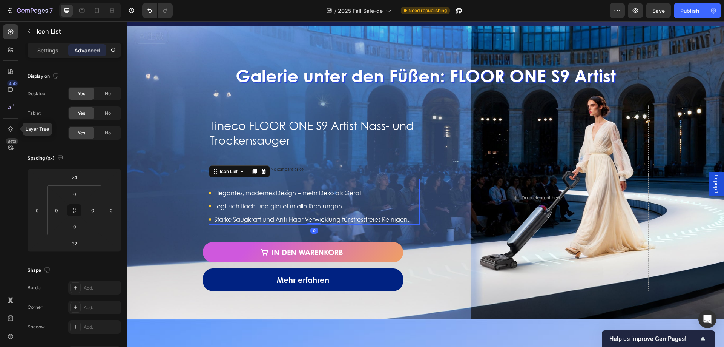
drag, startPoint x: 308, startPoint y: 236, endPoint x: 312, endPoint y: 218, distance: 19.2
click at [312, 218] on div "Icon Elegantes, modernes Design – mehr Deko als Gerät. Text block Icon Legt sic…" at bounding box center [314, 201] width 211 height 46
type input "0"
click at [177, 186] on div "Galerie unter den Füßen: FLOOR ONE S9 Artist Heading Tineco FLOOR ONE S9 Artist…" at bounding box center [425, 172] width 597 height 236
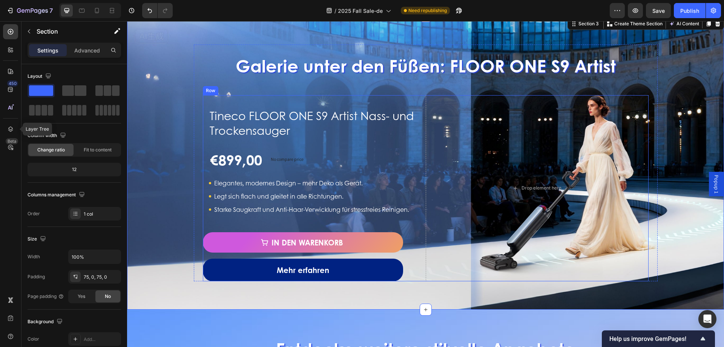
scroll to position [603, 0]
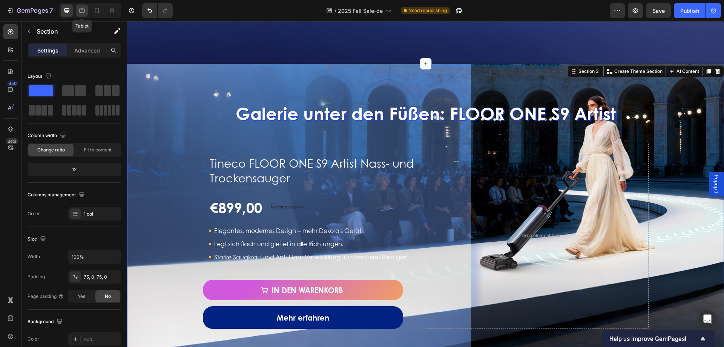
click at [80, 9] on icon at bounding box center [82, 11] width 8 height 8
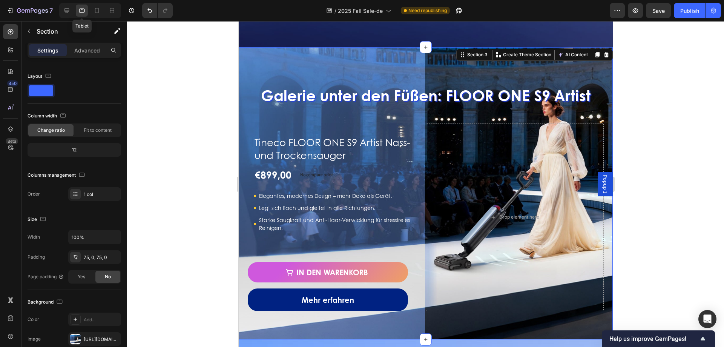
scroll to position [556, 0]
click at [97, 11] on icon at bounding box center [97, 11] width 8 height 8
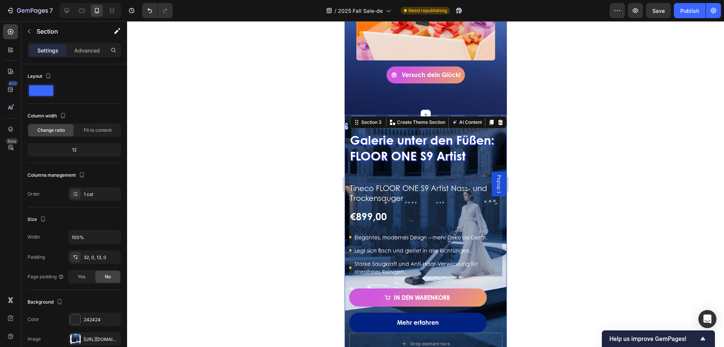
scroll to position [533, 0]
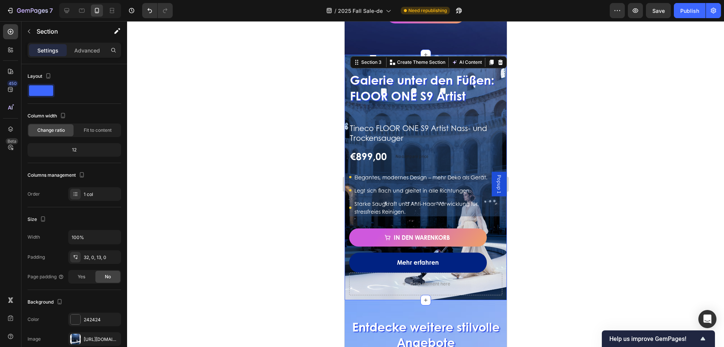
click at [656, 8] on span "Save" at bounding box center [658, 11] width 12 height 6
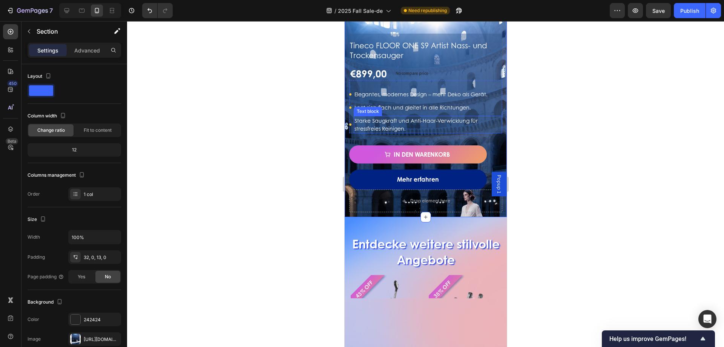
scroll to position [495, 0]
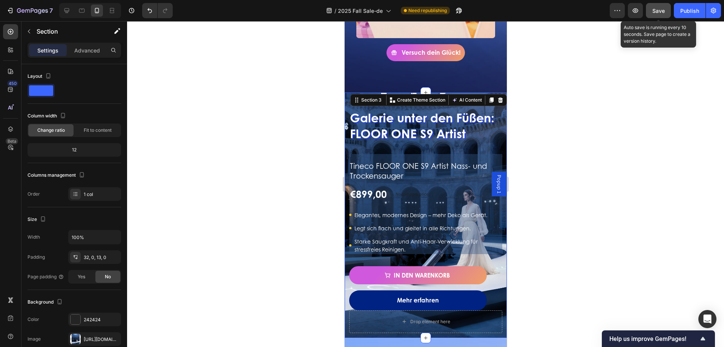
click at [664, 17] on button "Save" at bounding box center [658, 10] width 25 height 15
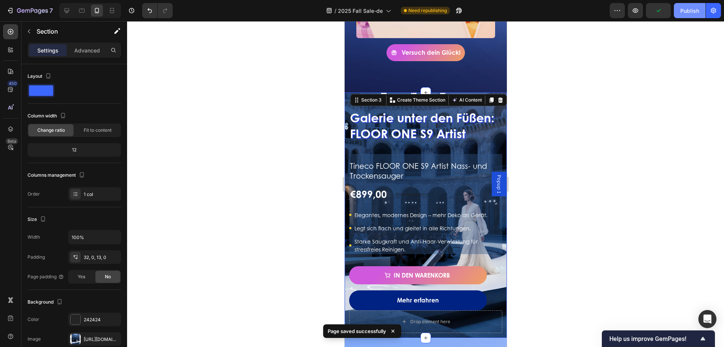
click at [684, 10] on div "Publish" at bounding box center [689, 11] width 19 height 8
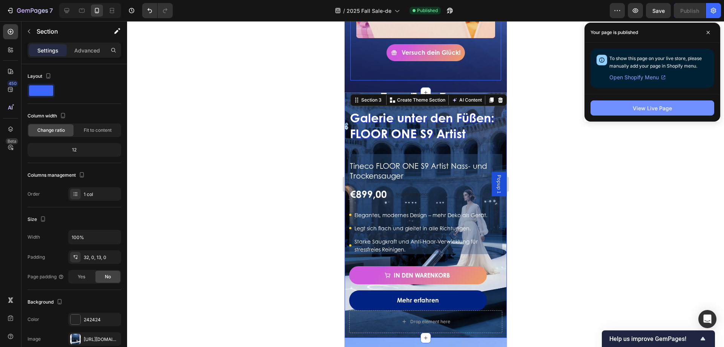
click at [610, 115] on button "View Live Page" at bounding box center [653, 107] width 124 height 15
